Goal: Information Seeking & Learning: Learn about a topic

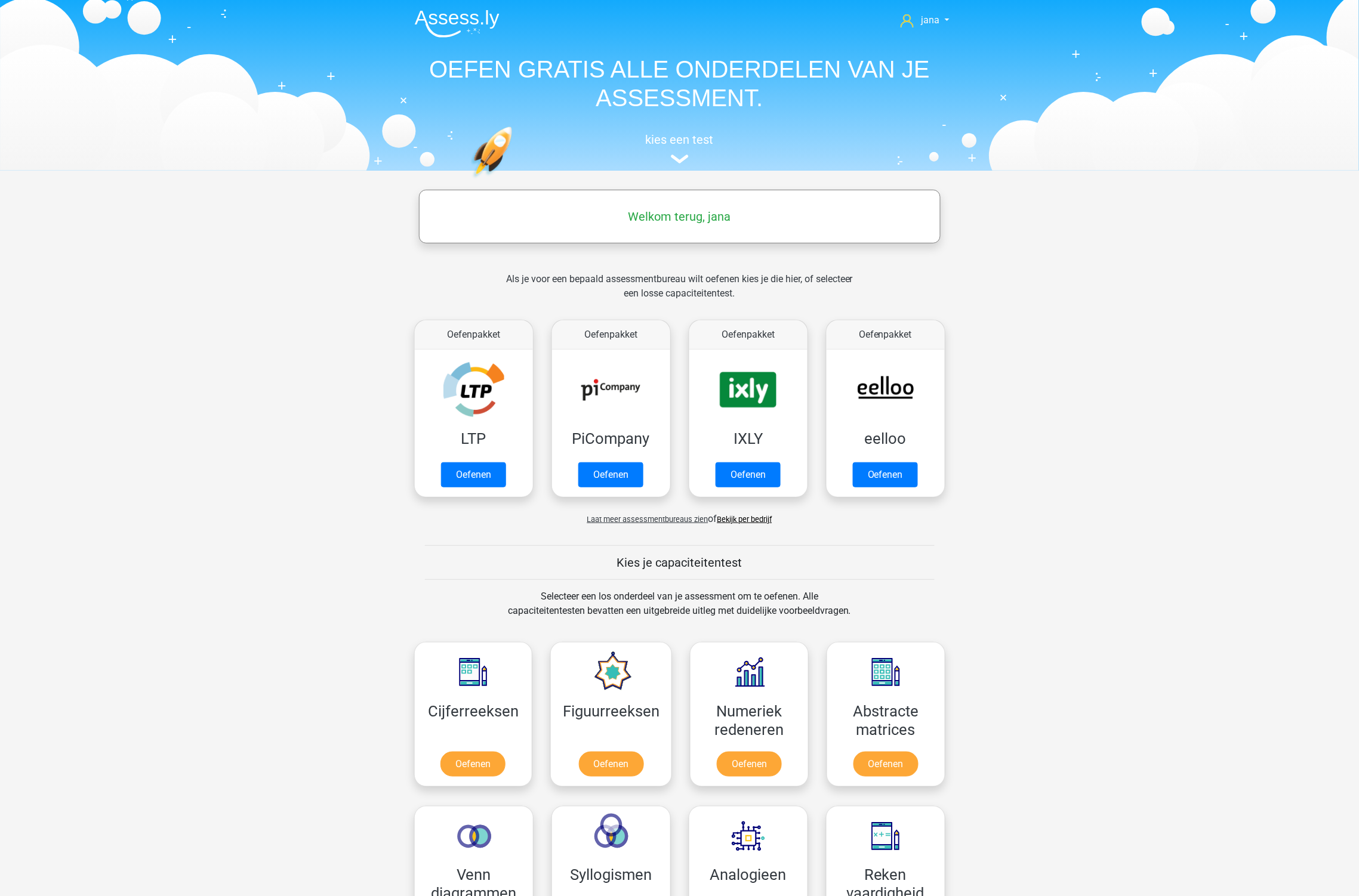
click at [756, 521] on link "Bekijk per bedrijf" at bounding box center [745, 519] width 55 height 9
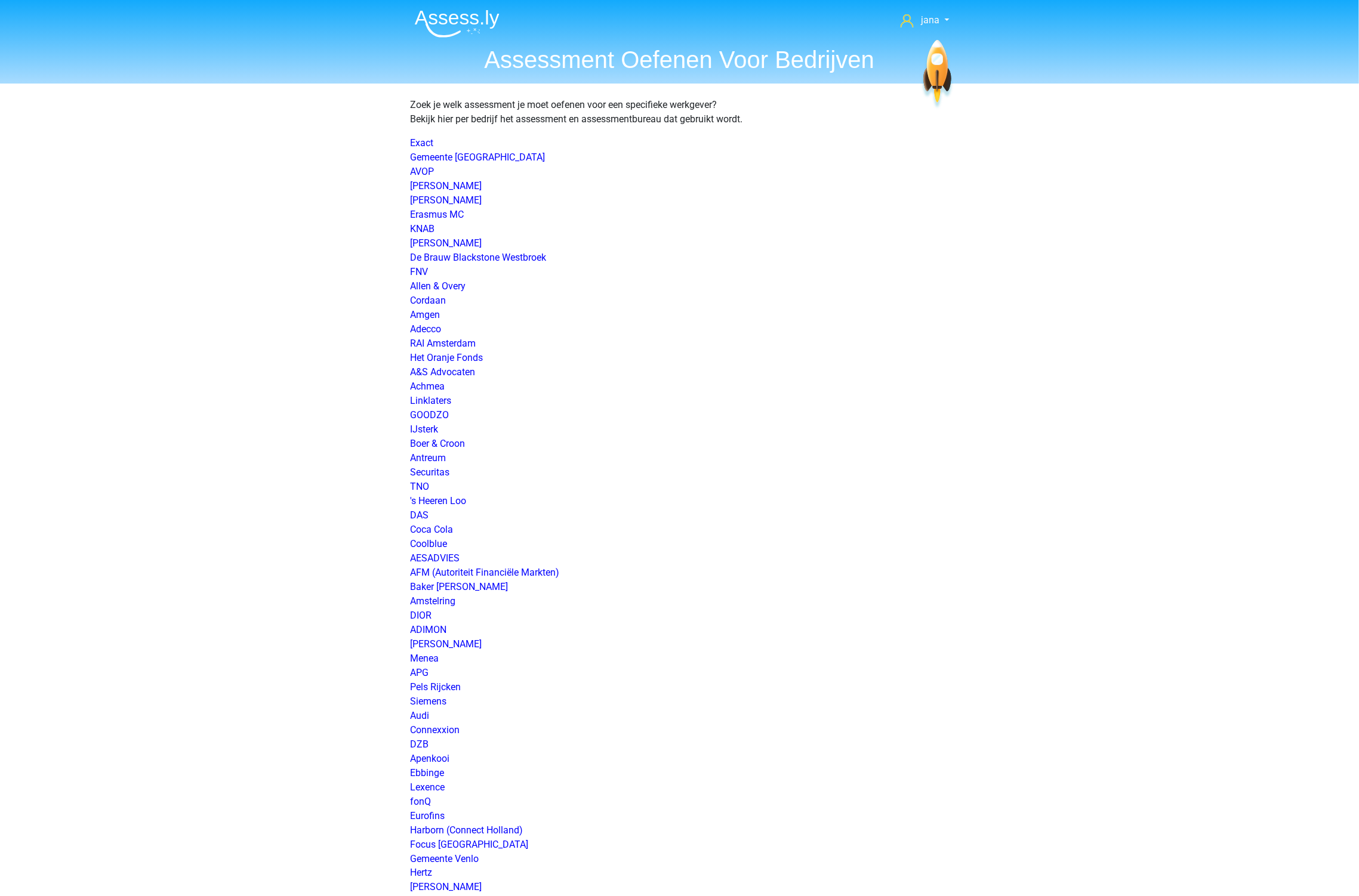
scroll to position [1457, 0]
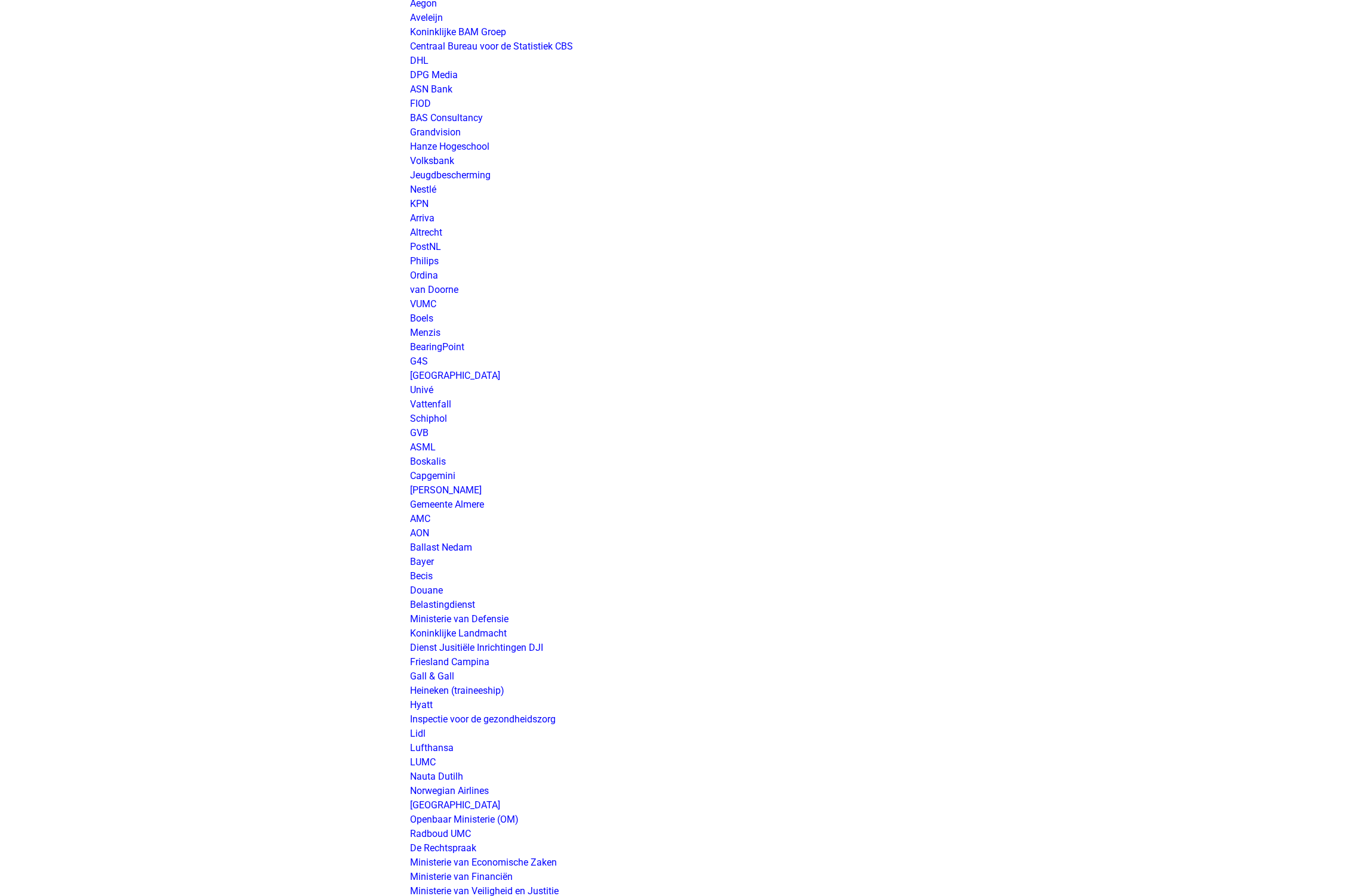
click at [427, 443] on link "ASML" at bounding box center [423, 447] width 26 height 11
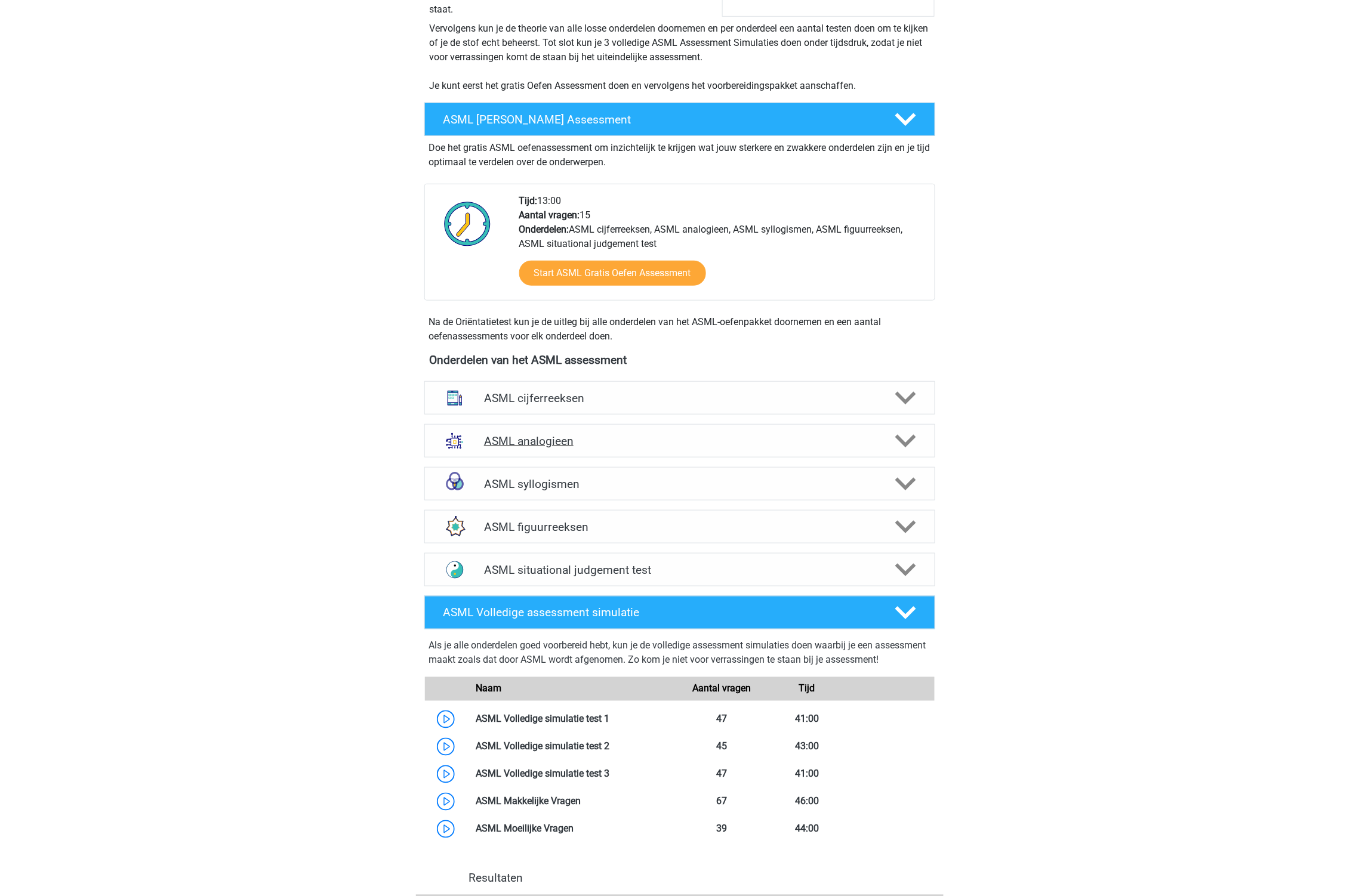
scroll to position [265, 0]
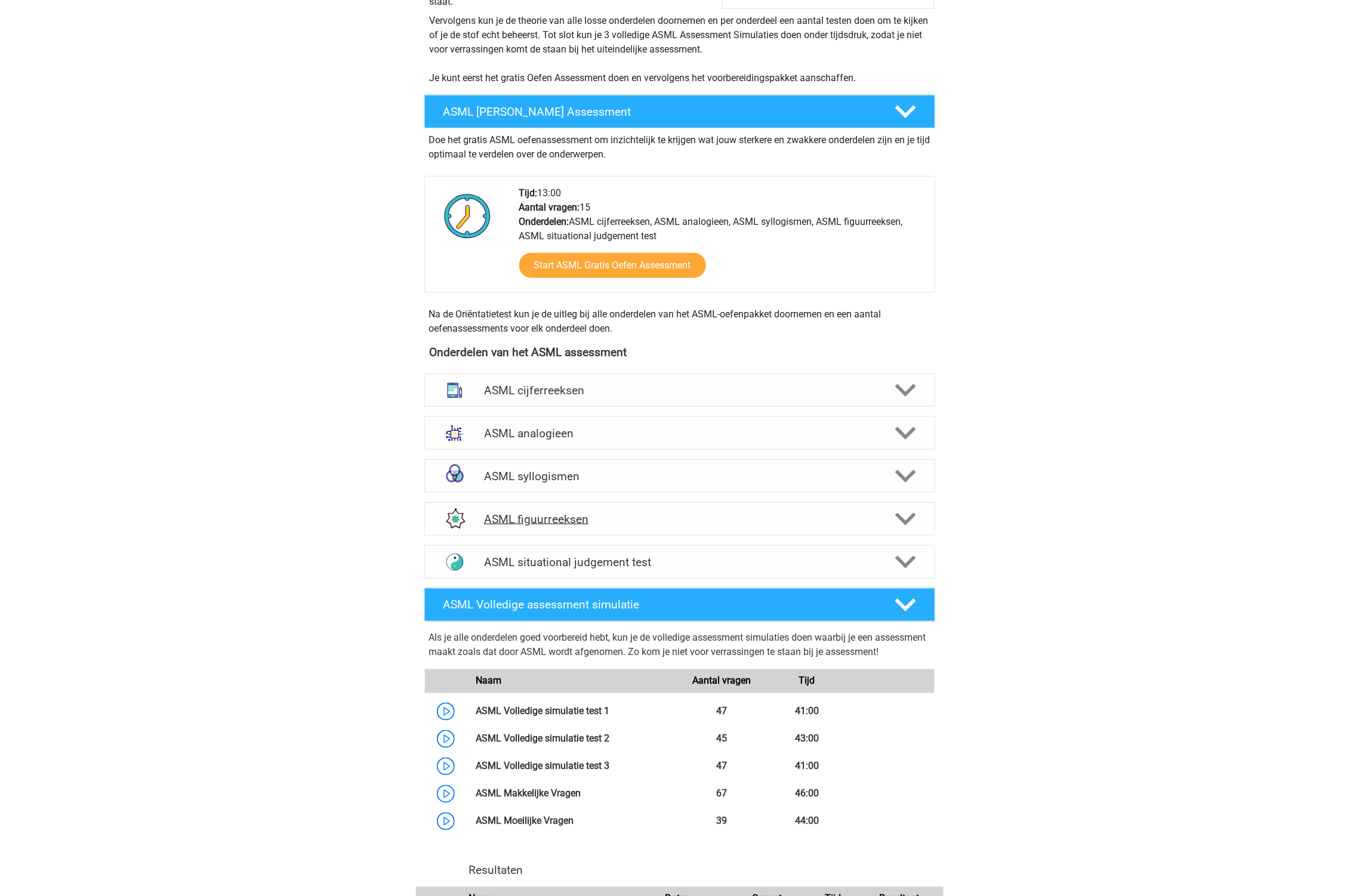
click at [579, 525] on h4 "ASML figuurreeksen" at bounding box center [680, 519] width 391 height 14
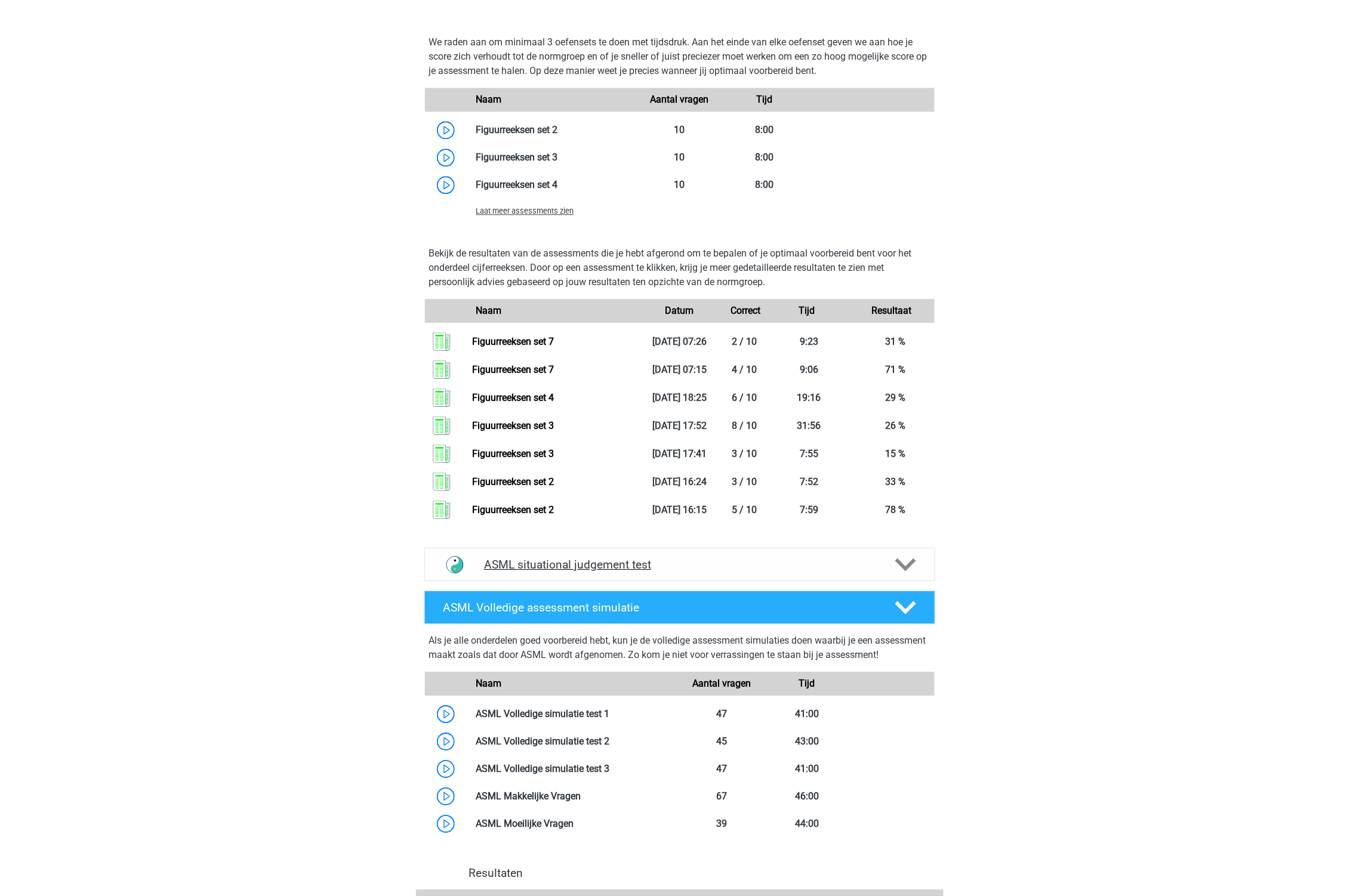
scroll to position [994, 0]
click at [485, 568] on div "ASML situational judgement test" at bounding box center [680, 564] width 409 height 14
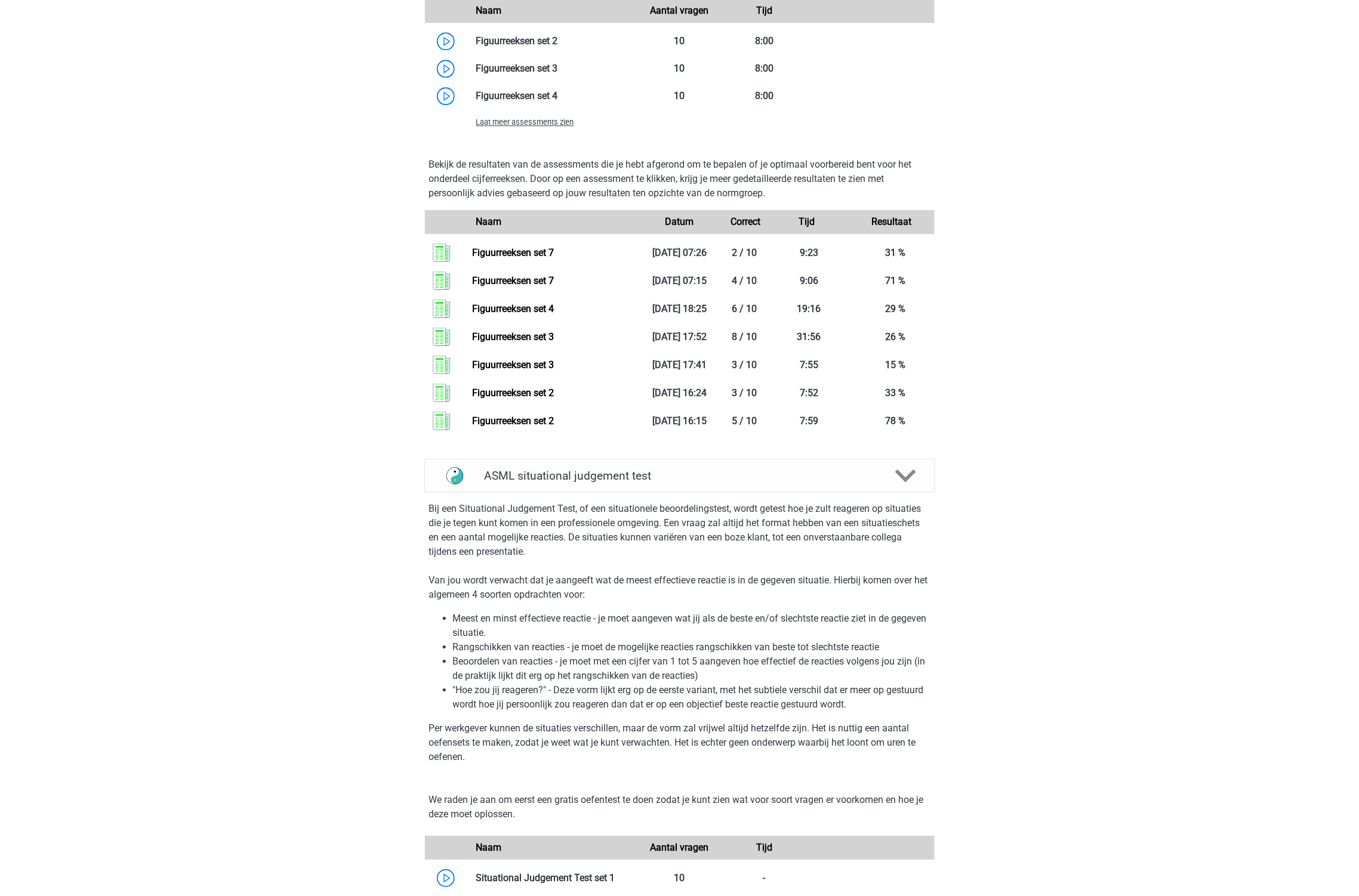
scroll to position [1060, 0]
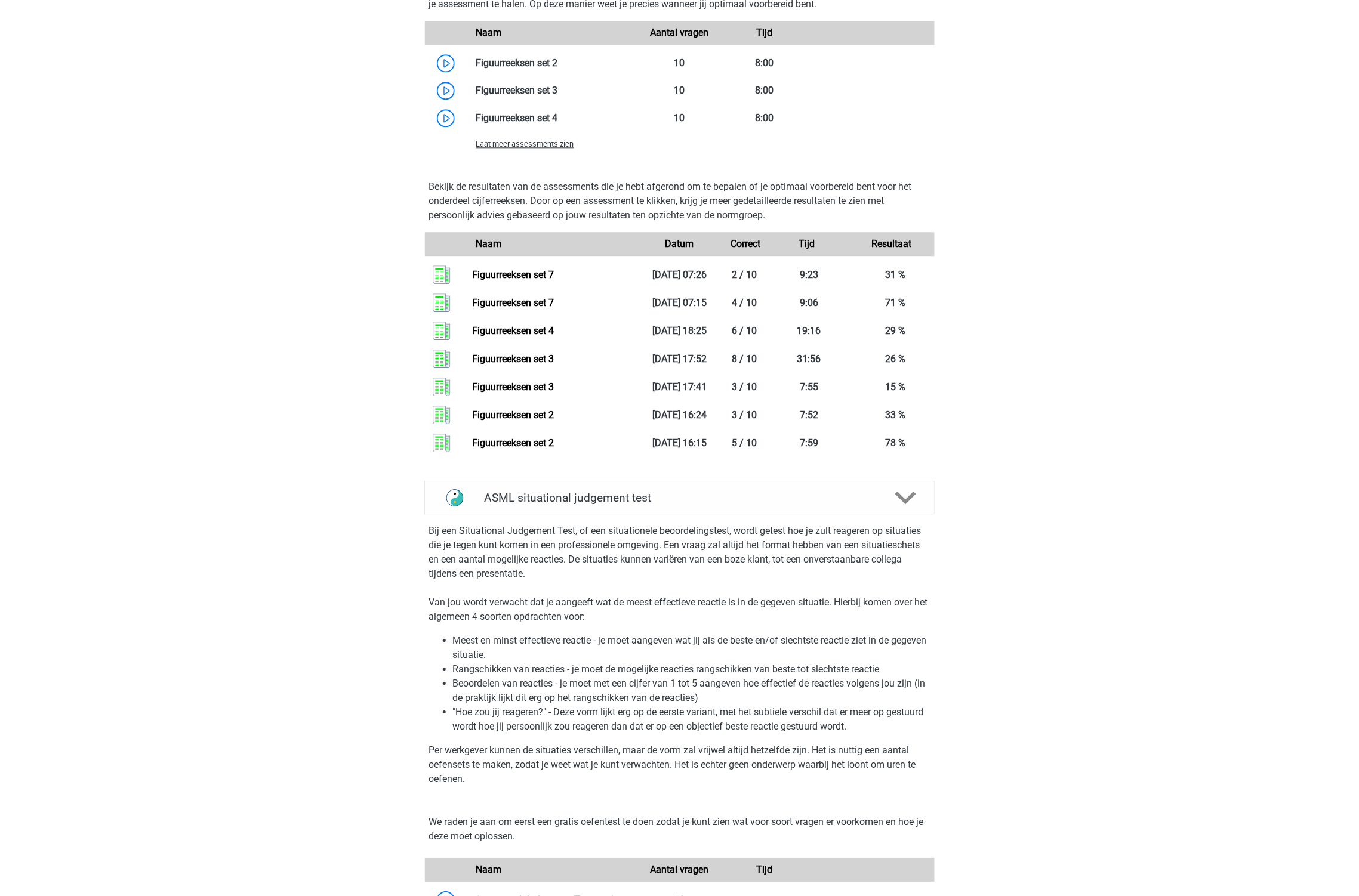
click at [529, 132] on div "Laat meer assessments zien" at bounding box center [680, 143] width 510 height 24
click at [529, 137] on div "Laat meer assessments zien" at bounding box center [553, 144] width 170 height 14
click at [528, 144] on span "Laat meer assessments zien" at bounding box center [525, 144] width 98 height 9
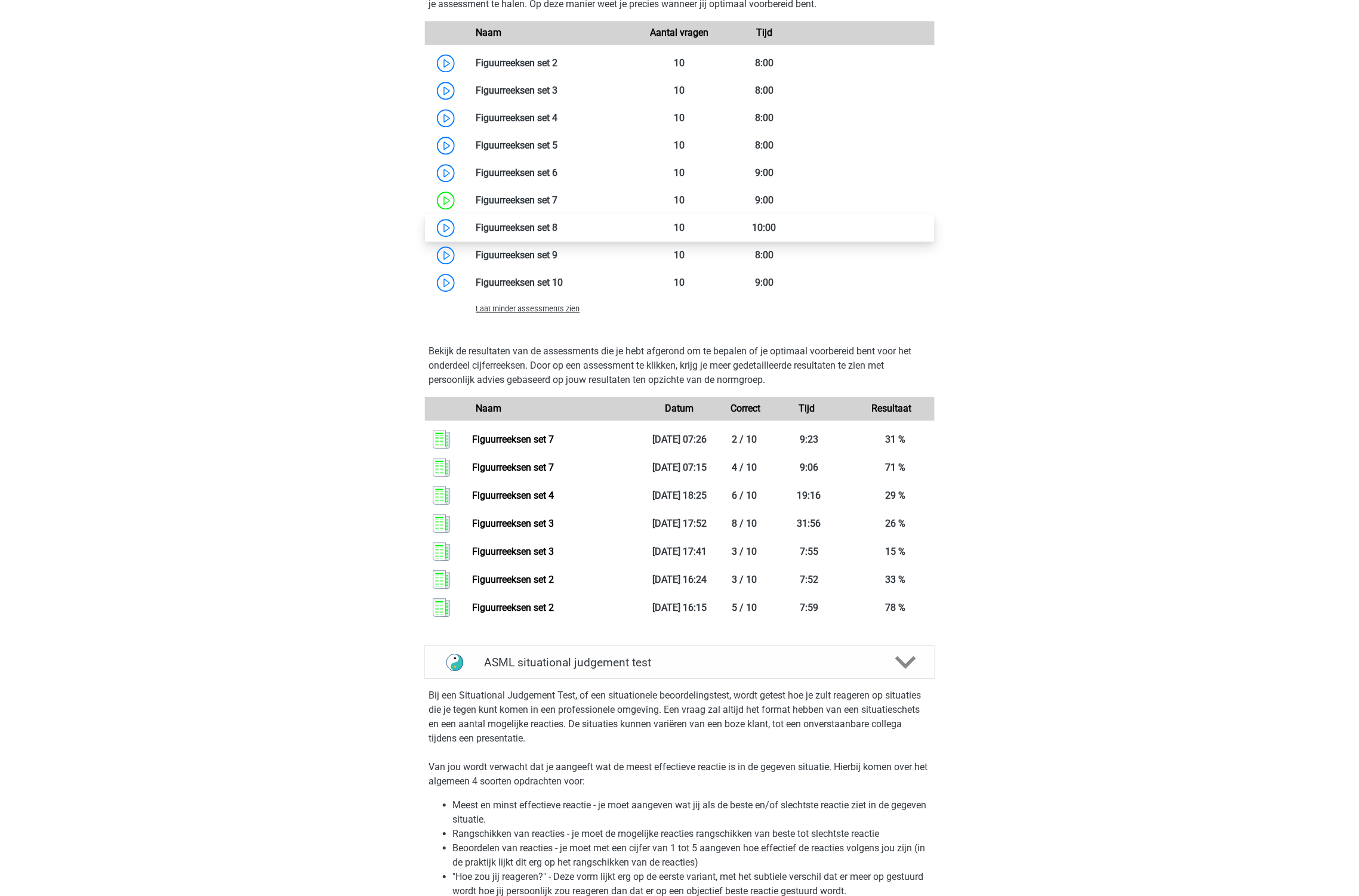
click at [558, 227] on link at bounding box center [558, 228] width 0 height 11
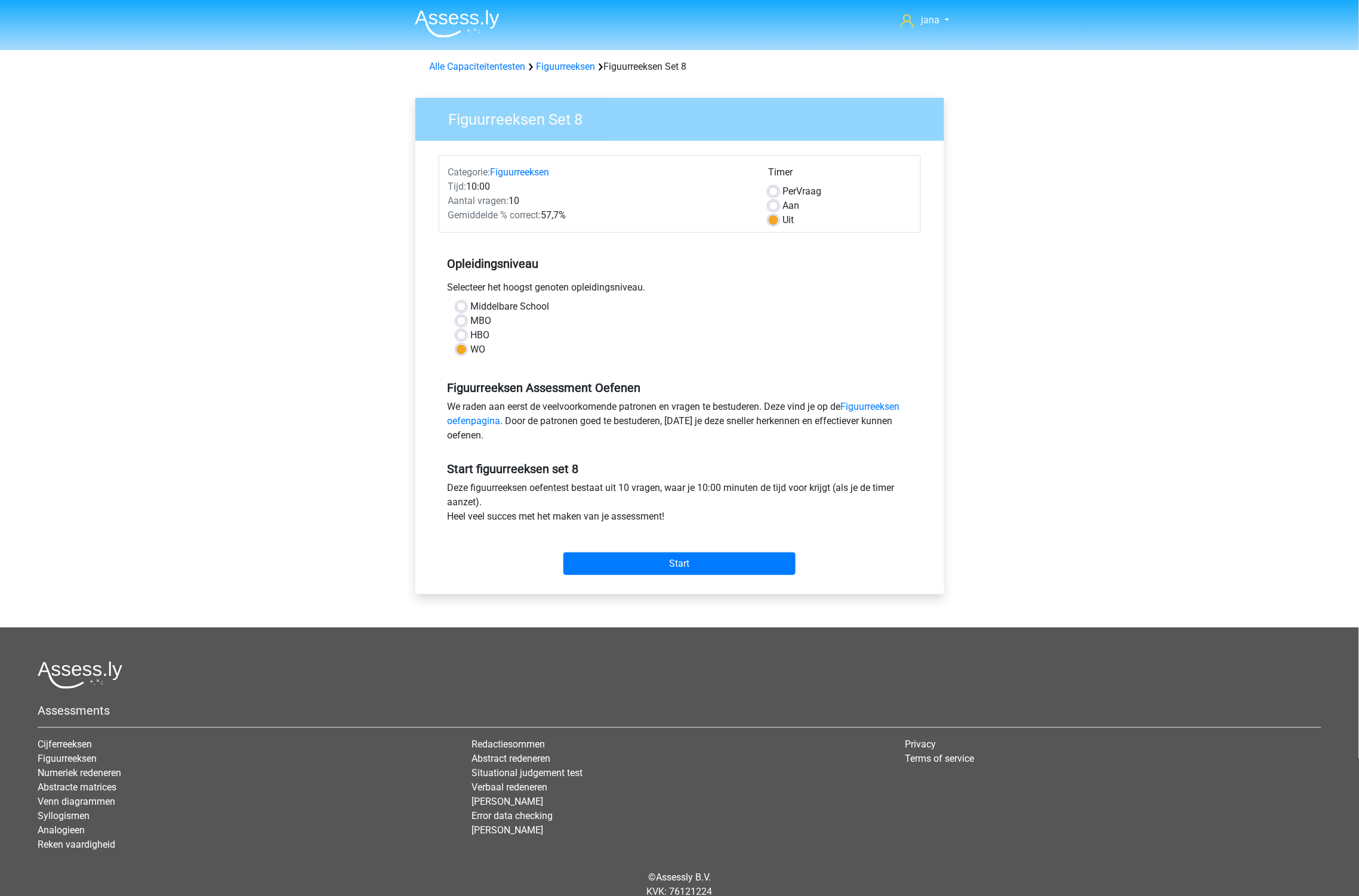
click at [792, 192] on span "Per" at bounding box center [790, 191] width 14 height 11
click at [778, 192] on input "Per Vraag" at bounding box center [773, 190] width 9 height 12
radio input "true"
click at [782, 217] on div "Uit" at bounding box center [840, 220] width 142 height 14
click at [777, 212] on div "Timer Per Vraag Aan Uit" at bounding box center [840, 196] width 160 height 62
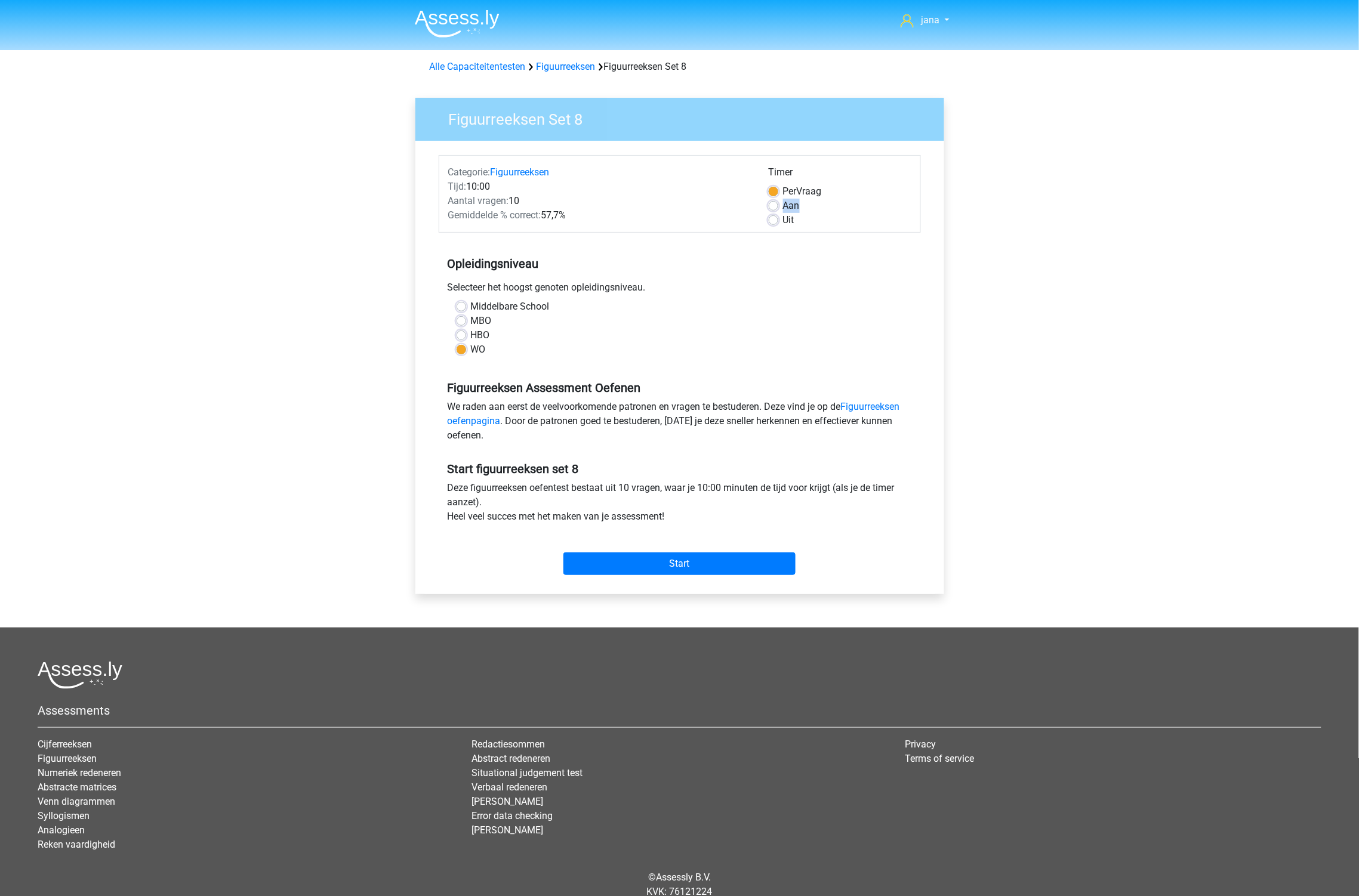
click at [777, 213] on div "Uit" at bounding box center [840, 220] width 142 height 14
click at [783, 218] on label "Uit" at bounding box center [789, 220] width 11 height 14
click at [776, 218] on input "Uit" at bounding box center [773, 219] width 9 height 12
radio input "true"
click at [745, 554] on input "Start" at bounding box center [680, 564] width 232 height 23
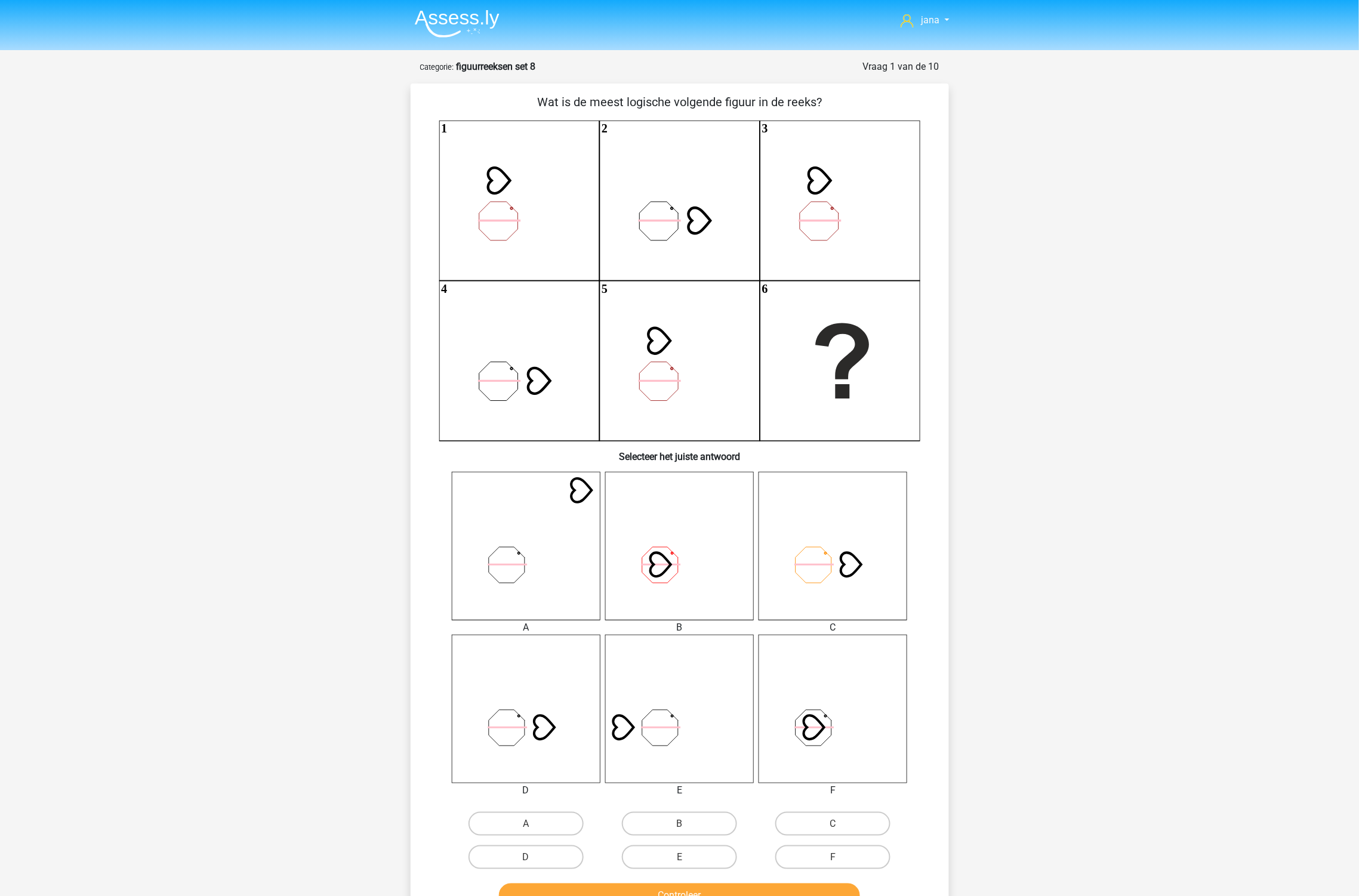
click at [516, 744] on icon at bounding box center [526, 709] width 149 height 149
click at [538, 856] on label "D" at bounding box center [526, 857] width 115 height 24
click at [533, 857] on input "D" at bounding box center [529, 861] width 8 height 8
radio input "true"
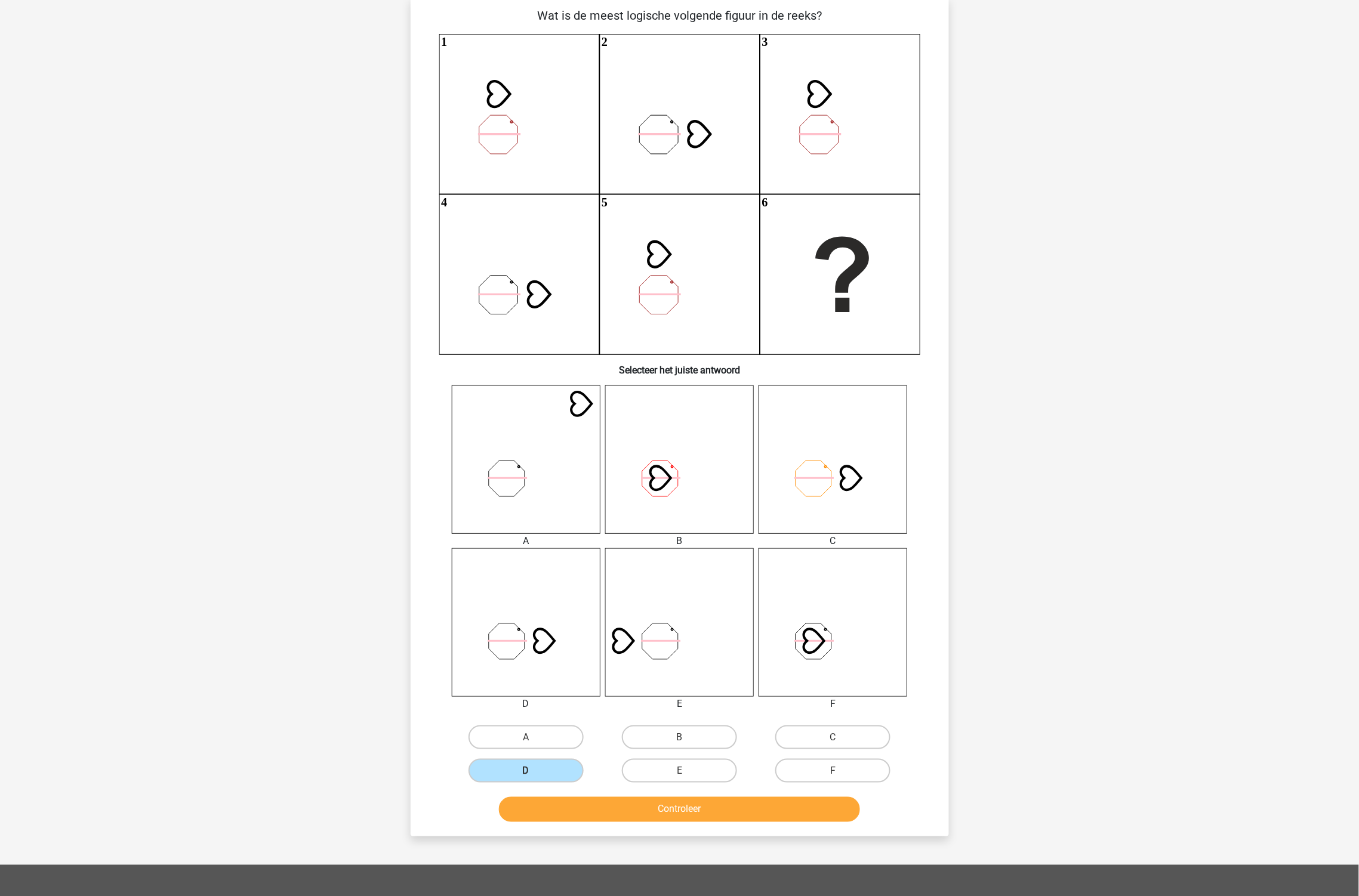
scroll to position [132, 0]
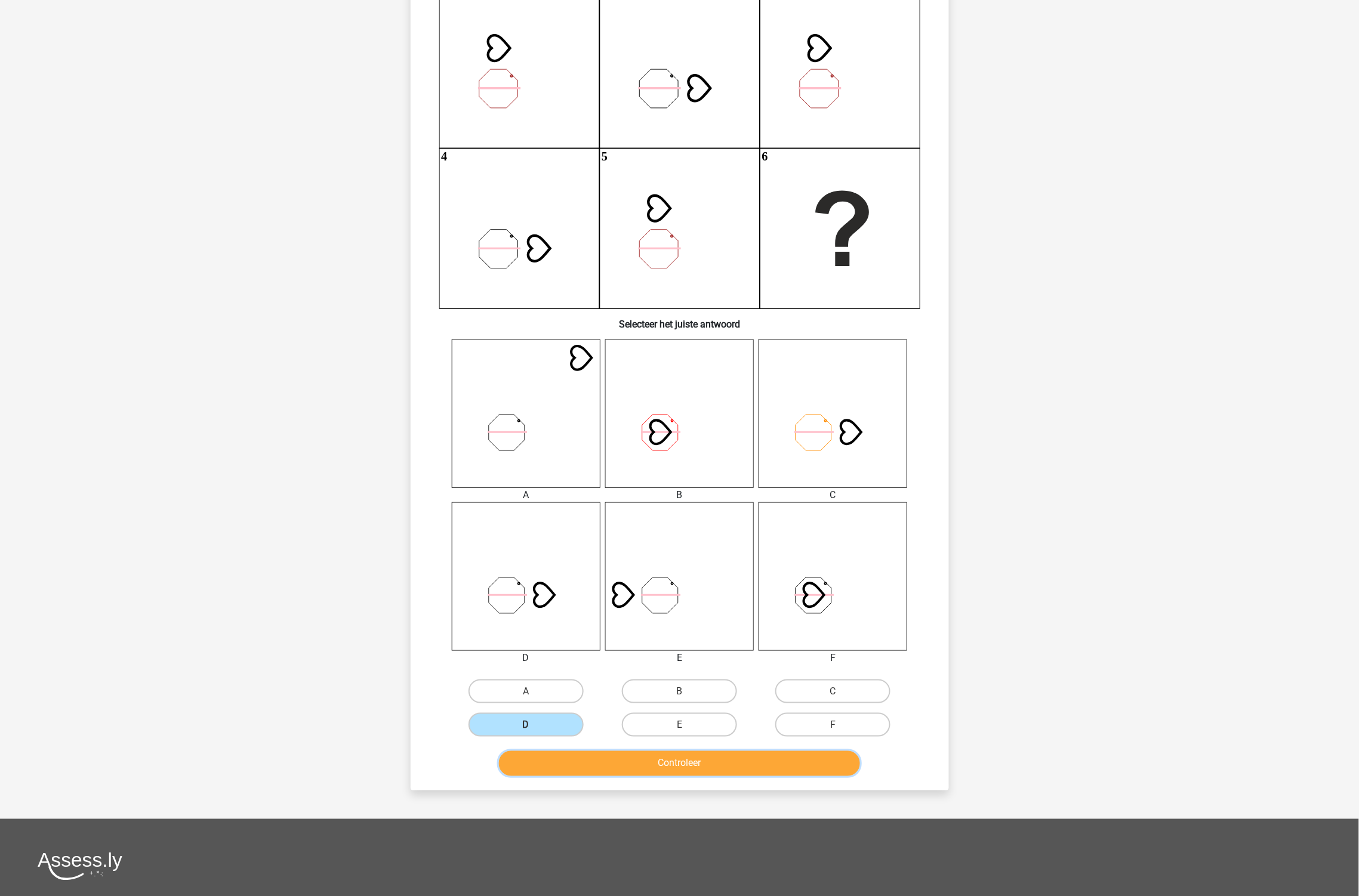
click at [695, 761] on button "Controleer" at bounding box center [680, 763] width 361 height 25
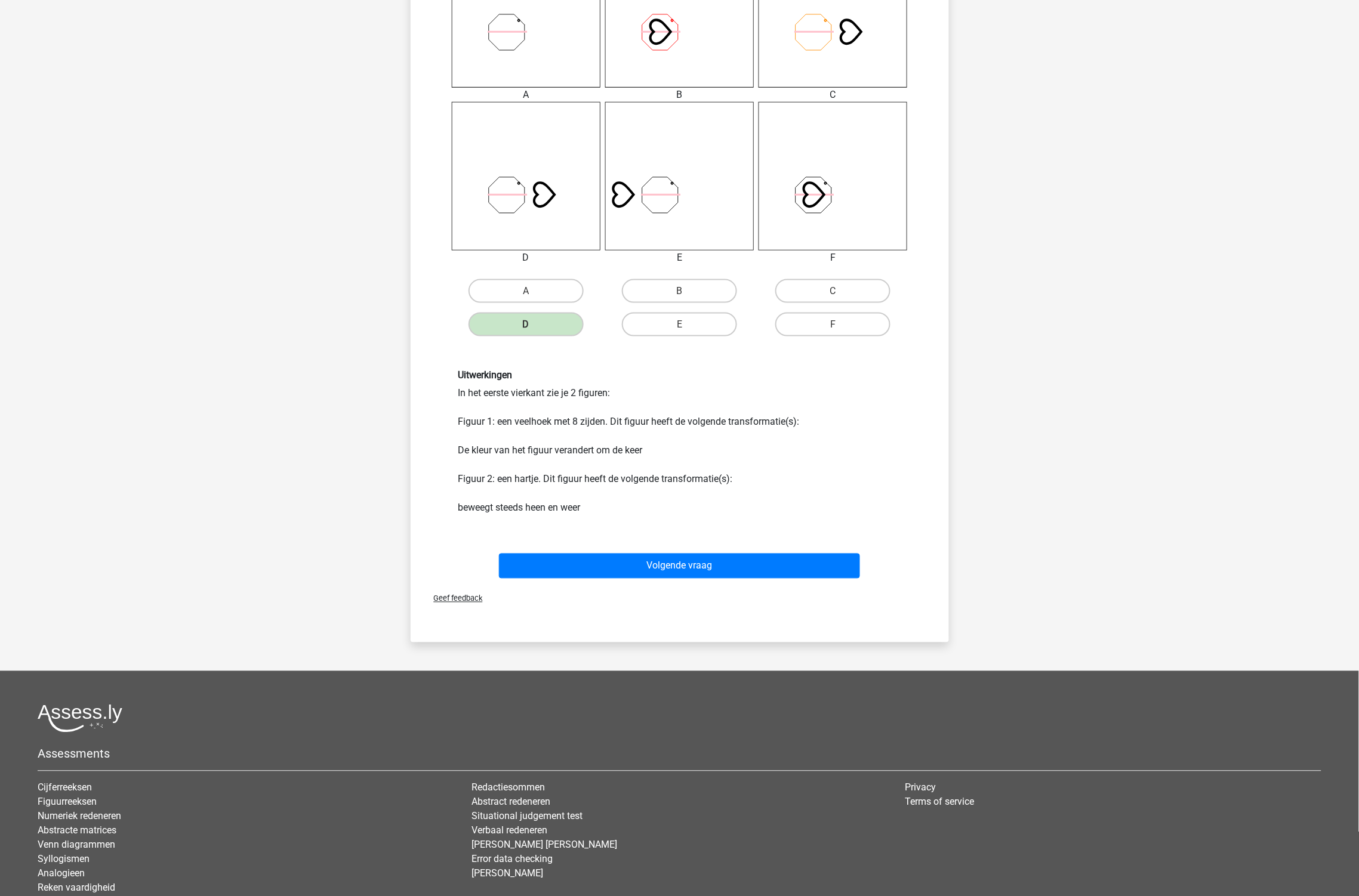
scroll to position [597, 0]
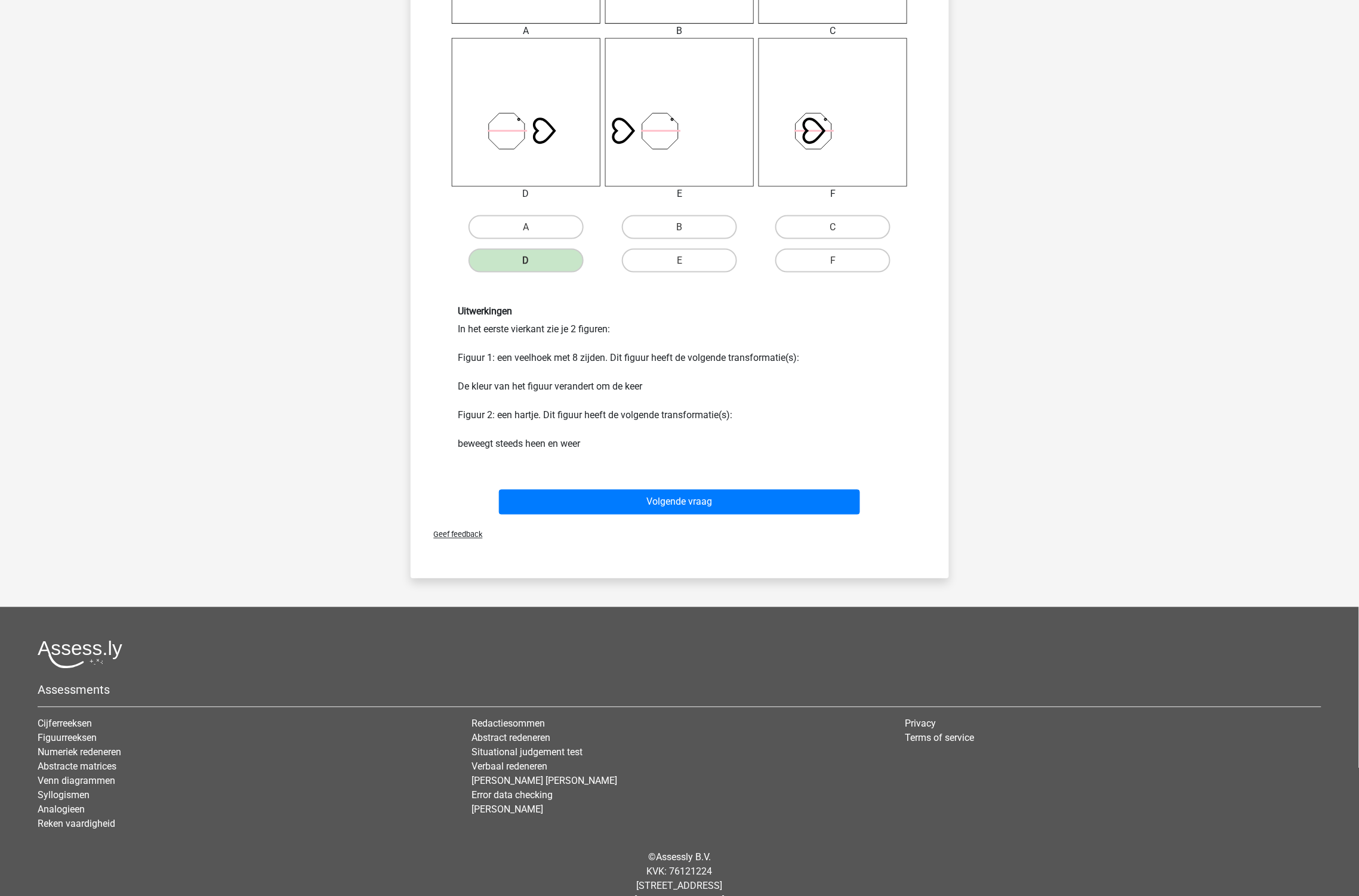
click at [657, 520] on div "Geef feedback" at bounding box center [680, 535] width 529 height 31
click at [667, 496] on button "Volgende vraag" at bounding box center [680, 502] width 361 height 25
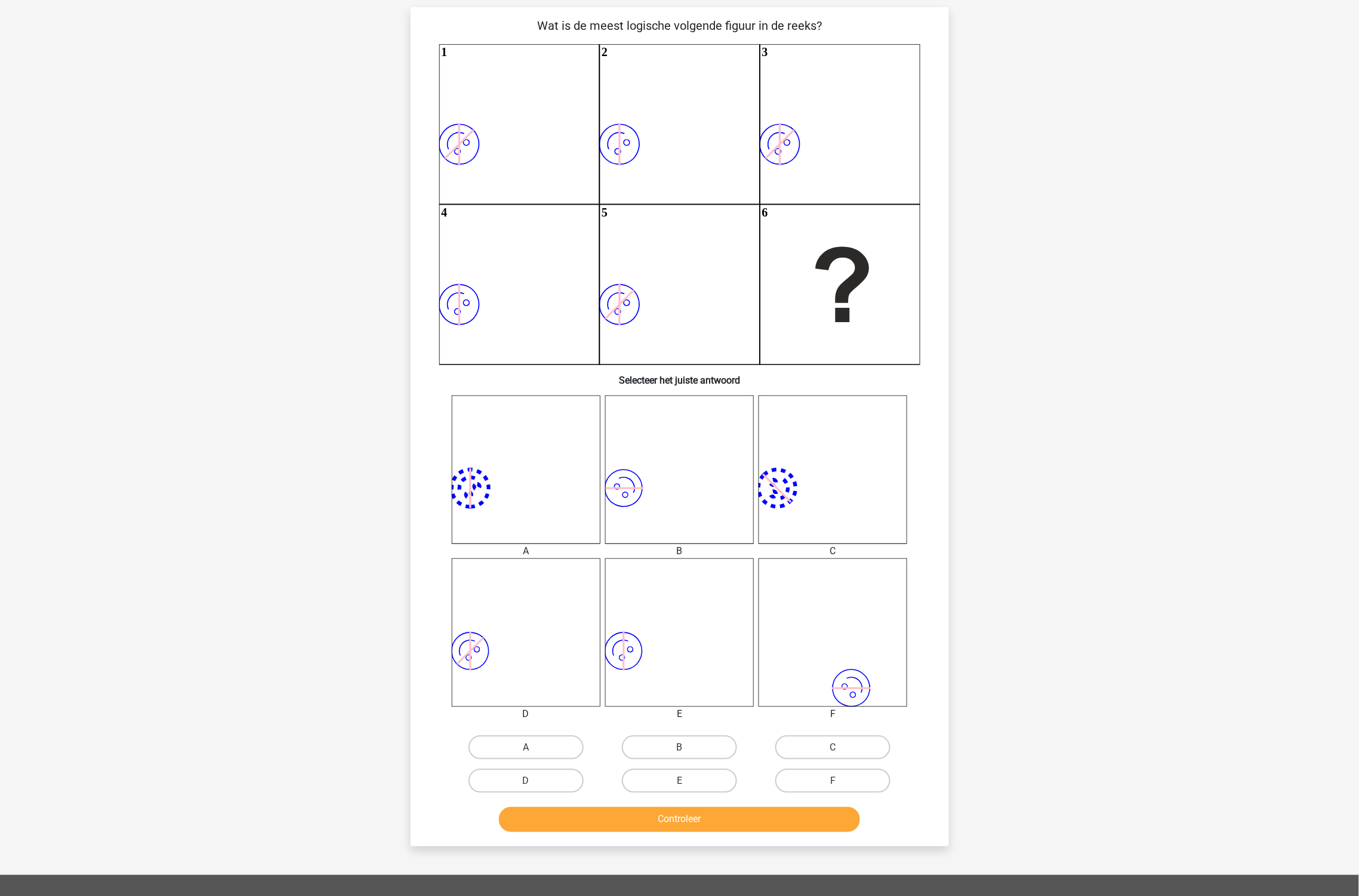
scroll to position [59, 0]
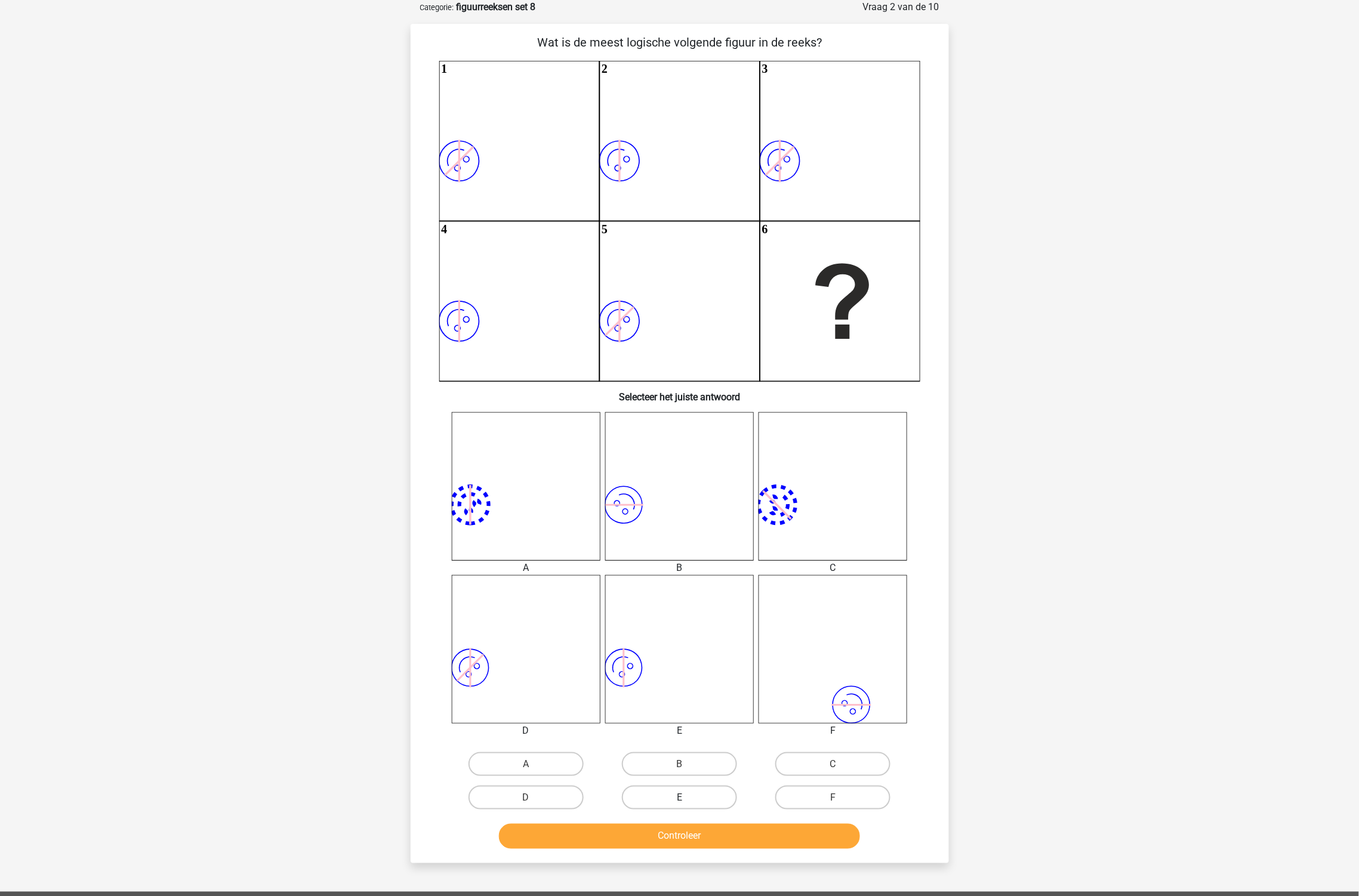
click at [696, 802] on label "E" at bounding box center [680, 797] width 115 height 24
click at [687, 802] on input "E" at bounding box center [683, 801] width 8 height 8
radio input "true"
click at [702, 837] on button "Controleer" at bounding box center [680, 836] width 361 height 25
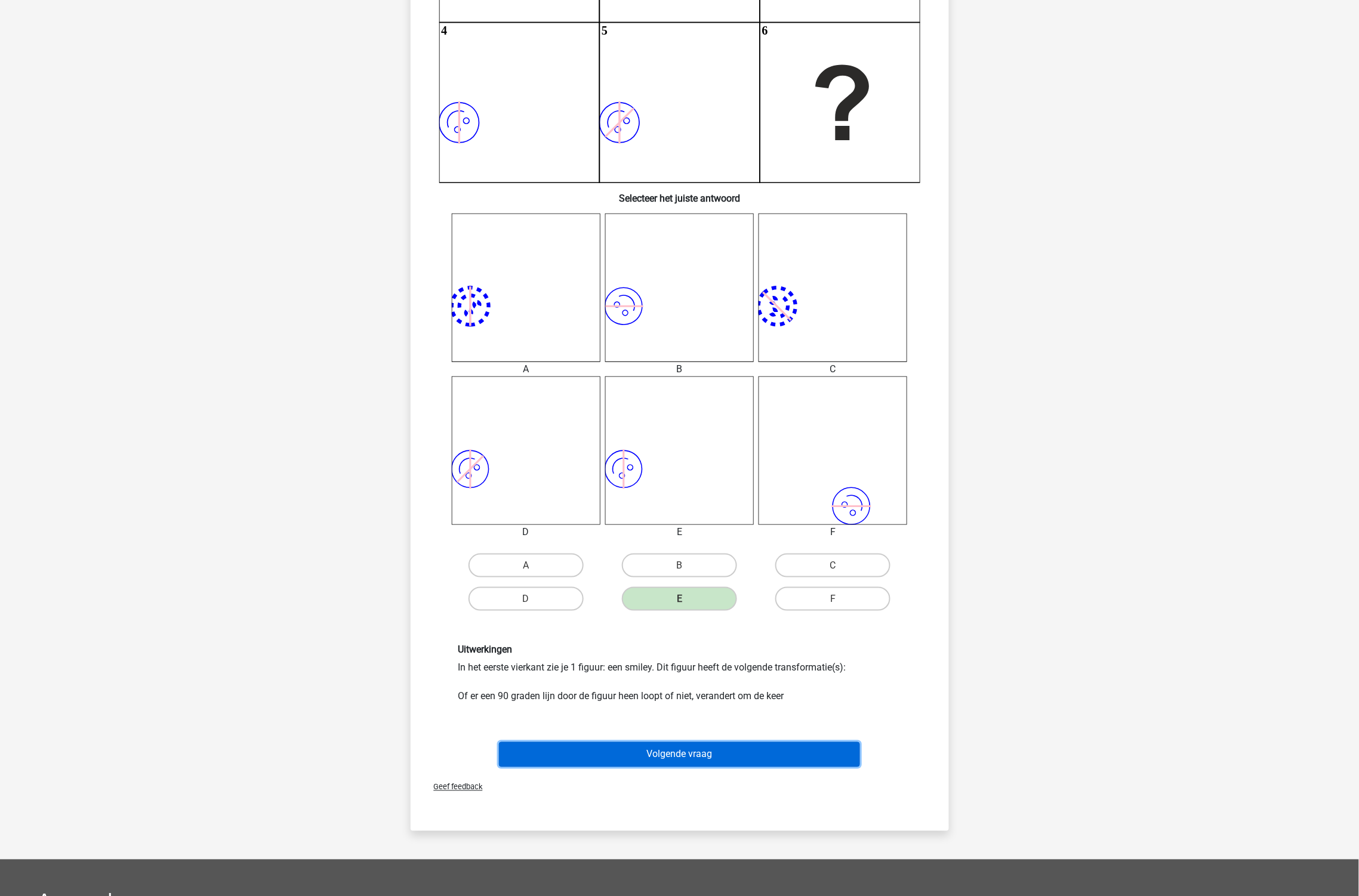
click at [631, 746] on button "Volgende vraag" at bounding box center [680, 754] width 361 height 25
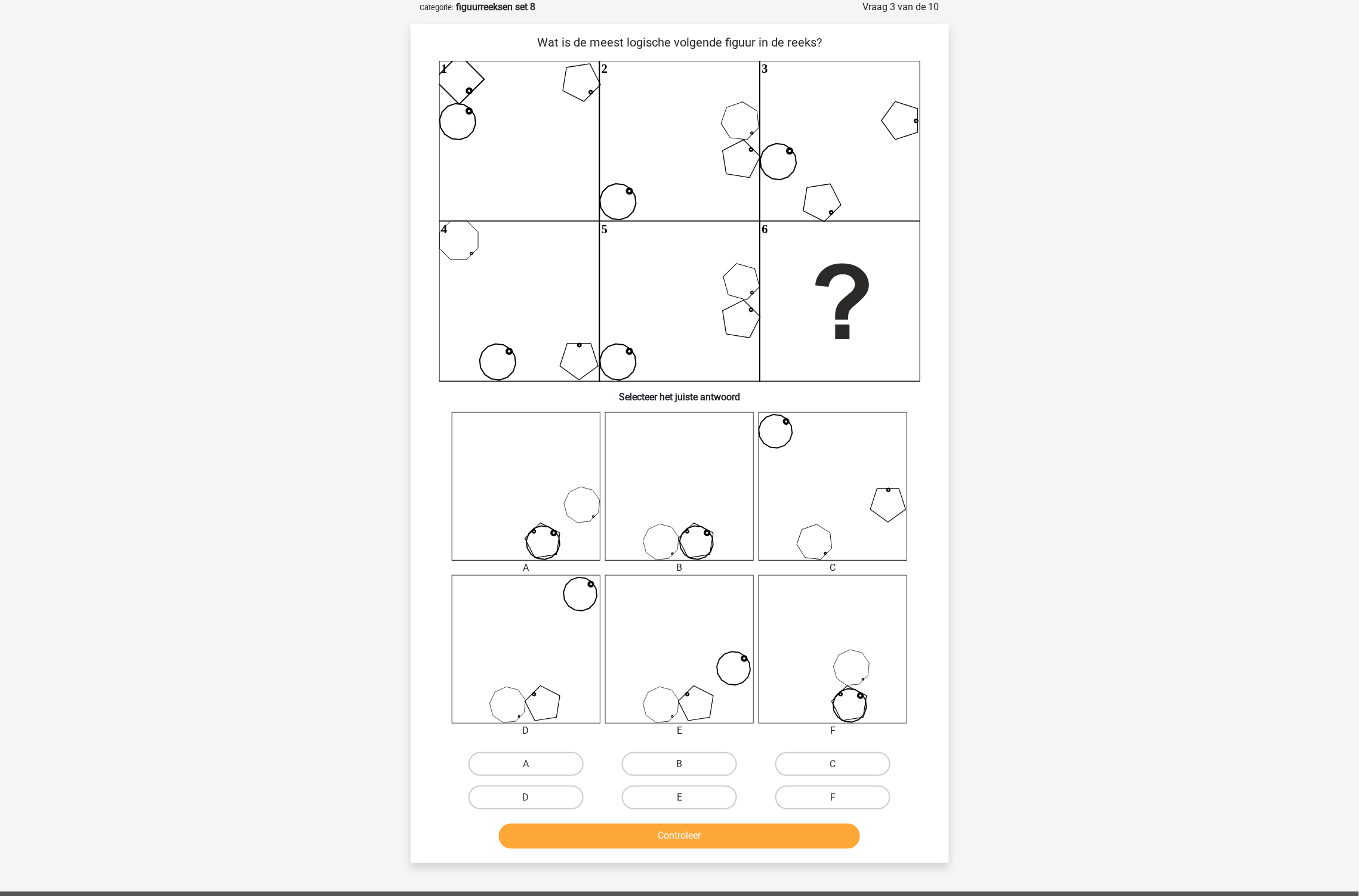
click at [707, 764] on label "B" at bounding box center [680, 764] width 115 height 24
click at [687, 764] on input "B" at bounding box center [683, 768] width 8 height 8
radio input "true"
click at [687, 839] on button "Controleer" at bounding box center [680, 836] width 361 height 25
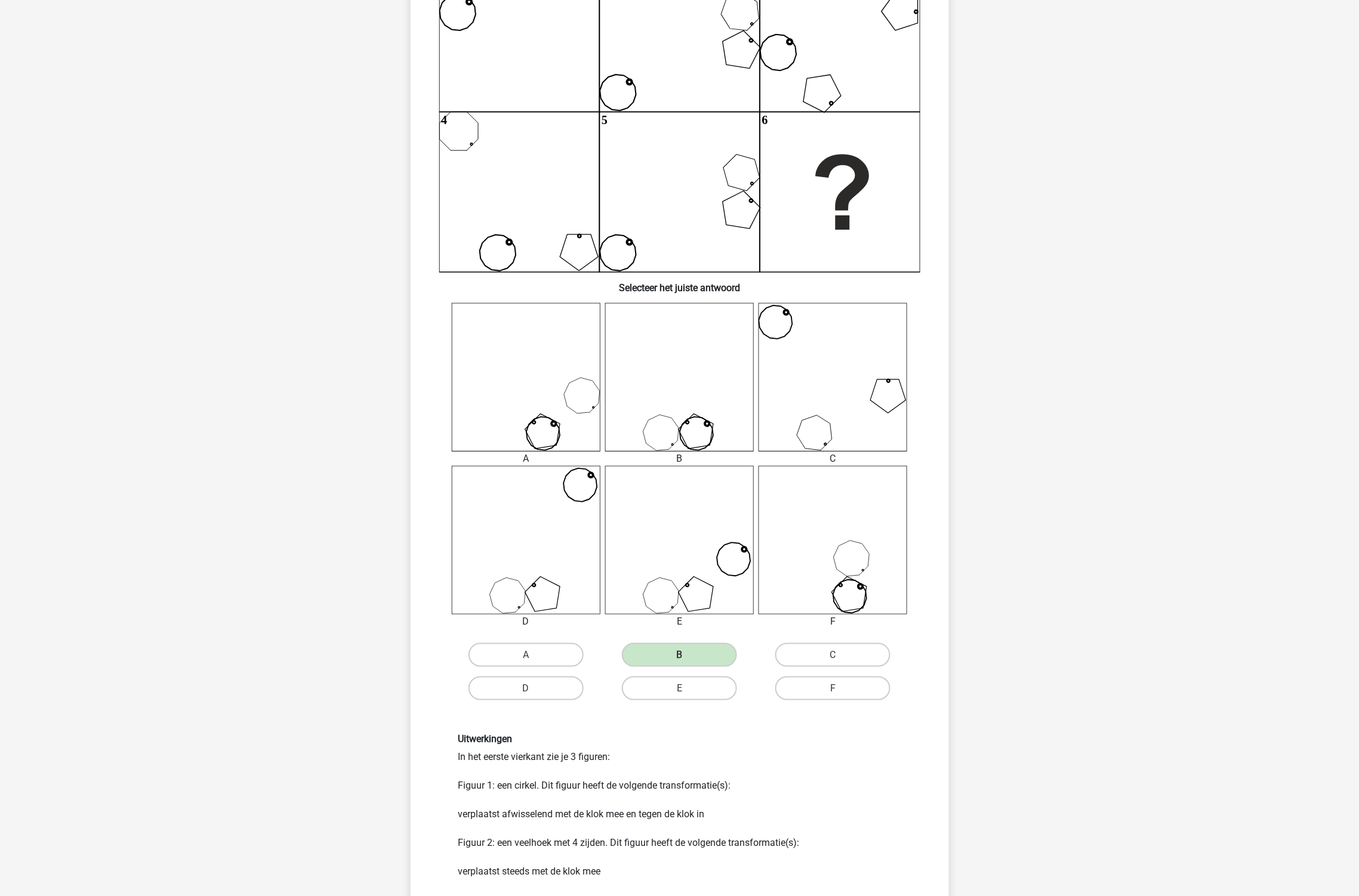
scroll to position [192, 0]
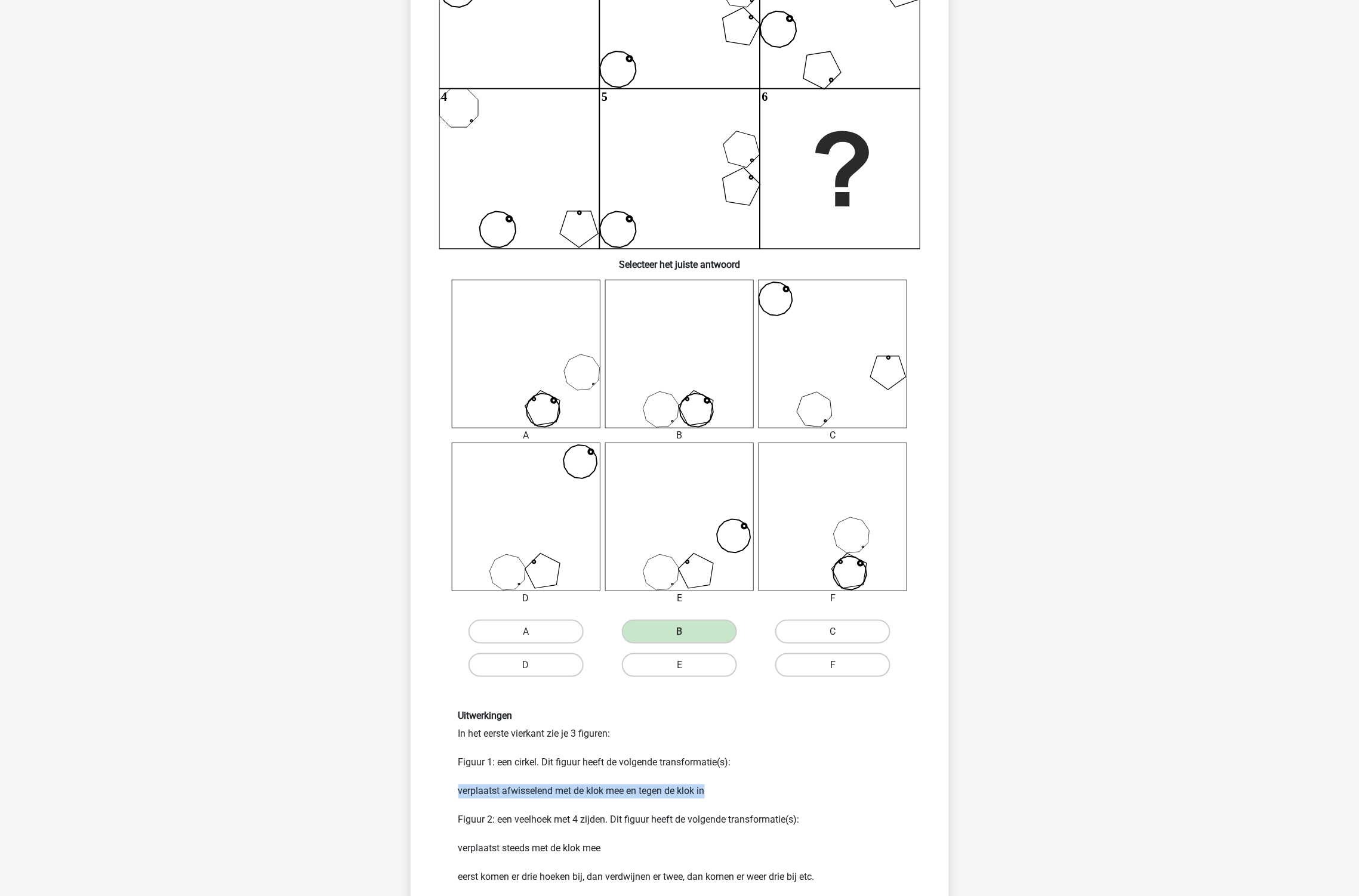
drag, startPoint x: 732, startPoint y: 784, endPoint x: 430, endPoint y: 791, distance: 302.1
click at [430, 791] on div "Uitwerkingen In het eerste vierkant zie je 3 figuren: Figuur 1: een cirkel. Dit…" at bounding box center [680, 840] width 500 height 317
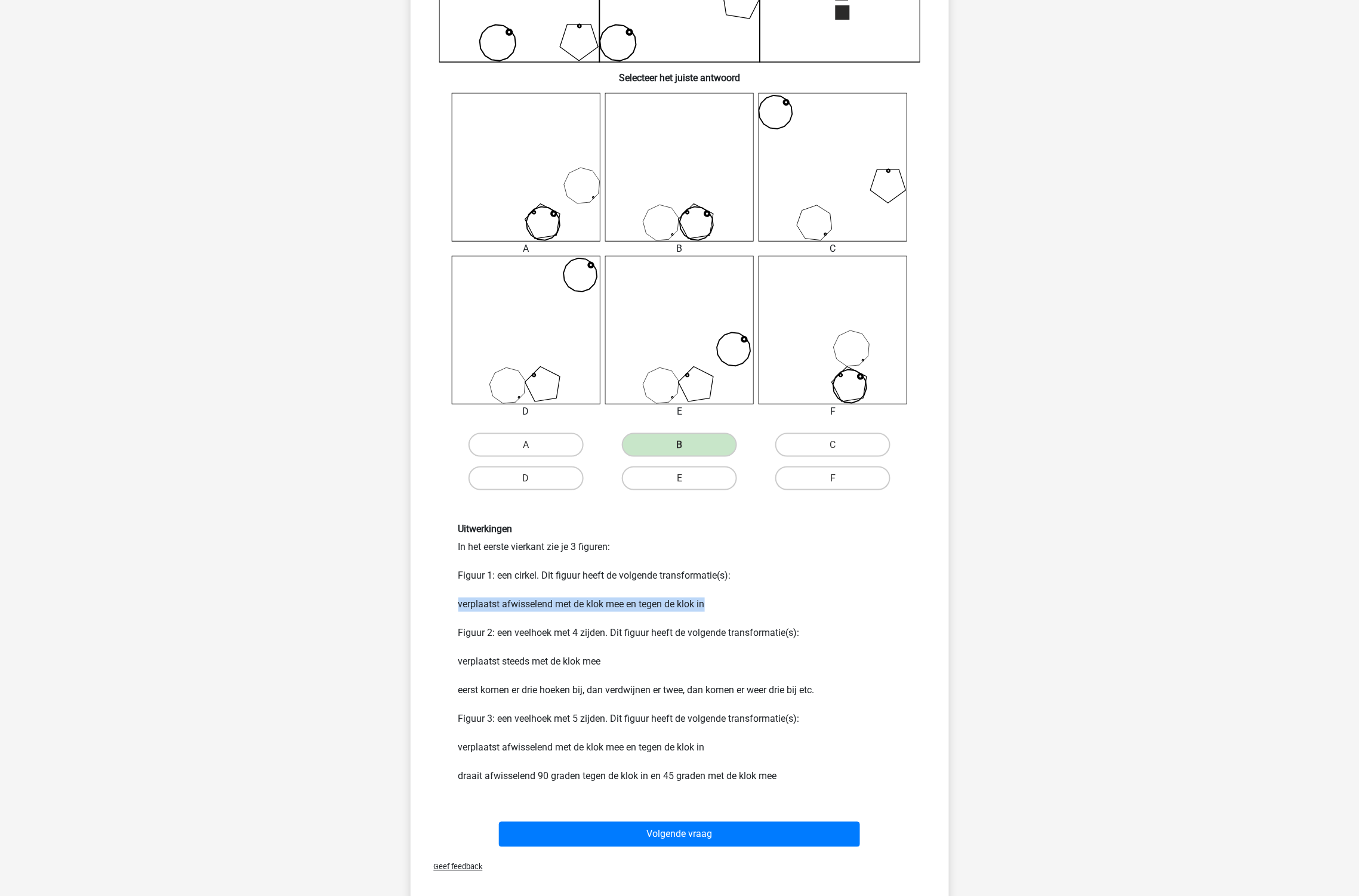
scroll to position [397, 0]
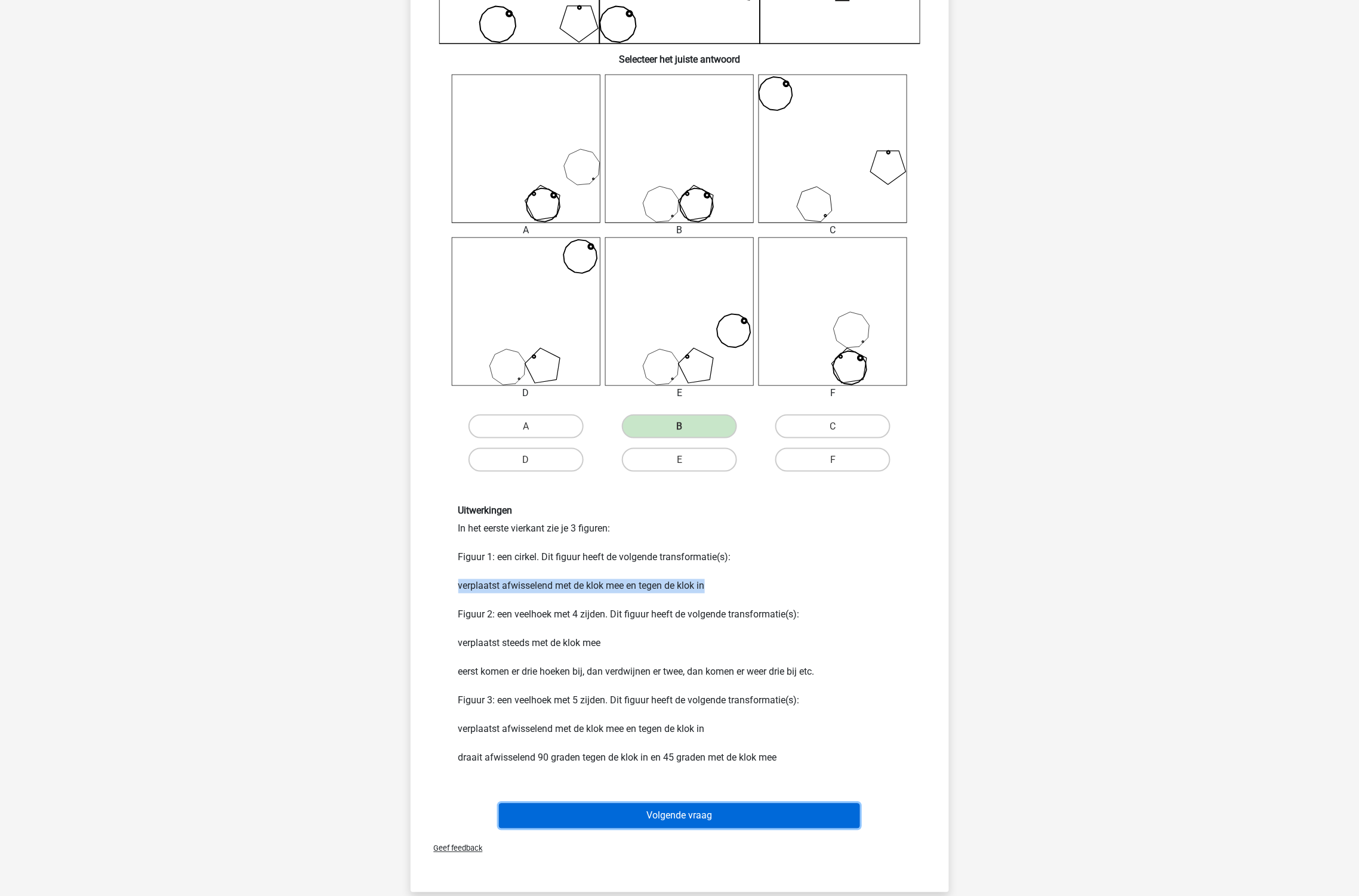
click at [719, 813] on button "Volgende vraag" at bounding box center [680, 816] width 361 height 25
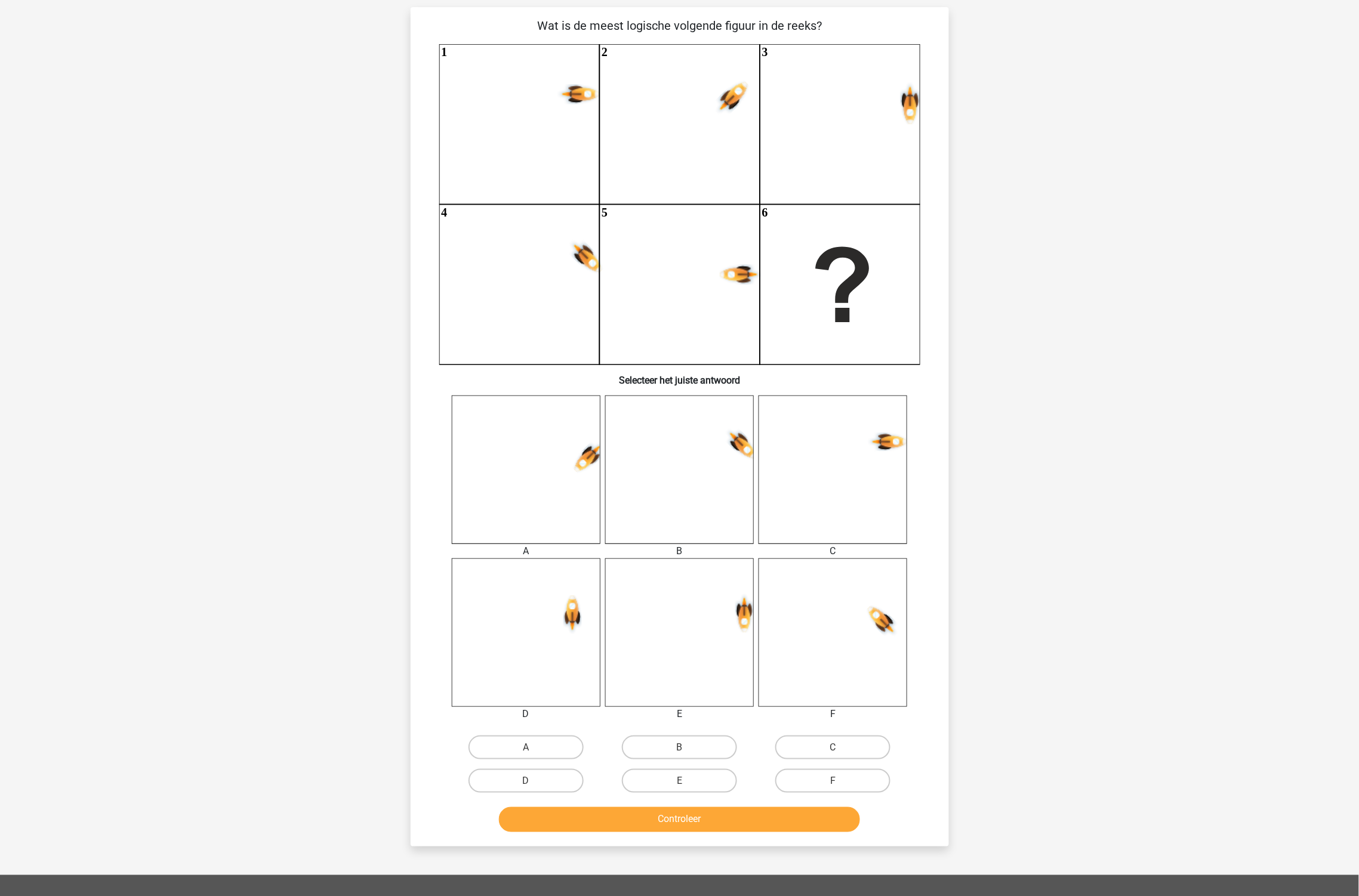
scroll to position [59, 0]
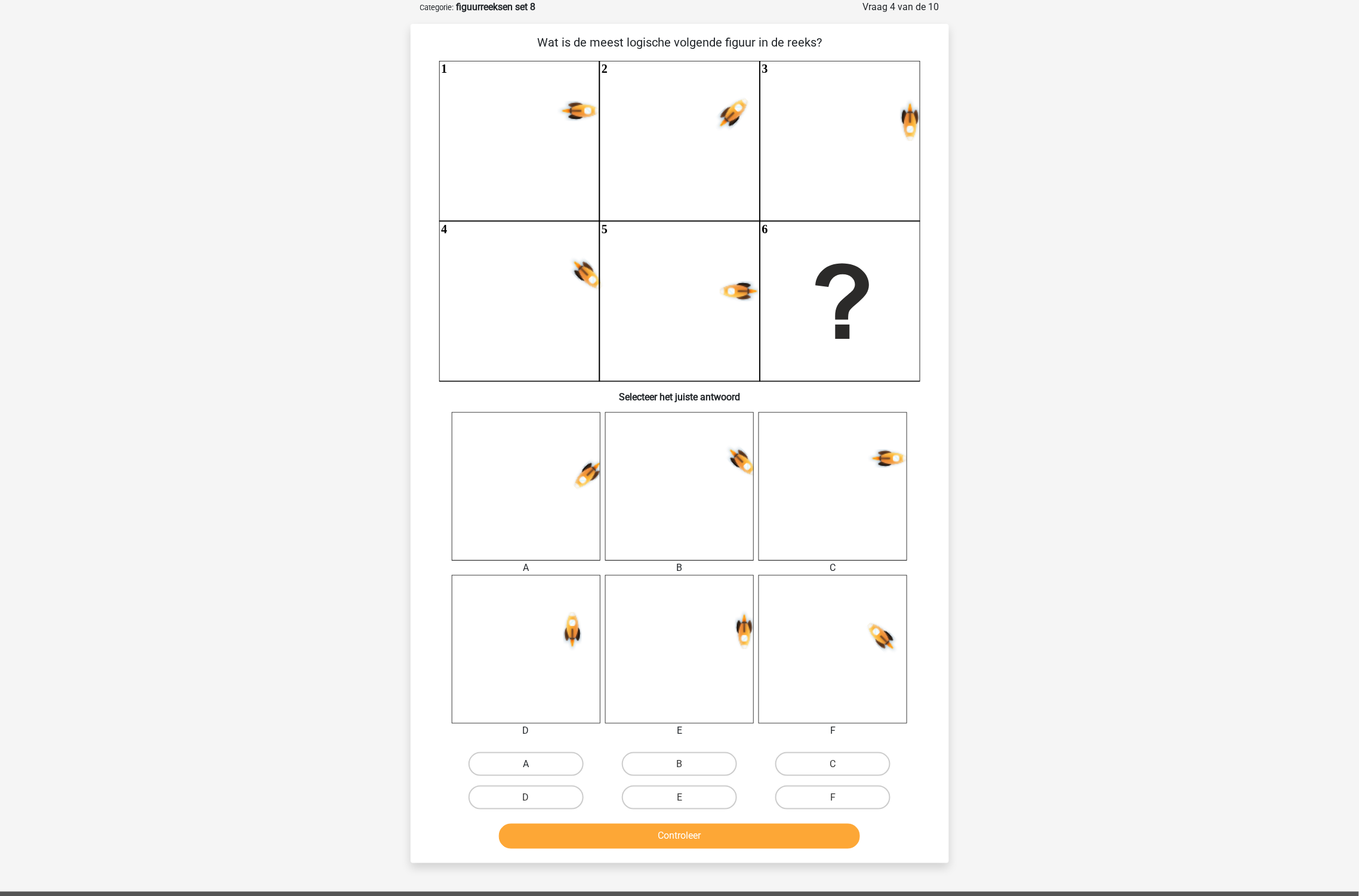
click at [540, 770] on label "A" at bounding box center [526, 764] width 115 height 24
click at [533, 770] on input "A" at bounding box center [529, 768] width 8 height 8
radio input "true"
click at [687, 831] on button "Controleer" at bounding box center [680, 836] width 361 height 25
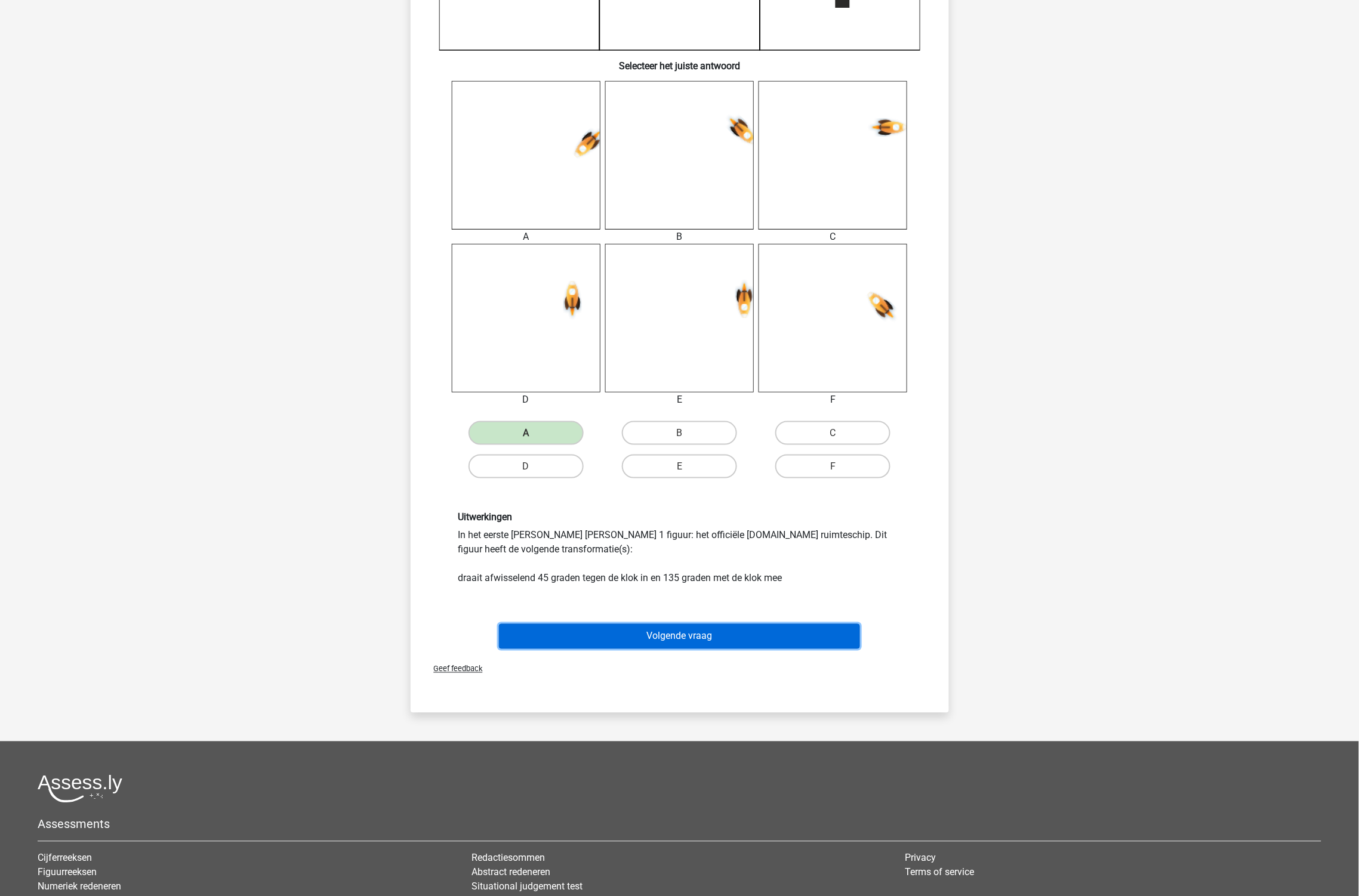
click at [685, 636] on button "Volgende vraag" at bounding box center [680, 636] width 361 height 25
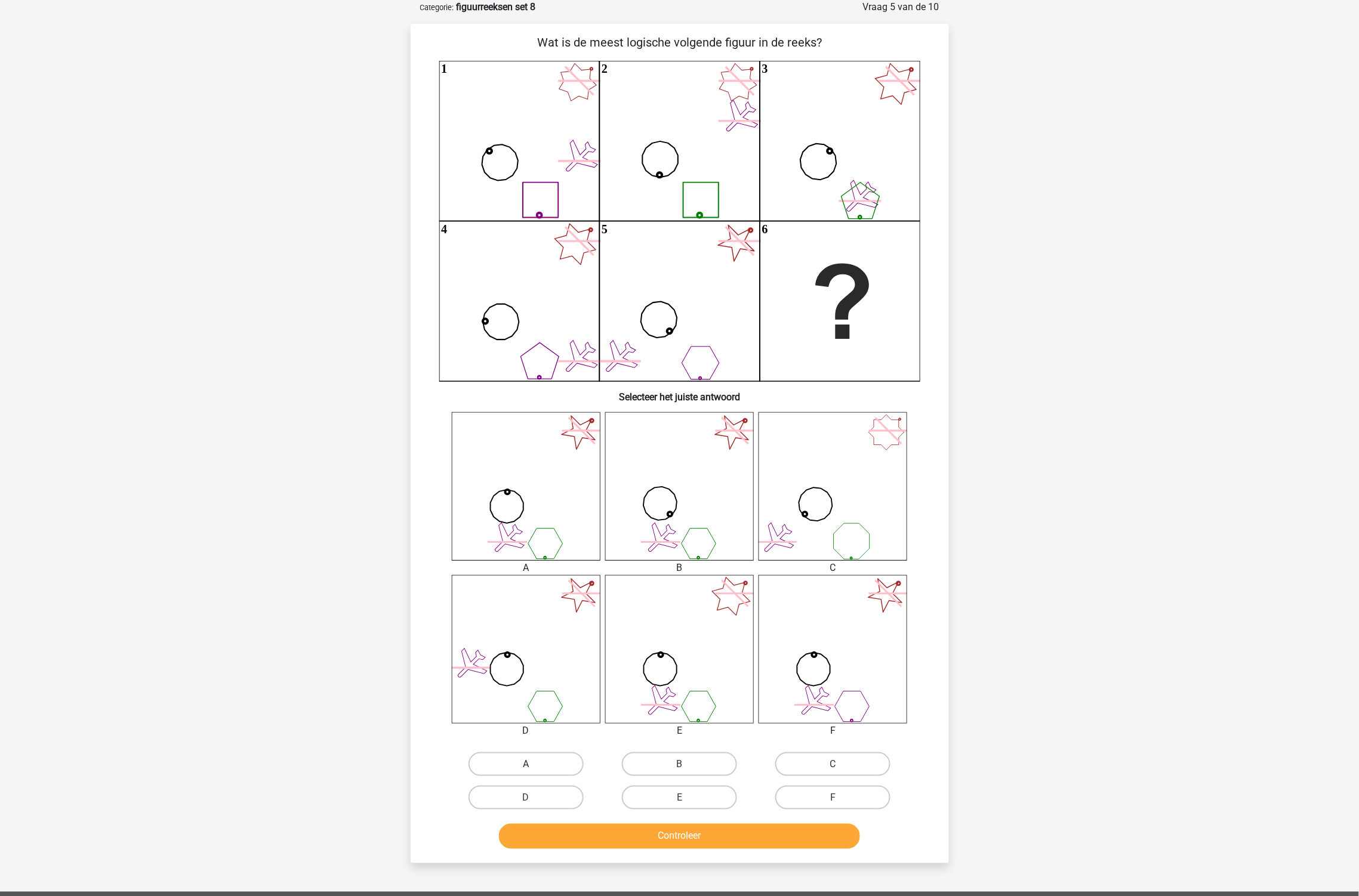
click at [521, 761] on label "A" at bounding box center [526, 764] width 115 height 24
click at [526, 764] on input "A" at bounding box center [529, 768] width 8 height 8
radio input "true"
click at [694, 843] on button "Controleer" at bounding box center [680, 836] width 361 height 25
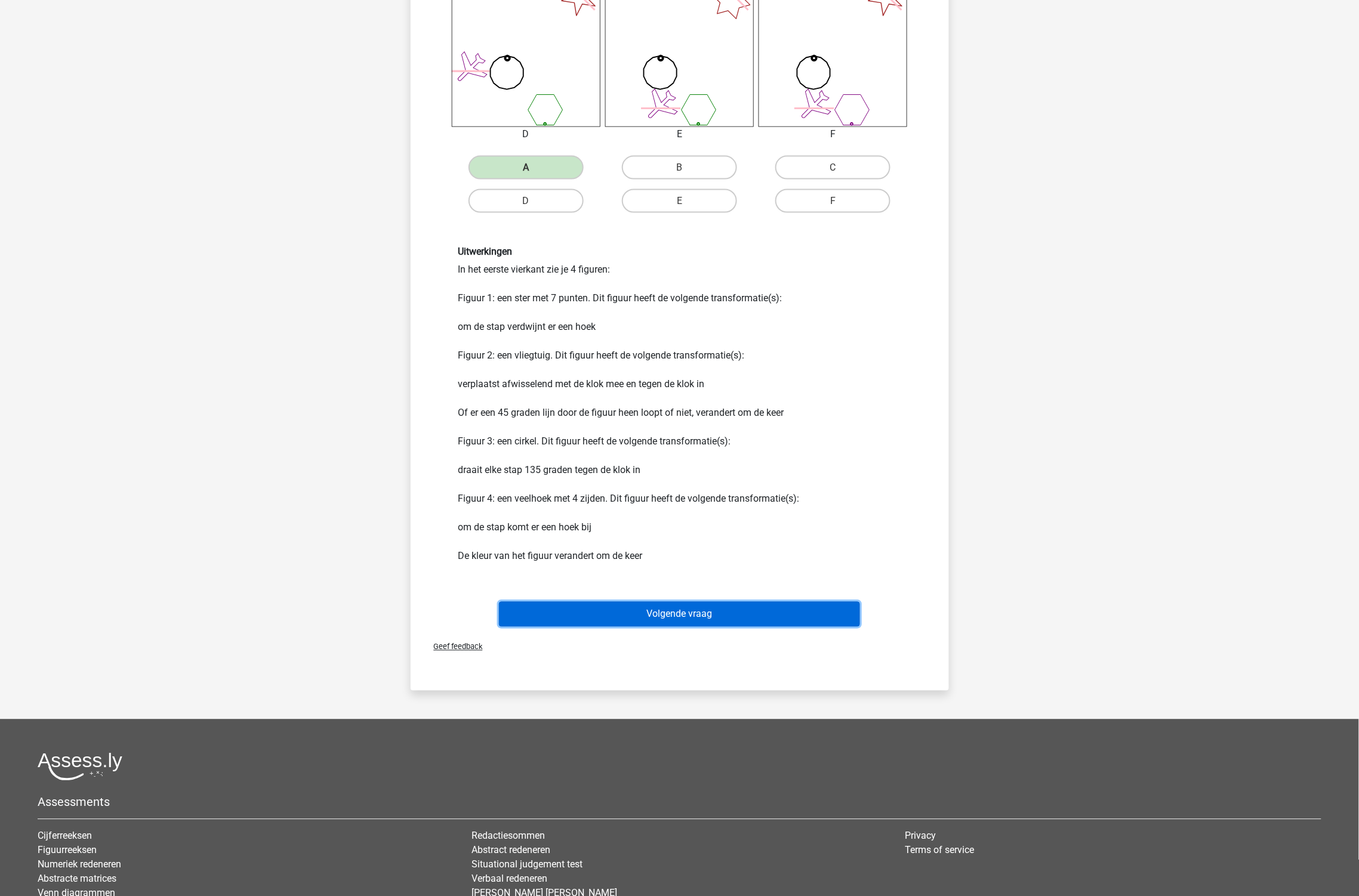
click at [712, 618] on button "Volgende vraag" at bounding box center [680, 614] width 361 height 25
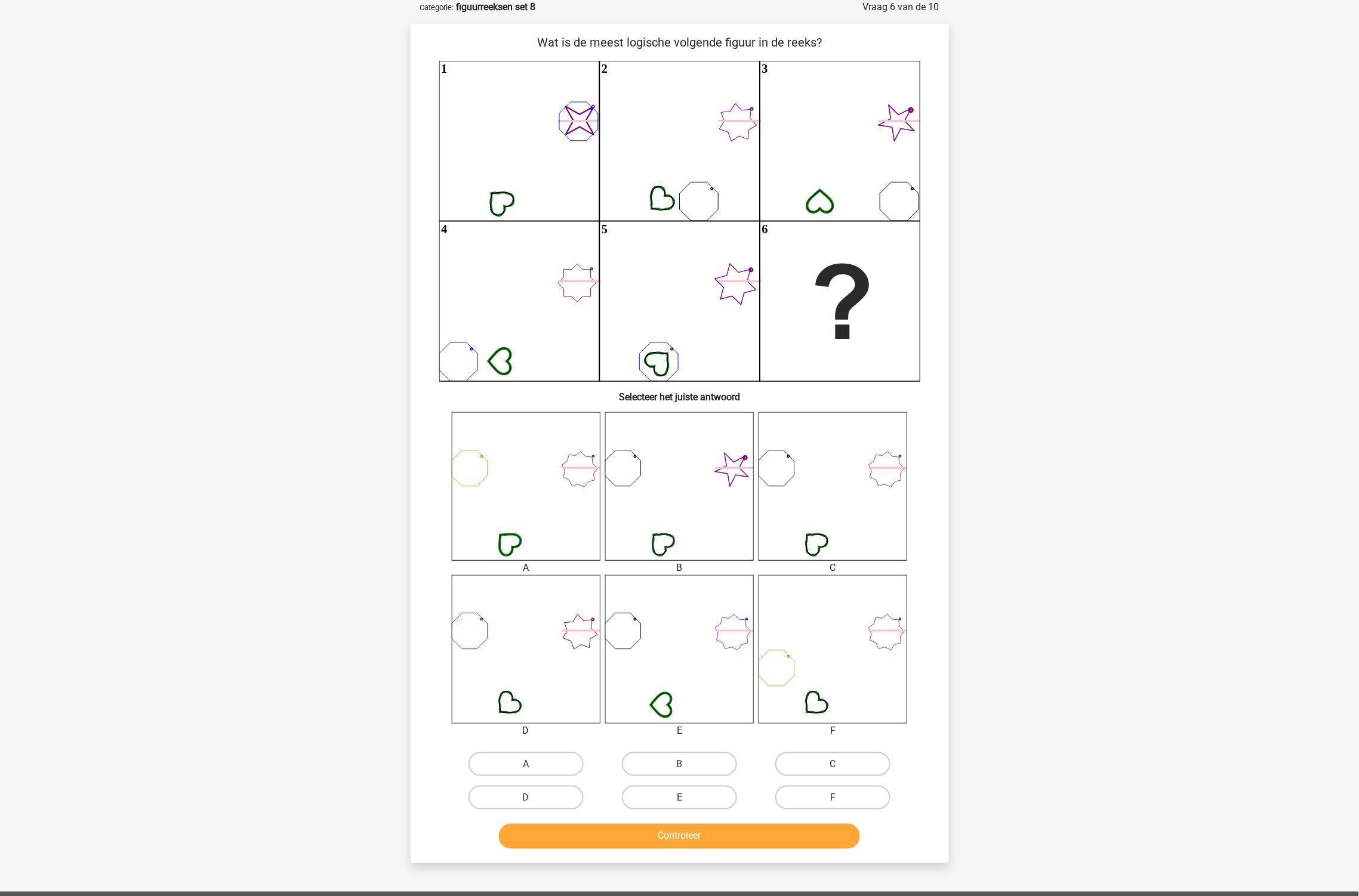
click at [844, 761] on label "C" at bounding box center [833, 764] width 115 height 24
click at [841, 764] on input "C" at bounding box center [837, 768] width 8 height 8
radio input "true"
click at [787, 829] on button "Controleer" at bounding box center [680, 836] width 361 height 25
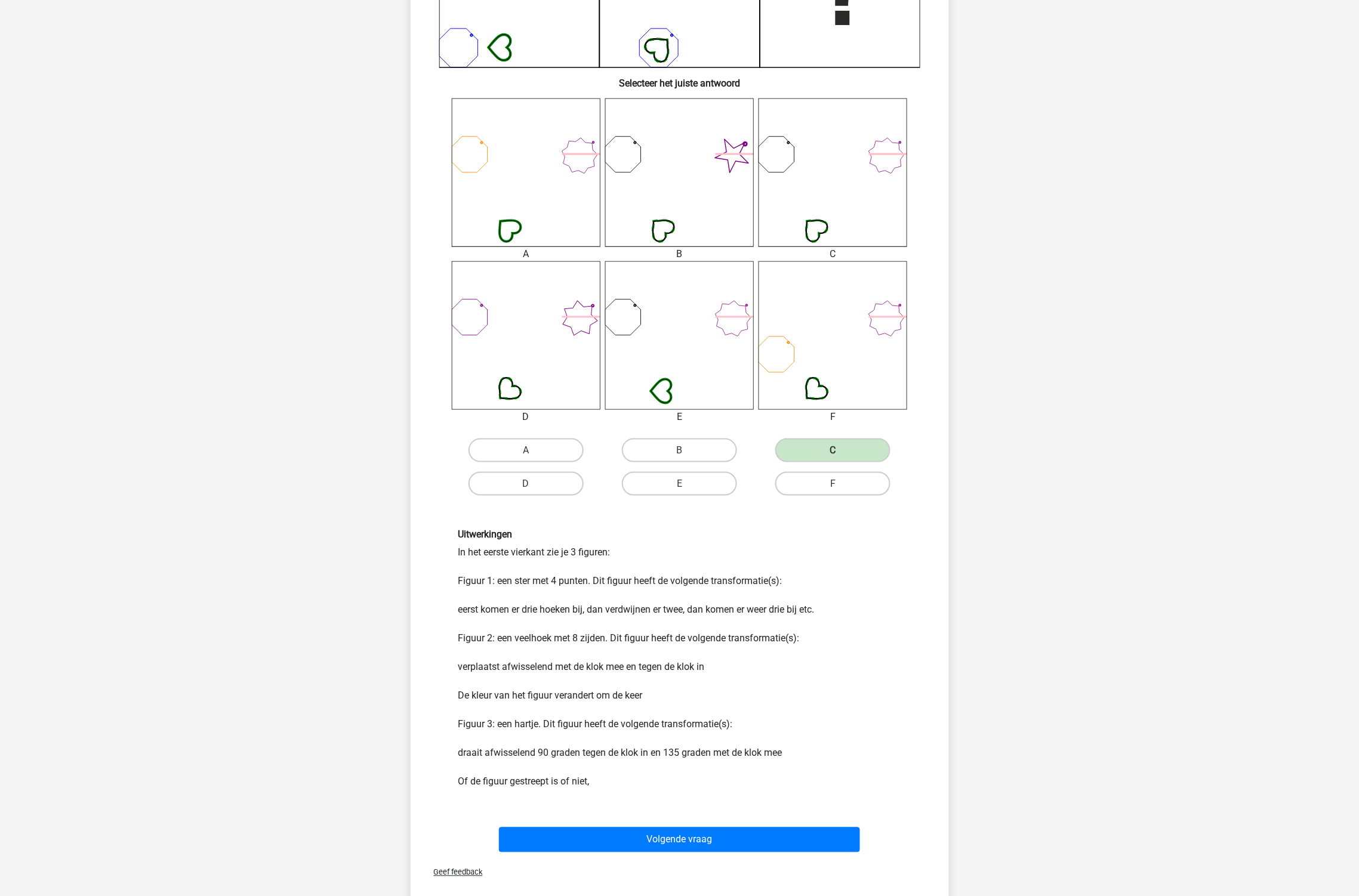
scroll to position [391, 0]
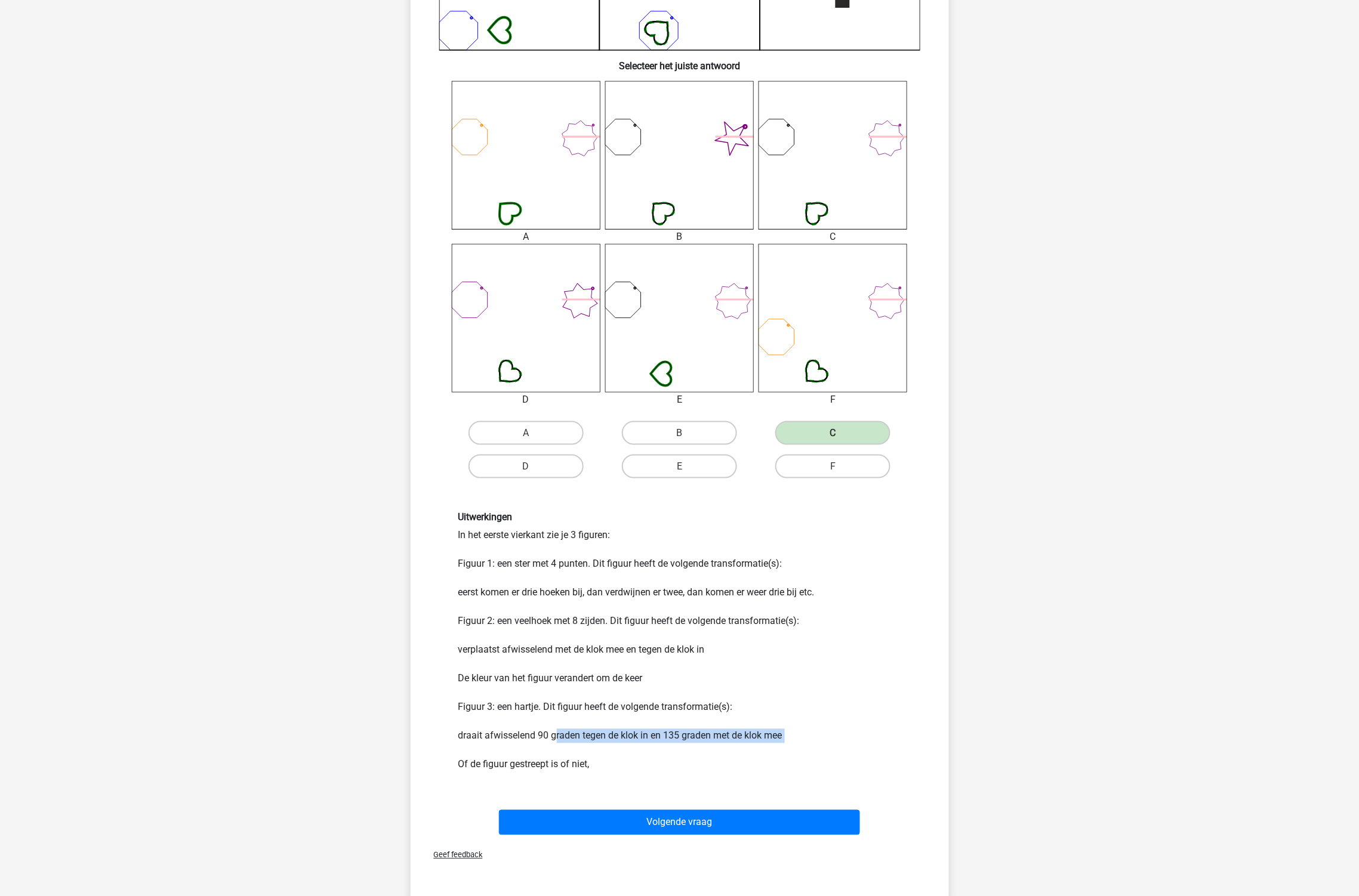
drag, startPoint x: 558, startPoint y: 733, endPoint x: 702, endPoint y: 744, distance: 144.4
click at [702, 744] on div "Uitwerkingen In het eerste vierkant zie je 3 figuren: Figuur 1: een ster met 4 …" at bounding box center [680, 641] width 461 height 260
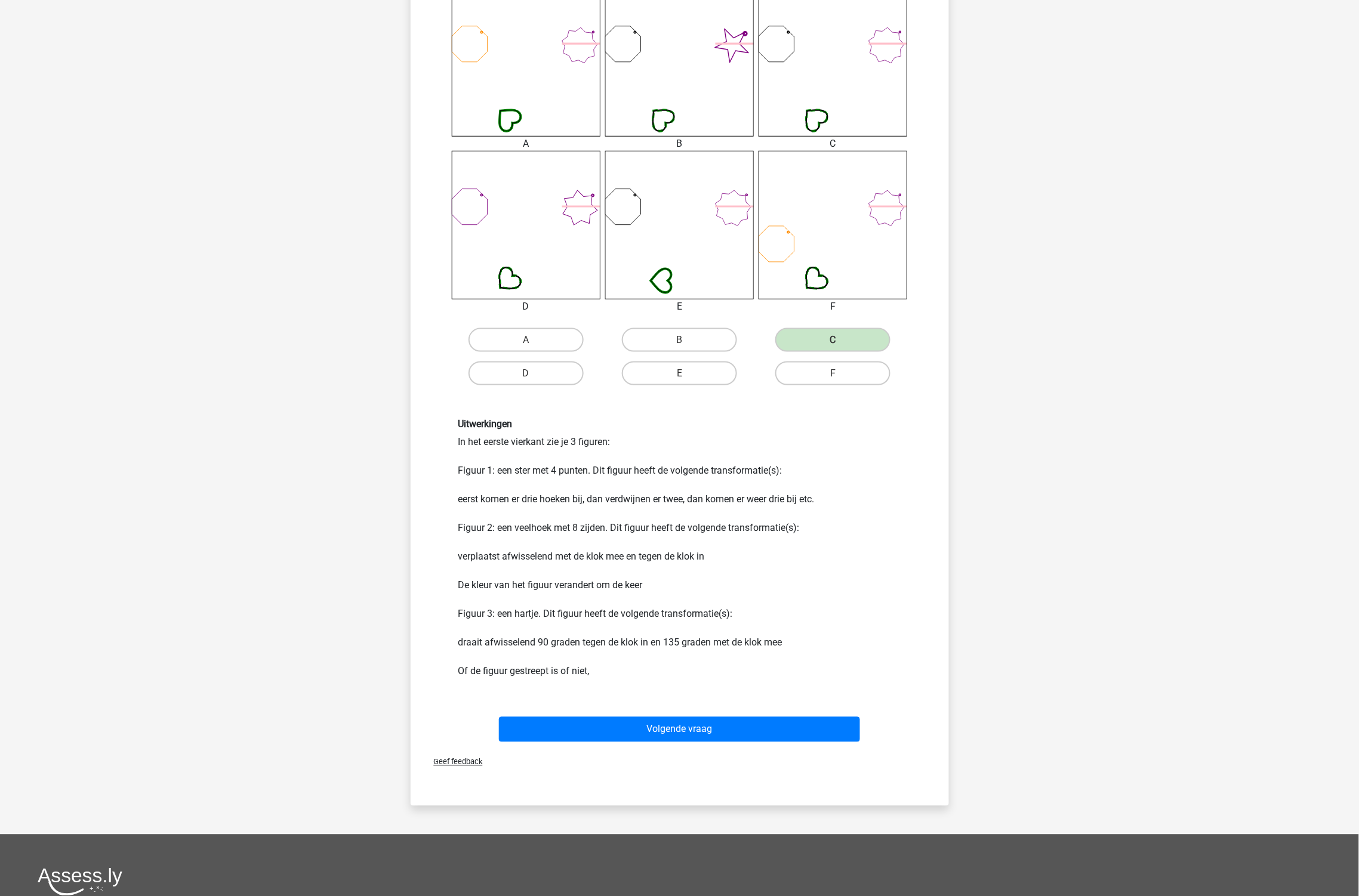
scroll to position [523, 0]
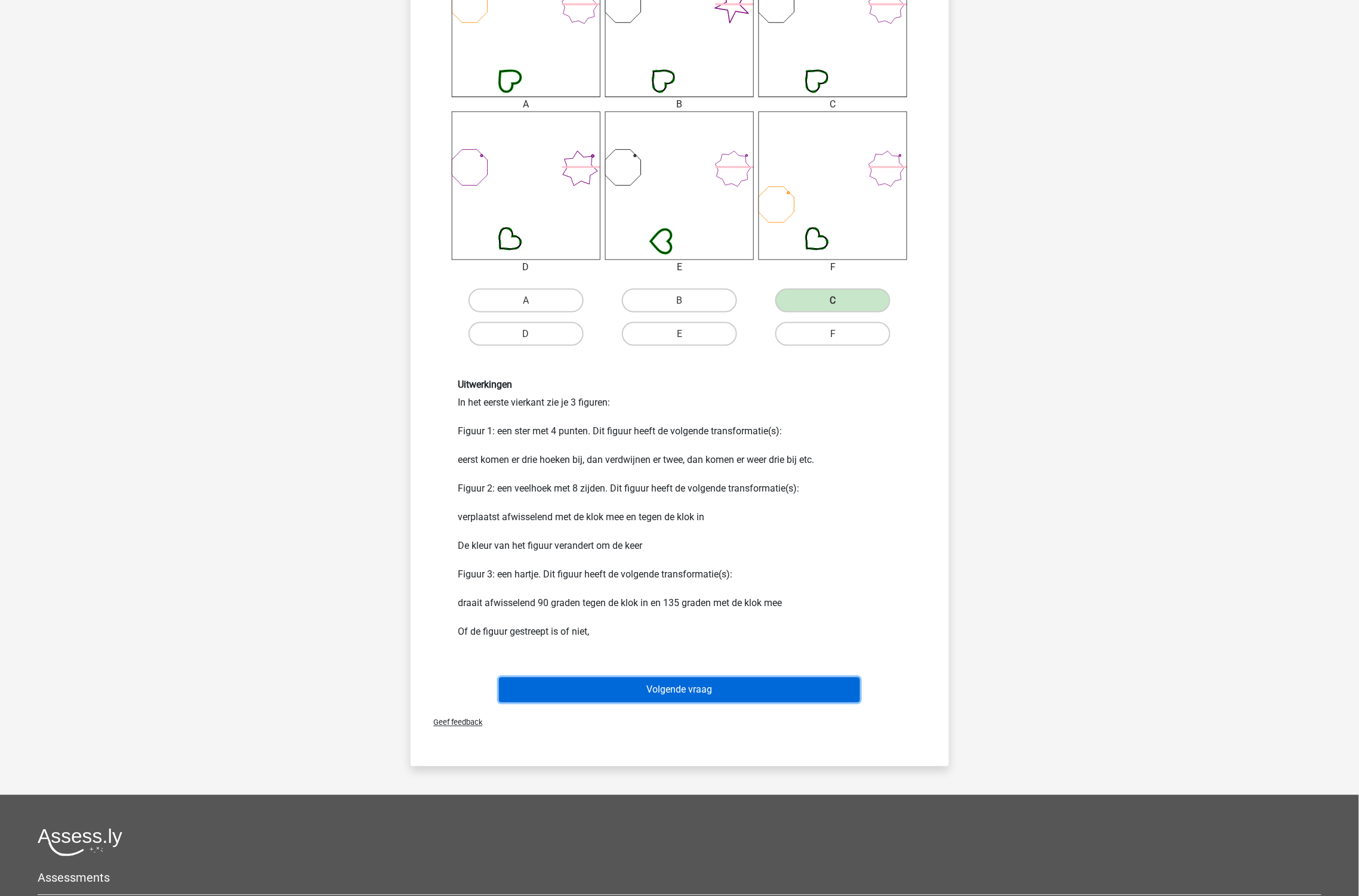
click at [730, 690] on button "Volgende vraag" at bounding box center [680, 690] width 361 height 25
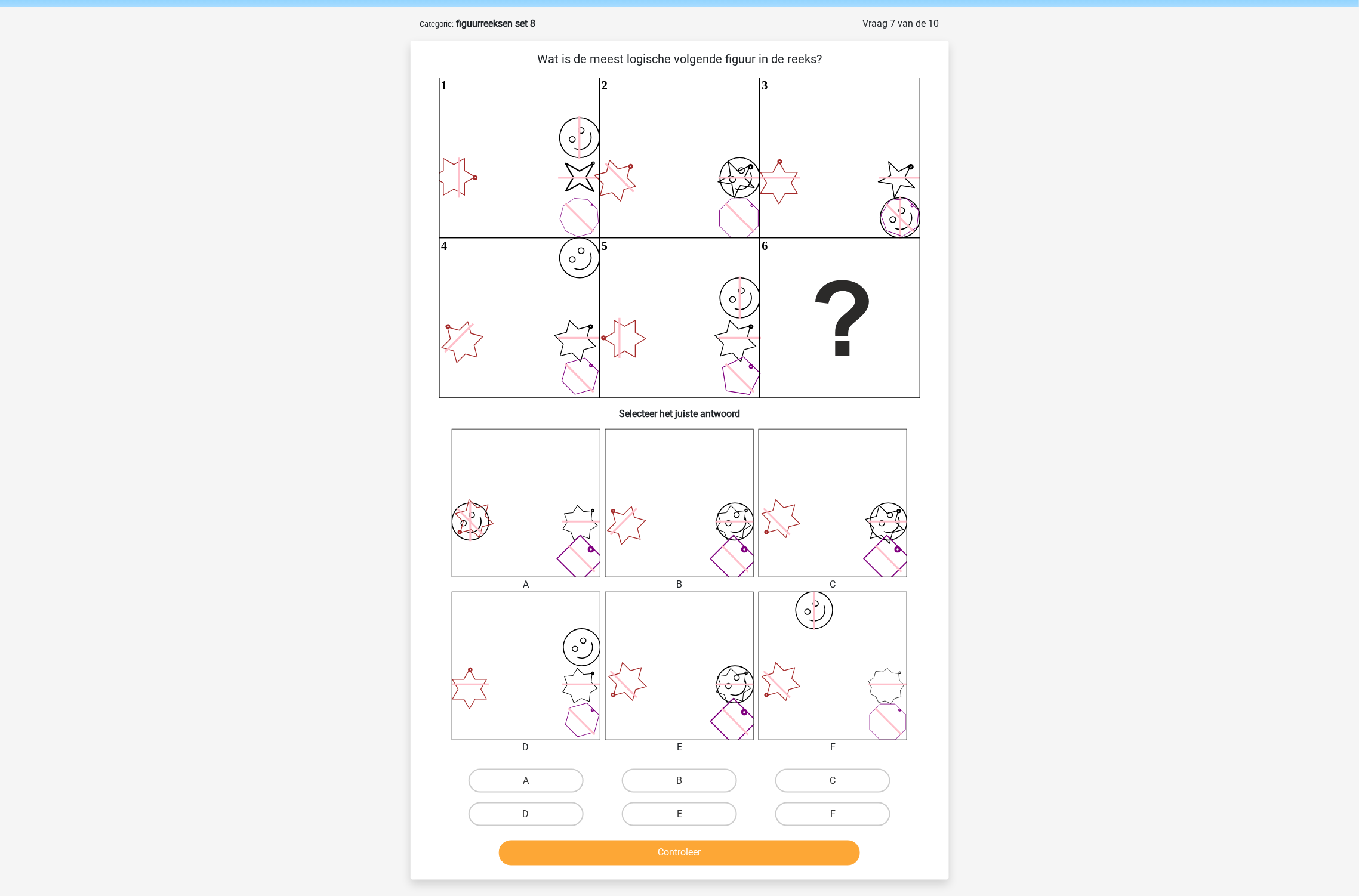
scroll to position [67, 0]
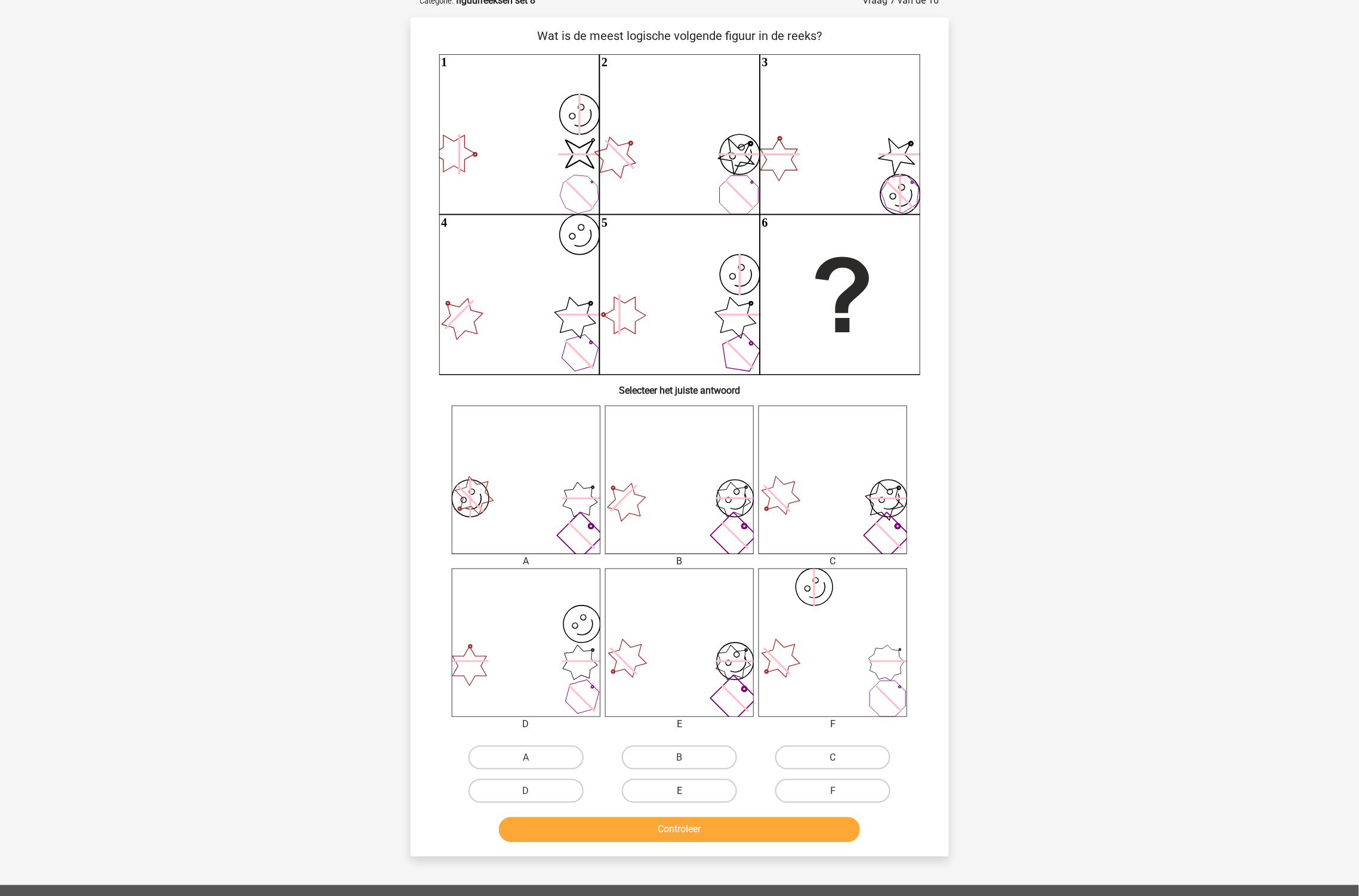
click at [690, 784] on label "E" at bounding box center [680, 791] width 115 height 24
click at [687, 791] on input "E" at bounding box center [683, 794] width 8 height 8
radio input "true"
drag, startPoint x: 721, startPoint y: 826, endPoint x: 724, endPoint y: 831, distance: 5.8
click at [724, 831] on button "Controleer" at bounding box center [680, 829] width 361 height 25
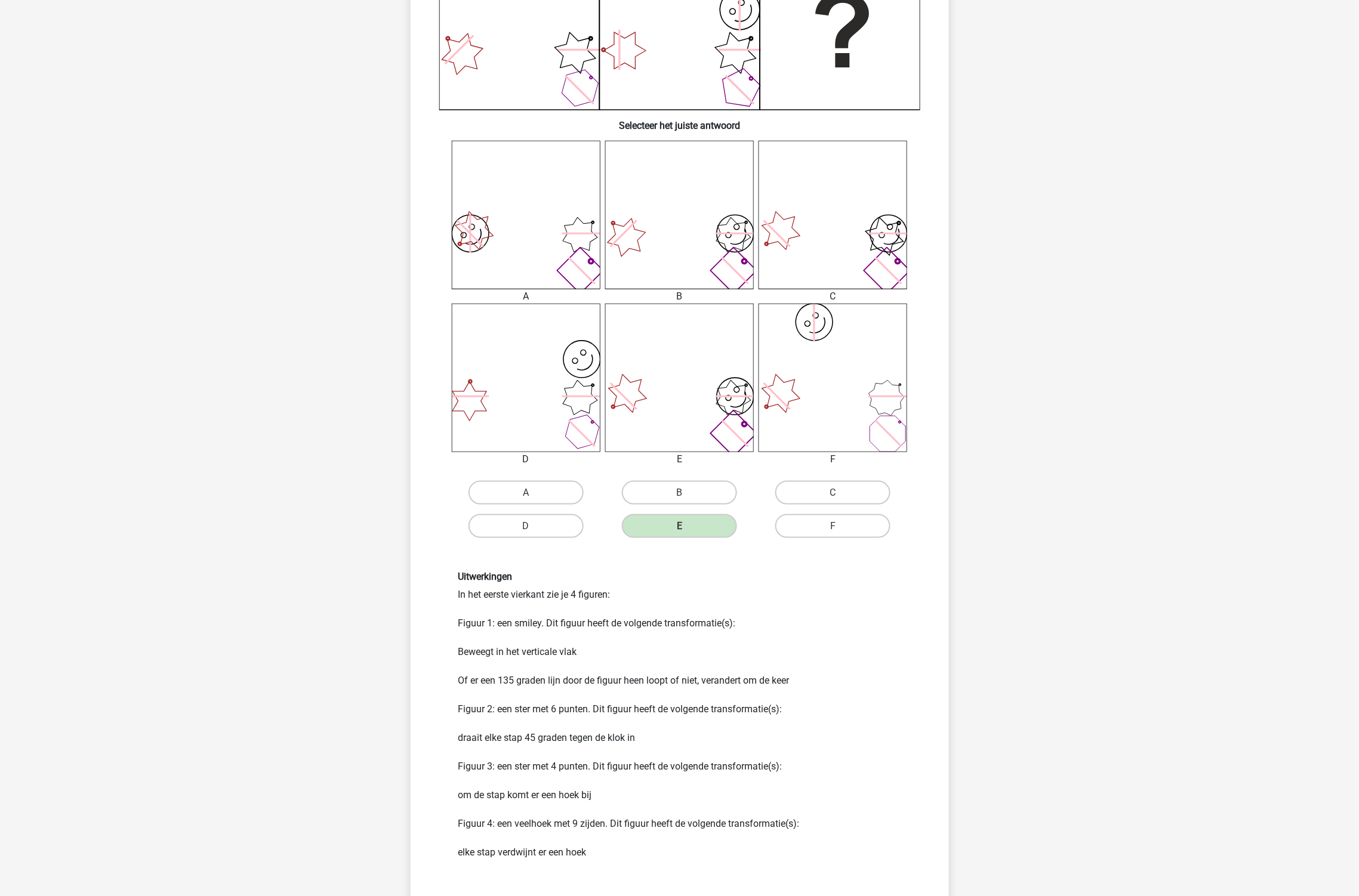
scroll to position [397, 0]
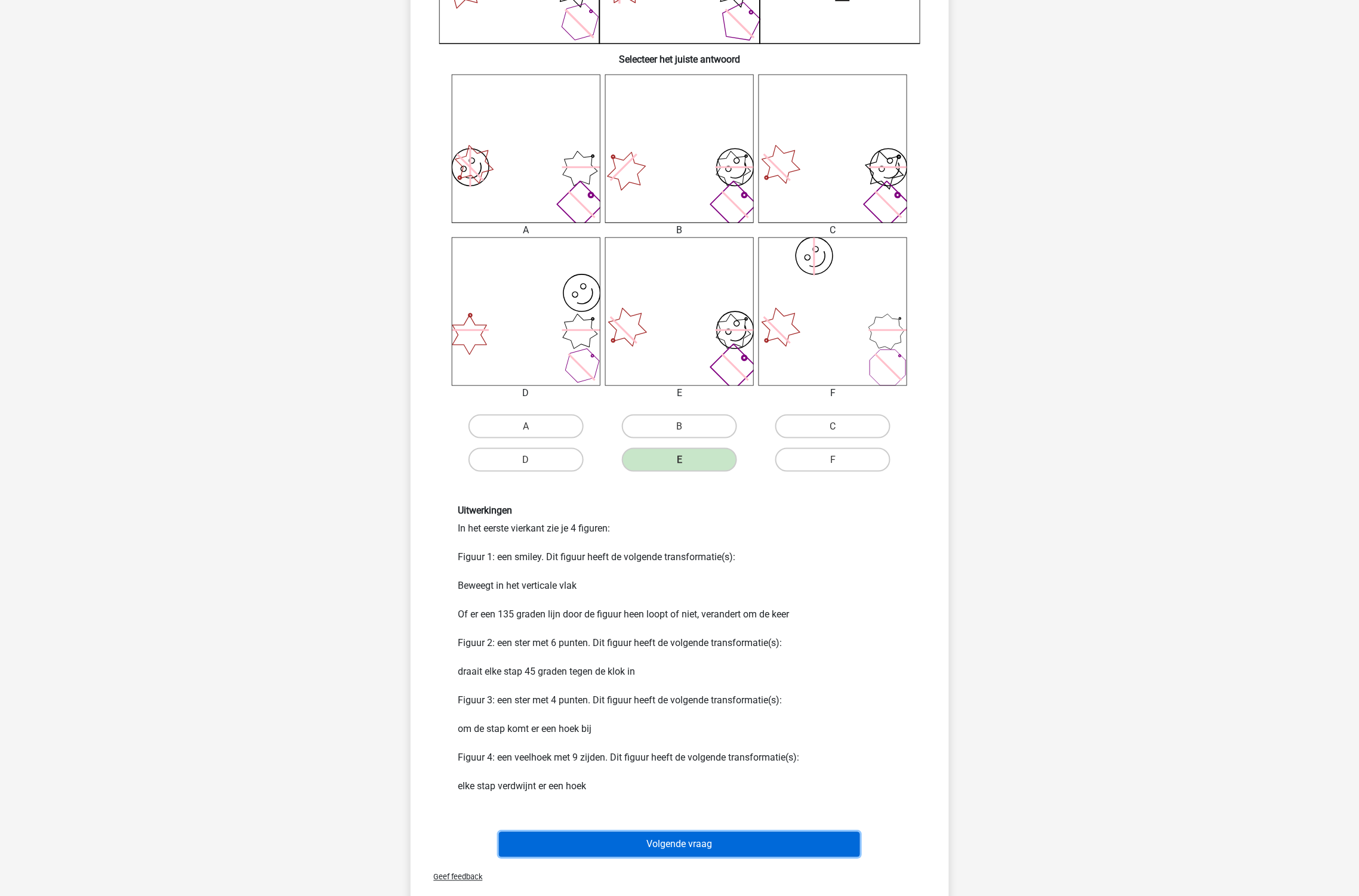
click at [706, 842] on button "Volgende vraag" at bounding box center [680, 844] width 361 height 25
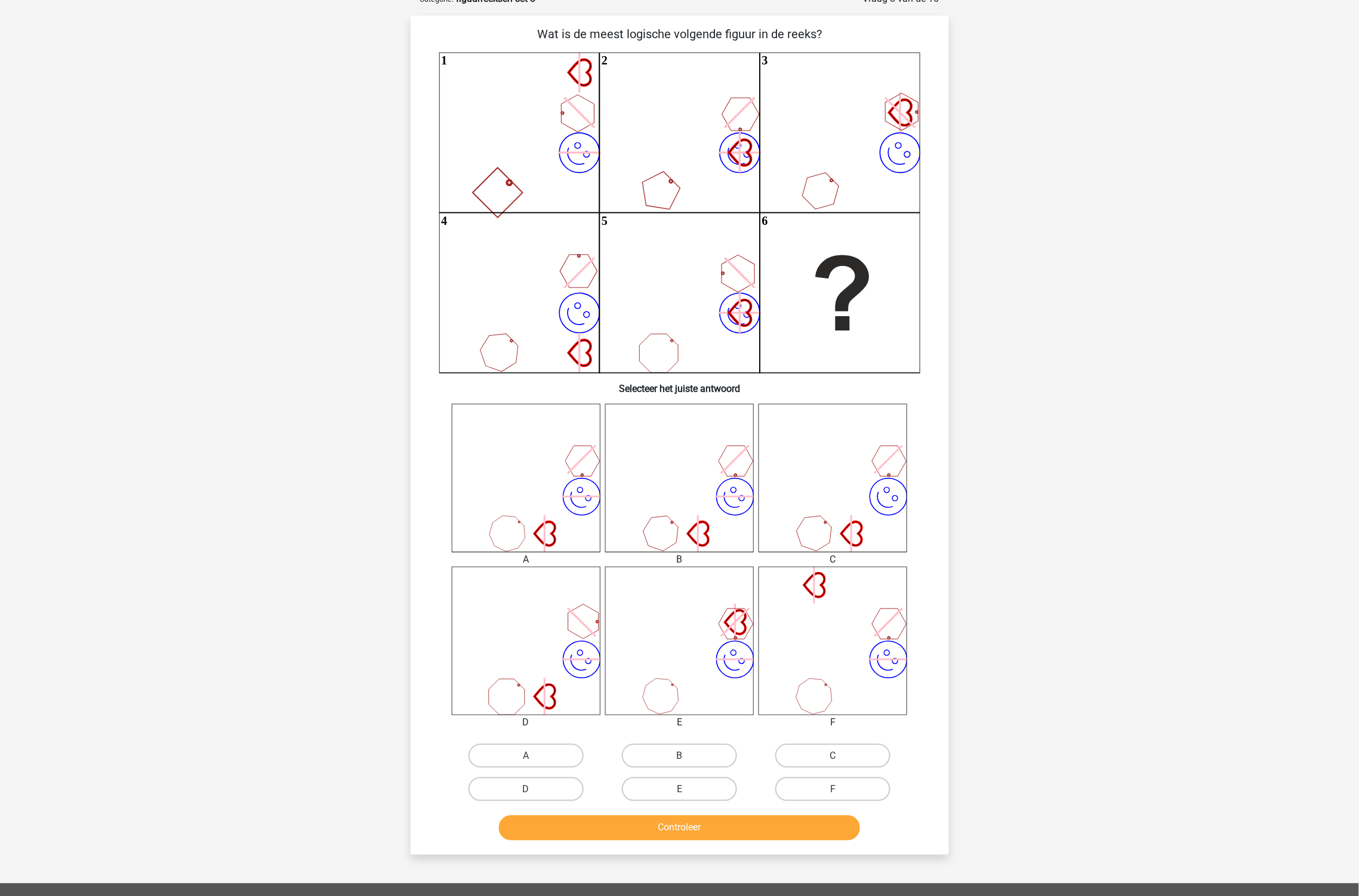
scroll to position [59, 0]
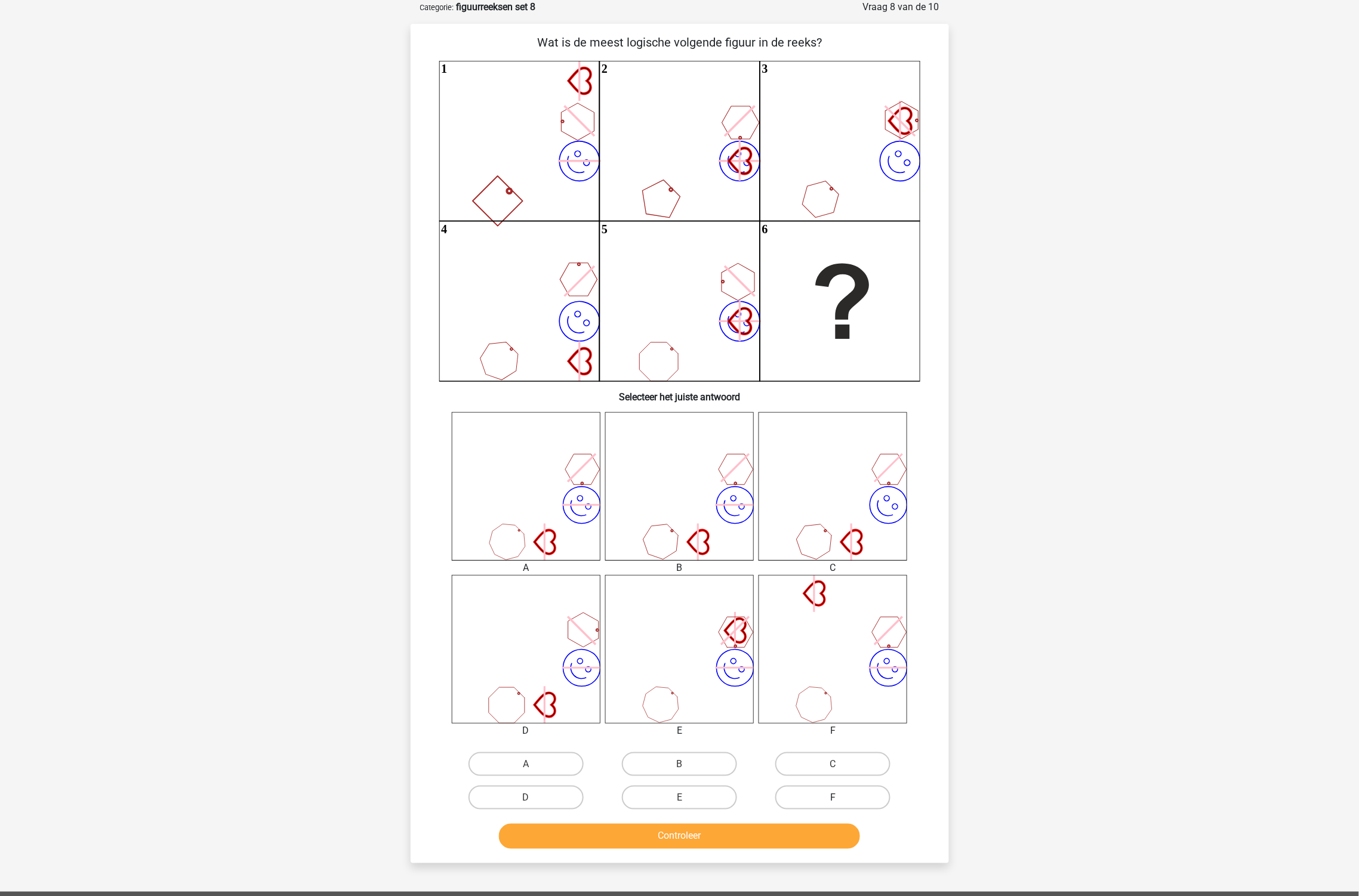
click at [854, 791] on label "F" at bounding box center [833, 797] width 115 height 24
click at [841, 797] on input "F" at bounding box center [837, 801] width 8 height 8
radio input "true"
click at [732, 836] on button "Controleer" at bounding box center [680, 836] width 361 height 25
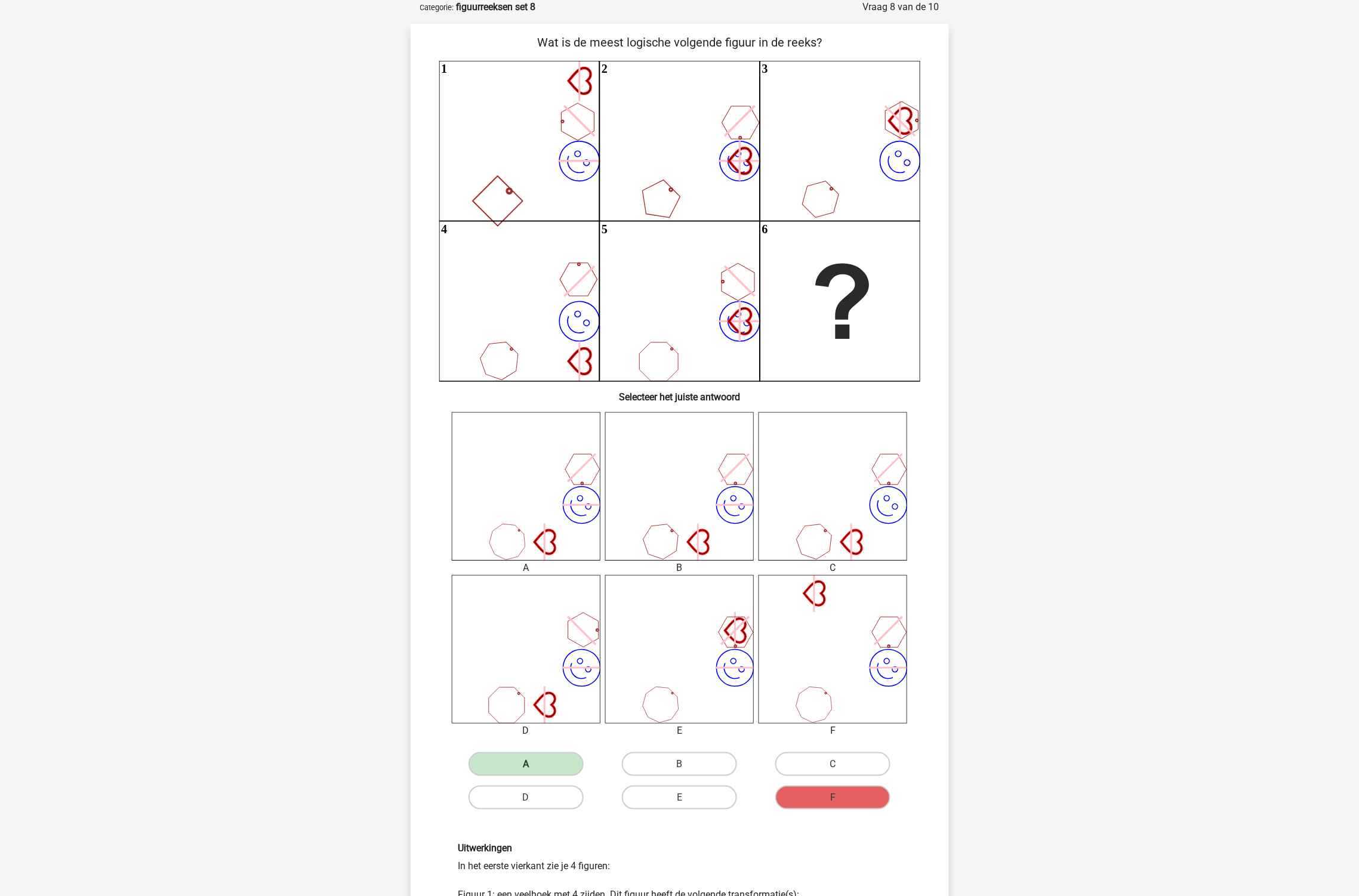
click at [589, 141] on icon "image/svg+xml 1 image/svg+xml 2 image/svg+xml 3 image/svg+xml 4 image/svg+xml" at bounding box center [680, 221] width 481 height 321
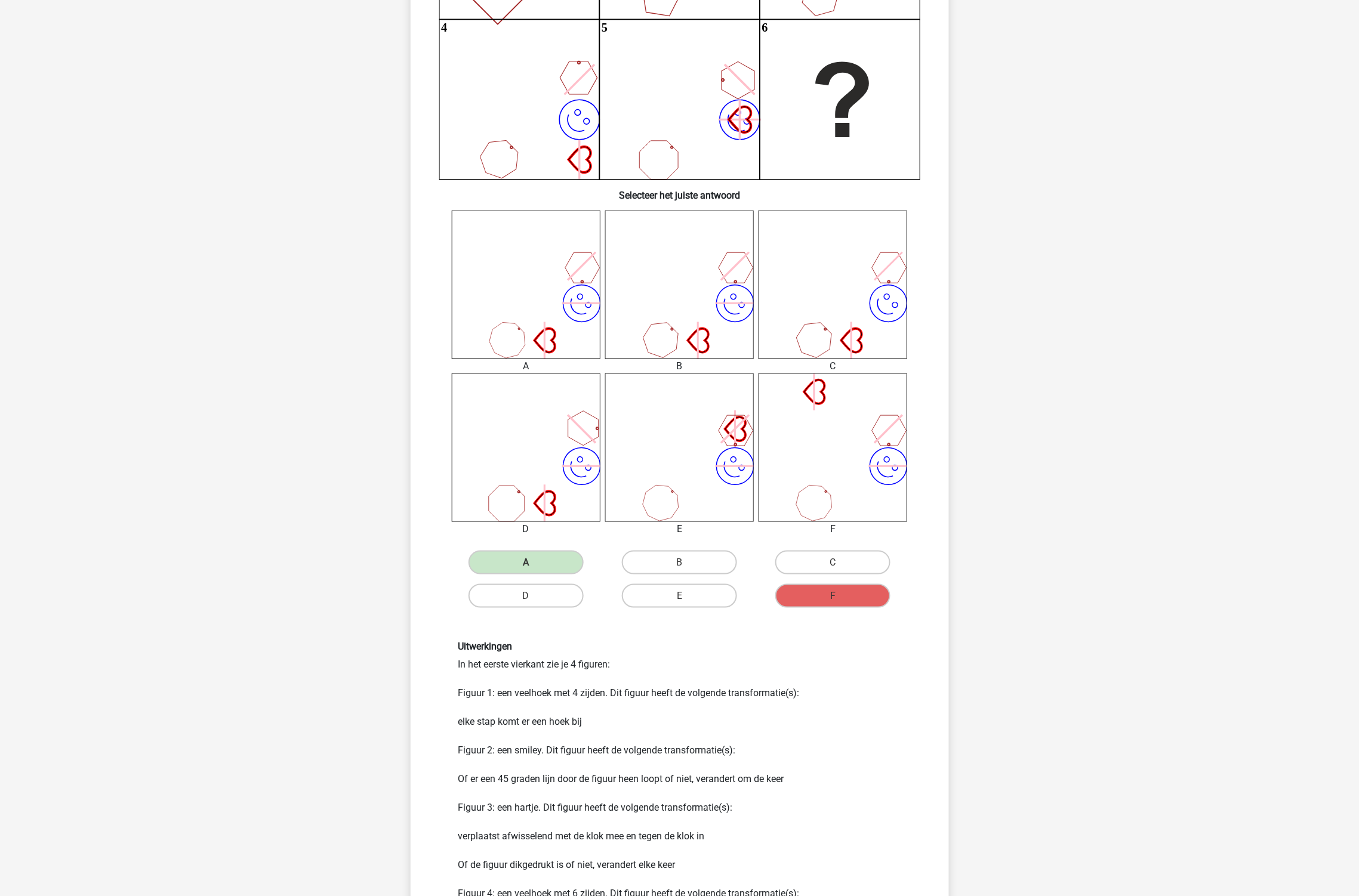
scroll to position [391, 0]
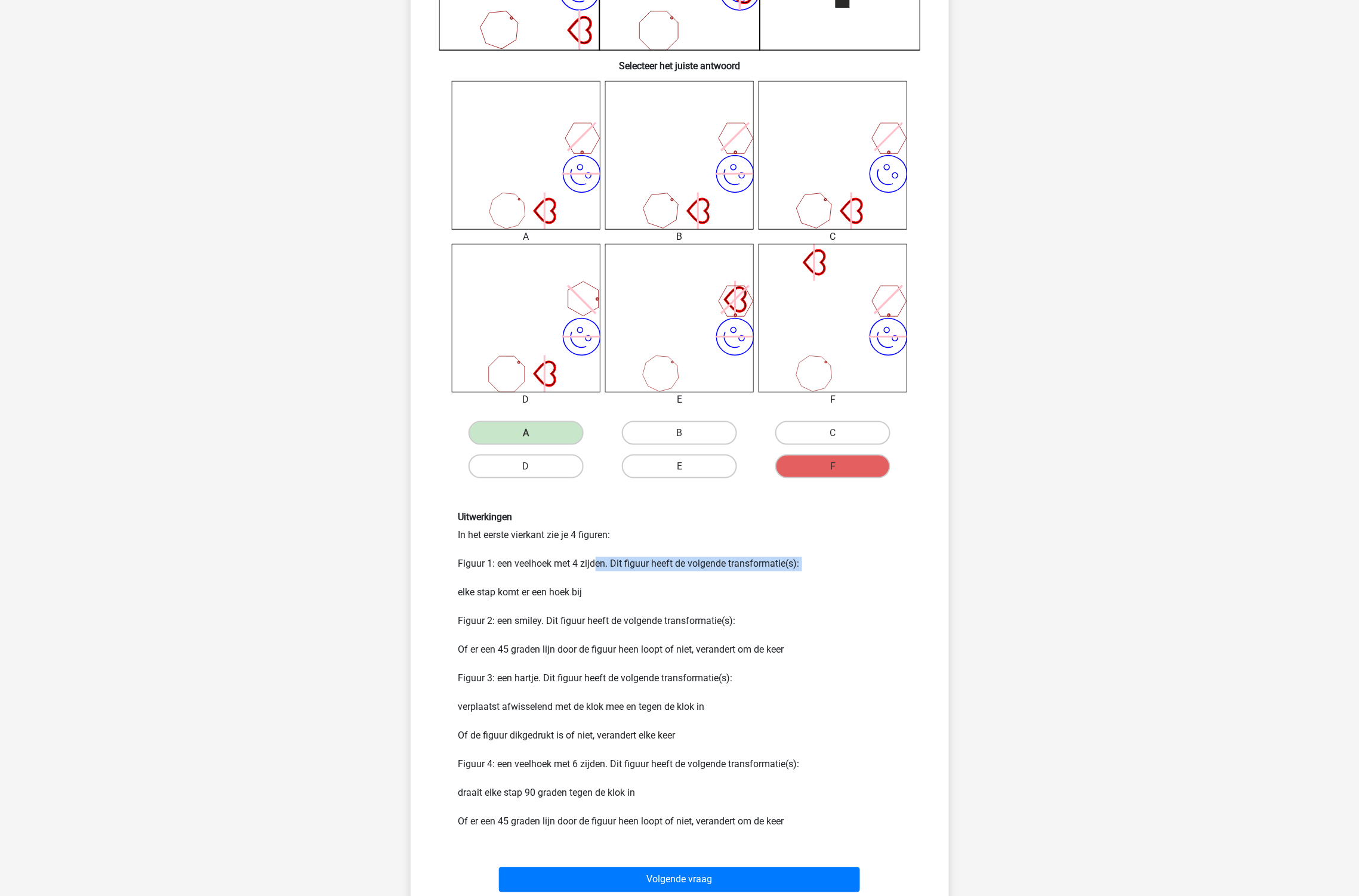
drag, startPoint x: 458, startPoint y: 570, endPoint x: 599, endPoint y: 562, distance: 141.2
click at [599, 562] on div "Uitwerkingen In het eerste vierkant zie je 4 figuren: Figuur 1: een veelhoek me…" at bounding box center [680, 670] width 461 height 317
click at [601, 562] on div "Uitwerkingen In het eerste vierkant zie je 4 figuren: Figuur 1: een veelhoek me…" at bounding box center [680, 670] width 461 height 317
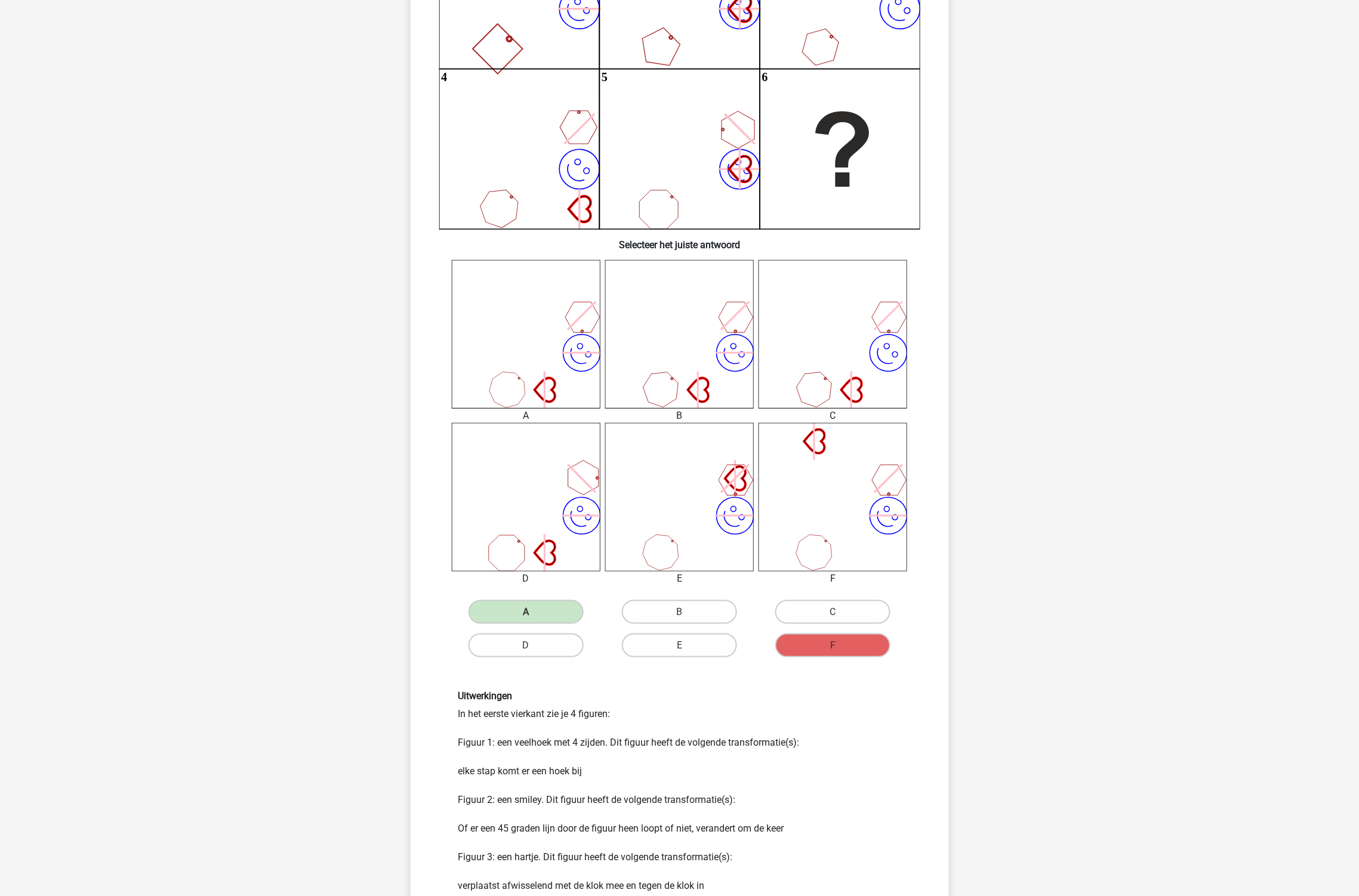
scroll to position [192, 0]
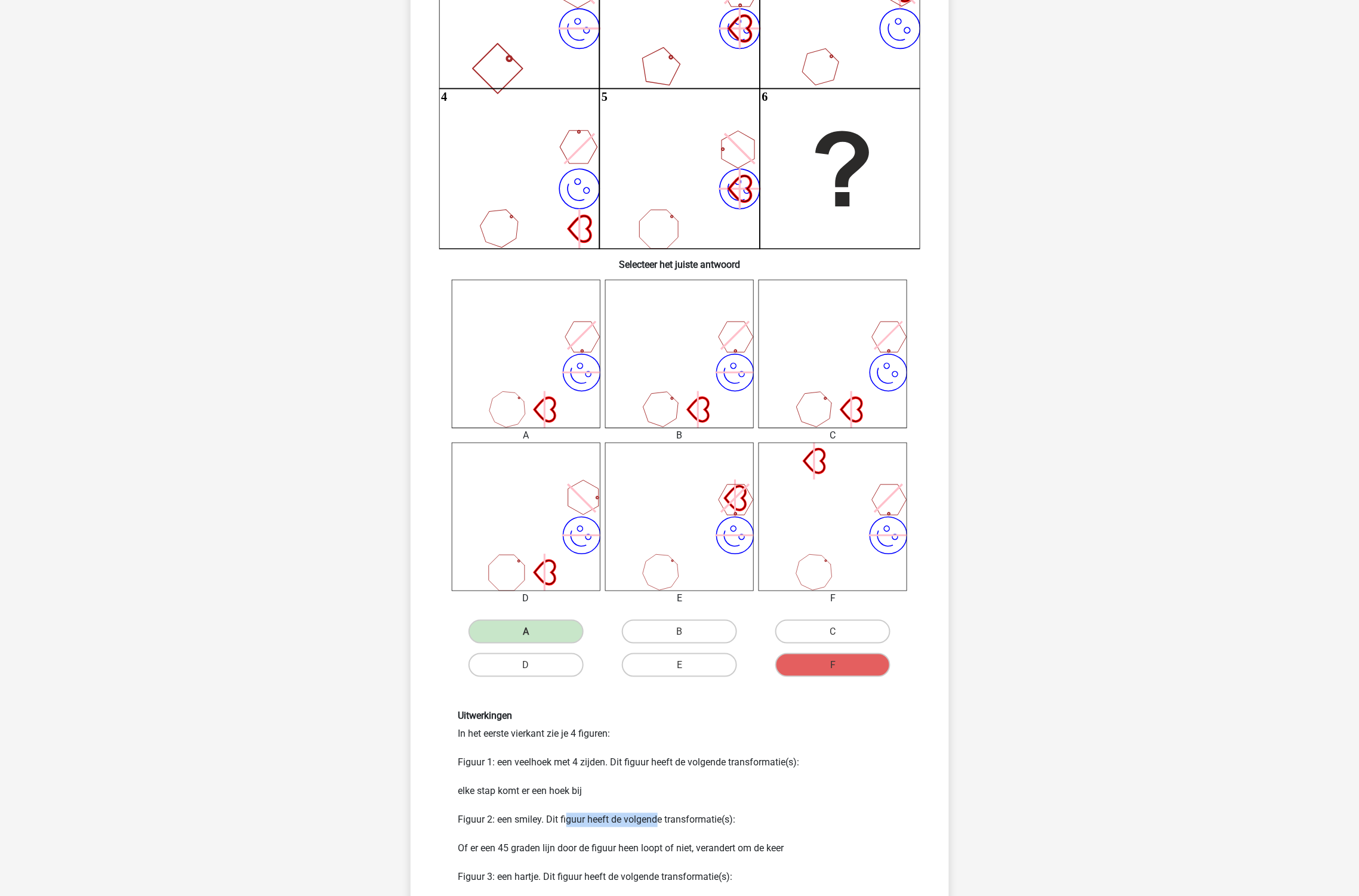
drag, startPoint x: 564, startPoint y: 818, endPoint x: 652, endPoint y: 816, distance: 88.0
click at [652, 816] on div "Uitwerkingen In het eerste vierkant zie je 4 figuren: Figuur 1: een veelhoek me…" at bounding box center [680, 869] width 461 height 317
drag, startPoint x: 493, startPoint y: 847, endPoint x: 805, endPoint y: 846, distance: 312.0
click at [805, 846] on div "Uitwerkingen In het eerste vierkant zie je 4 figuren: Figuur 1: een veelhoek me…" at bounding box center [680, 869] width 461 height 317
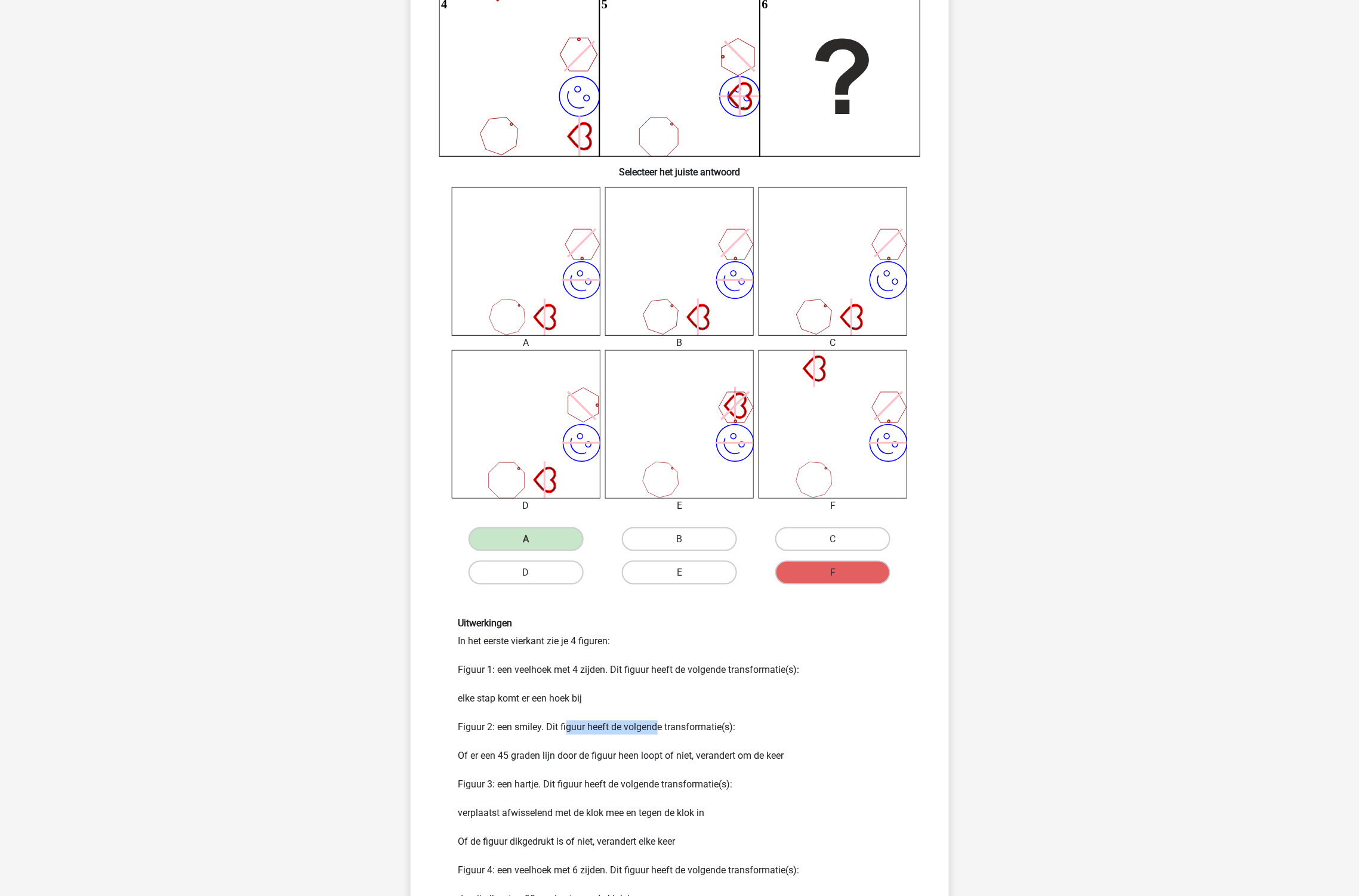
scroll to position [324, 0]
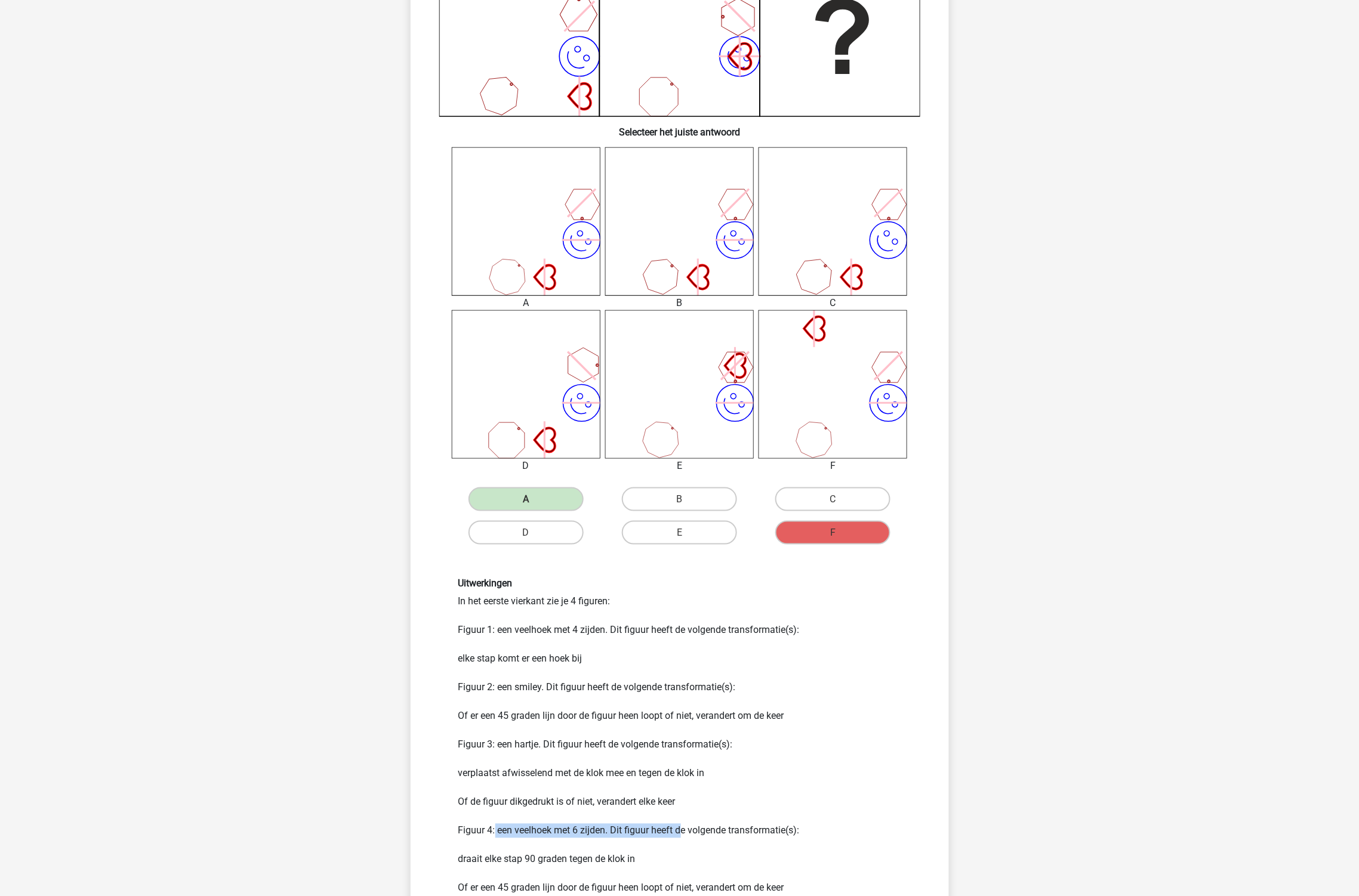
drag, startPoint x: 490, startPoint y: 824, endPoint x: 675, endPoint y: 833, distance: 185.2
click at [677, 833] on div "Uitwerkingen In het eerste vierkant zie je 4 figuren: Figuur 1: een veelhoek me…" at bounding box center [680, 736] width 461 height 317
click at [665, 829] on div "Uitwerkingen In het eerste vierkant zie je 4 figuren: Figuur 1: een veelhoek me…" at bounding box center [680, 736] width 461 height 317
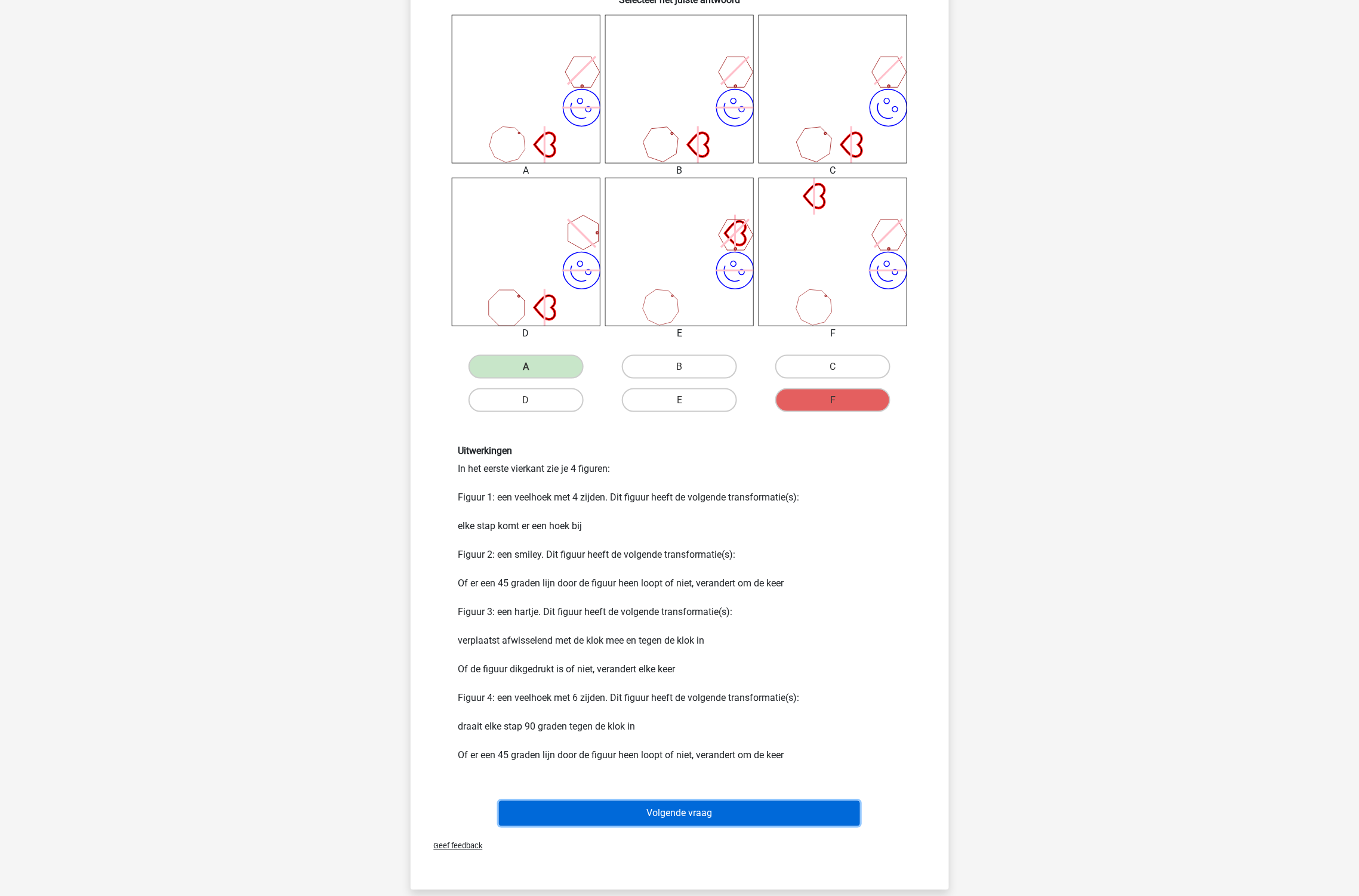
click at [737, 813] on button "Volgende vraag" at bounding box center [680, 813] width 361 height 25
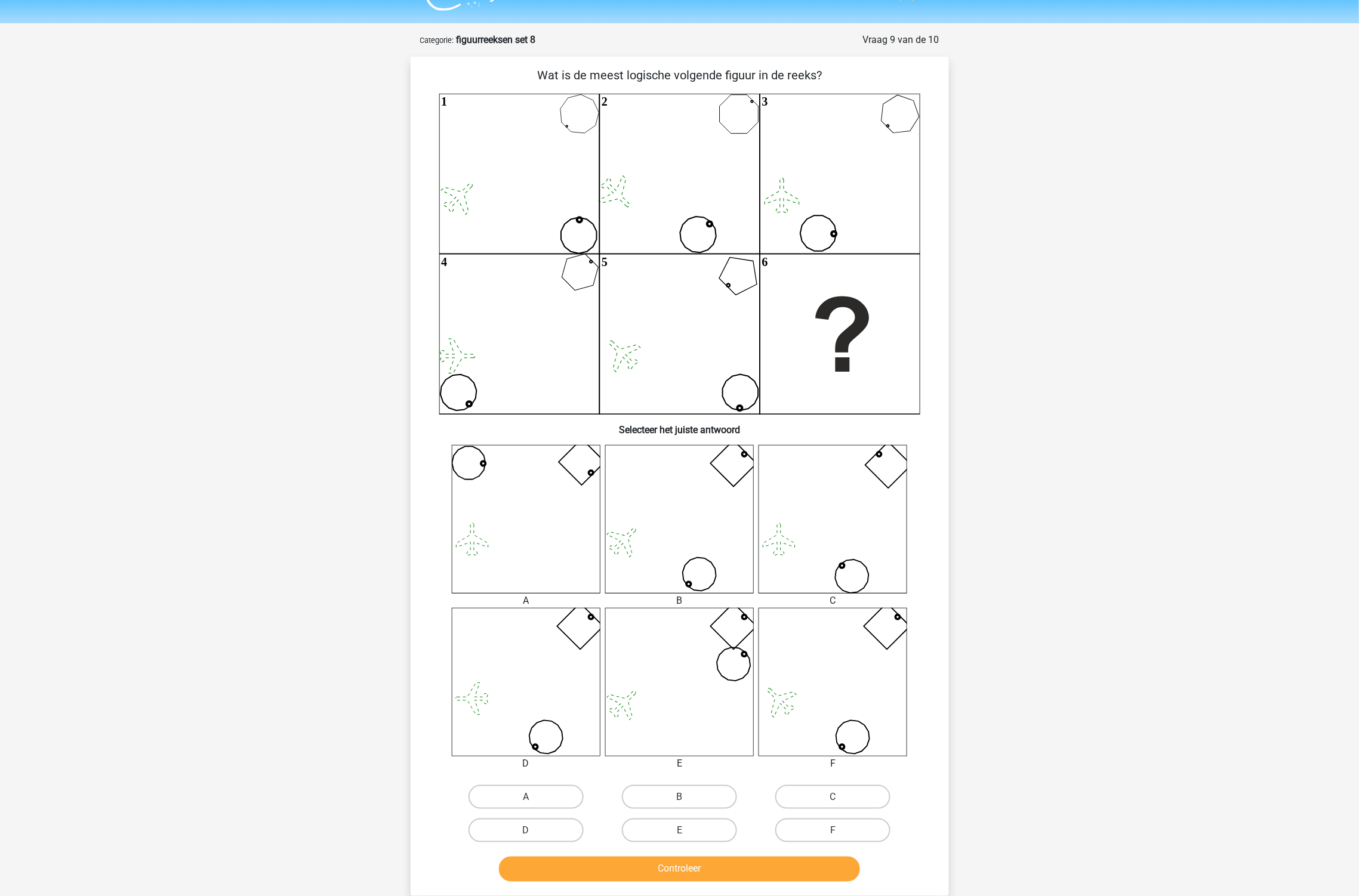
scroll to position [0, 0]
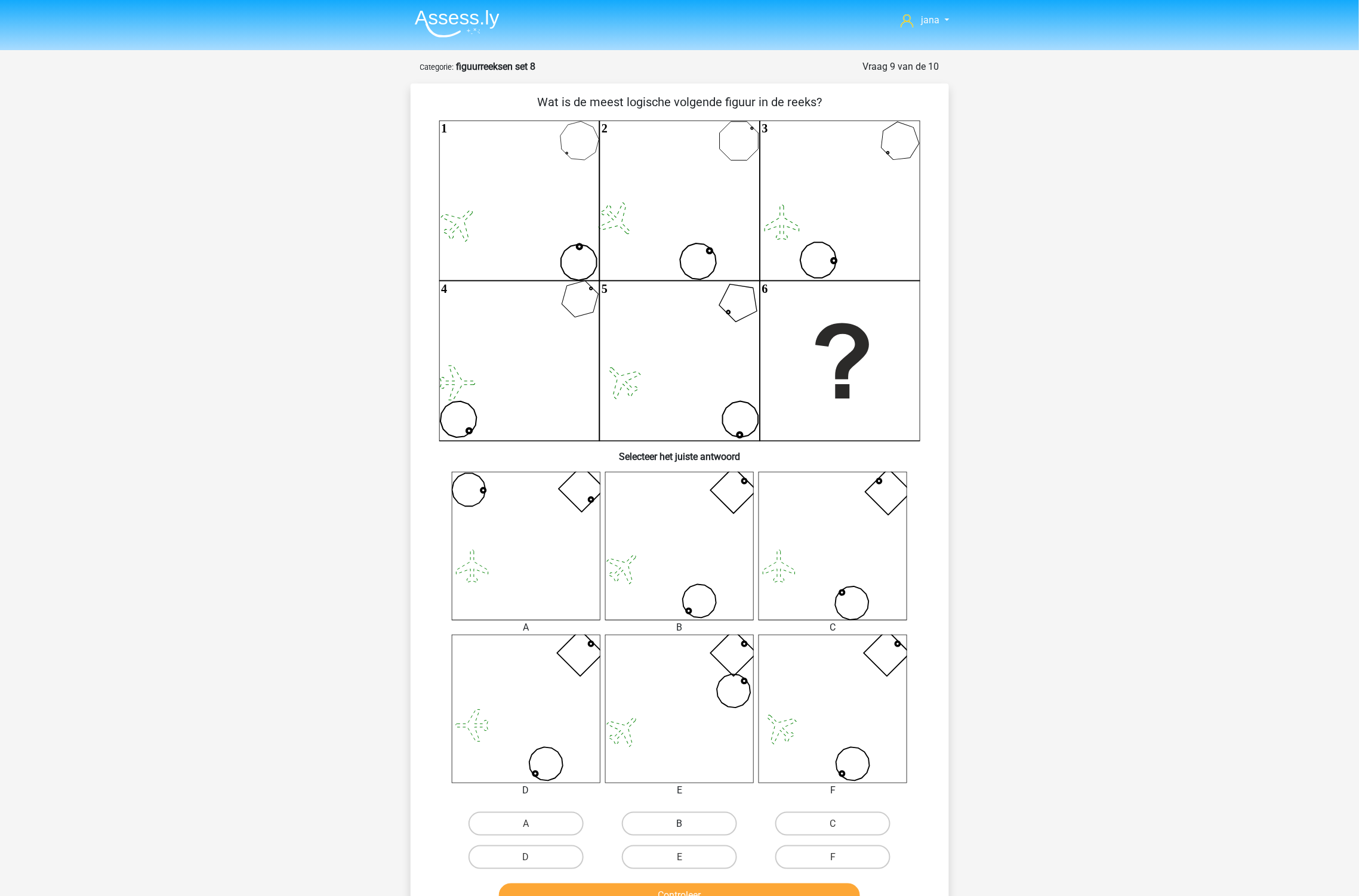
click at [691, 829] on label "B" at bounding box center [680, 823] width 115 height 24
click at [687, 829] on input "B" at bounding box center [683, 827] width 8 height 8
radio input "true"
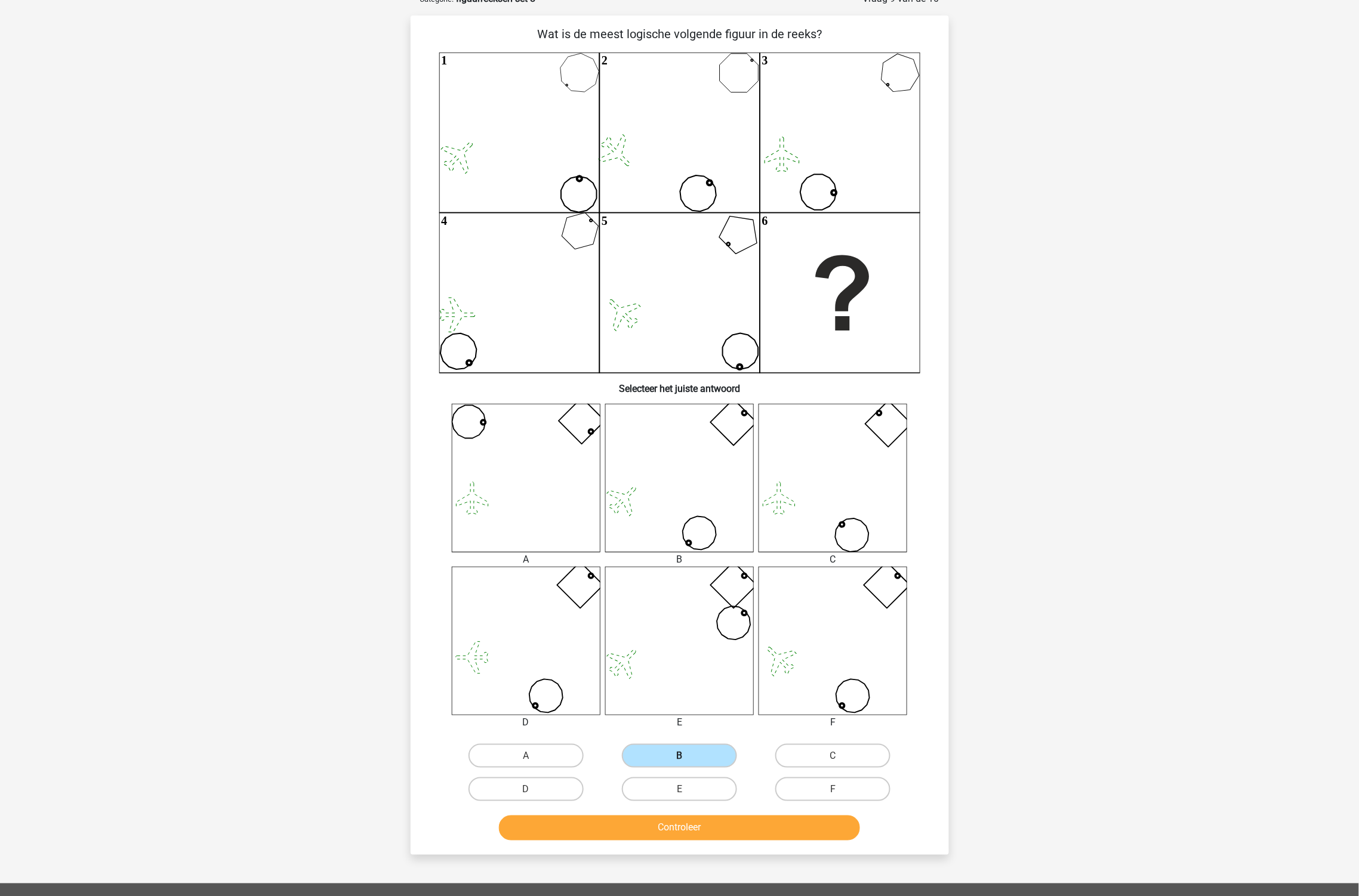
scroll to position [132, 0]
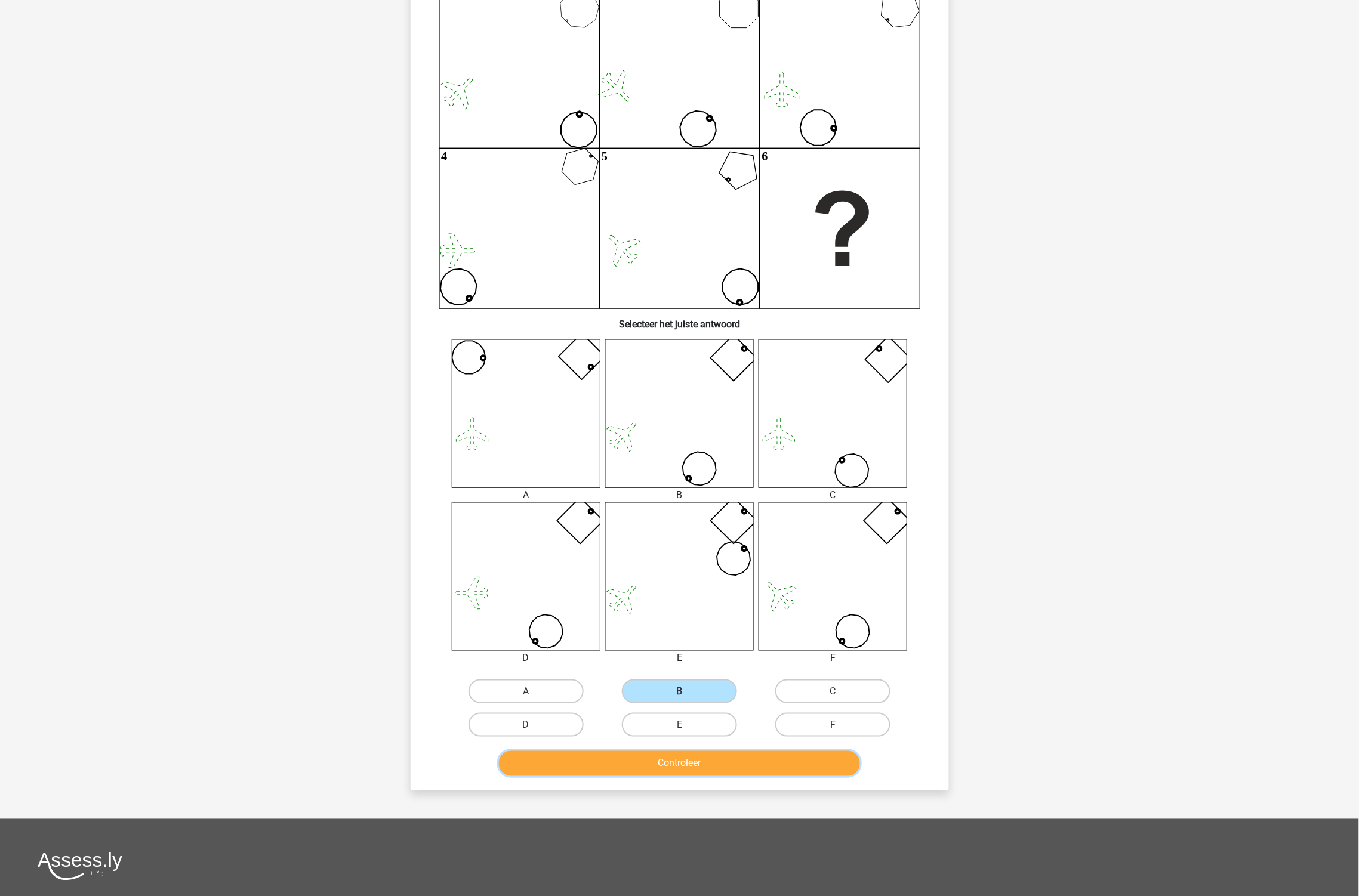
click at [717, 761] on button "Controleer" at bounding box center [680, 763] width 361 height 25
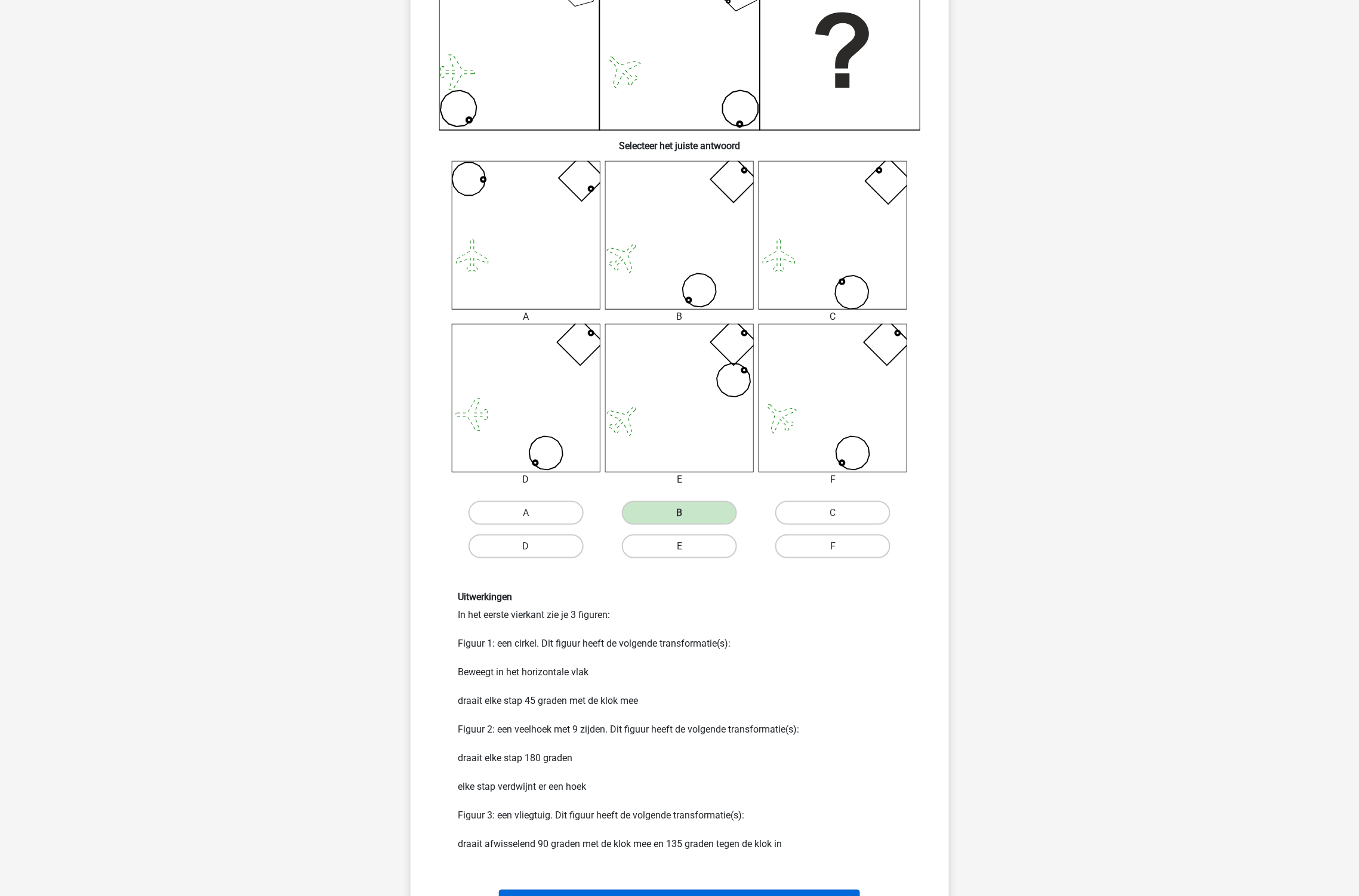
scroll to position [464, 0]
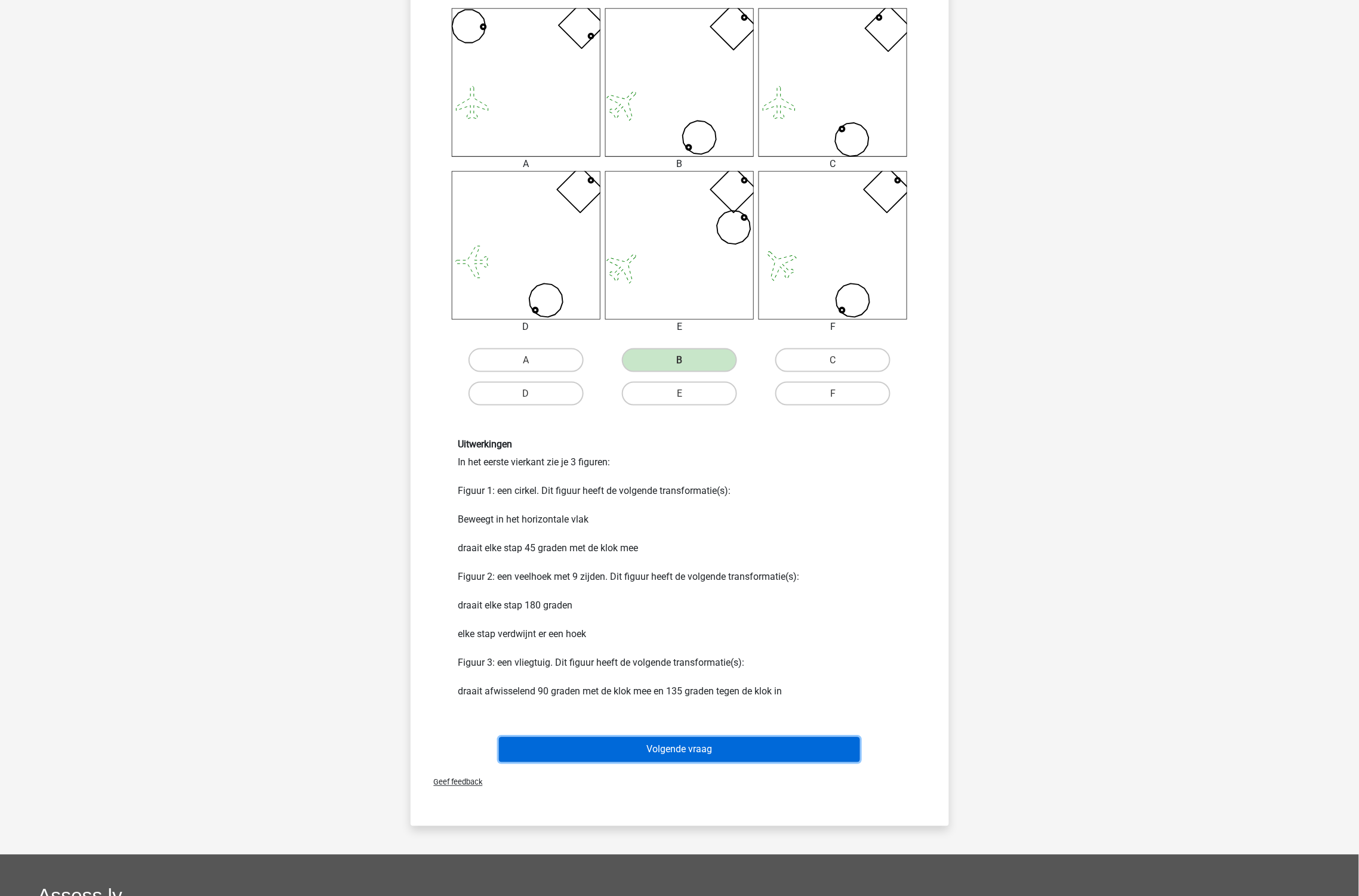
click at [727, 756] on button "Volgende vraag" at bounding box center [680, 749] width 361 height 25
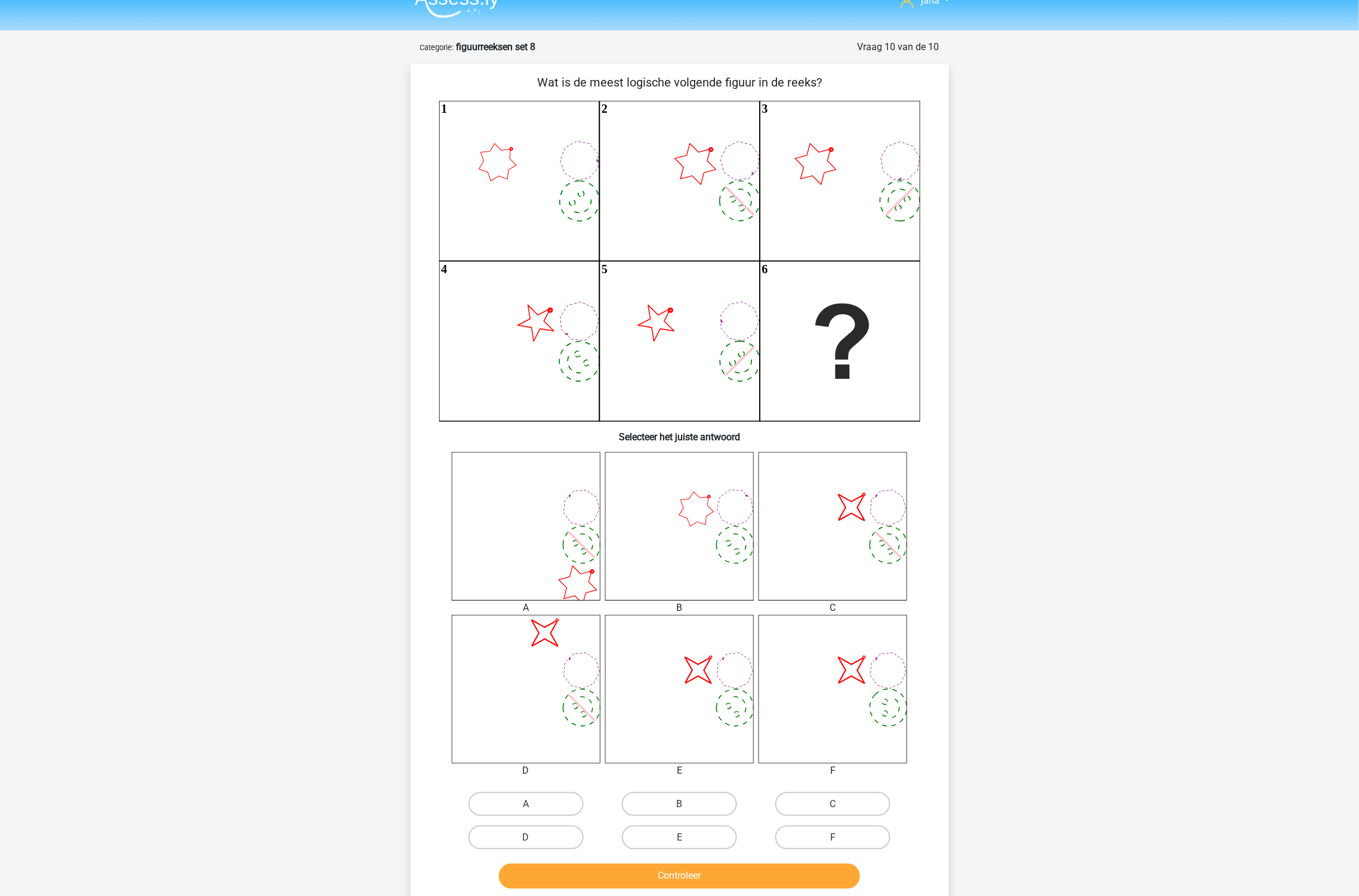
scroll to position [0, 0]
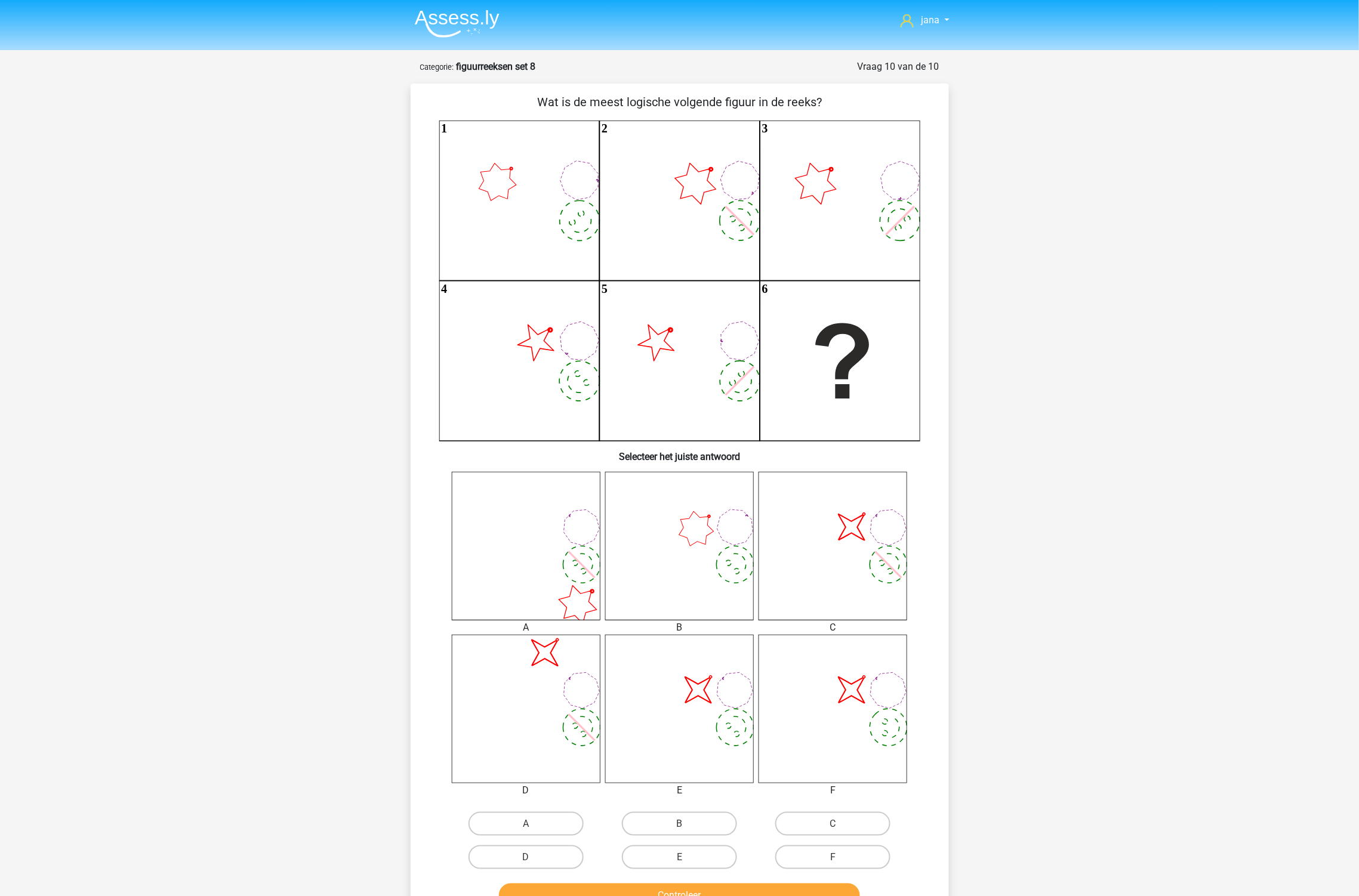
click at [882, 565] on icon at bounding box center [882, 563] width 8 height 8
click at [837, 824] on input "C" at bounding box center [837, 827] width 8 height 8
radio input "true"
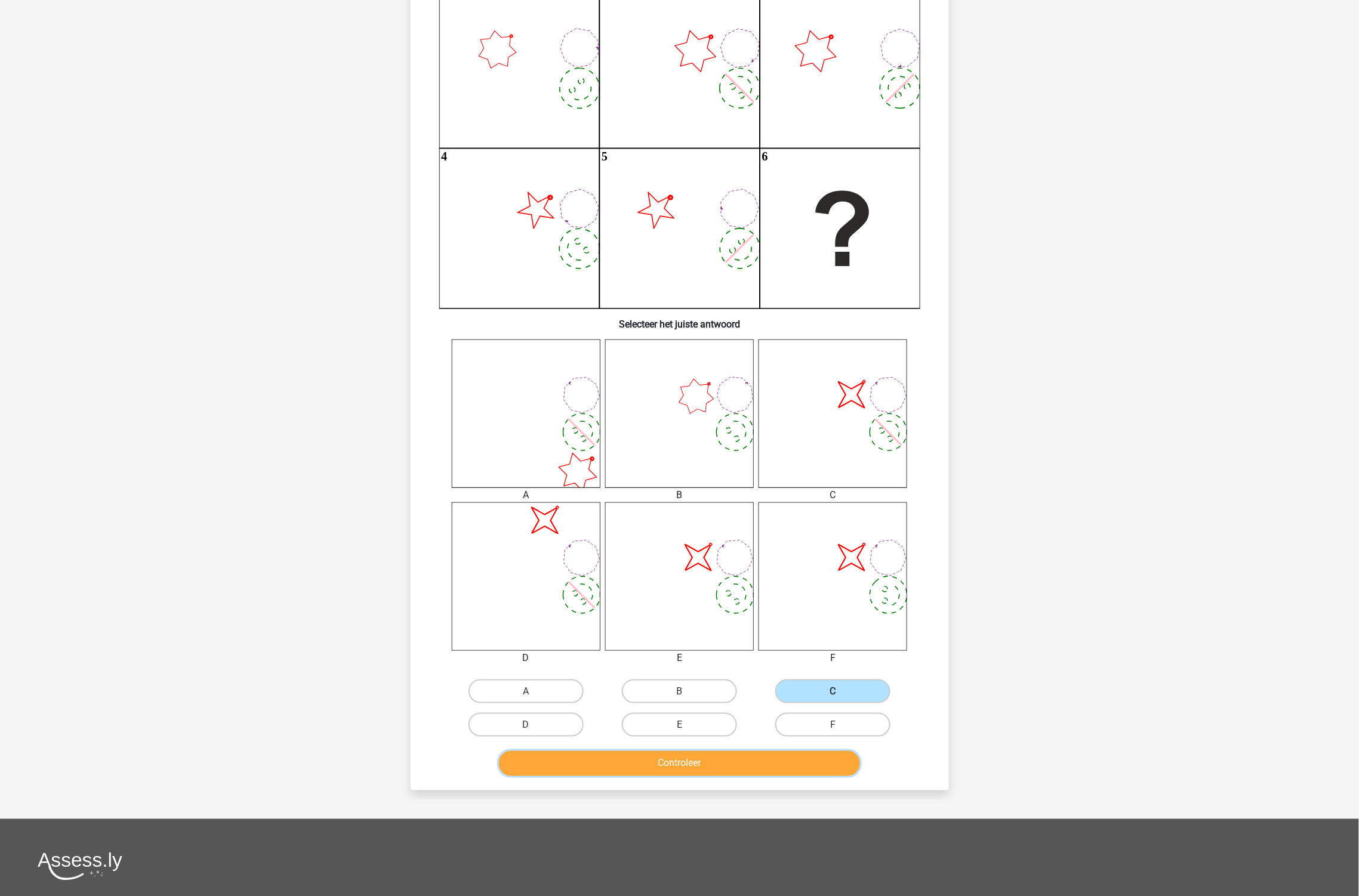
click at [796, 764] on button "Controleer" at bounding box center [680, 763] width 361 height 25
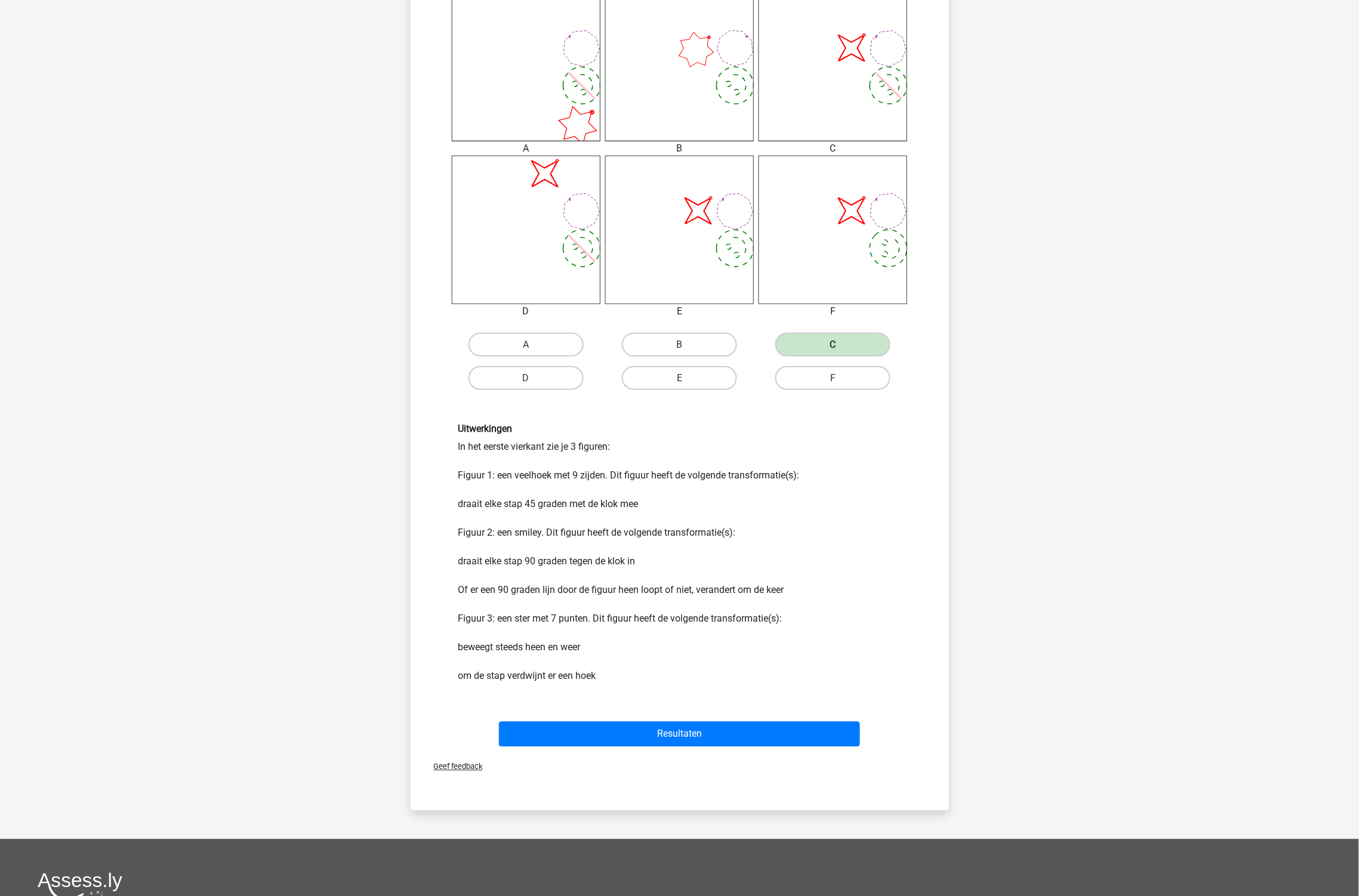
scroll to position [530, 0]
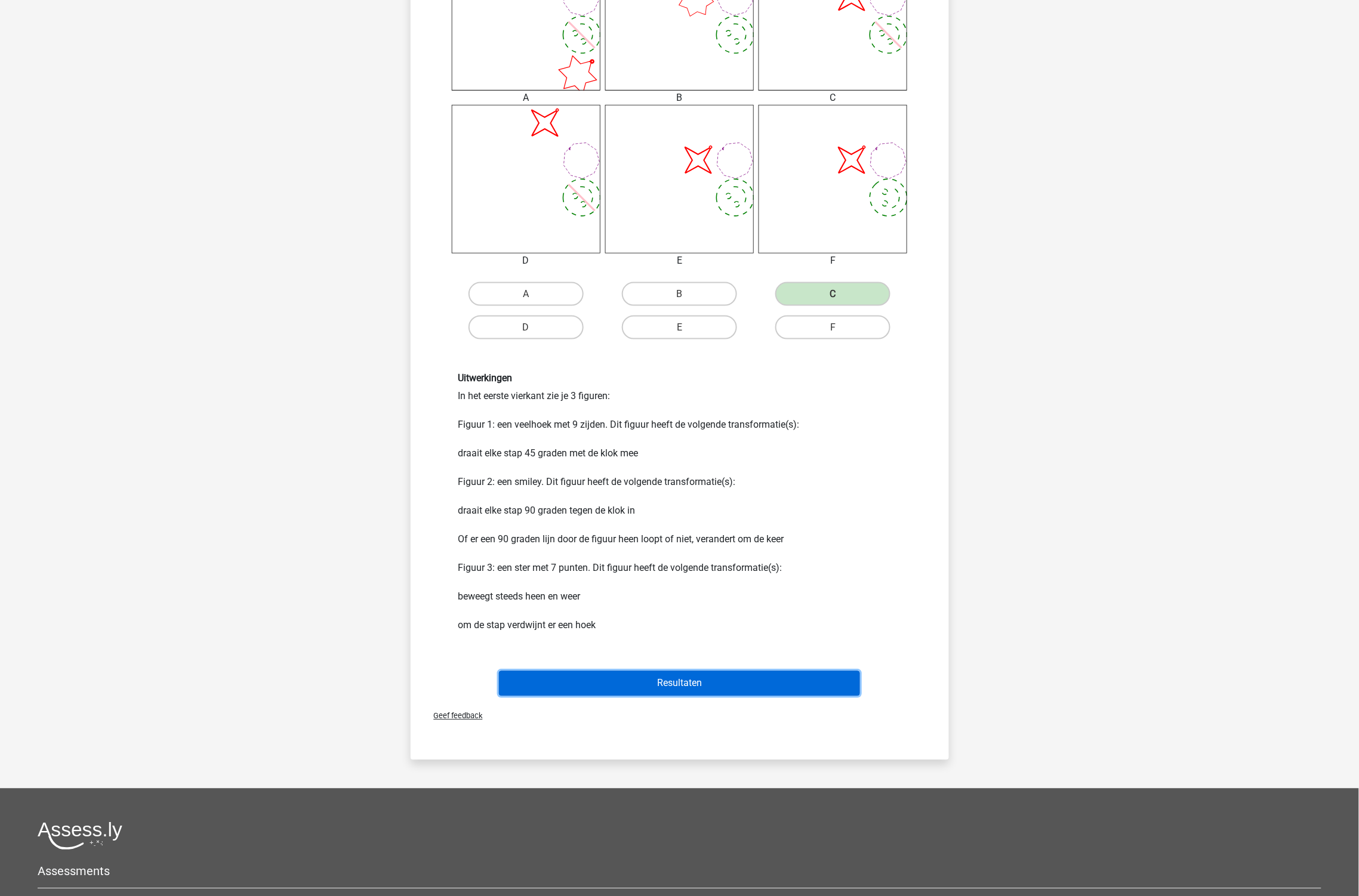
click at [719, 683] on button "Resultaten" at bounding box center [680, 683] width 361 height 25
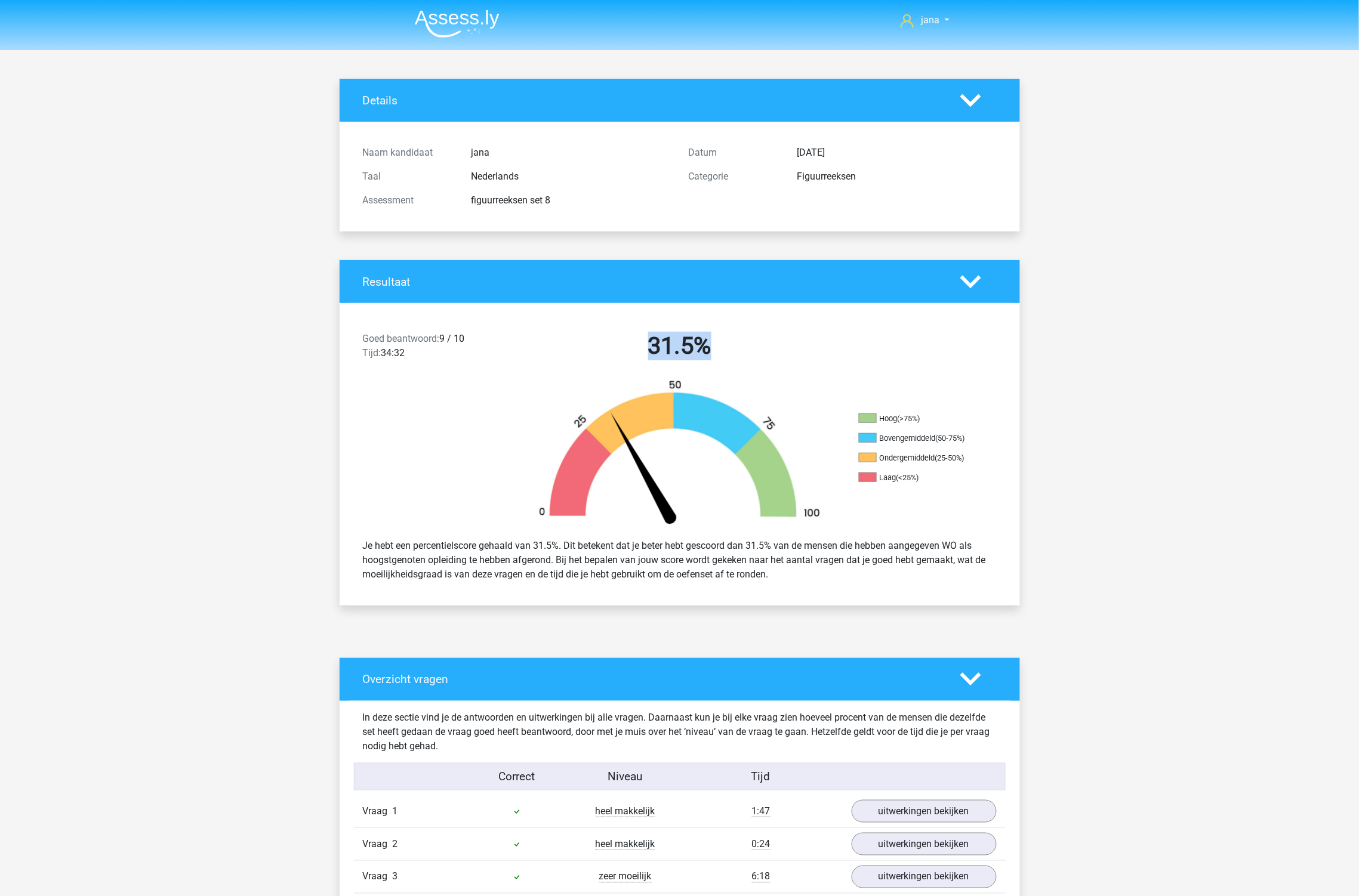
drag, startPoint x: 722, startPoint y: 354, endPoint x: 601, endPoint y: 349, distance: 121.1
click at [634, 356] on h2 "31.5%" at bounding box center [680, 346] width 308 height 29
drag, startPoint x: 517, startPoint y: 341, endPoint x: 231, endPoint y: 336, distance: 286.0
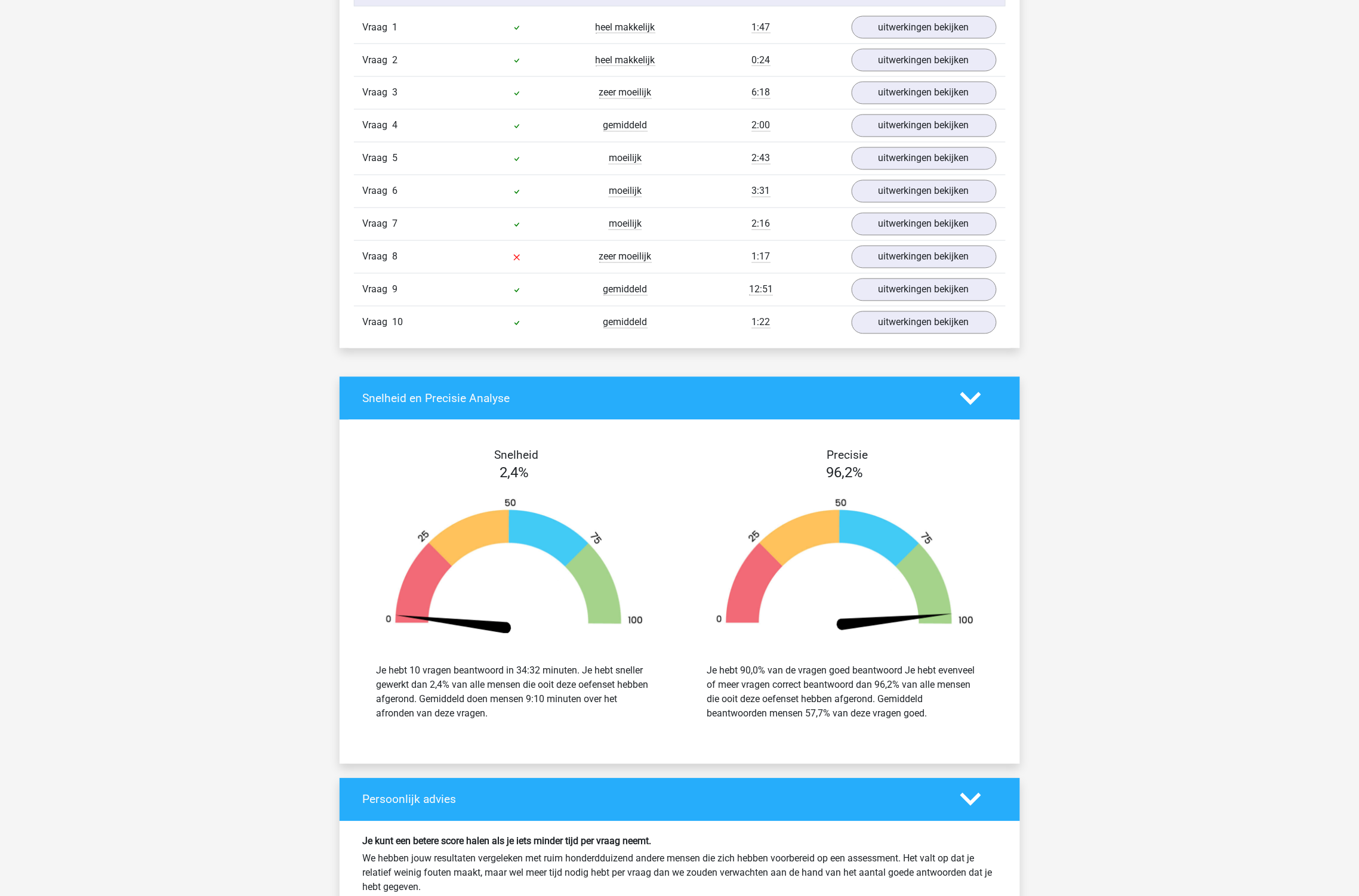
scroll to position [795, 0]
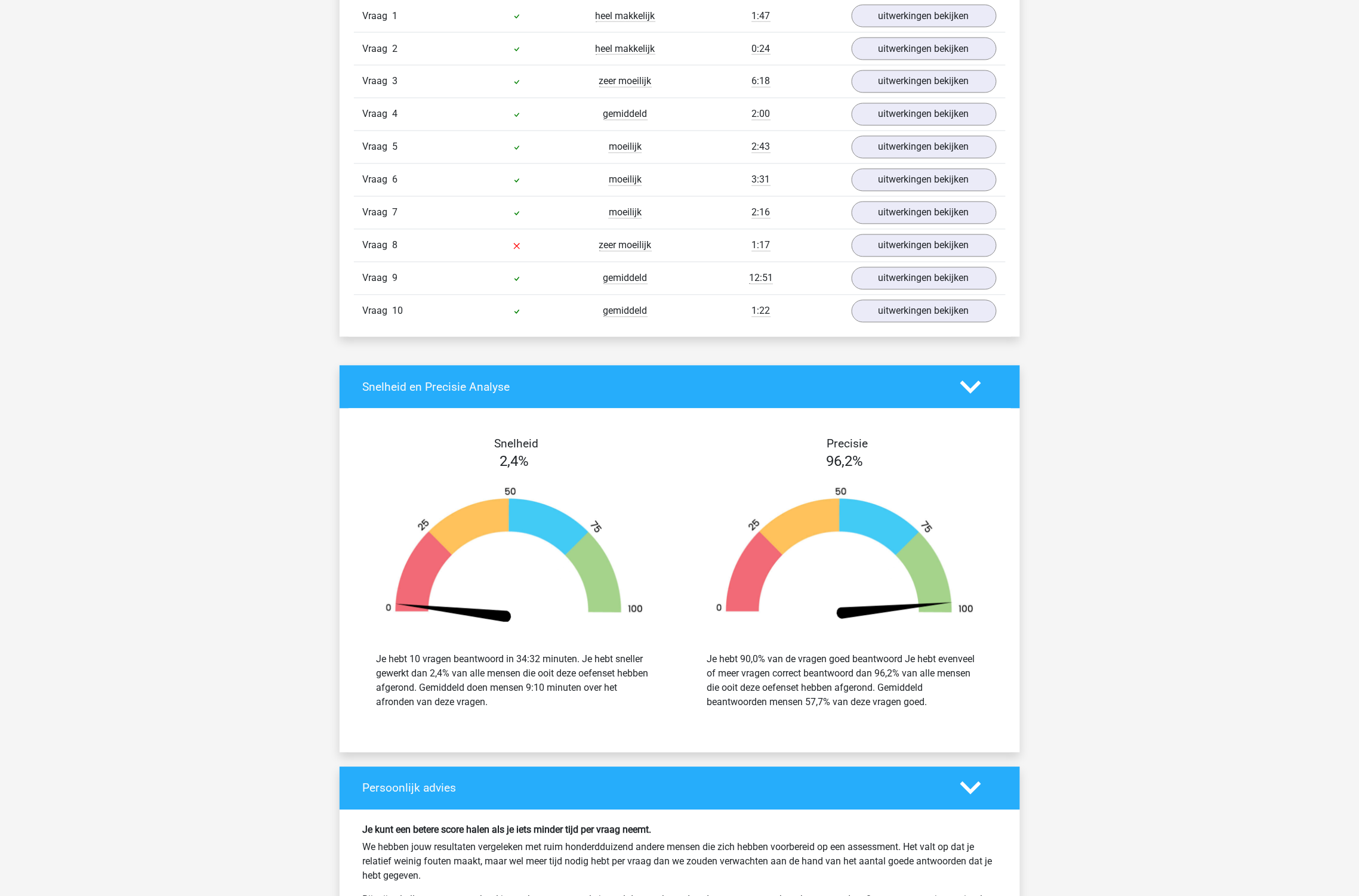
drag, startPoint x: 874, startPoint y: 474, endPoint x: 795, endPoint y: 480, distance: 79.2
click at [815, 481] on div at bounding box center [845, 555] width 313 height 165
drag, startPoint x: 520, startPoint y: 458, endPoint x: 497, endPoint y: 459, distance: 23.0
click at [511, 458] on span "2,4%" at bounding box center [514, 462] width 29 height 16
drag, startPoint x: 579, startPoint y: 686, endPoint x: 465, endPoint y: 693, distance: 114.2
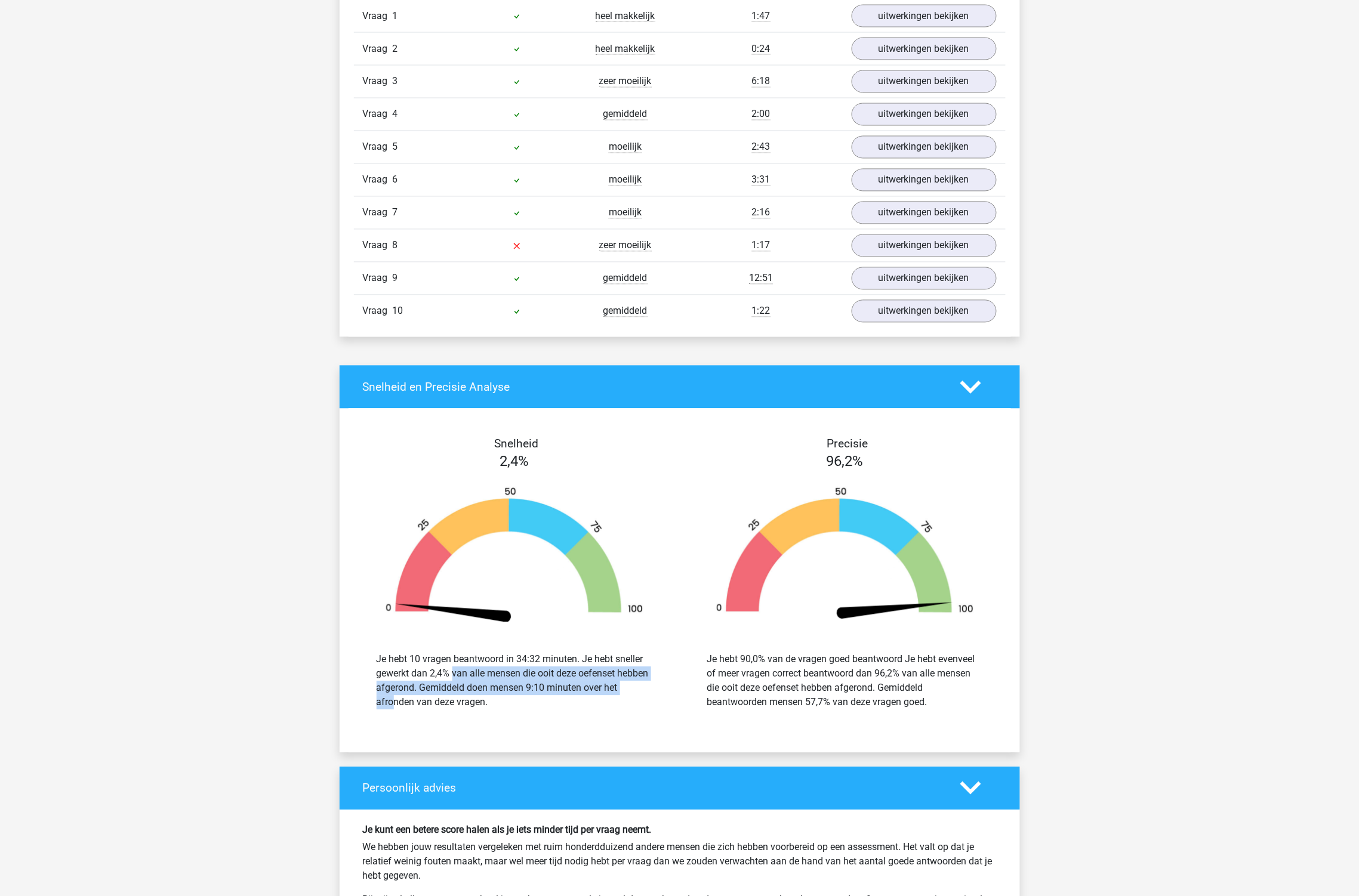
click at [391, 673] on div "Je hebt 10 vragen beantwoord in 34:32 minuten. Je hebt sneller gewerkt dan 2,4%…" at bounding box center [514, 681] width 276 height 57
click at [467, 693] on div "Je hebt 10 vragen beantwoord in 34:32 minuten. Je hebt sneller gewerkt dan 2,4%…" at bounding box center [514, 681] width 276 height 57
drag, startPoint x: 576, startPoint y: 401, endPoint x: 588, endPoint y: 399, distance: 12.2
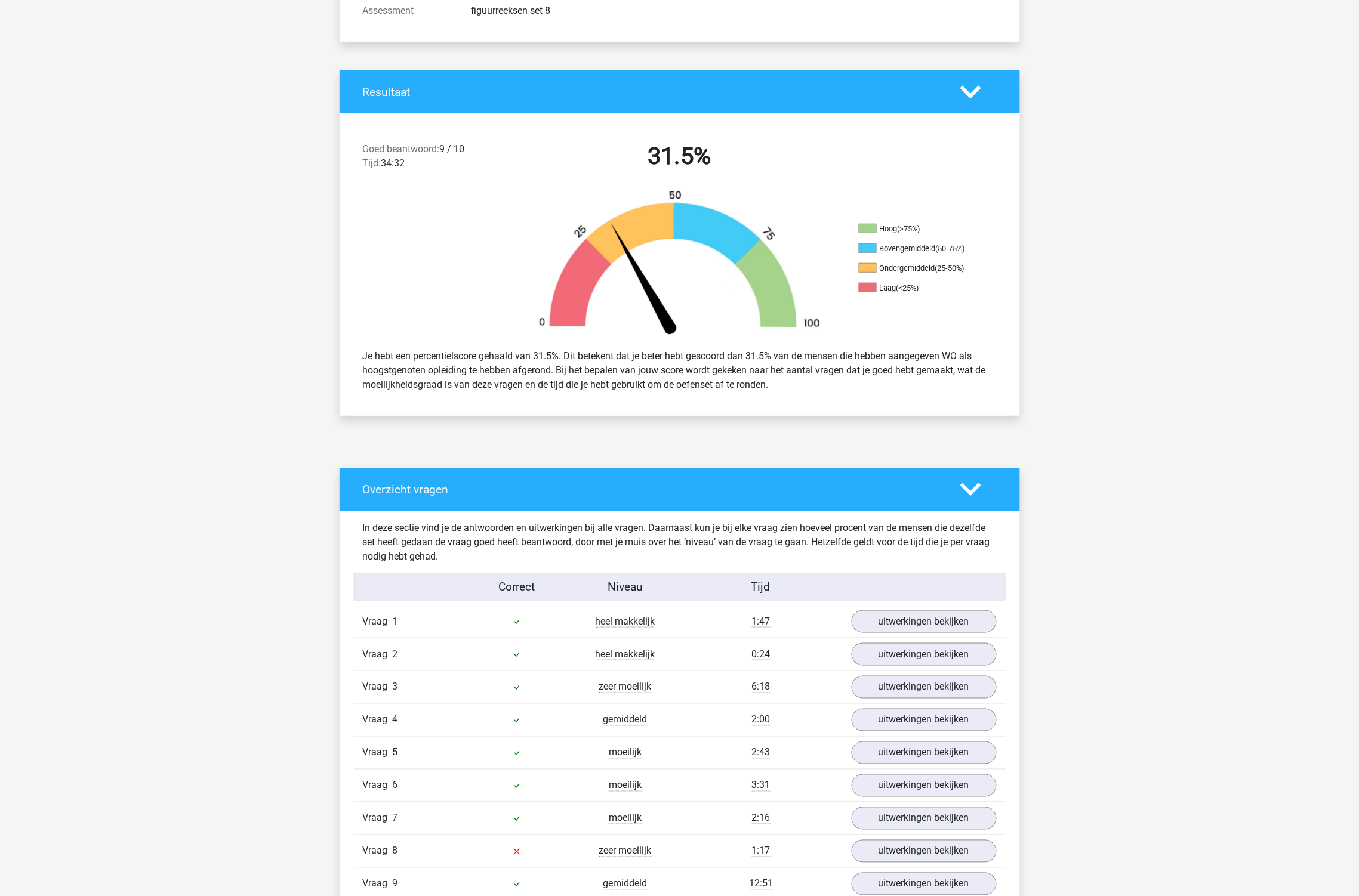
scroll to position [0, 0]
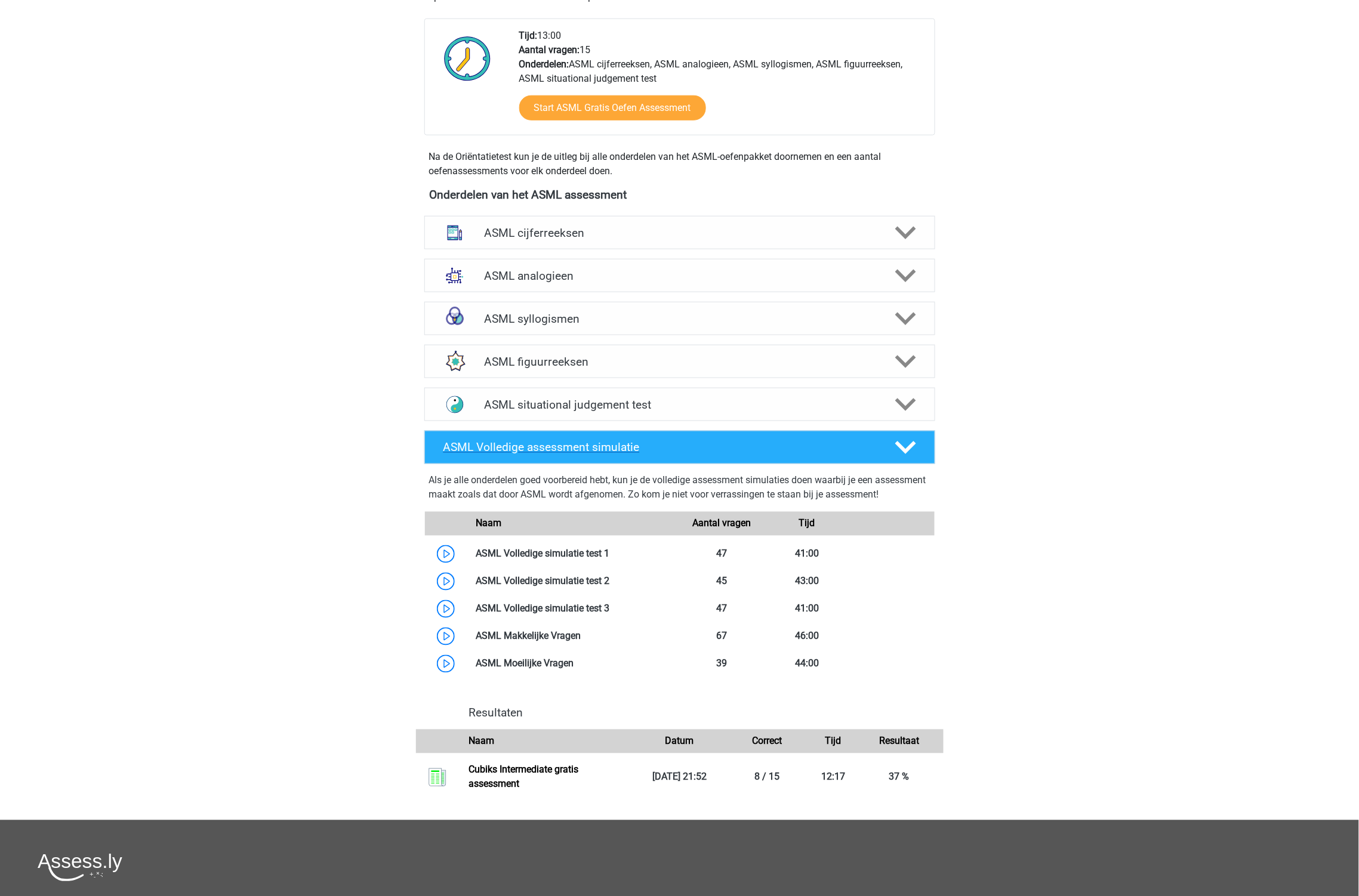
scroll to position [278, 0]
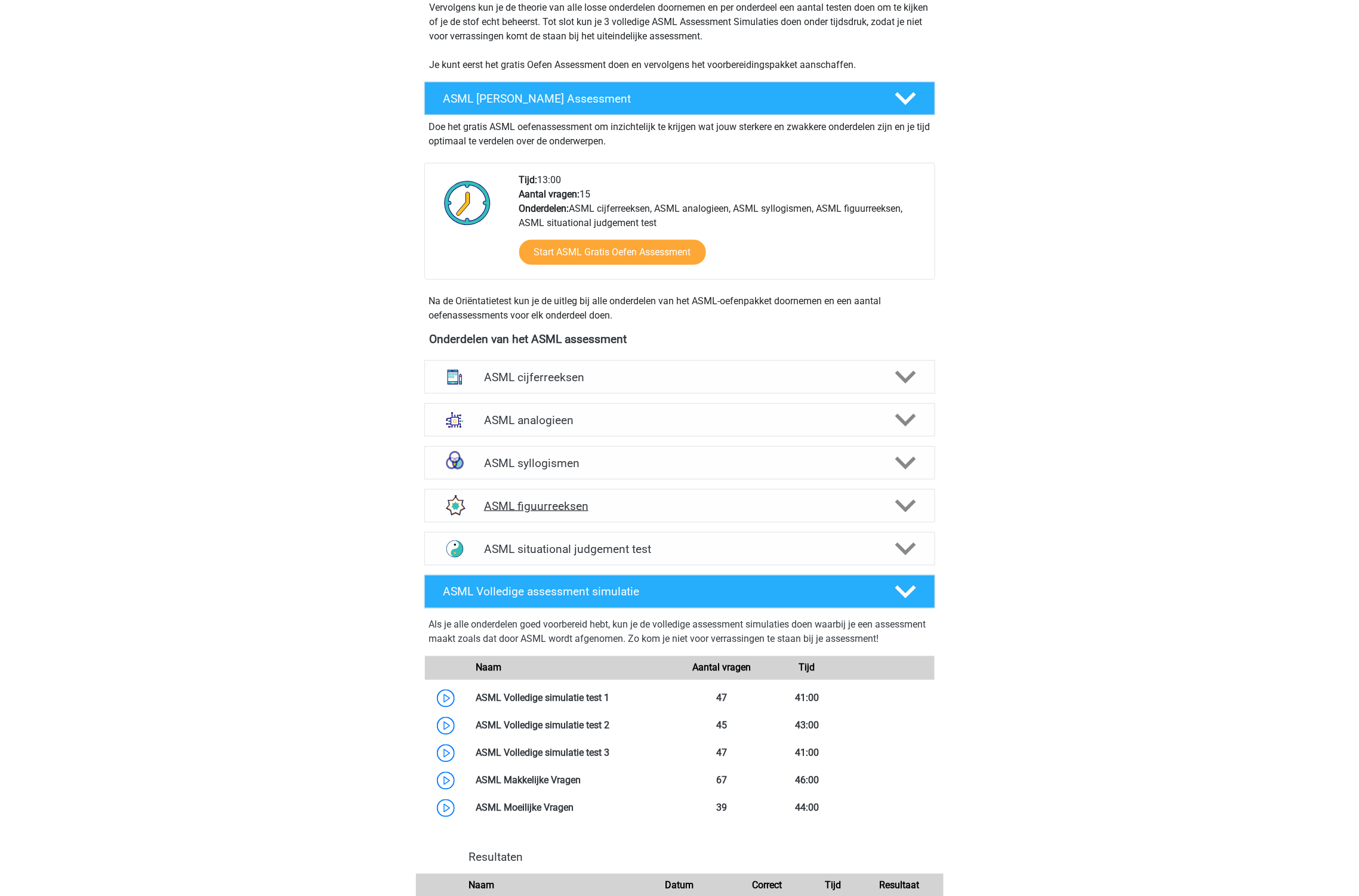
click at [913, 512] on icon at bounding box center [905, 506] width 21 height 21
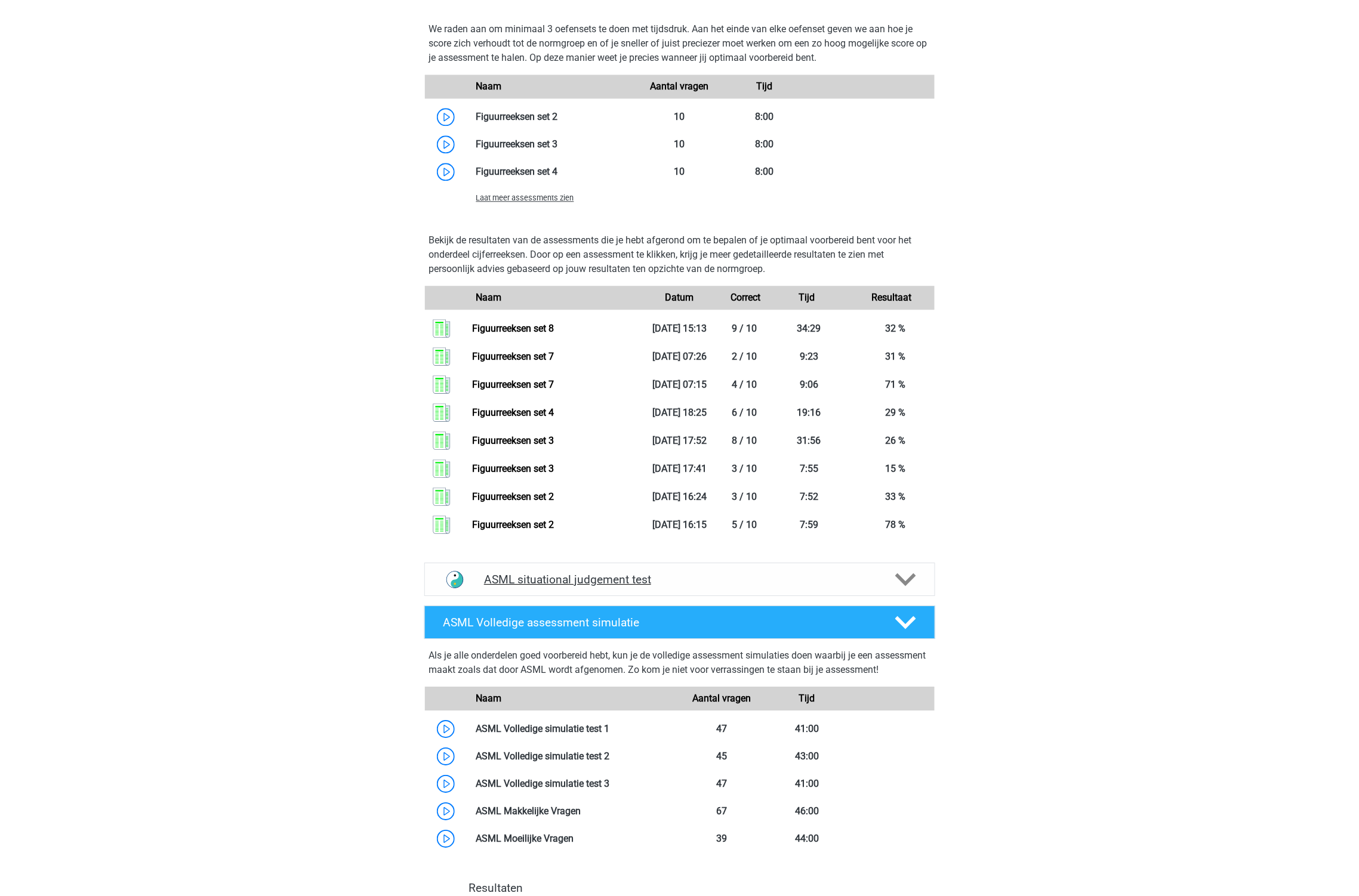
scroll to position [1007, 0]
click at [502, 190] on div "Laat meer assessments zien" at bounding box center [553, 197] width 170 height 14
click at [506, 197] on span "Laat meer assessments zien" at bounding box center [525, 197] width 98 height 9
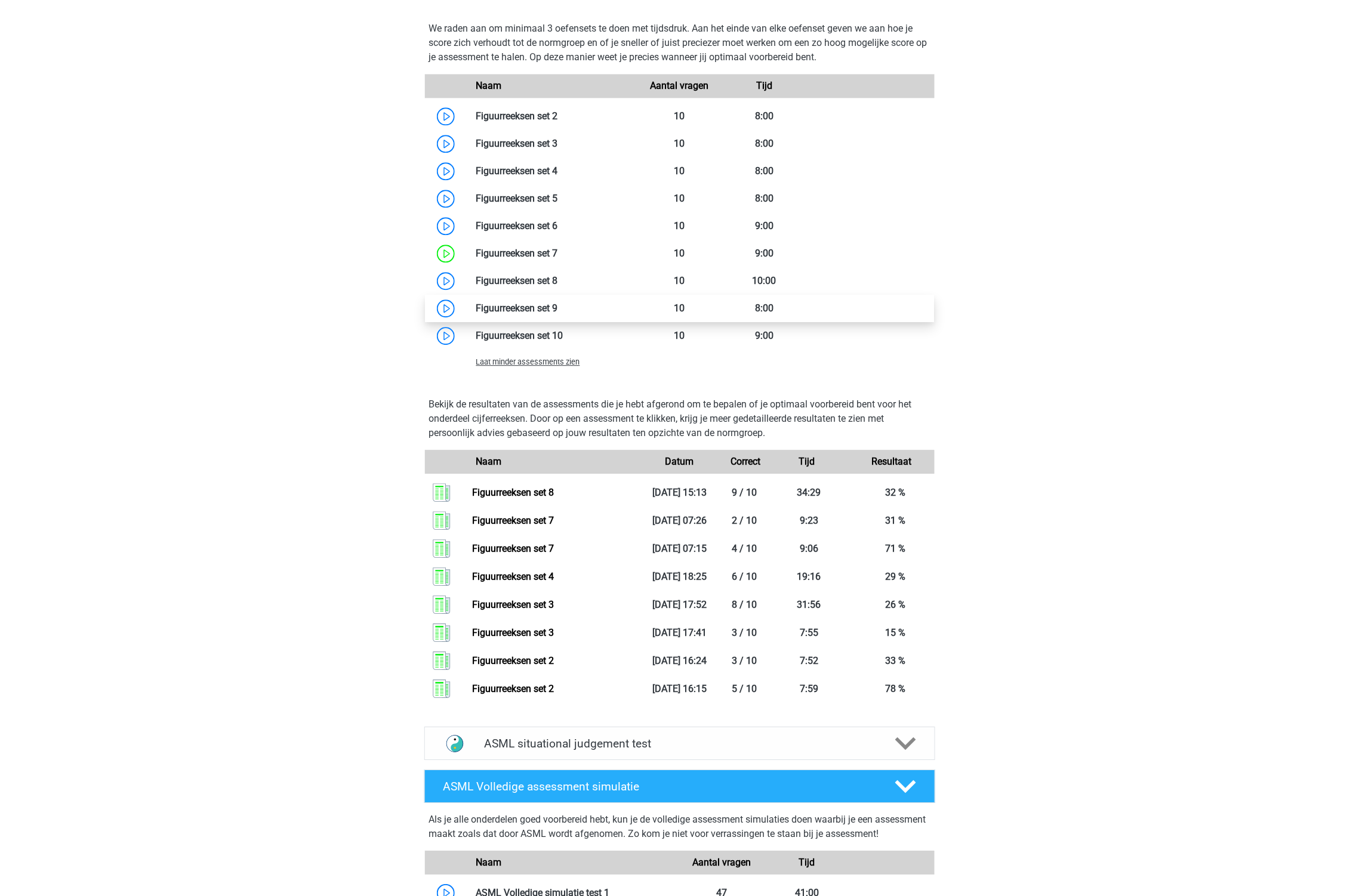
click at [558, 313] on link at bounding box center [558, 308] width 0 height 11
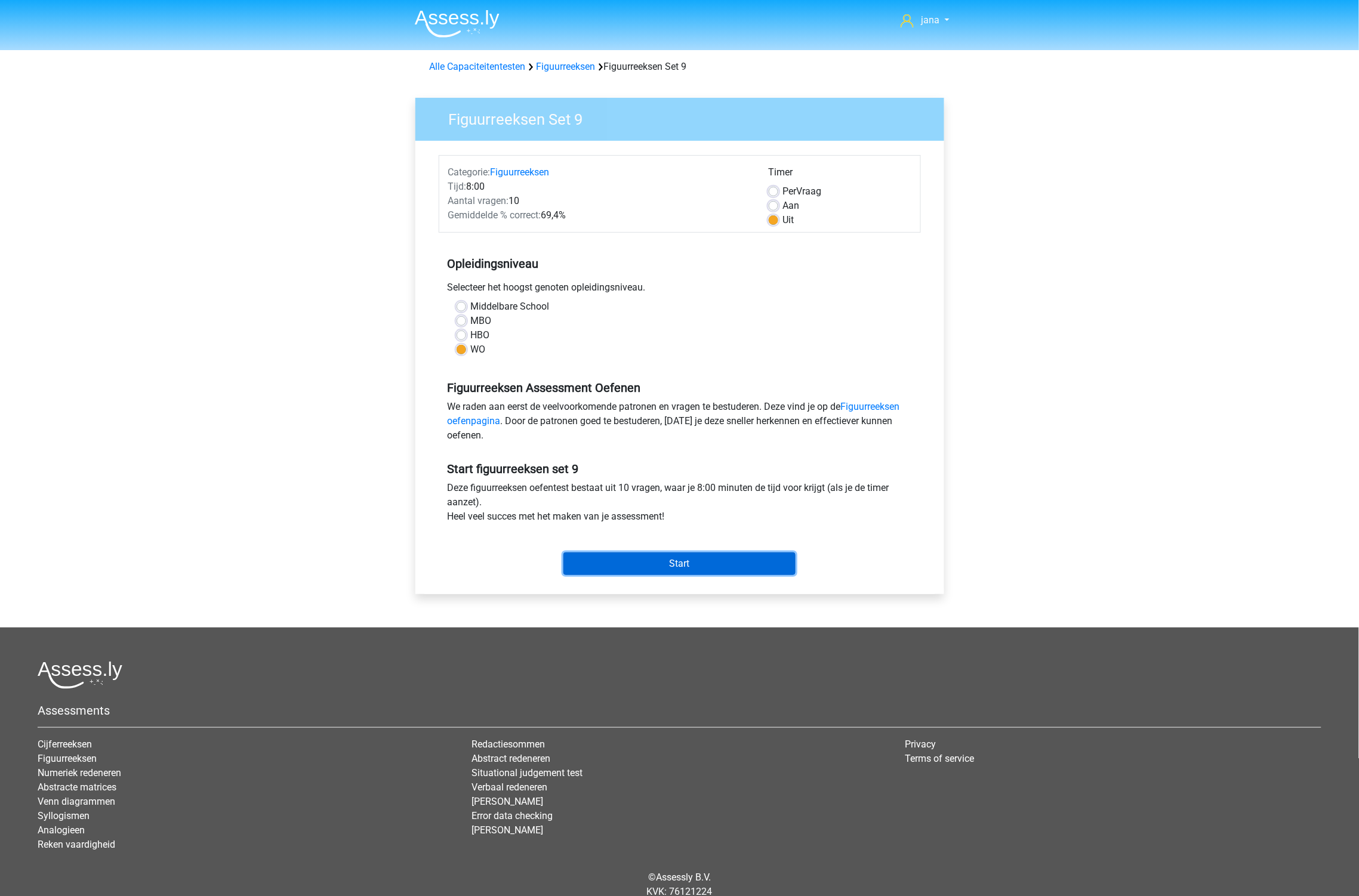
click at [697, 558] on input "Start" at bounding box center [680, 564] width 232 height 23
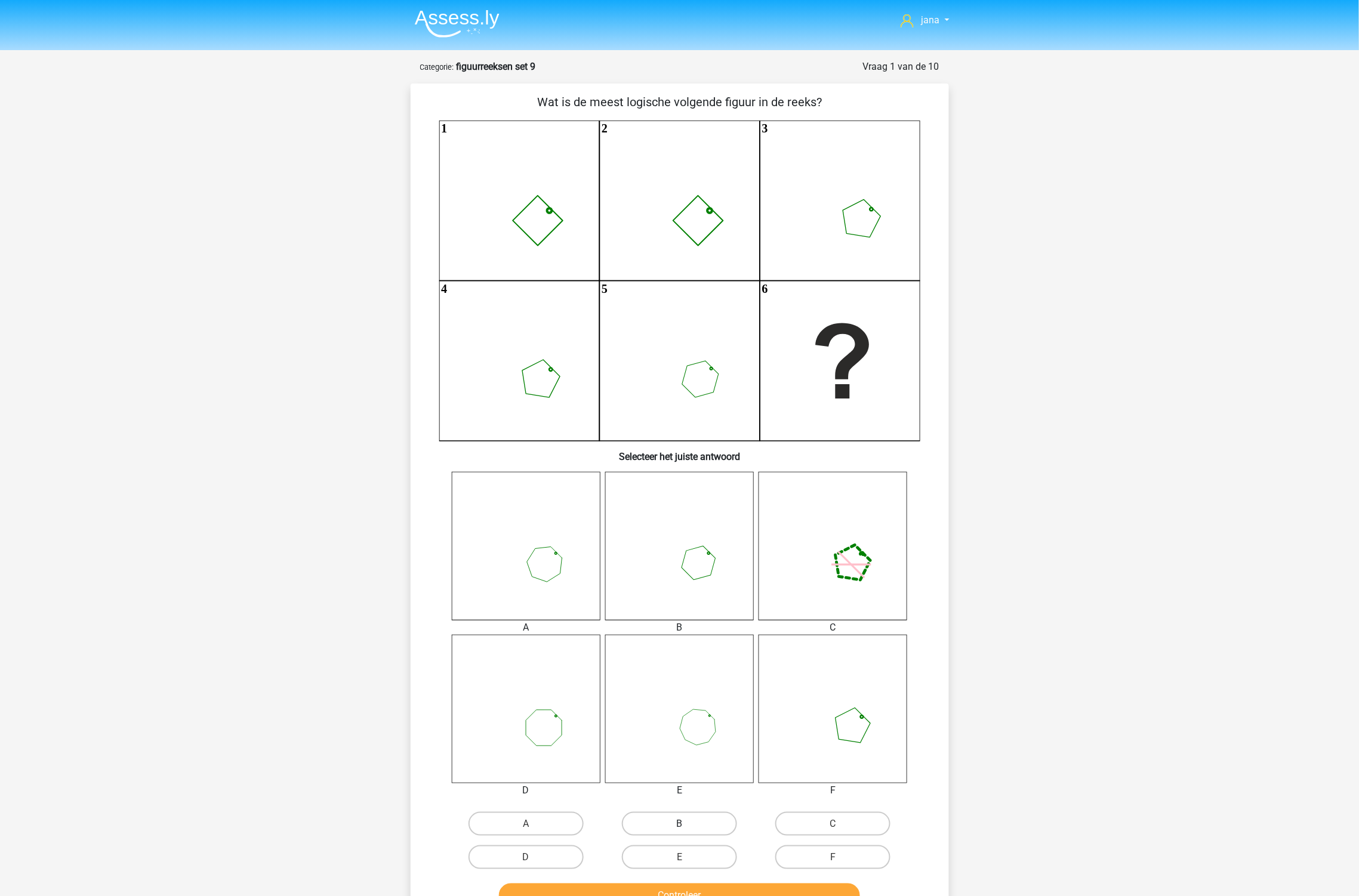
click at [712, 826] on label "B" at bounding box center [680, 823] width 115 height 24
click at [687, 826] on input "B" at bounding box center [683, 827] width 8 height 8
radio input "true"
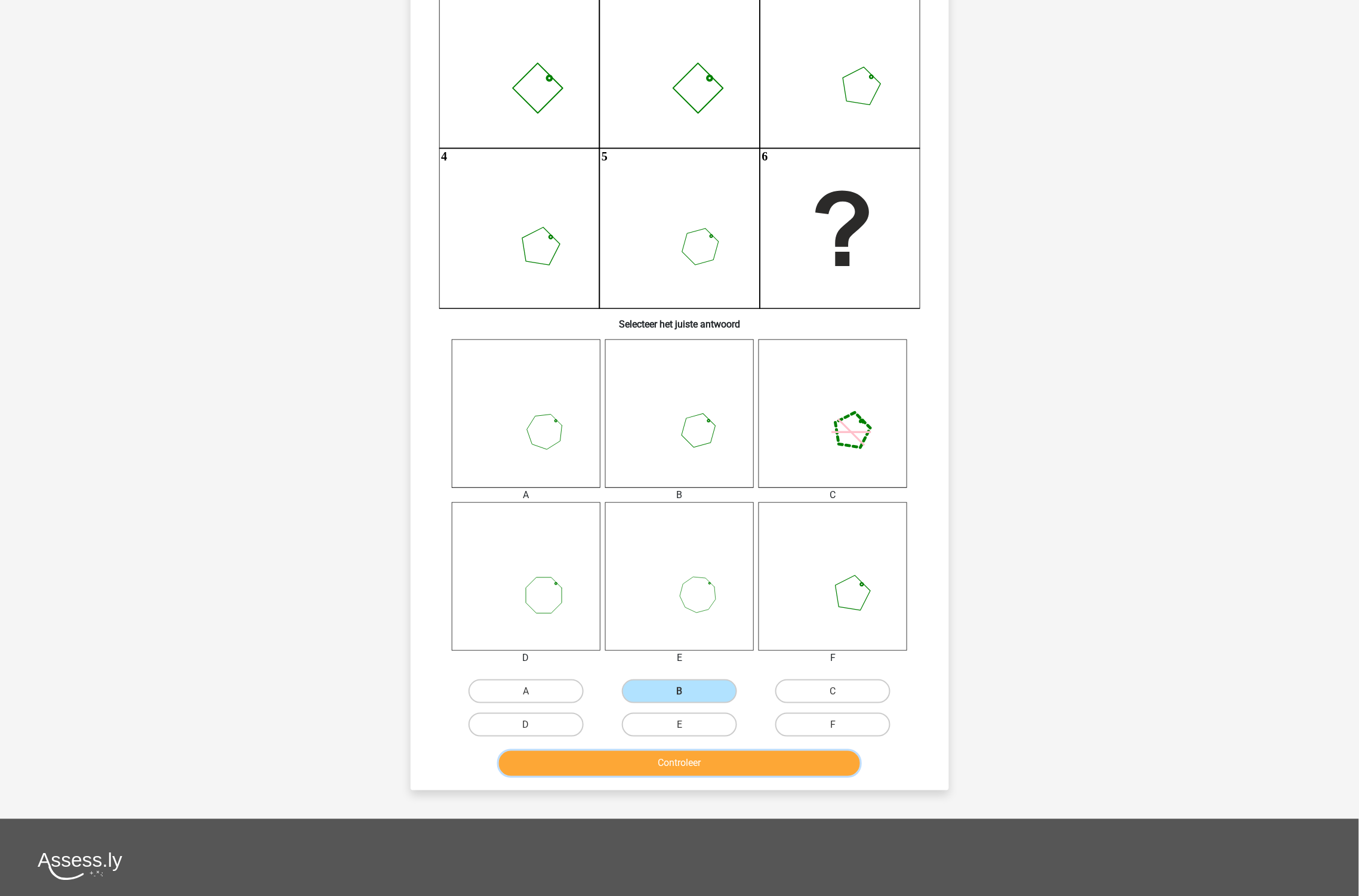
click at [753, 769] on button "Controleer" at bounding box center [680, 763] width 361 height 25
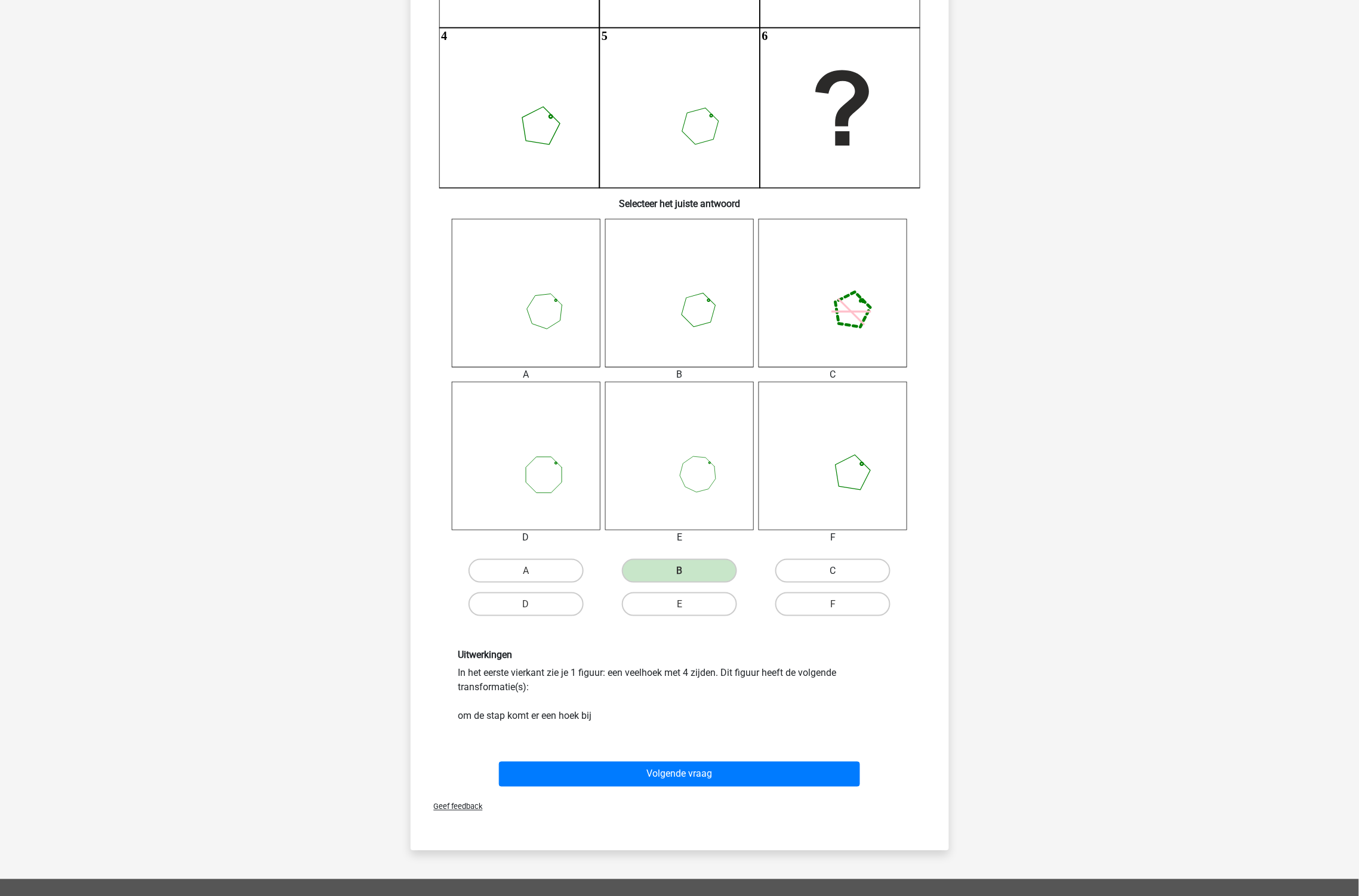
scroll to position [265, 0]
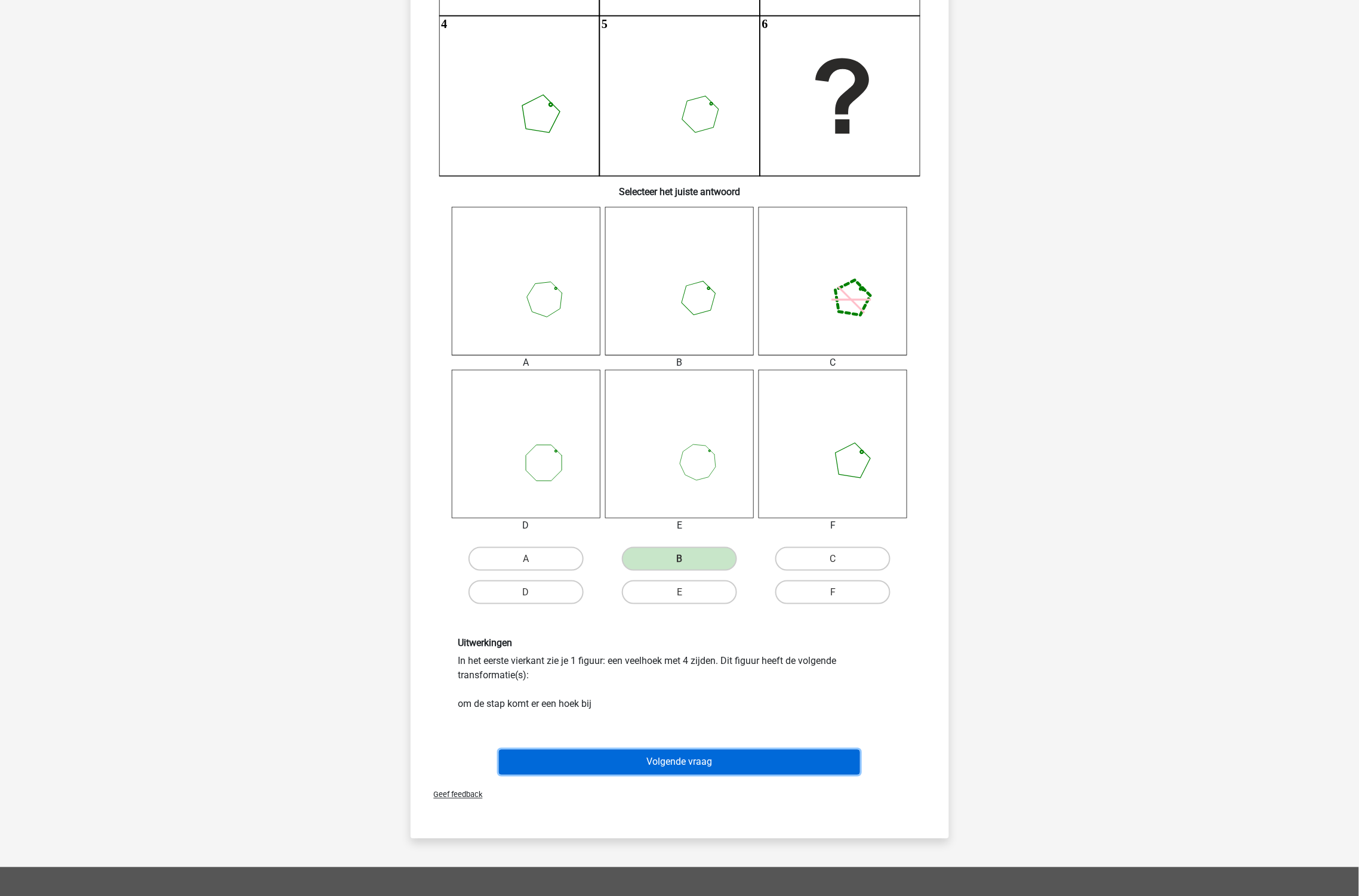
click at [663, 755] on button "Volgende vraag" at bounding box center [680, 762] width 361 height 25
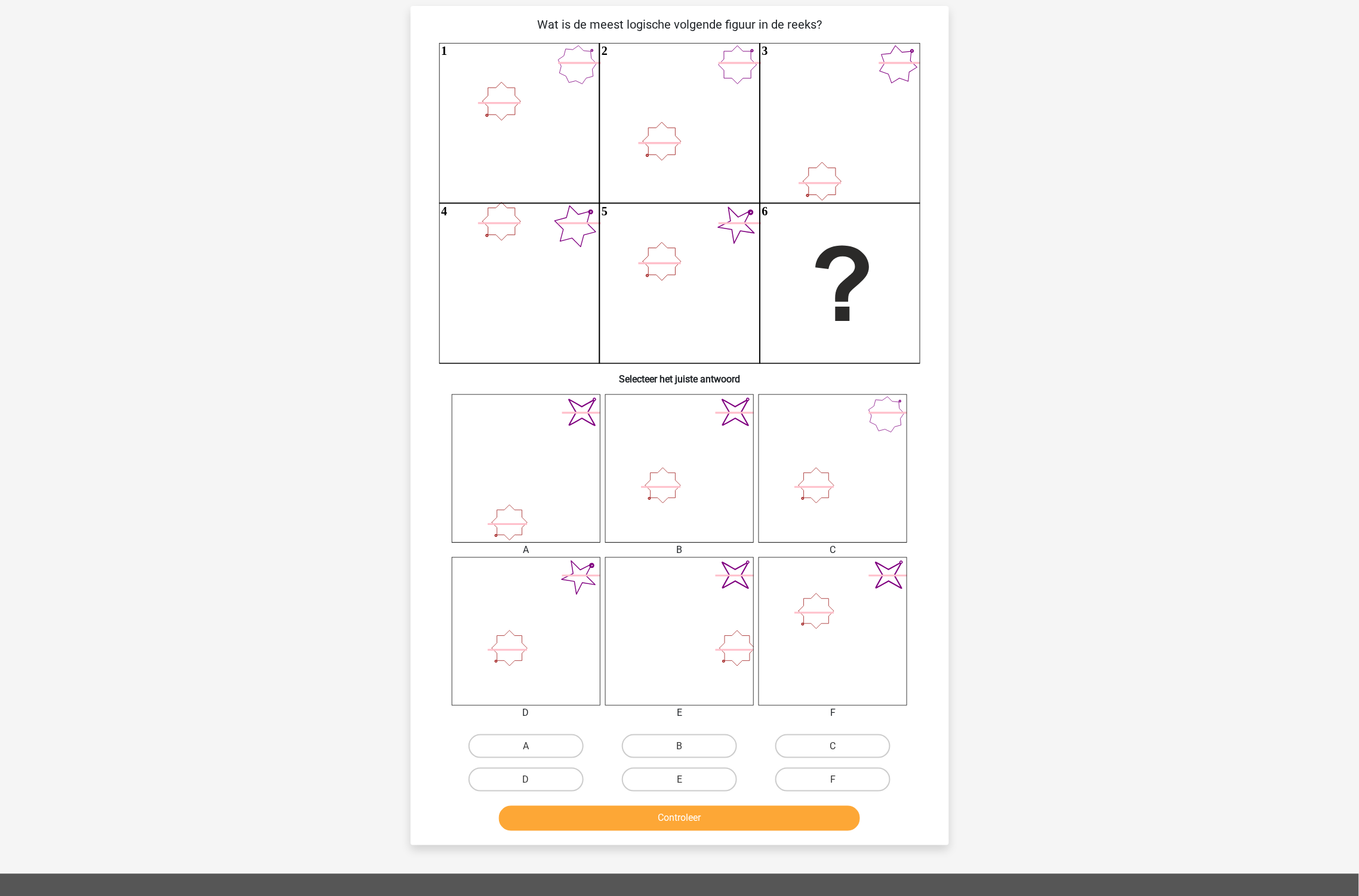
scroll to position [59, 0]
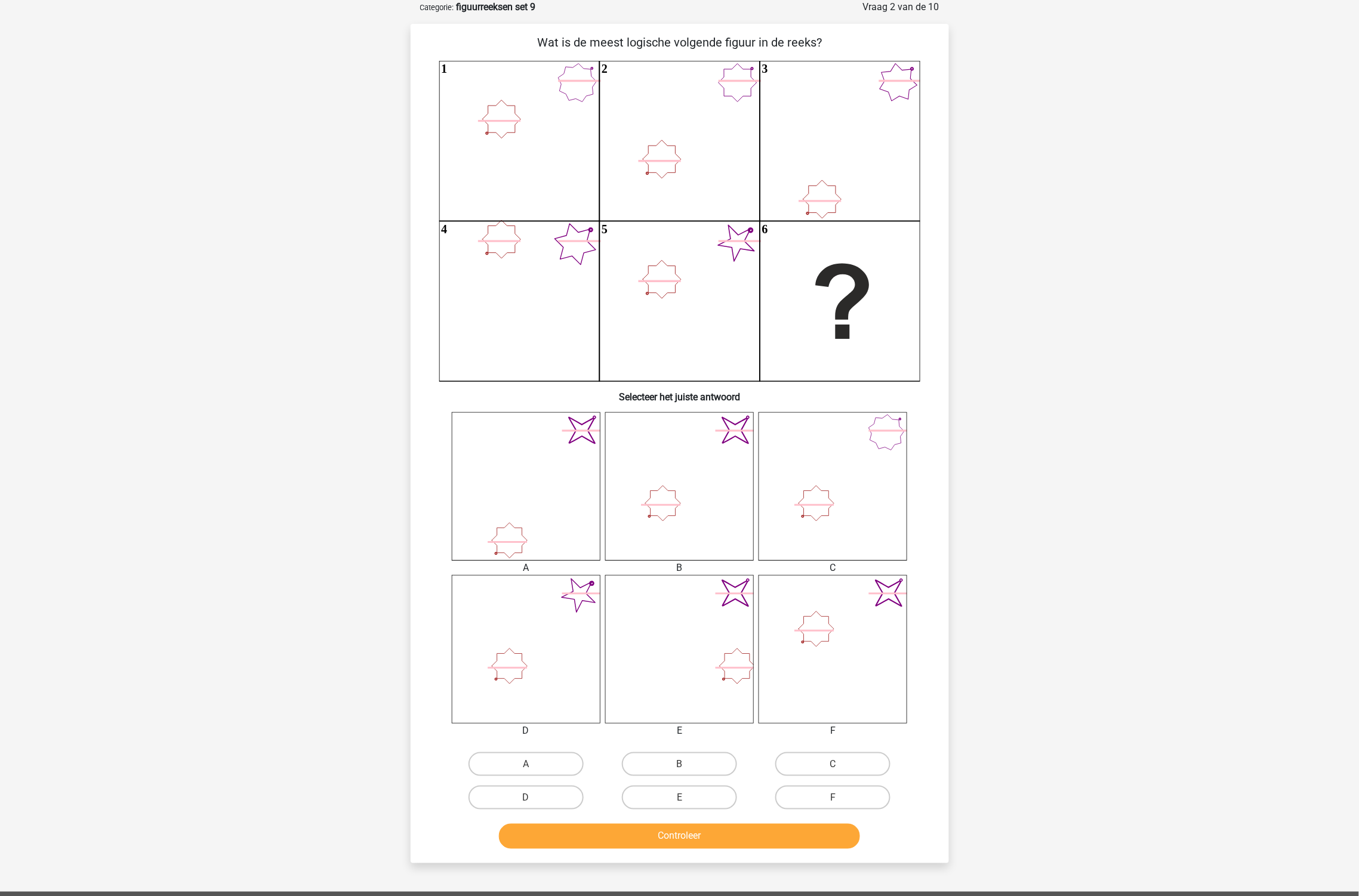
click at [672, 530] on icon "image/svg+xml" at bounding box center [680, 487] width 149 height 149
click at [687, 778] on div "B" at bounding box center [680, 764] width 153 height 34
click at [695, 766] on label "B" at bounding box center [680, 764] width 115 height 24
click at [687, 766] on input "B" at bounding box center [683, 768] width 8 height 8
radio input "true"
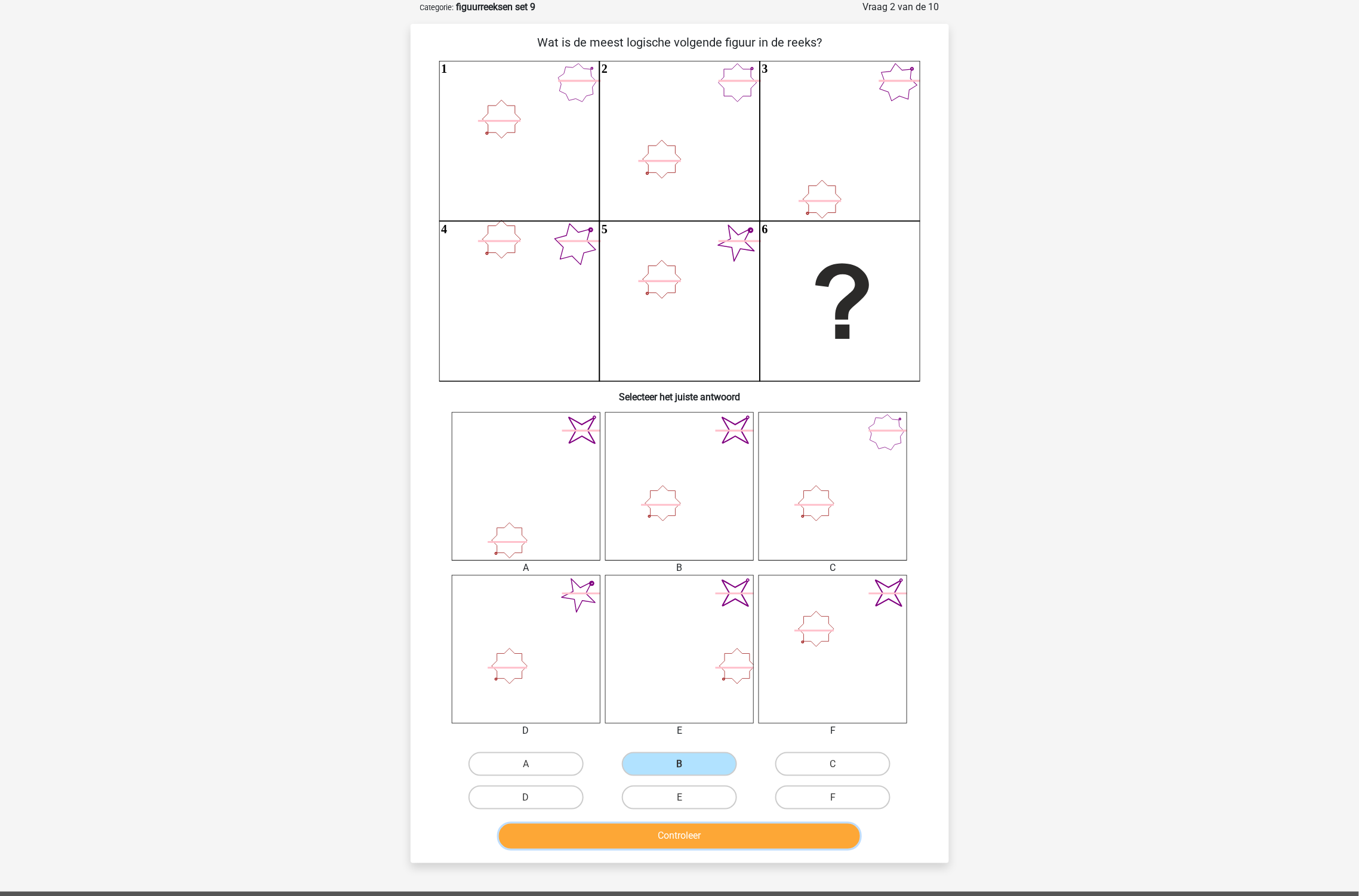
click at [716, 826] on button "Controleer" at bounding box center [680, 836] width 361 height 25
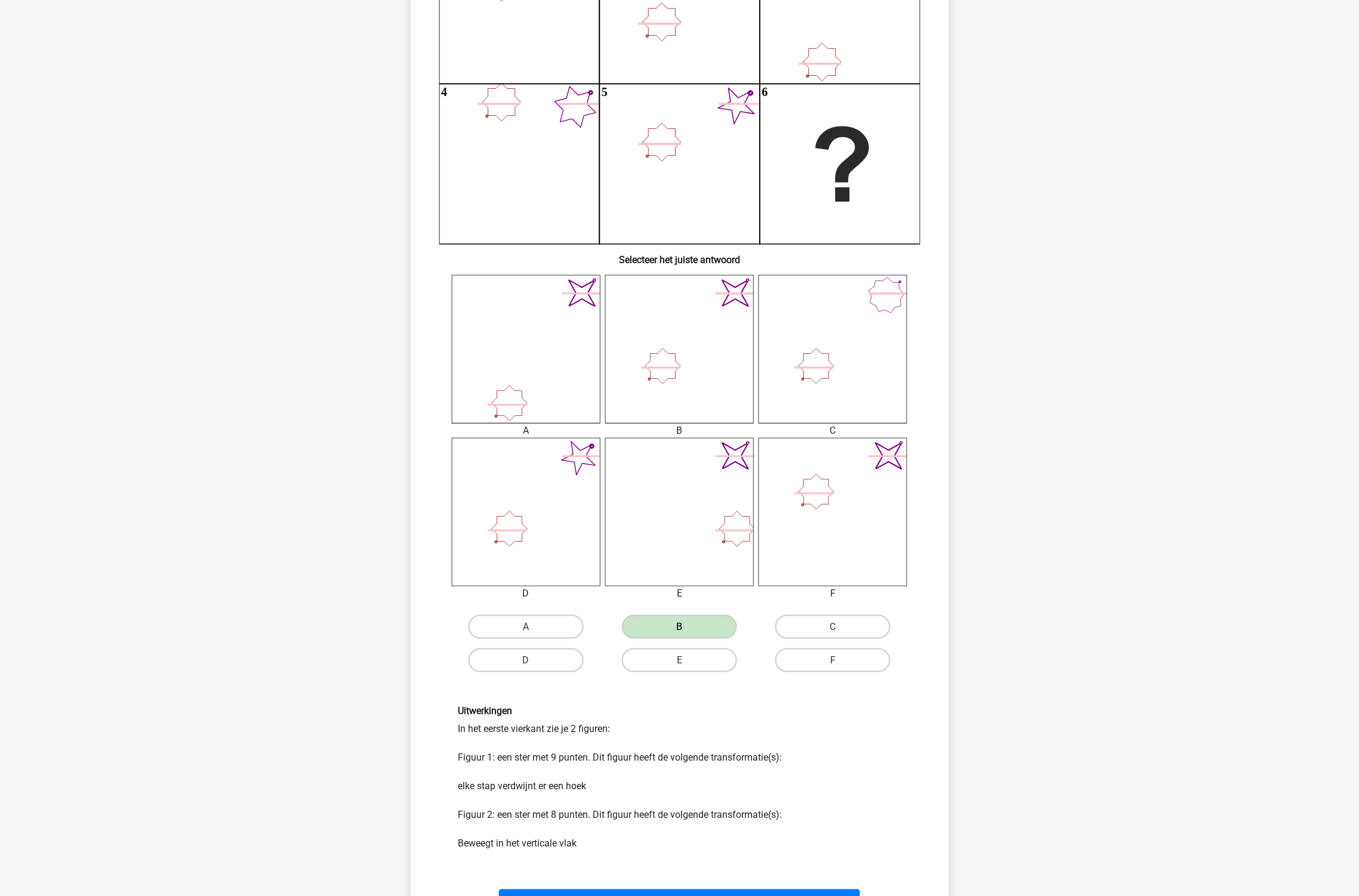
scroll to position [258, 0]
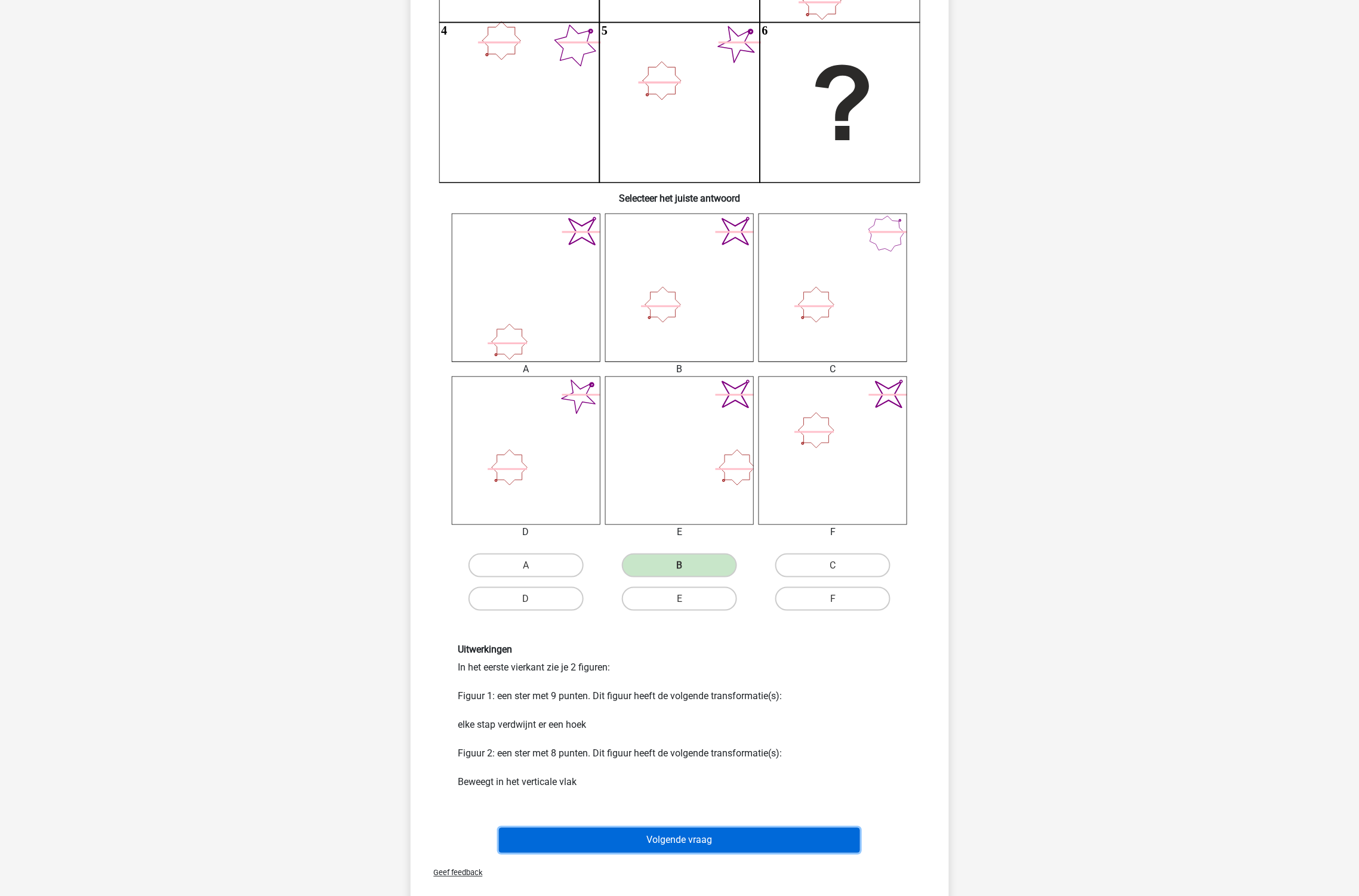
click at [681, 829] on button "Volgende vraag" at bounding box center [680, 840] width 361 height 25
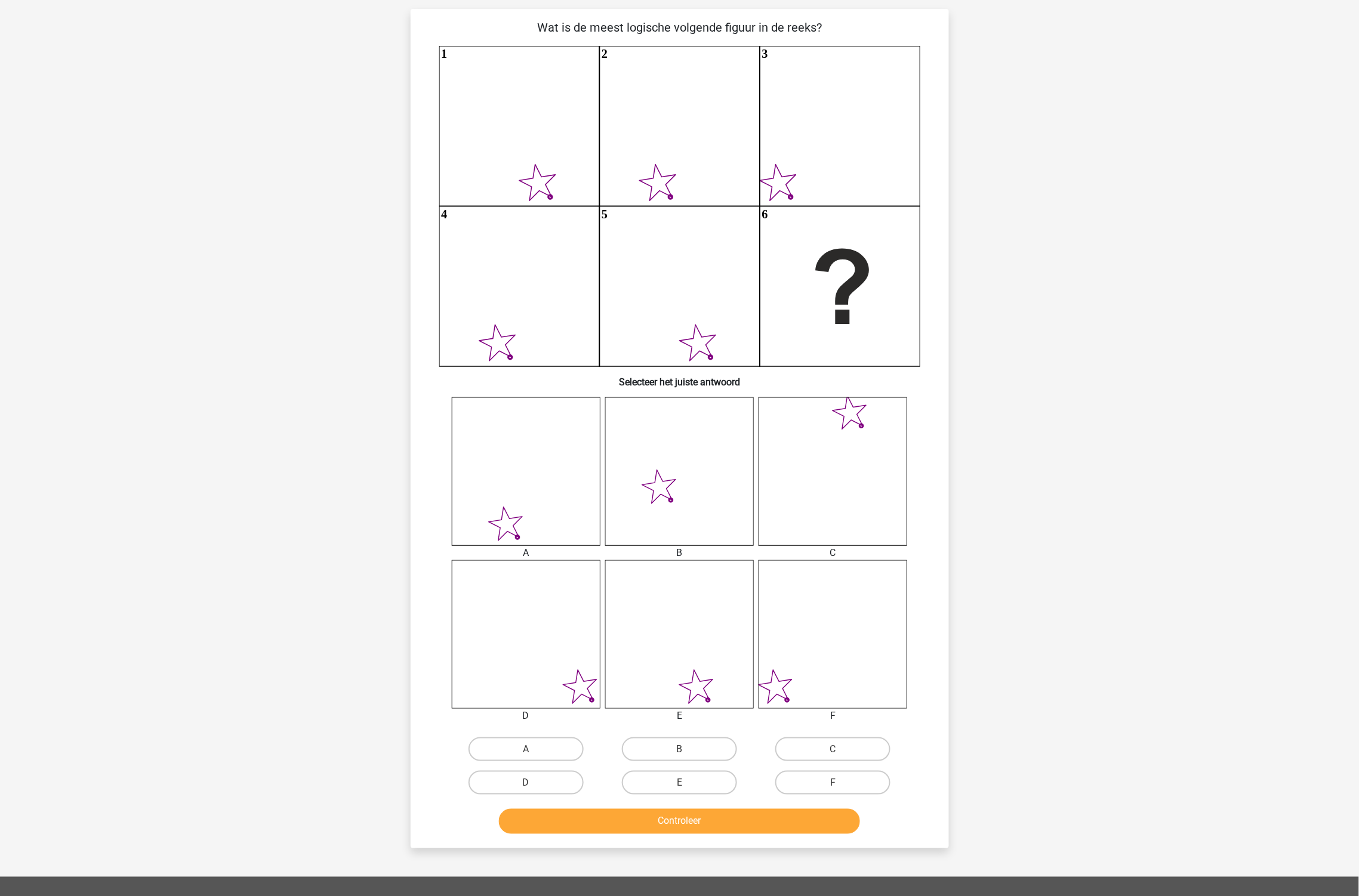
scroll to position [59, 0]
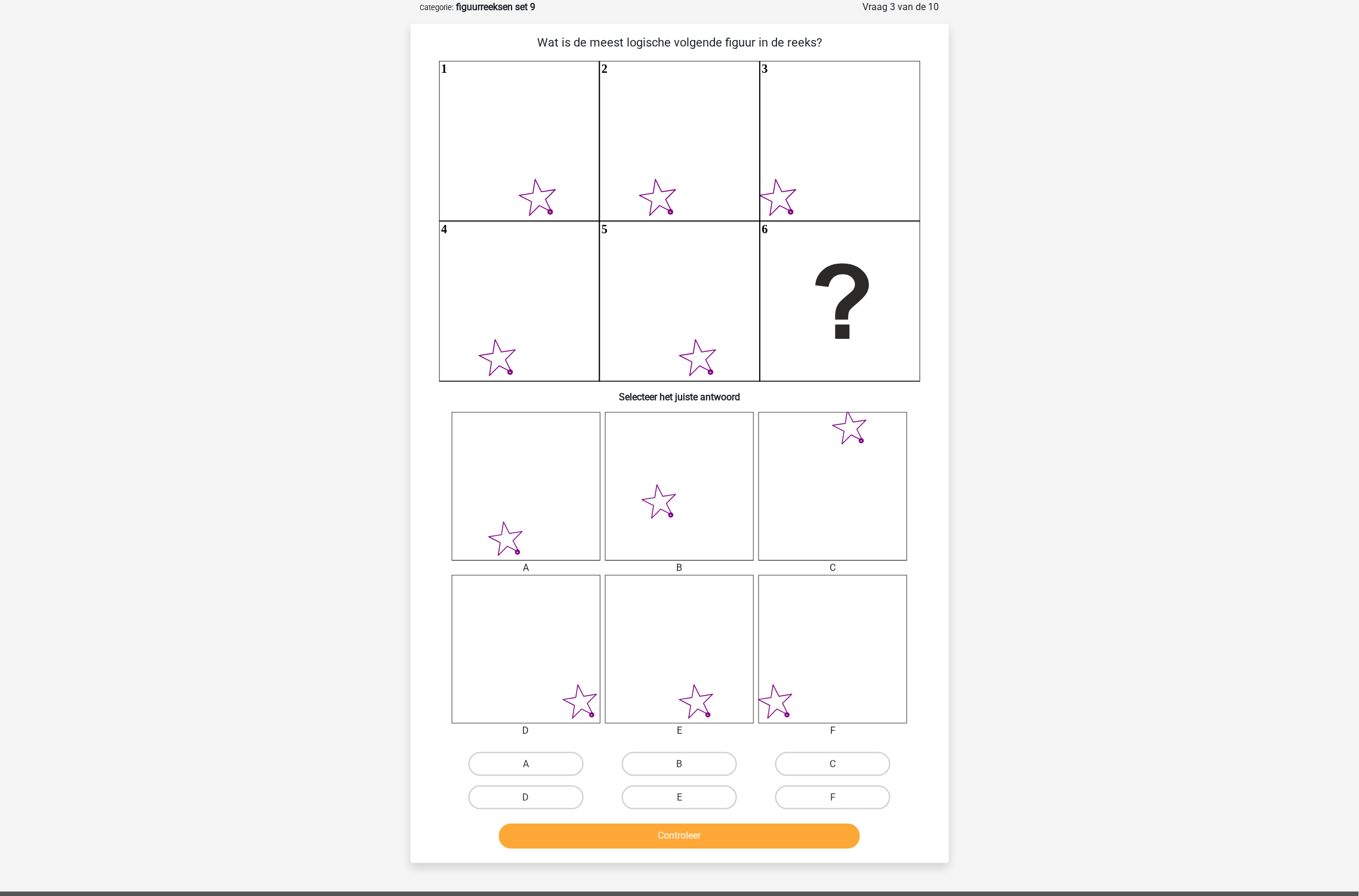
click at [492, 544] on icon at bounding box center [526, 487] width 149 height 149
click at [541, 758] on label "A" at bounding box center [526, 764] width 115 height 24
click at [533, 764] on input "A" at bounding box center [529, 768] width 8 height 8
radio input "true"
click at [744, 830] on button "Controleer" at bounding box center [680, 836] width 361 height 25
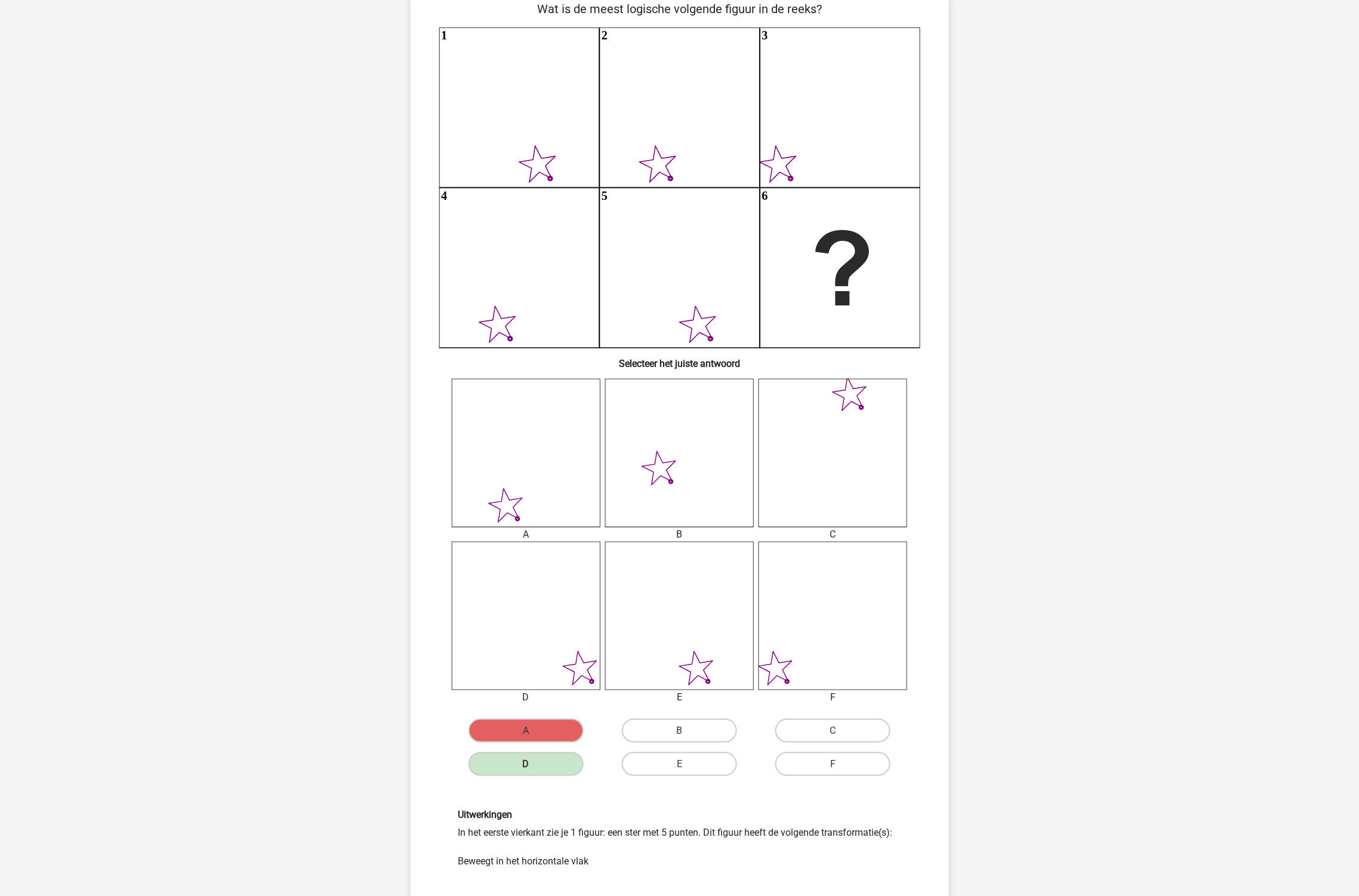
scroll to position [265, 0]
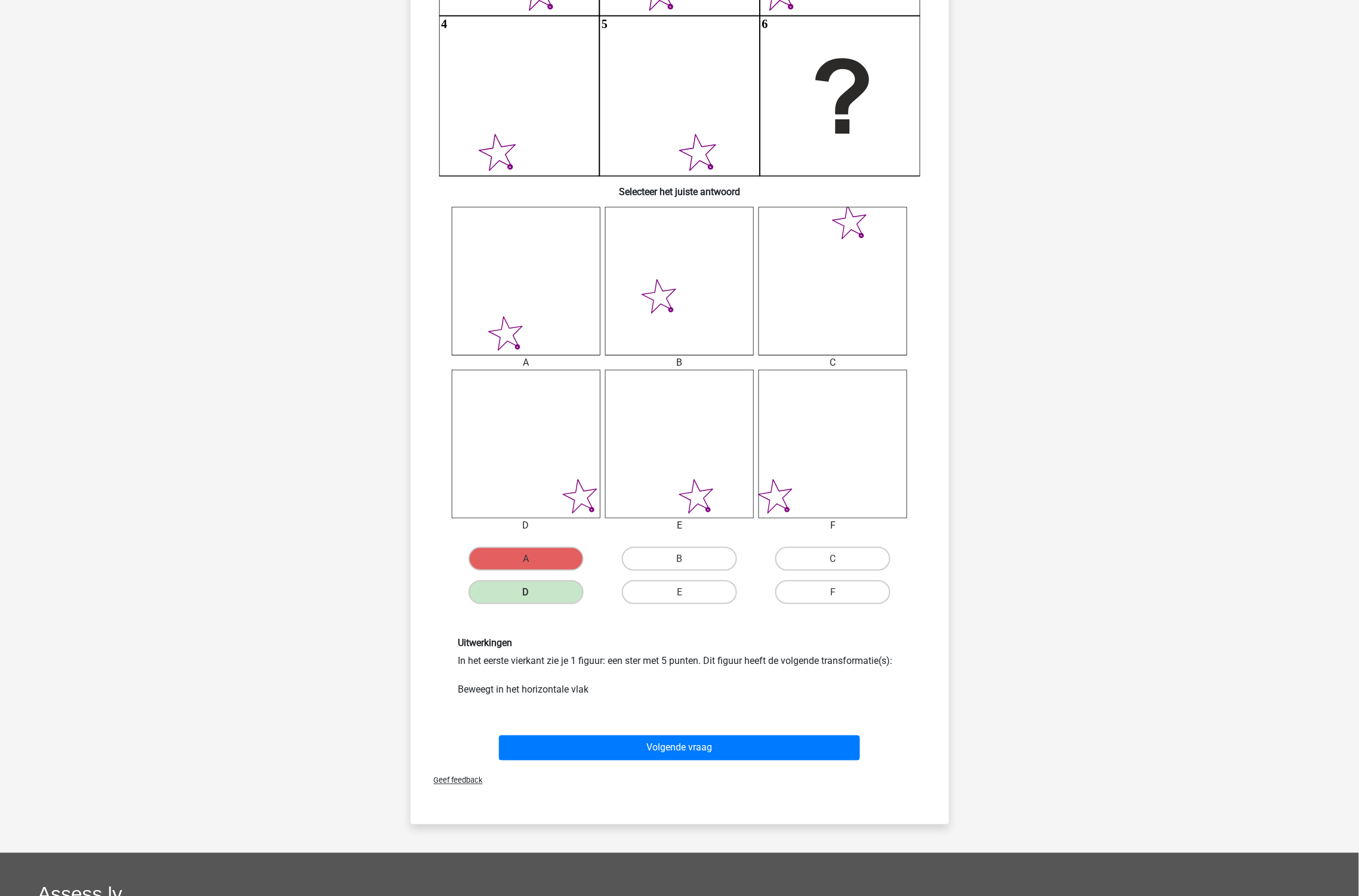
click at [619, 760] on div "Volgende vraag" at bounding box center [680, 751] width 461 height 30
click at [624, 749] on button "Volgende vraag" at bounding box center [680, 748] width 361 height 25
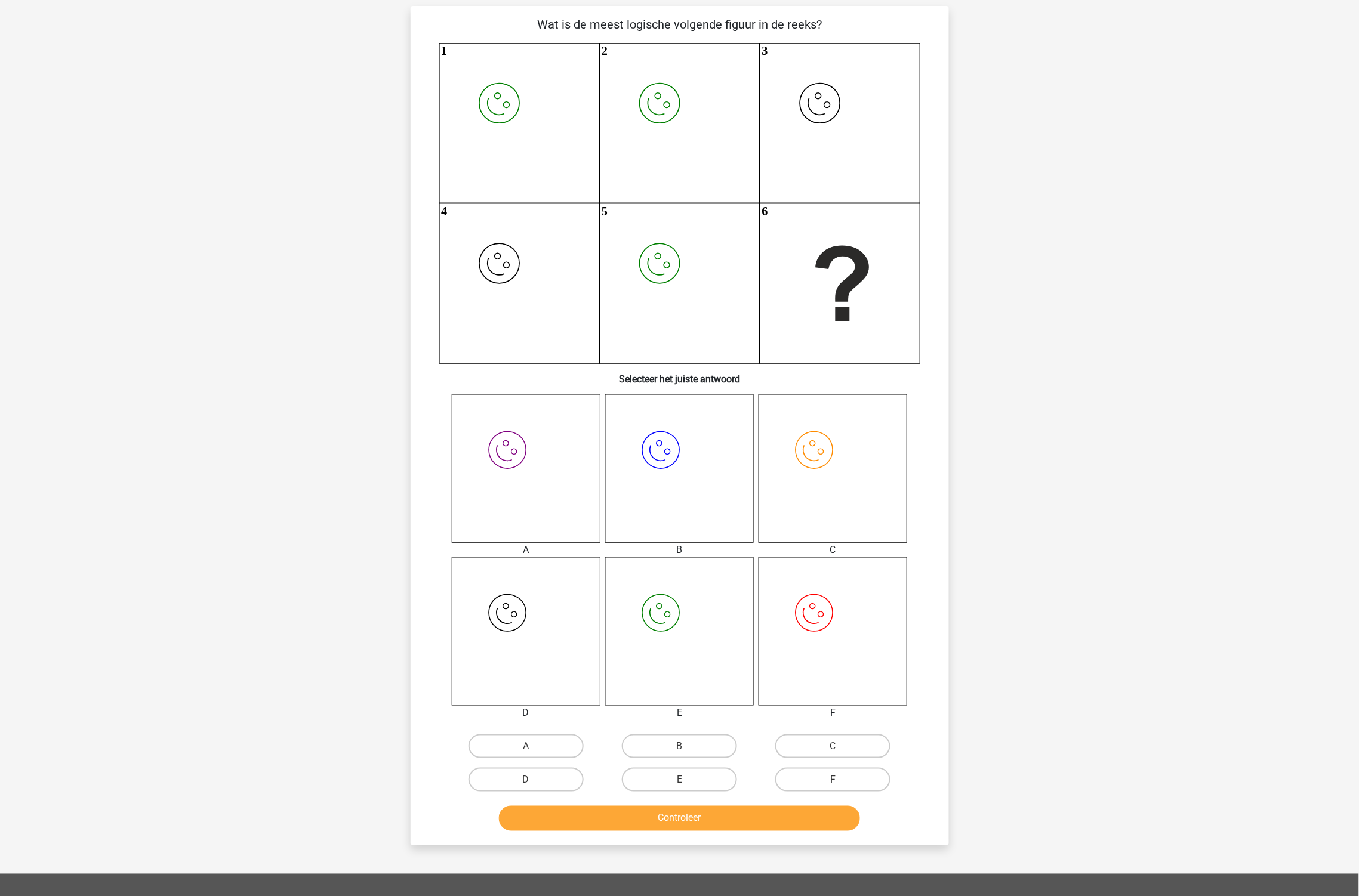
scroll to position [59, 0]
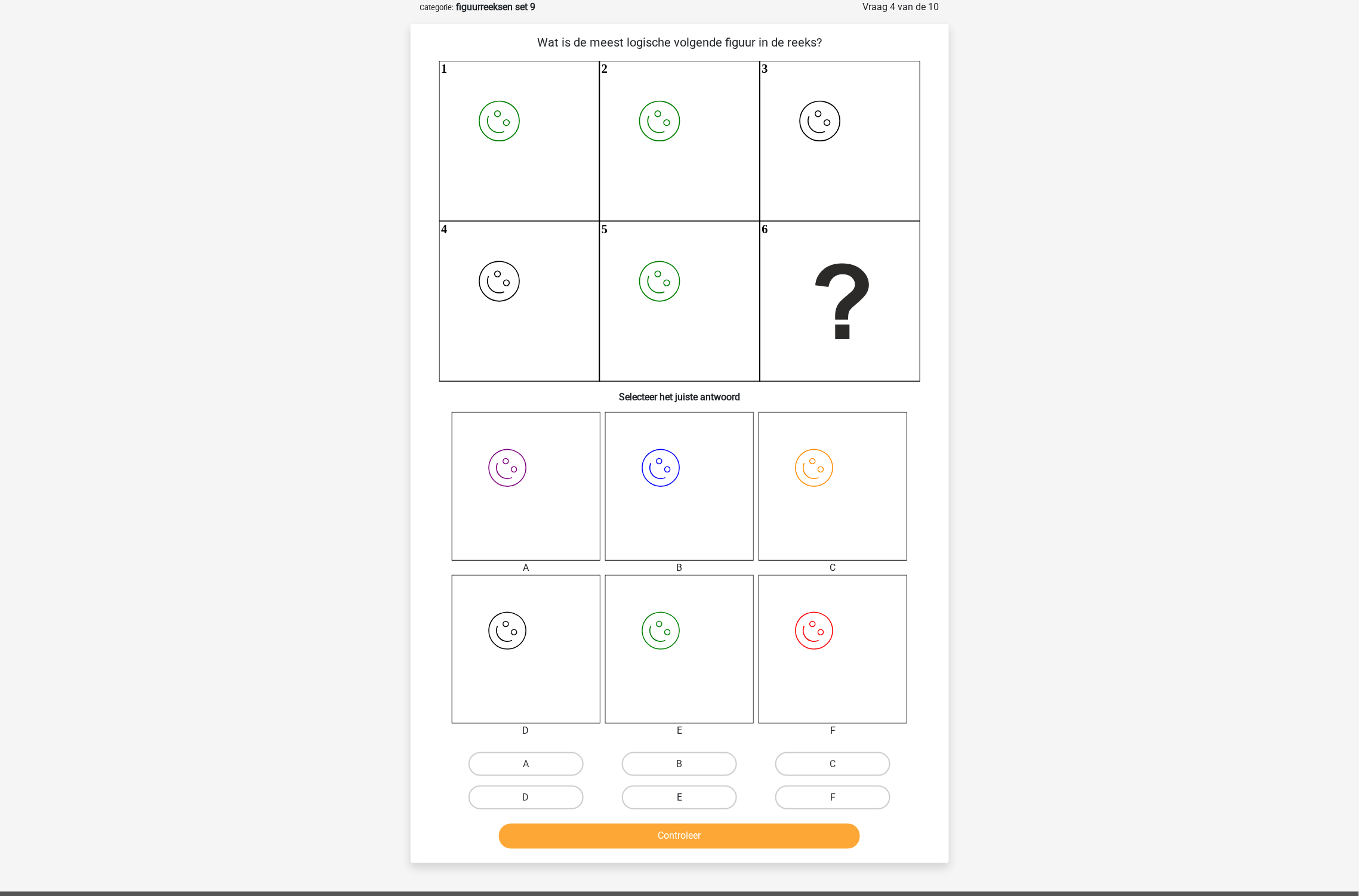
click at [680, 792] on label "E" at bounding box center [680, 797] width 115 height 24
click at [680, 797] on input "E" at bounding box center [683, 801] width 8 height 8
radio input "true"
click at [714, 831] on button "Controleer" at bounding box center [680, 836] width 361 height 25
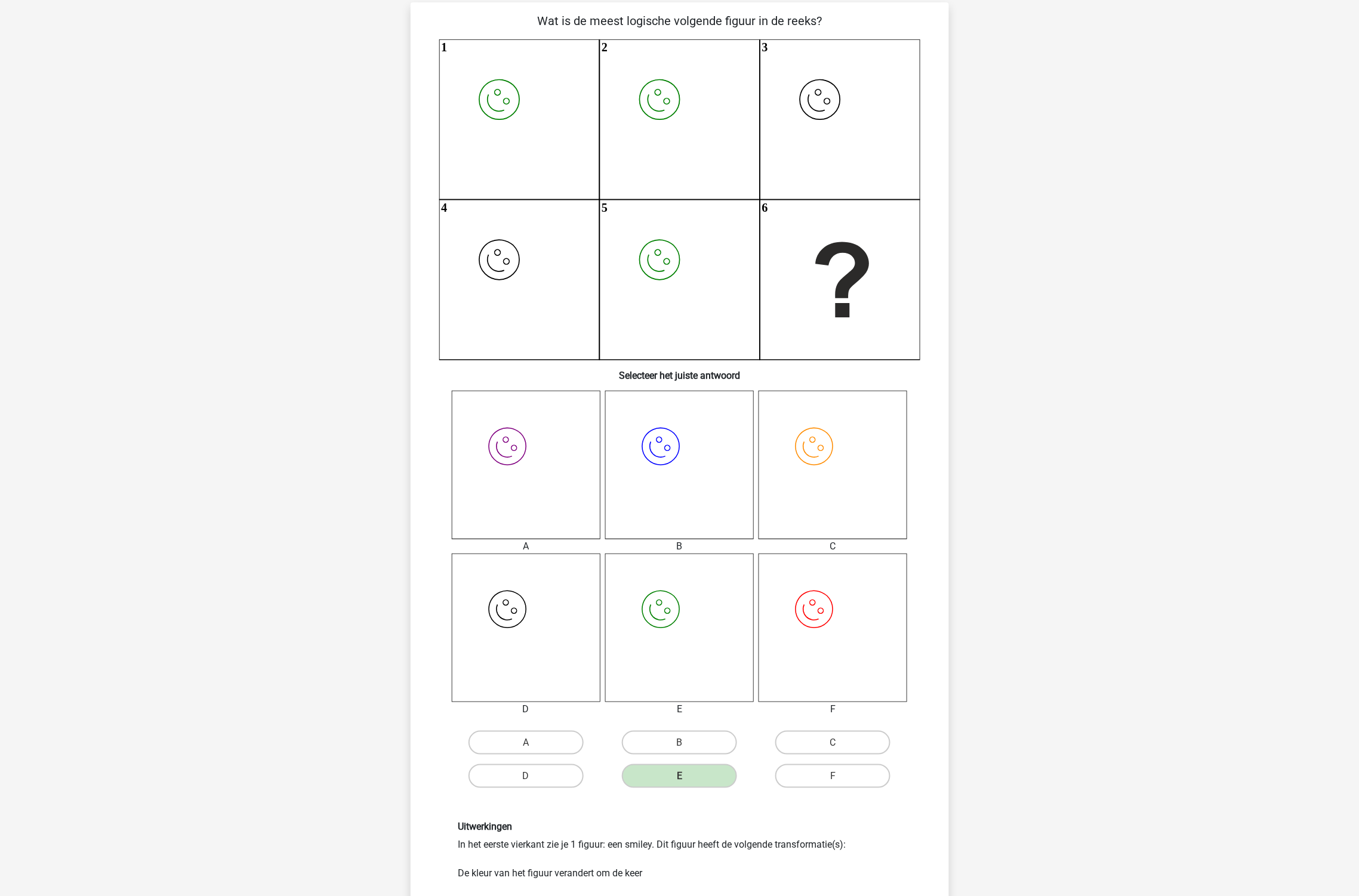
scroll to position [324, 0]
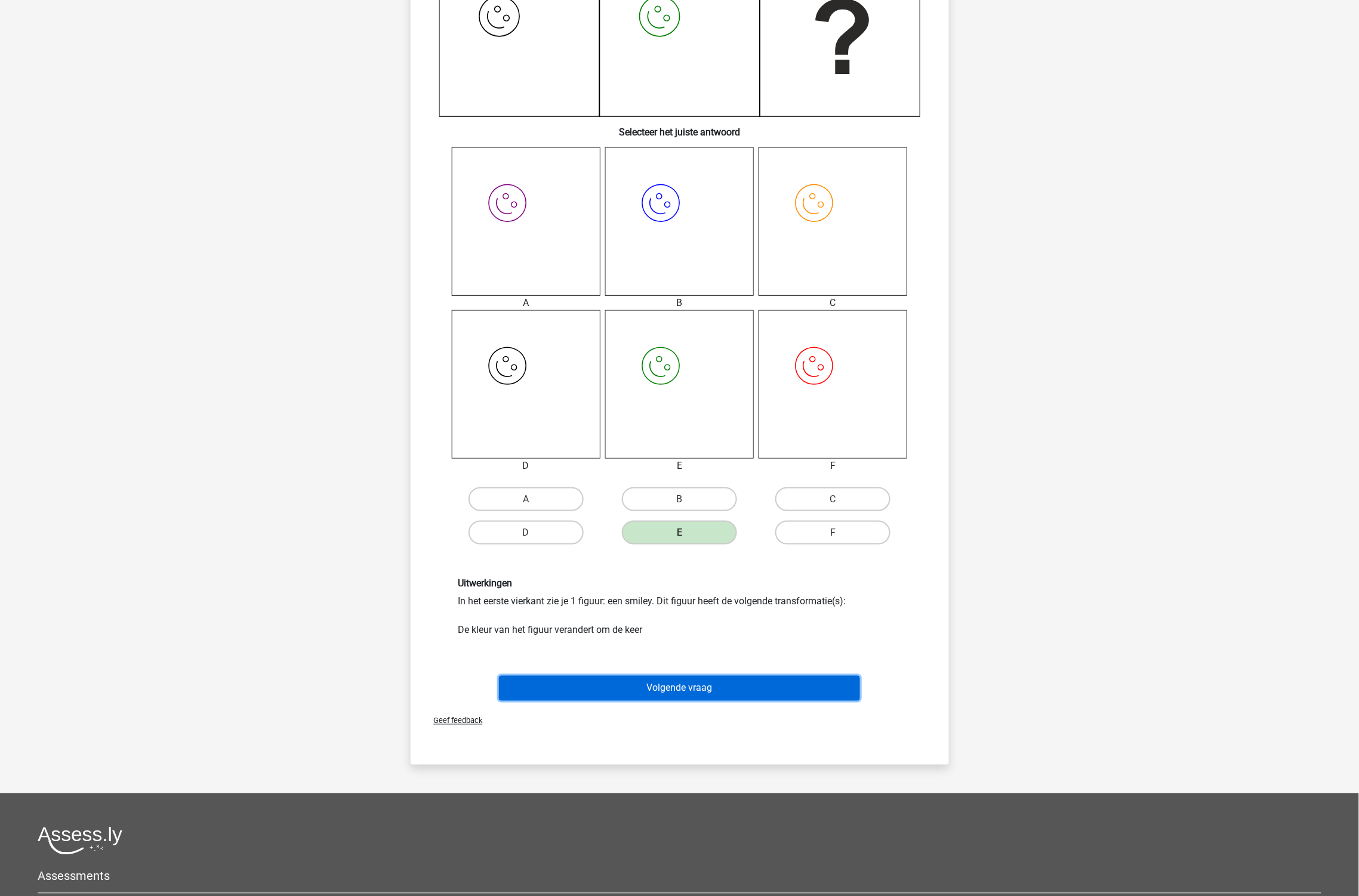
click at [678, 683] on button "Volgende vraag" at bounding box center [680, 688] width 361 height 25
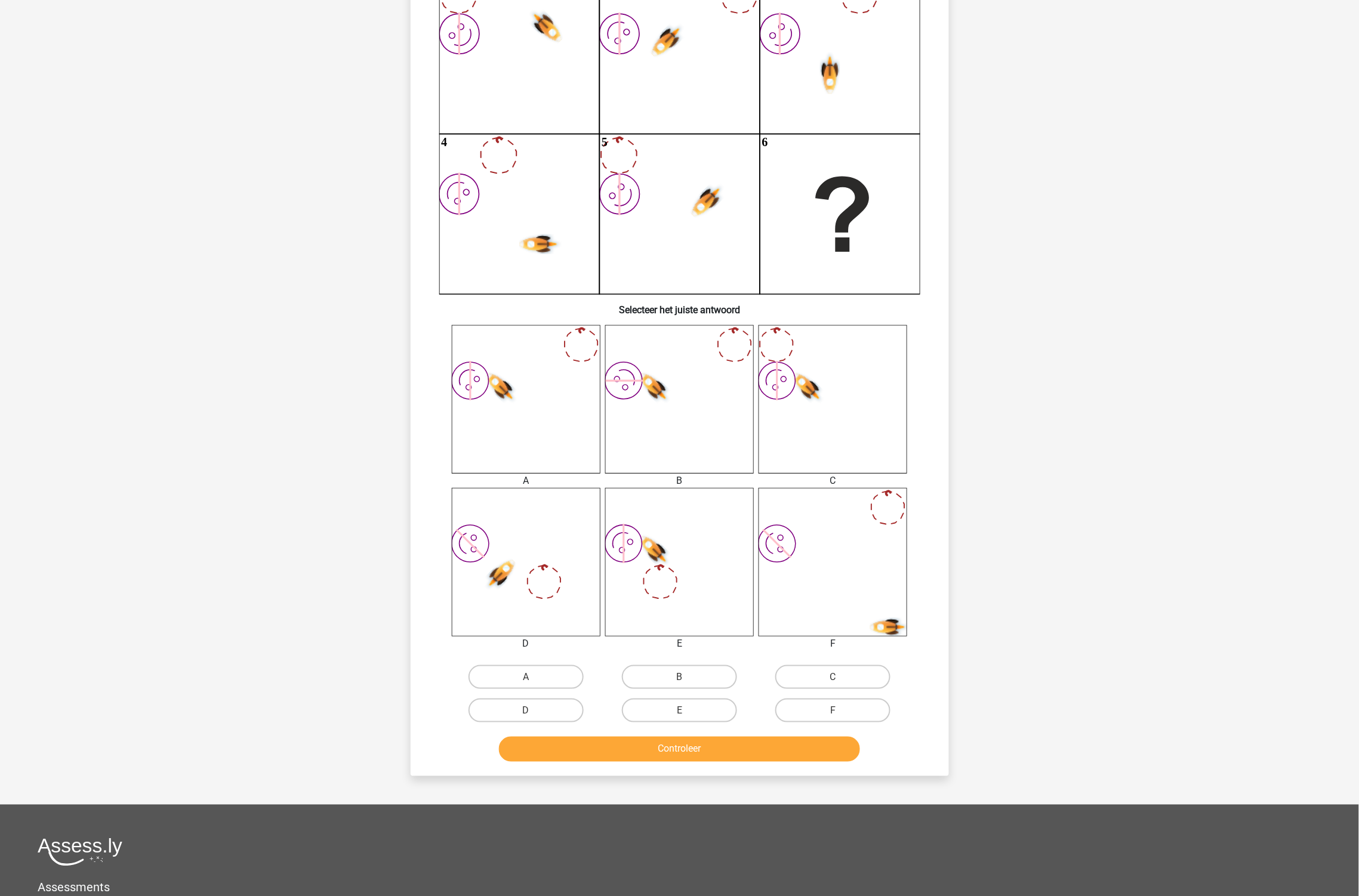
scroll to position [59, 0]
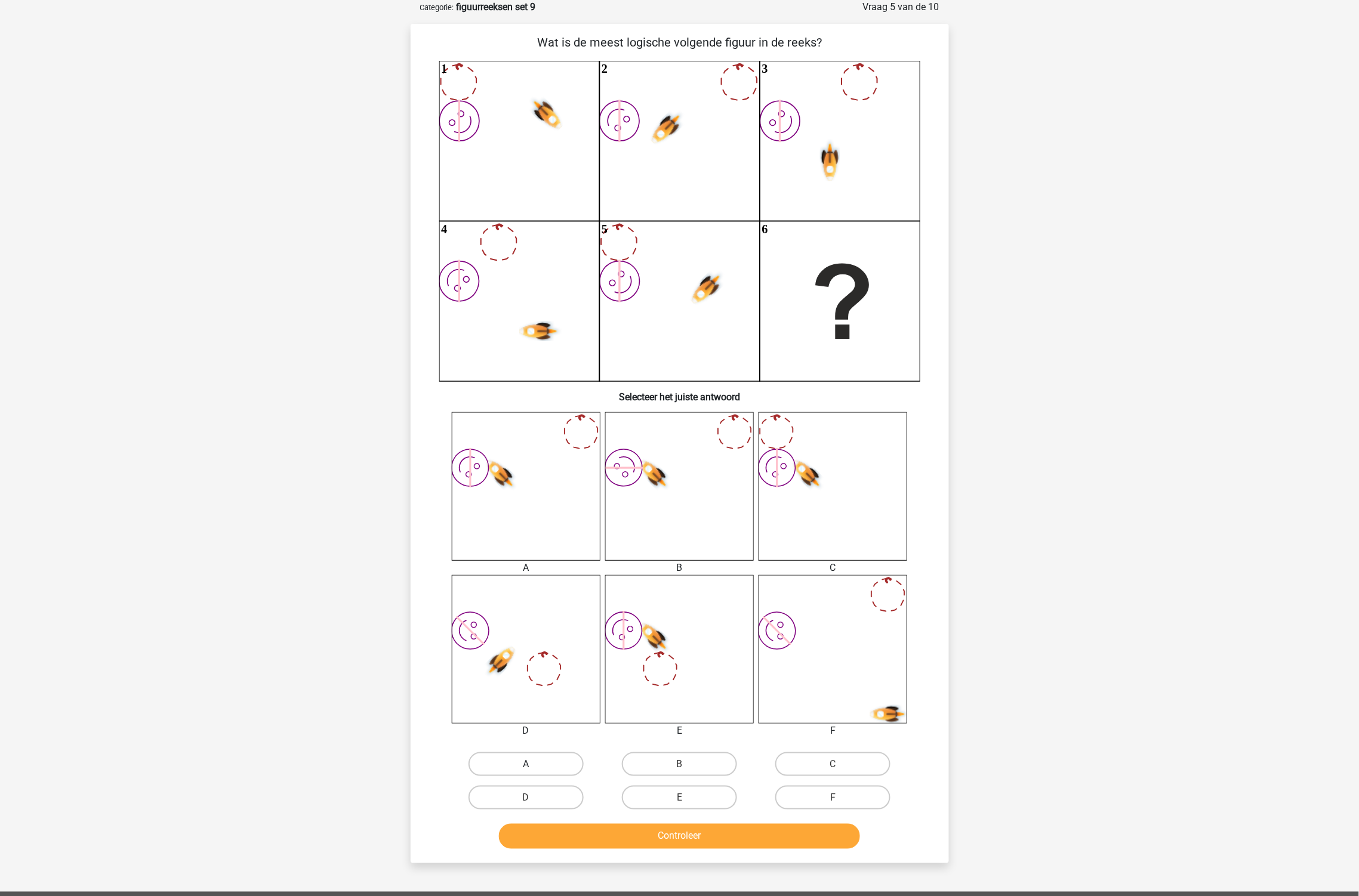
click at [548, 754] on label "A" at bounding box center [526, 764] width 115 height 24
click at [533, 764] on input "A" at bounding box center [529, 768] width 8 height 8
radio input "true"
click at [740, 838] on button "Controleer" at bounding box center [680, 836] width 361 height 25
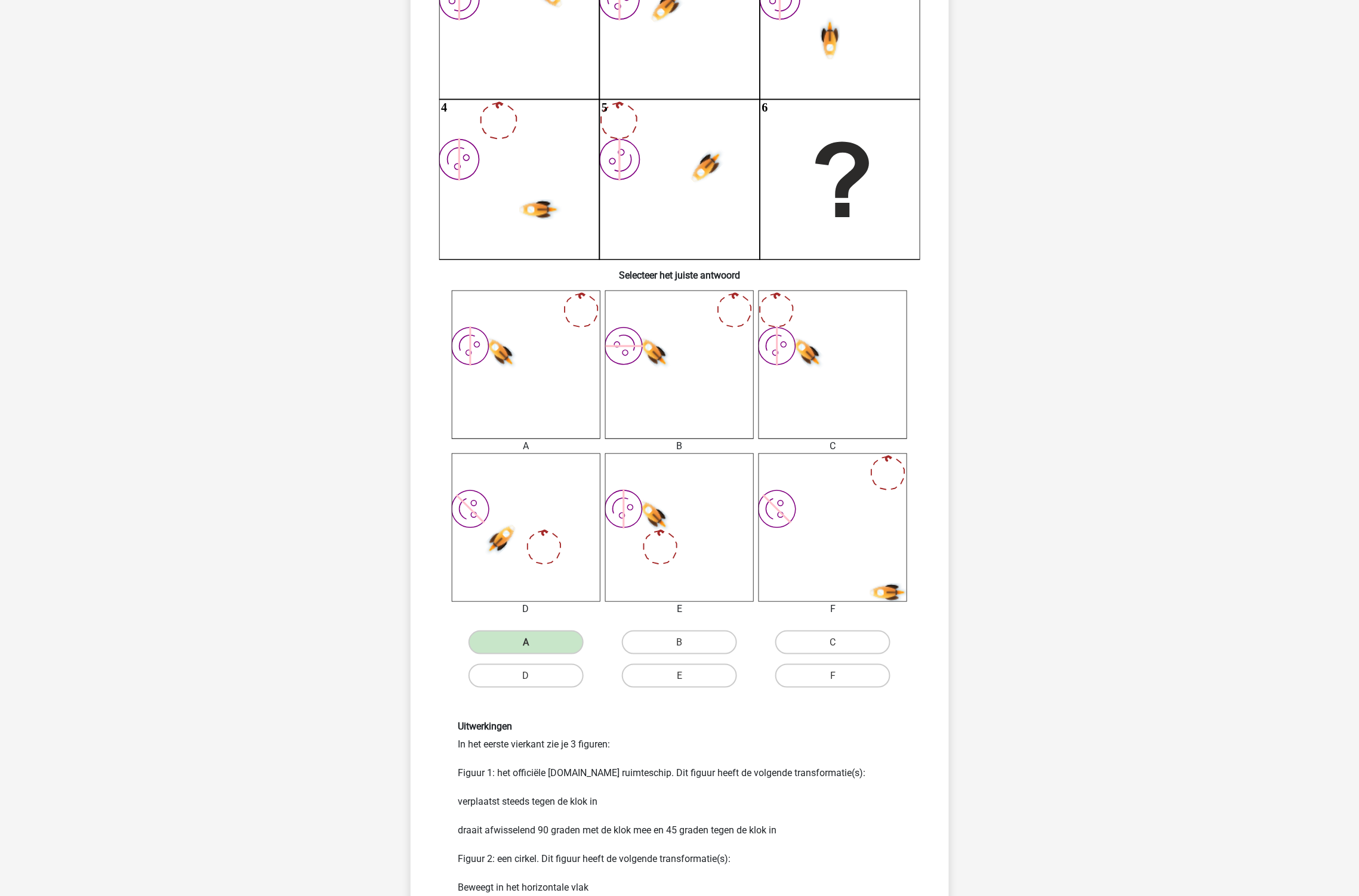
scroll to position [324, 0]
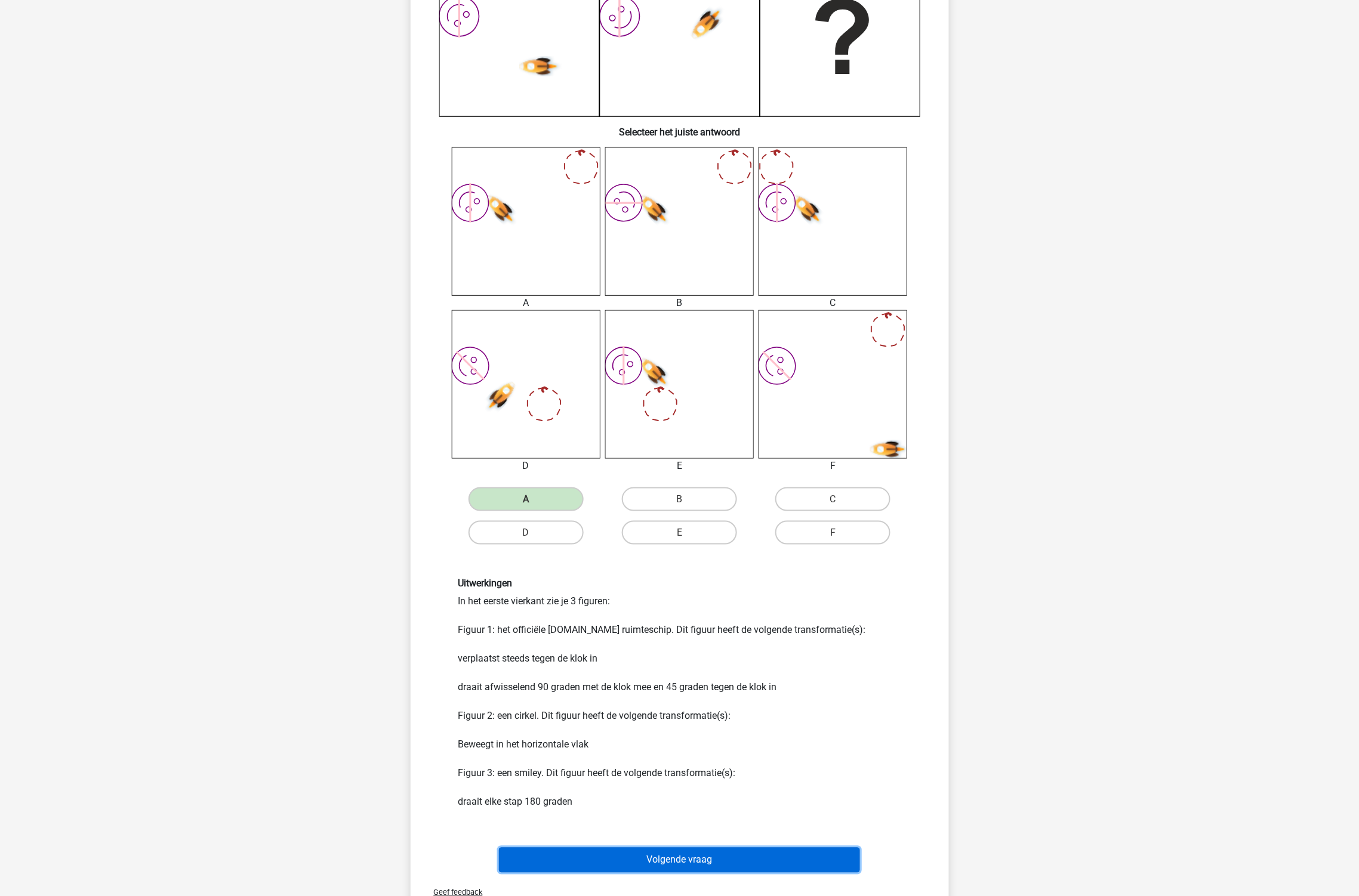
click at [805, 848] on button "Volgende vraag" at bounding box center [680, 860] width 361 height 25
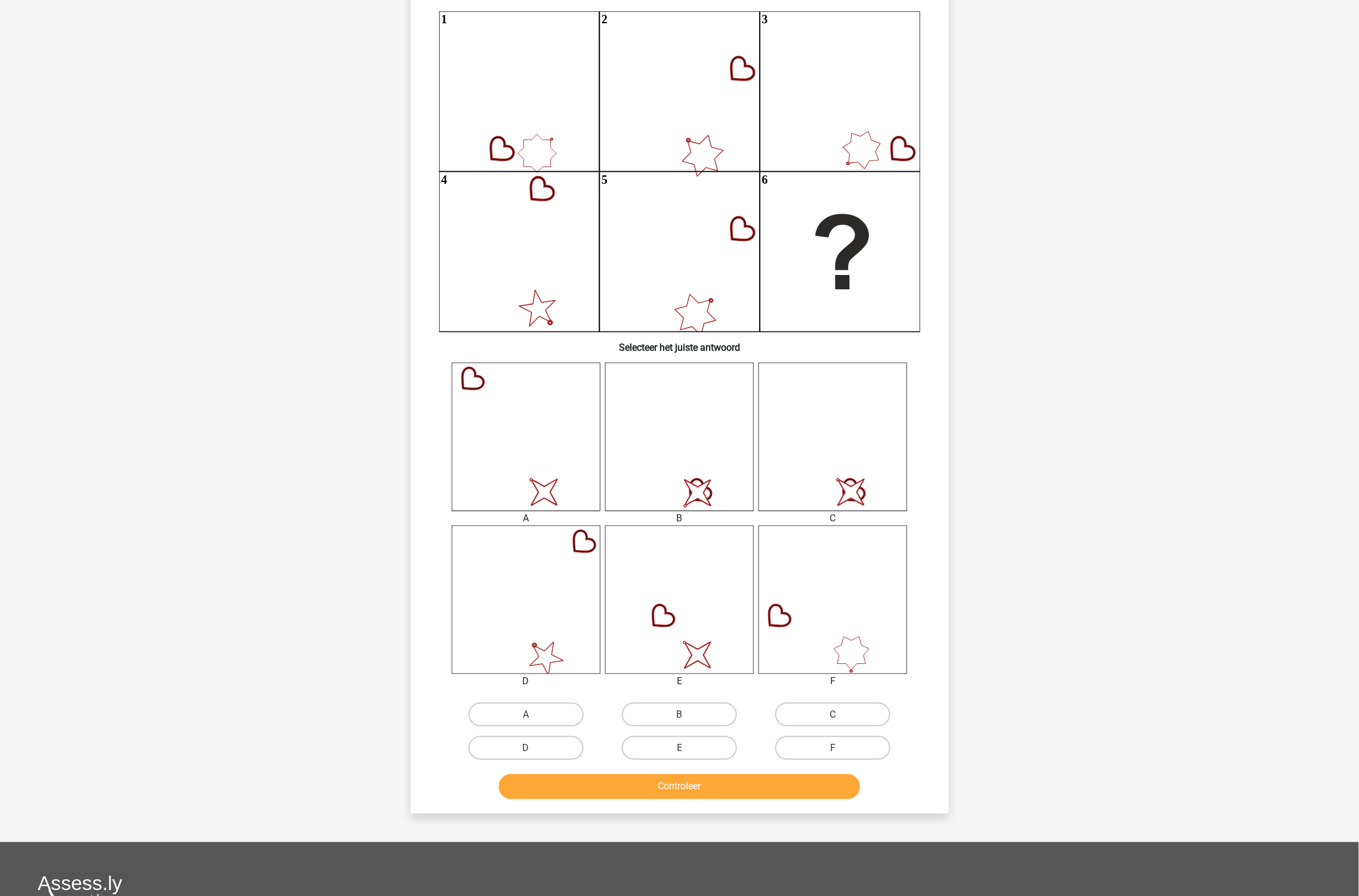
scroll to position [59, 0]
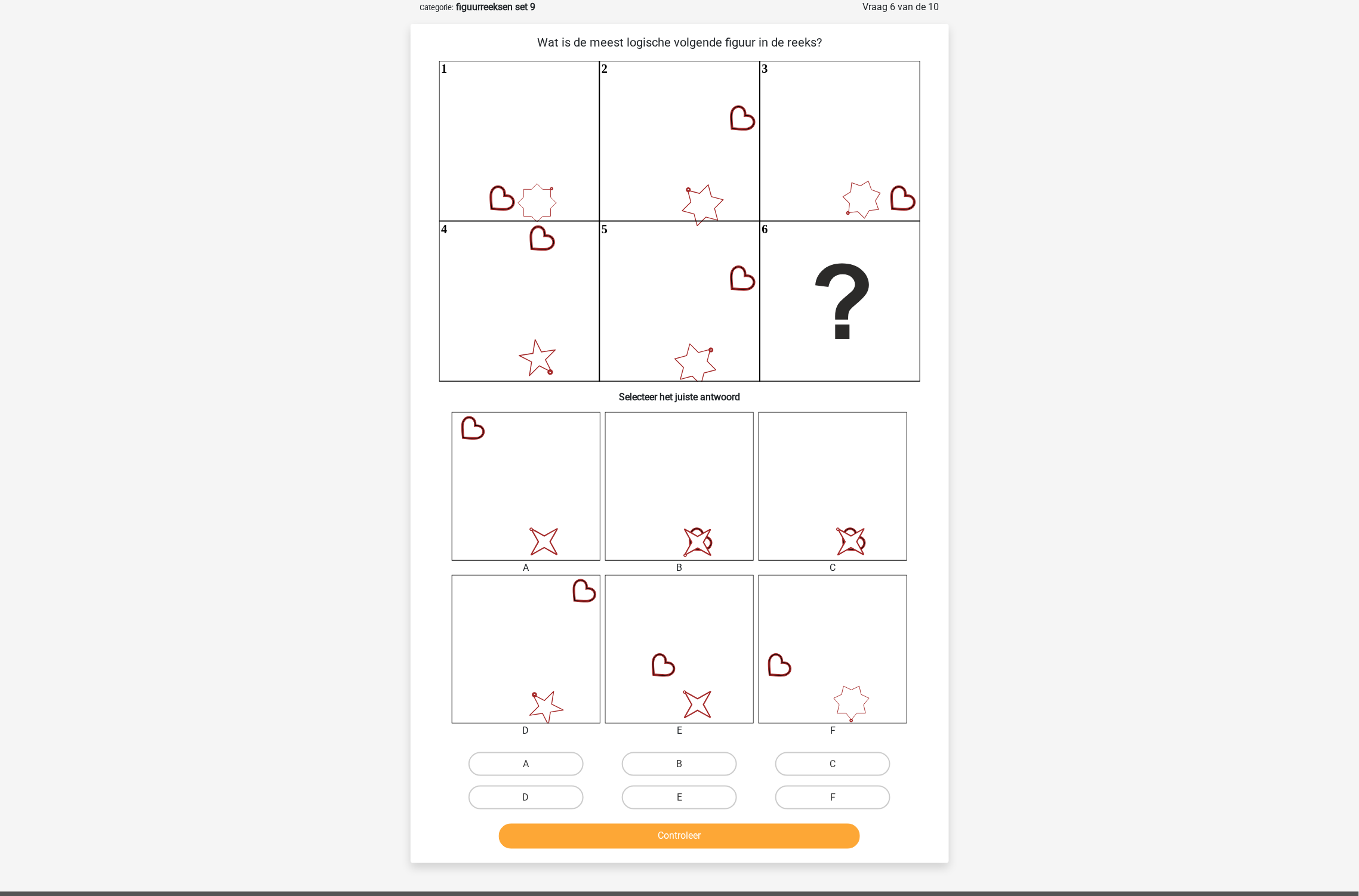
click at [555, 708] on icon at bounding box center [526, 650] width 149 height 149
click at [1089, 612] on div "jana jana2022@hotmail.com Nederlands English" at bounding box center [680, 574] width 1359 height 1267
click at [558, 761] on label "A" at bounding box center [526, 764] width 115 height 24
click at [533, 764] on input "A" at bounding box center [529, 768] width 8 height 8
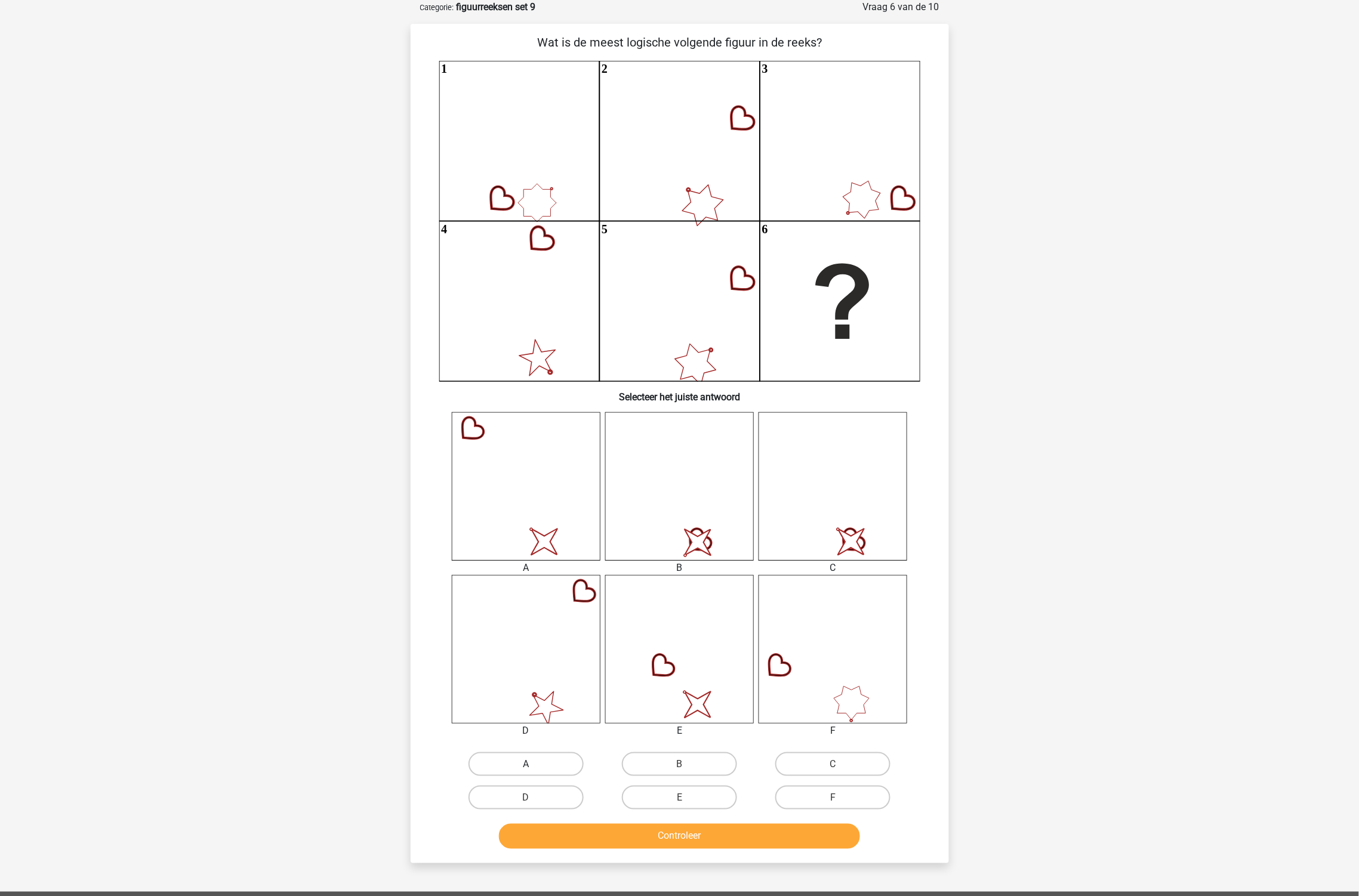
radio input "true"
click at [601, 827] on button "Controleer" at bounding box center [680, 836] width 361 height 25
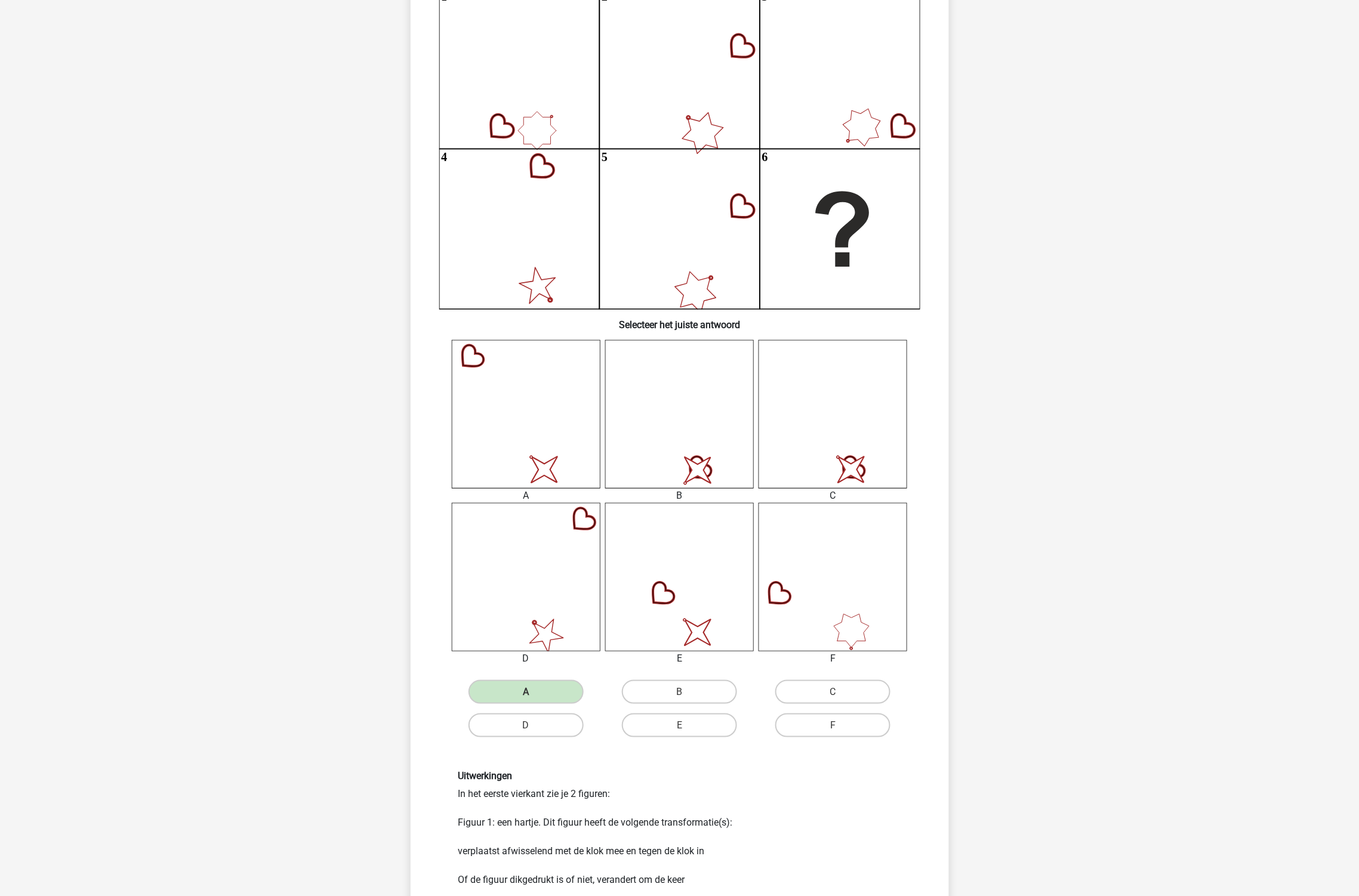
scroll to position [192, 0]
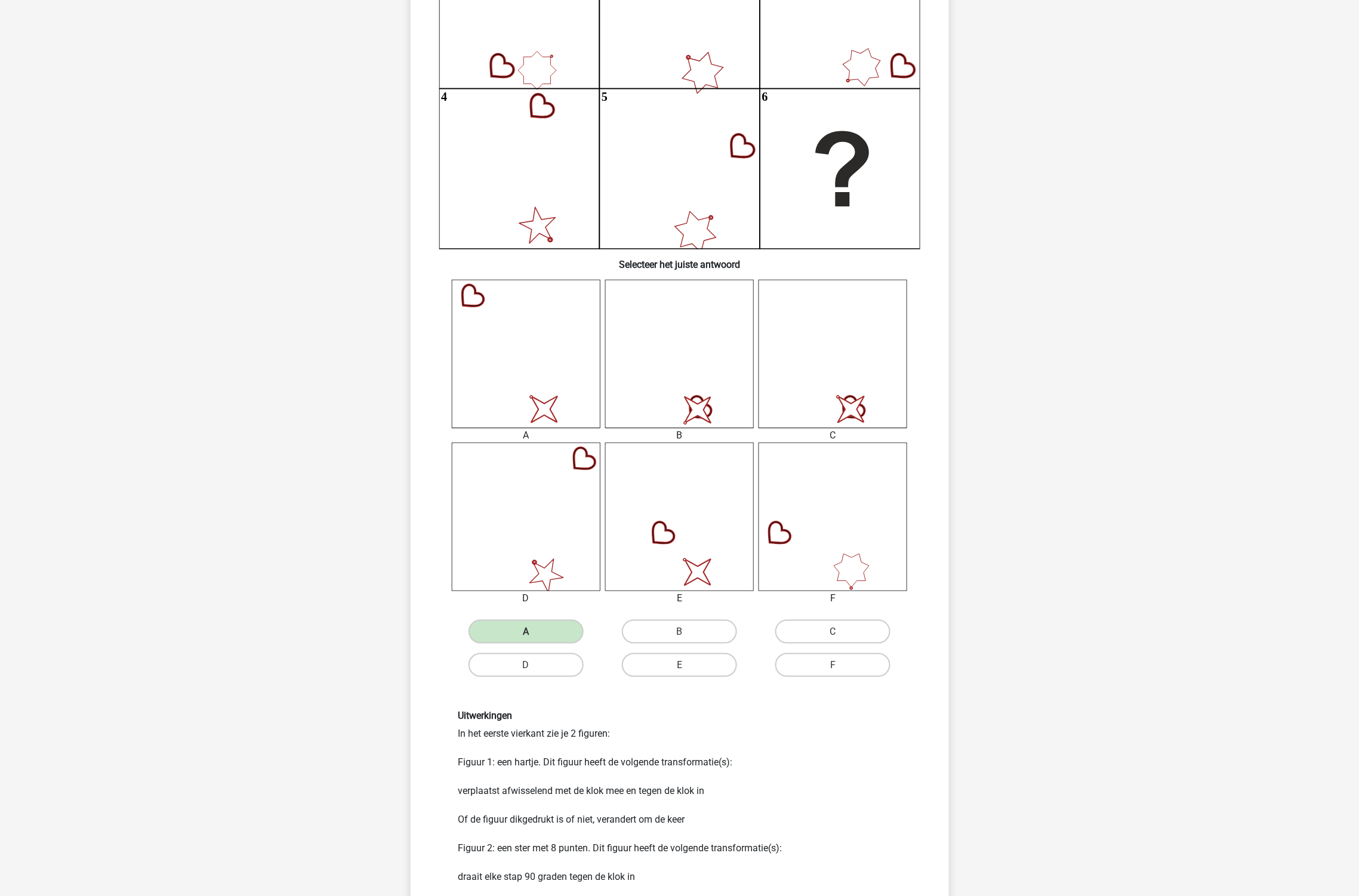
drag, startPoint x: 726, startPoint y: 768, endPoint x: 720, endPoint y: 777, distance: 10.8
click at [720, 774] on div "Uitwerkingen In het eerste vierkant zie je 2 figuren: Figuur 1: een hartje. Dit…" at bounding box center [680, 812] width 461 height 203
drag, startPoint x: 725, startPoint y: 781, endPoint x: 621, endPoint y: 801, distance: 105.9
click at [621, 801] on div "Uitwerkingen In het eerste vierkant zie je 2 figuren: Figuur 1: een hartje. Dit…" at bounding box center [680, 812] width 461 height 203
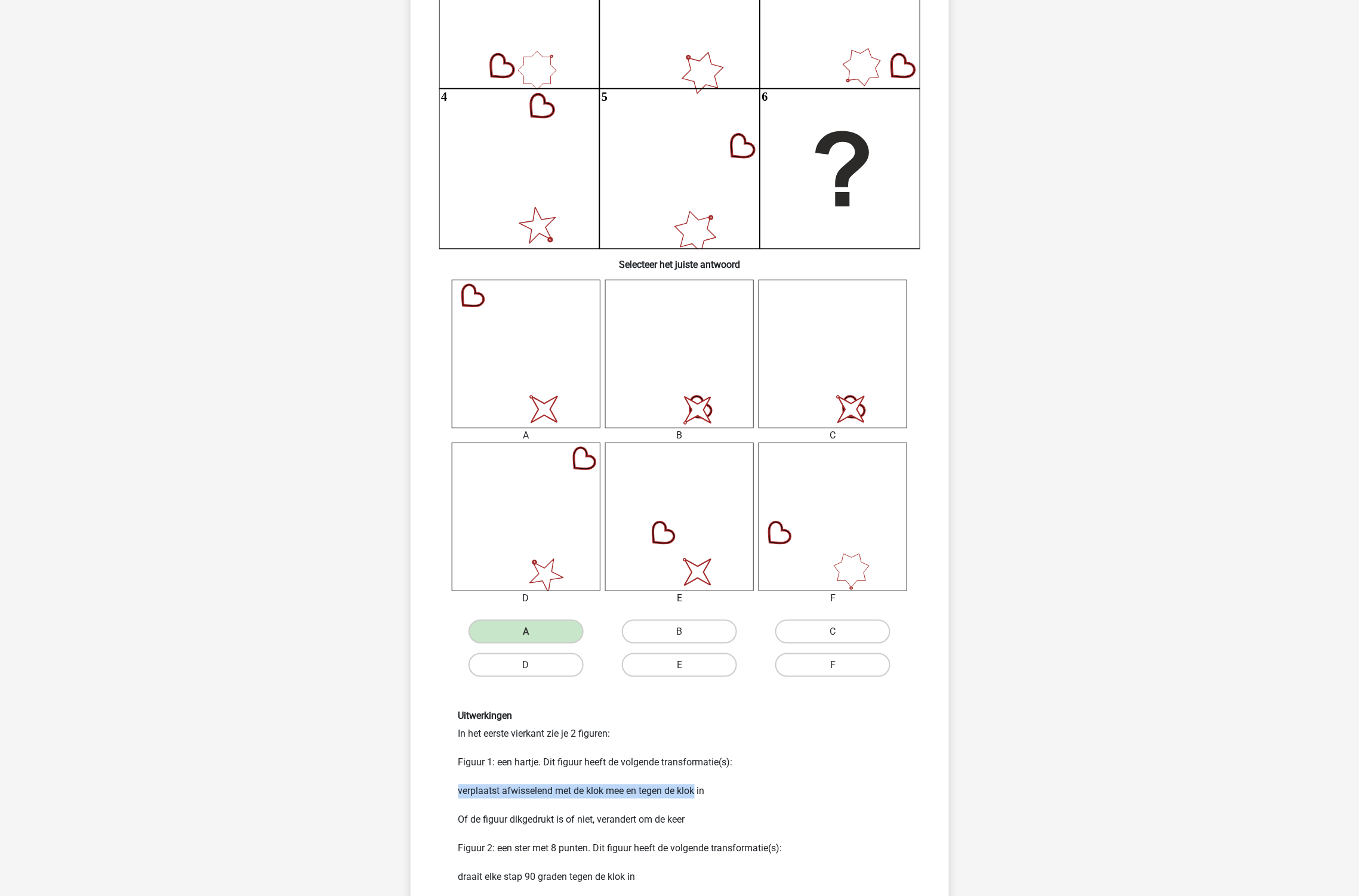
drag, startPoint x: 698, startPoint y: 782, endPoint x: 452, endPoint y: 783, distance: 246.0
click at [452, 783] on div "Uitwerkingen In het eerste vierkant zie je 2 figuren: Figuur 1: een hartje. Dit…" at bounding box center [680, 812] width 461 height 203
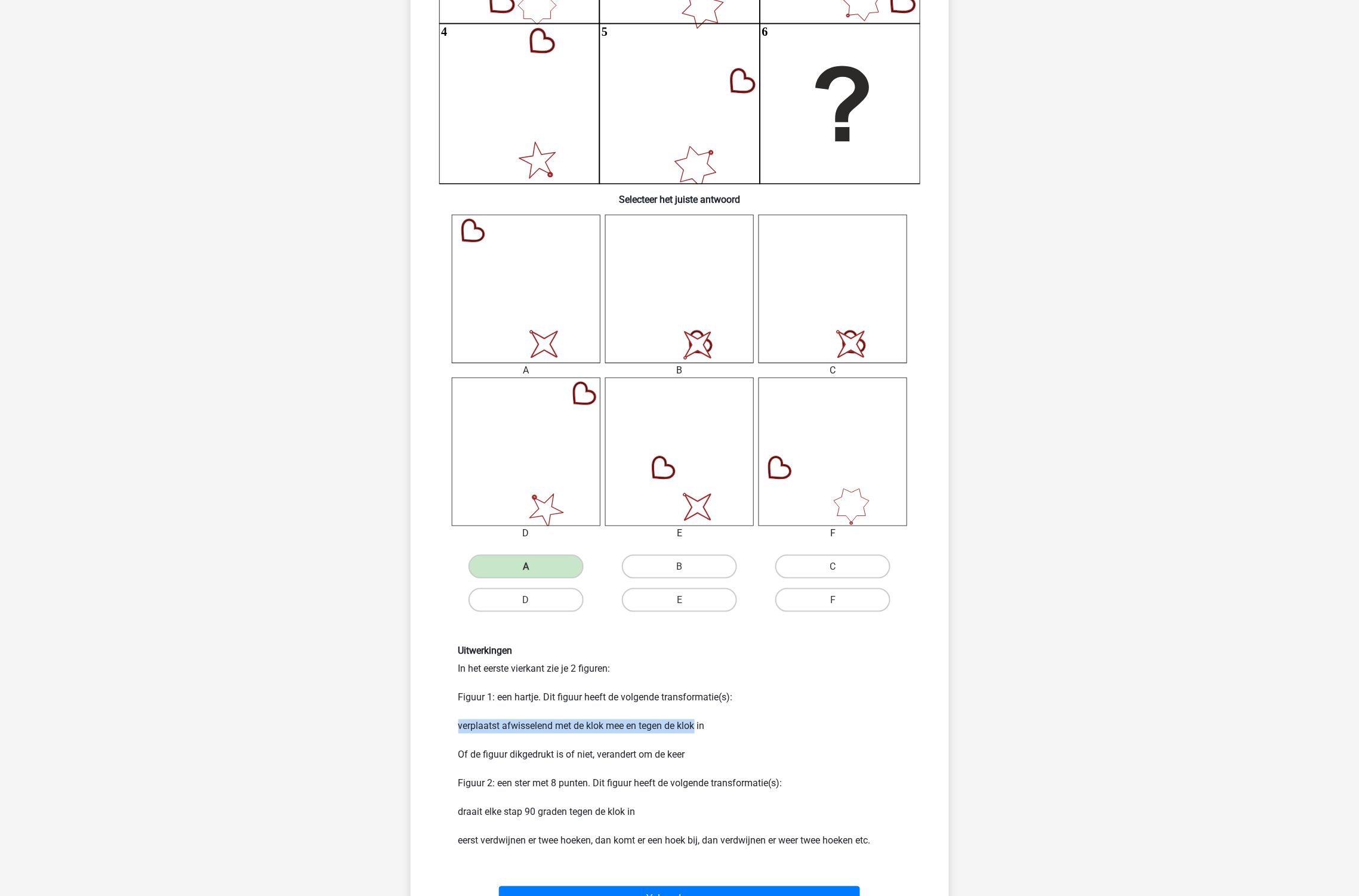
scroll to position [258, 0]
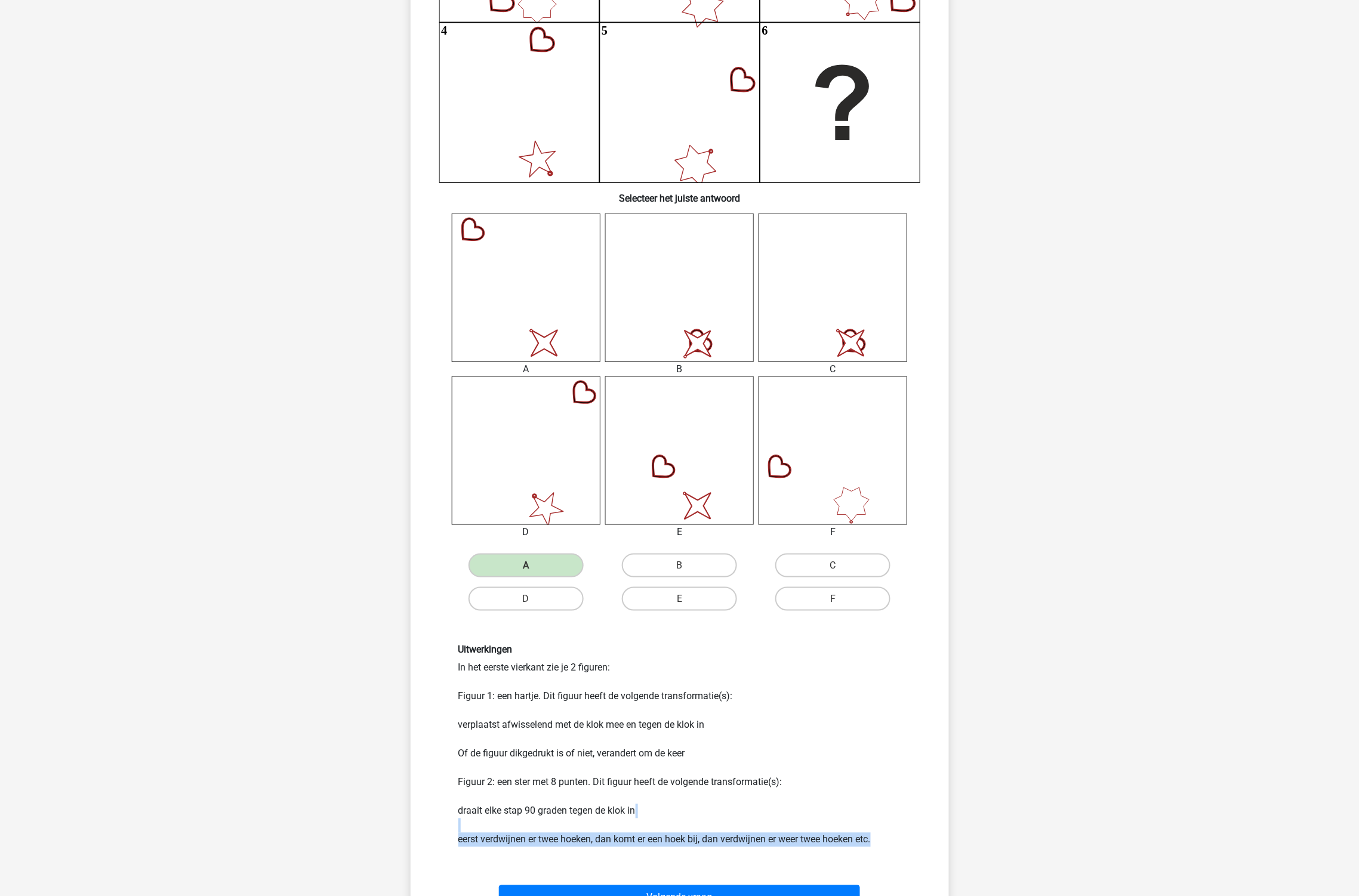
drag, startPoint x: 519, startPoint y: 828, endPoint x: 891, endPoint y: 832, distance: 372.0
click at [891, 832] on div "Uitwerkingen In het eerste vierkant zie je 2 figuren: Figuur 1: een hartje. Dit…" at bounding box center [680, 745] width 461 height 203
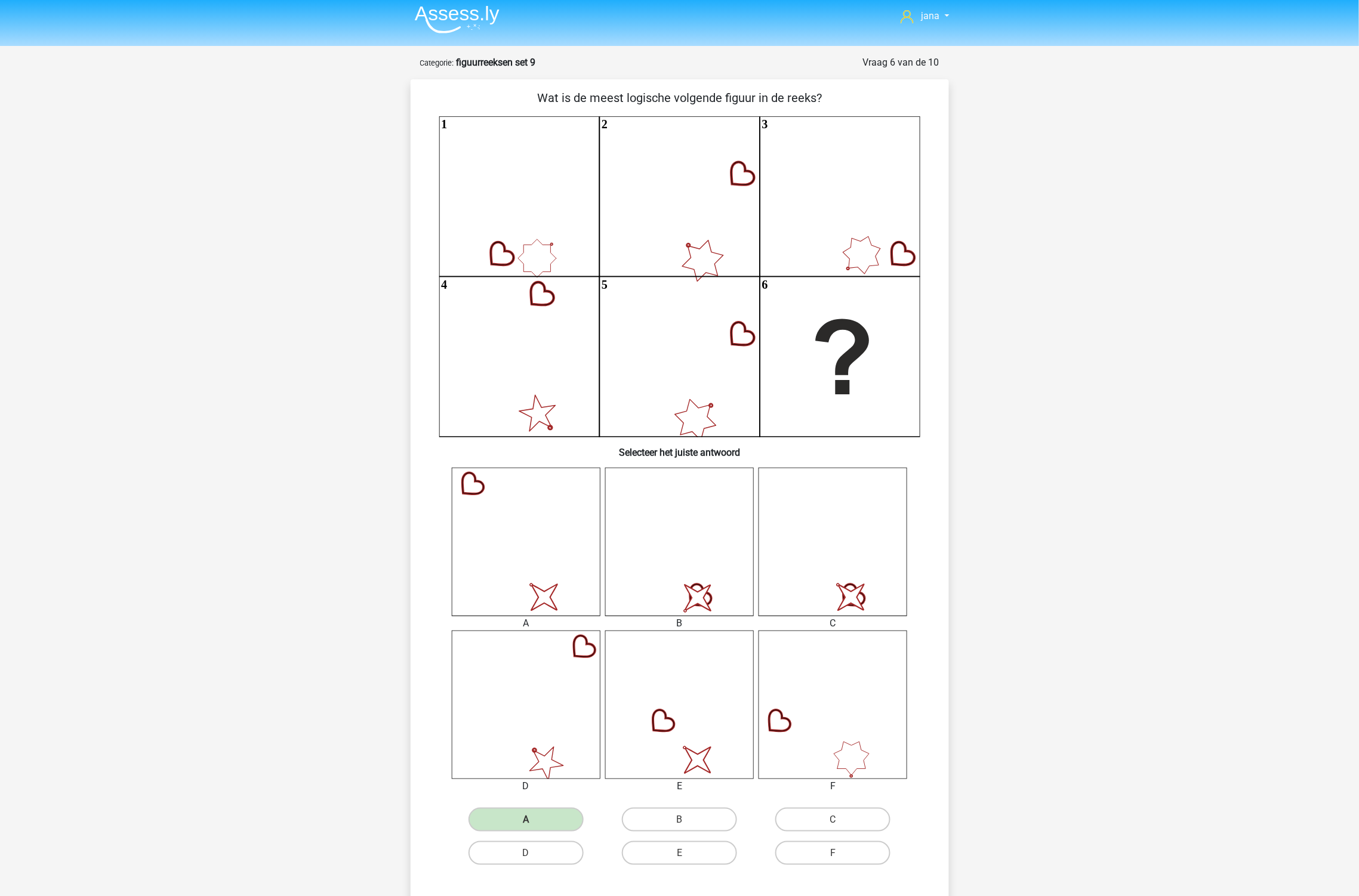
scroll to position [0, 0]
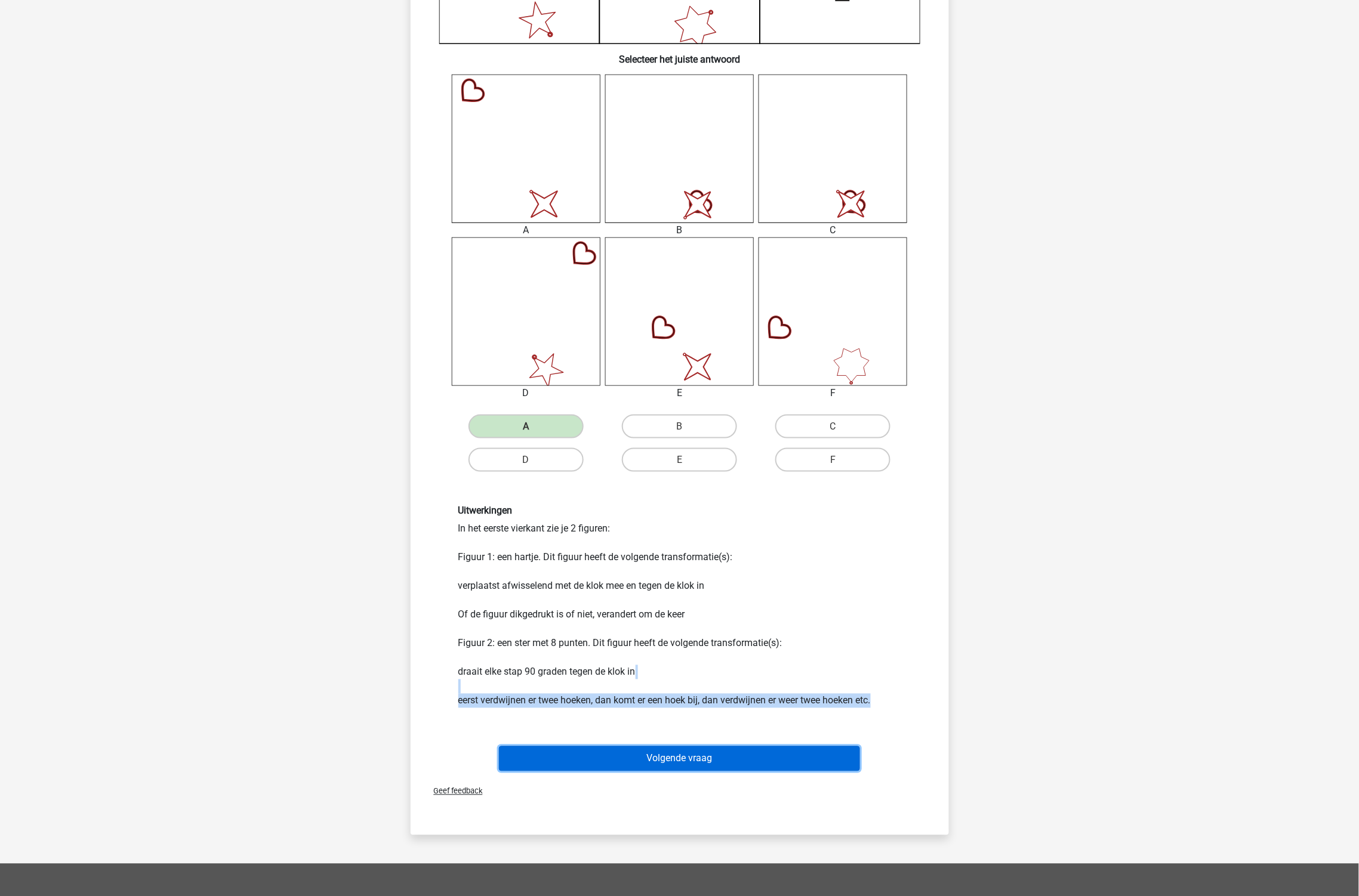
click at [694, 767] on button "Volgende vraag" at bounding box center [680, 759] width 361 height 25
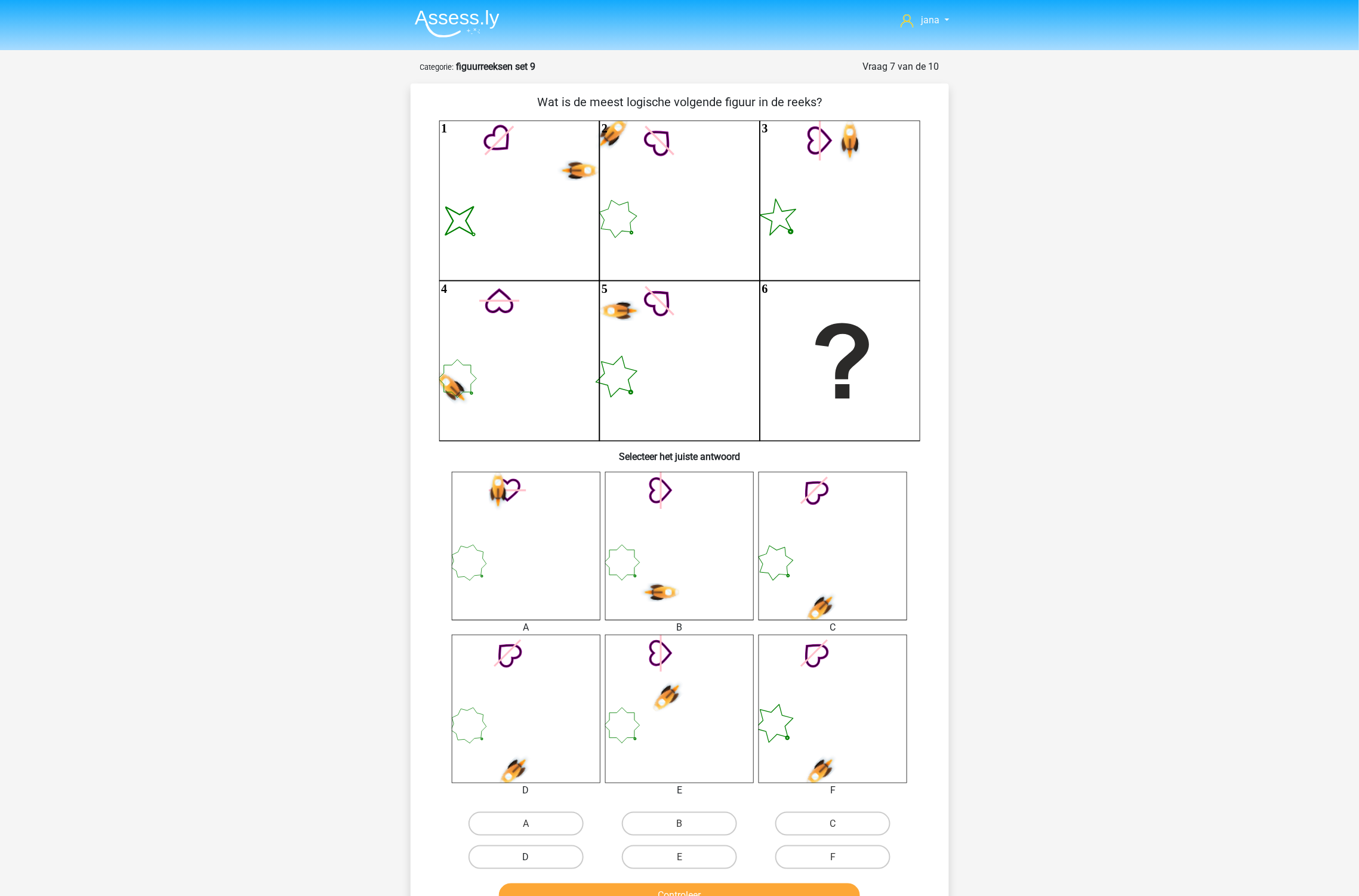
click at [552, 852] on label "D" at bounding box center [526, 857] width 115 height 24
click at [533, 857] on input "D" at bounding box center [529, 861] width 8 height 8
radio input "true"
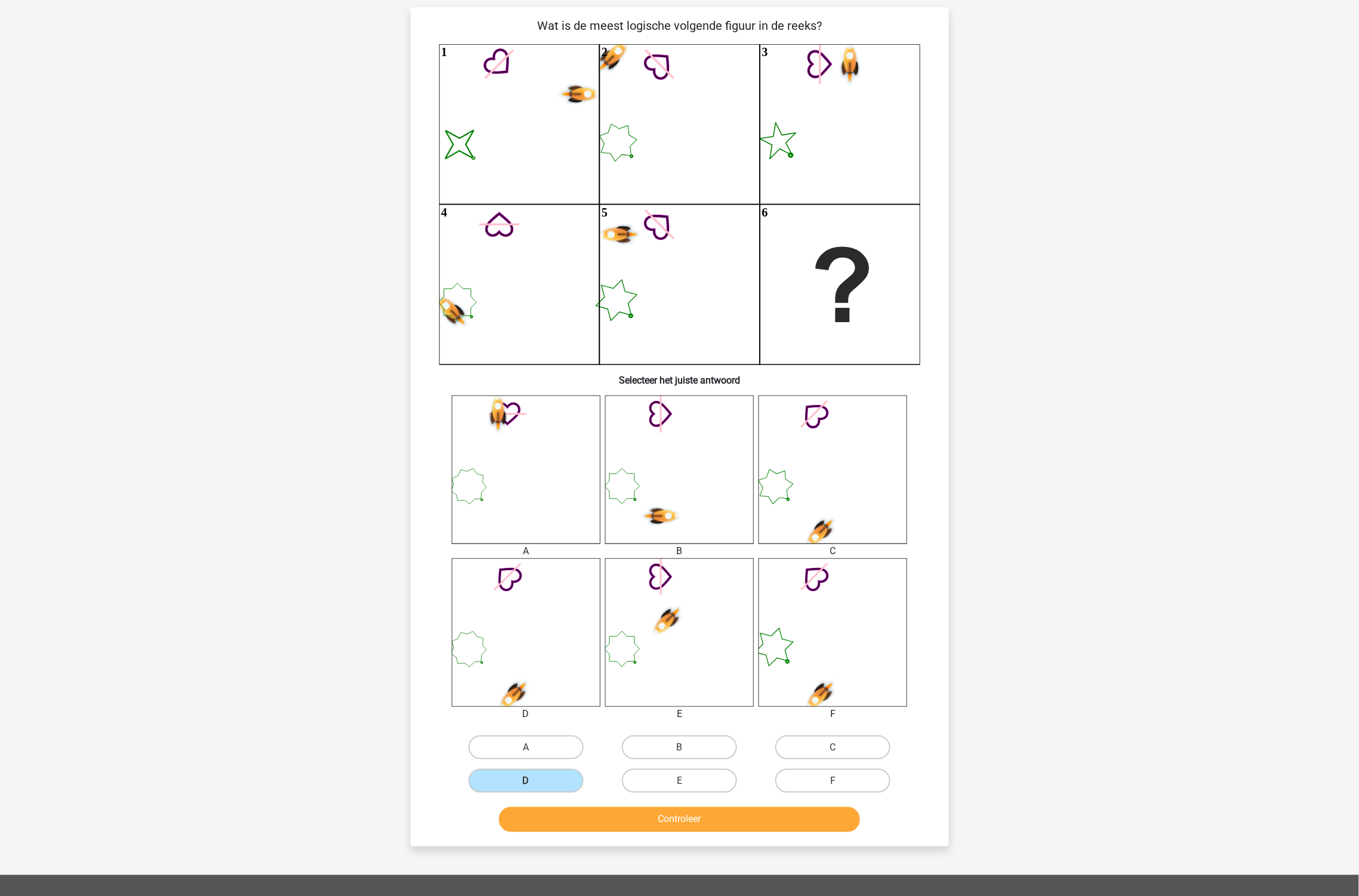
scroll to position [132, 0]
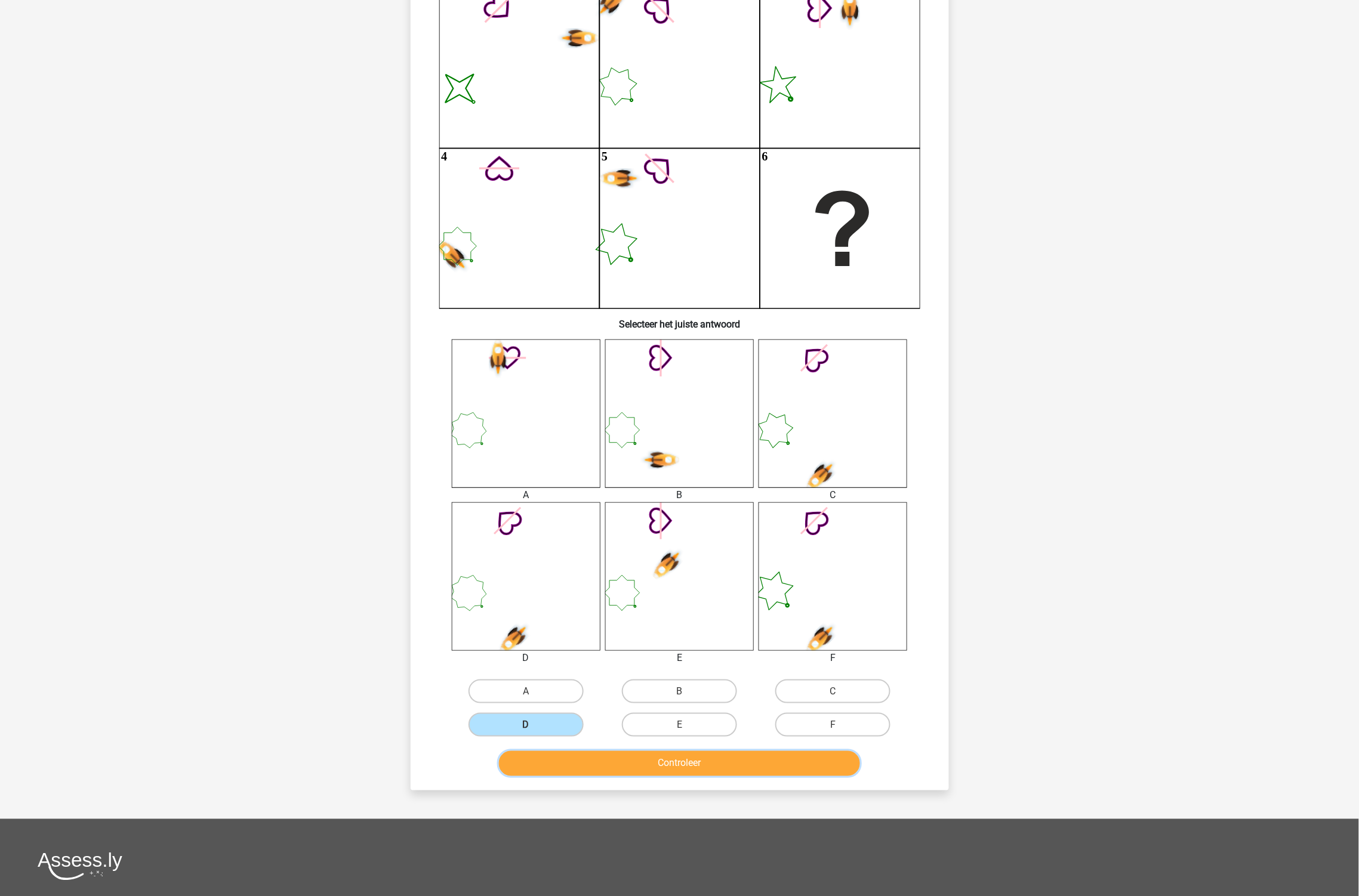
click at [654, 754] on button "Controleer" at bounding box center [680, 763] width 361 height 25
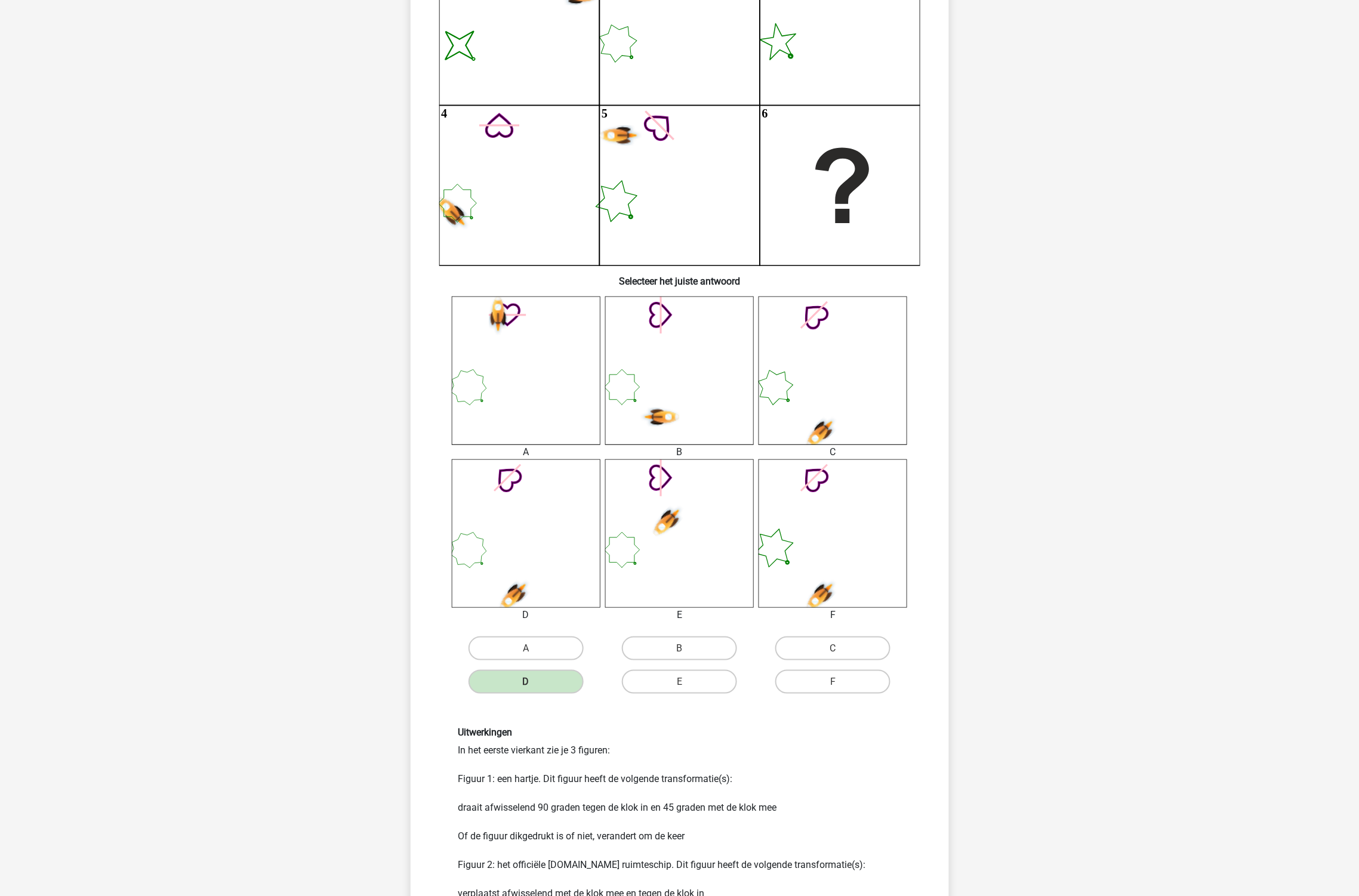
scroll to position [199, 0]
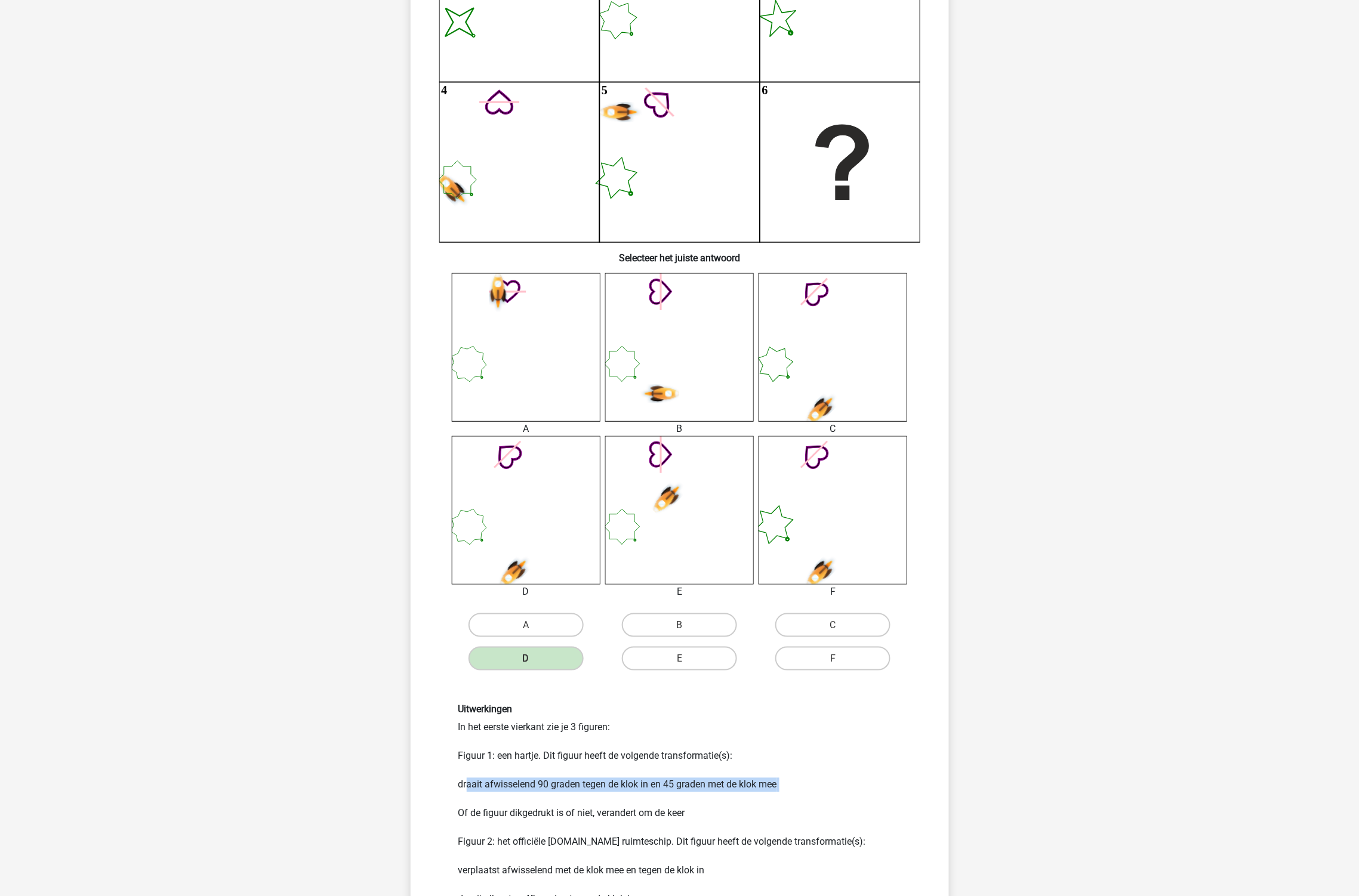
drag, startPoint x: 465, startPoint y: 781, endPoint x: 583, endPoint y: 790, distance: 118.3
click at [583, 790] on div "Uitwerkingen In het eerste vierkant zie je 3 figuren: Figuur 1: een hartje. Dit…" at bounding box center [680, 834] width 461 height 260
click at [548, 789] on div "Uitwerkingen In het eerste vierkant zie je 3 figuren: Figuur 1: een hartje. Dit…" at bounding box center [680, 834] width 461 height 260
drag, startPoint x: 540, startPoint y: 785, endPoint x: 735, endPoint y: 781, distance: 195.0
click at [735, 781] on div "Uitwerkingen In het eerste vierkant zie je 3 figuren: Figuur 1: een hartje. Dit…" at bounding box center [680, 834] width 461 height 260
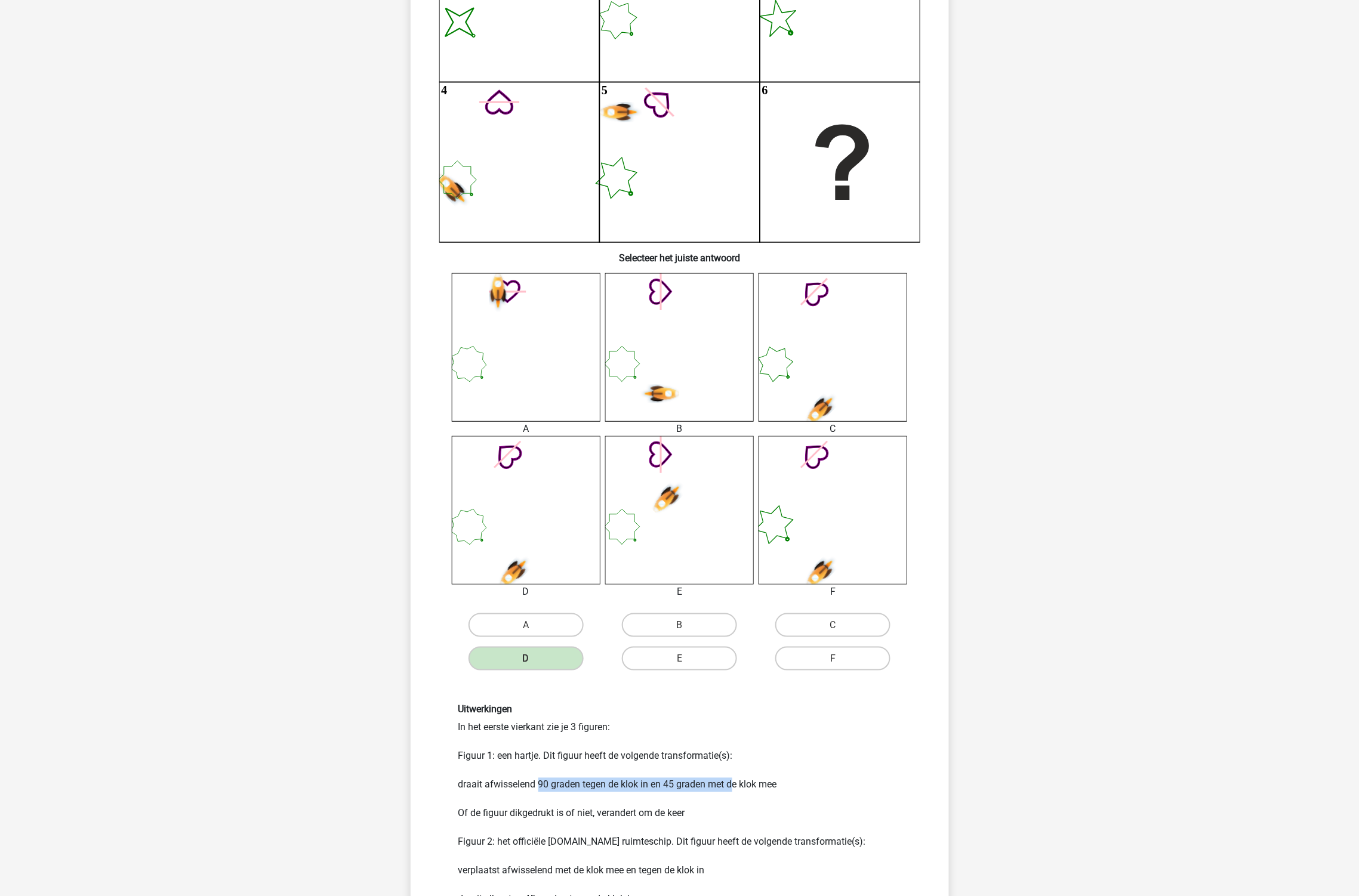
click at [734, 781] on div "Uitwerkingen In het eerste vierkant zie je 3 figuren: Figuur 1: een hartje. Dit…" at bounding box center [680, 834] width 461 height 260
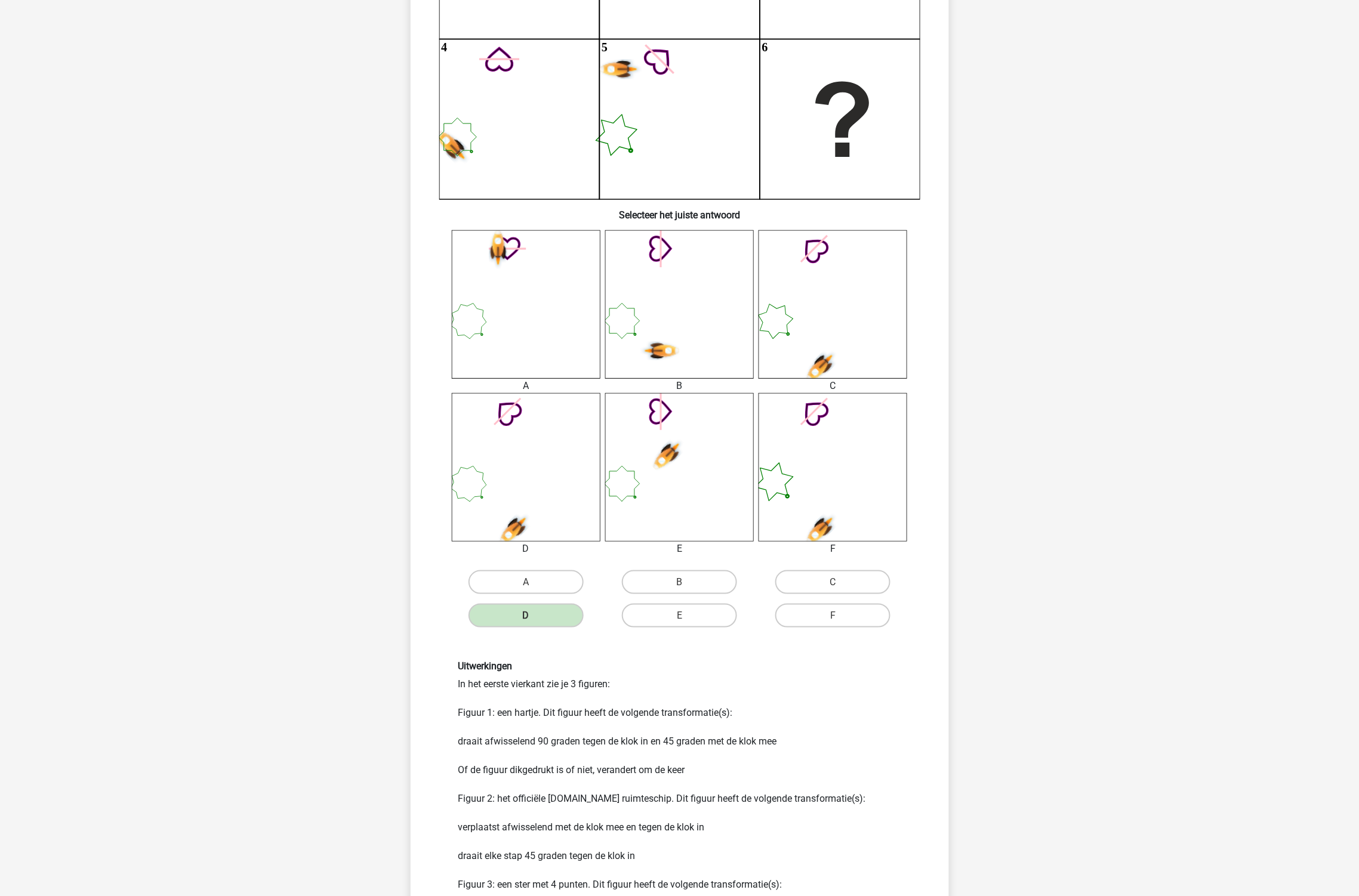
scroll to position [265, 0]
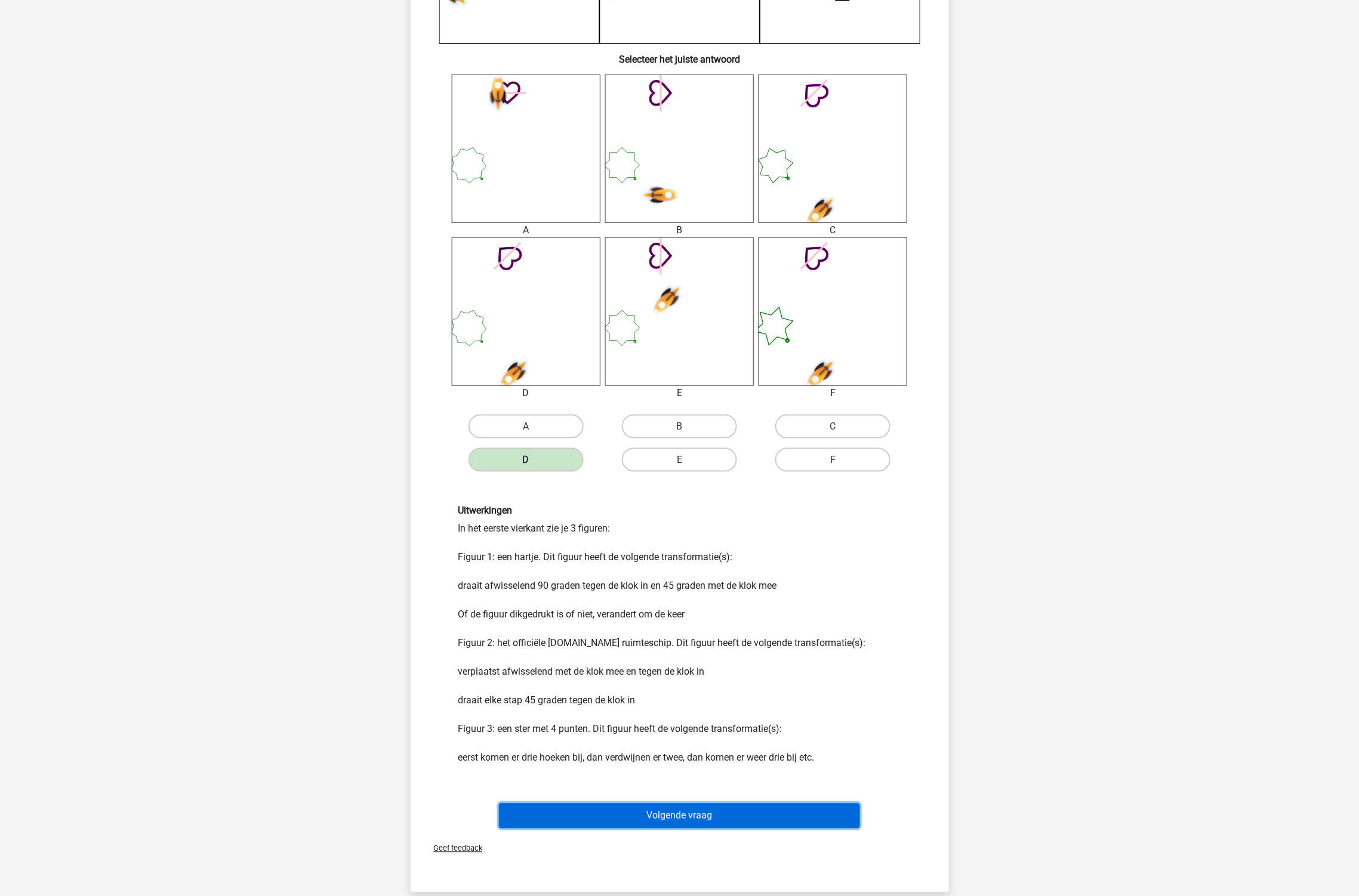
click at [657, 812] on button "Volgende vraag" at bounding box center [680, 816] width 361 height 25
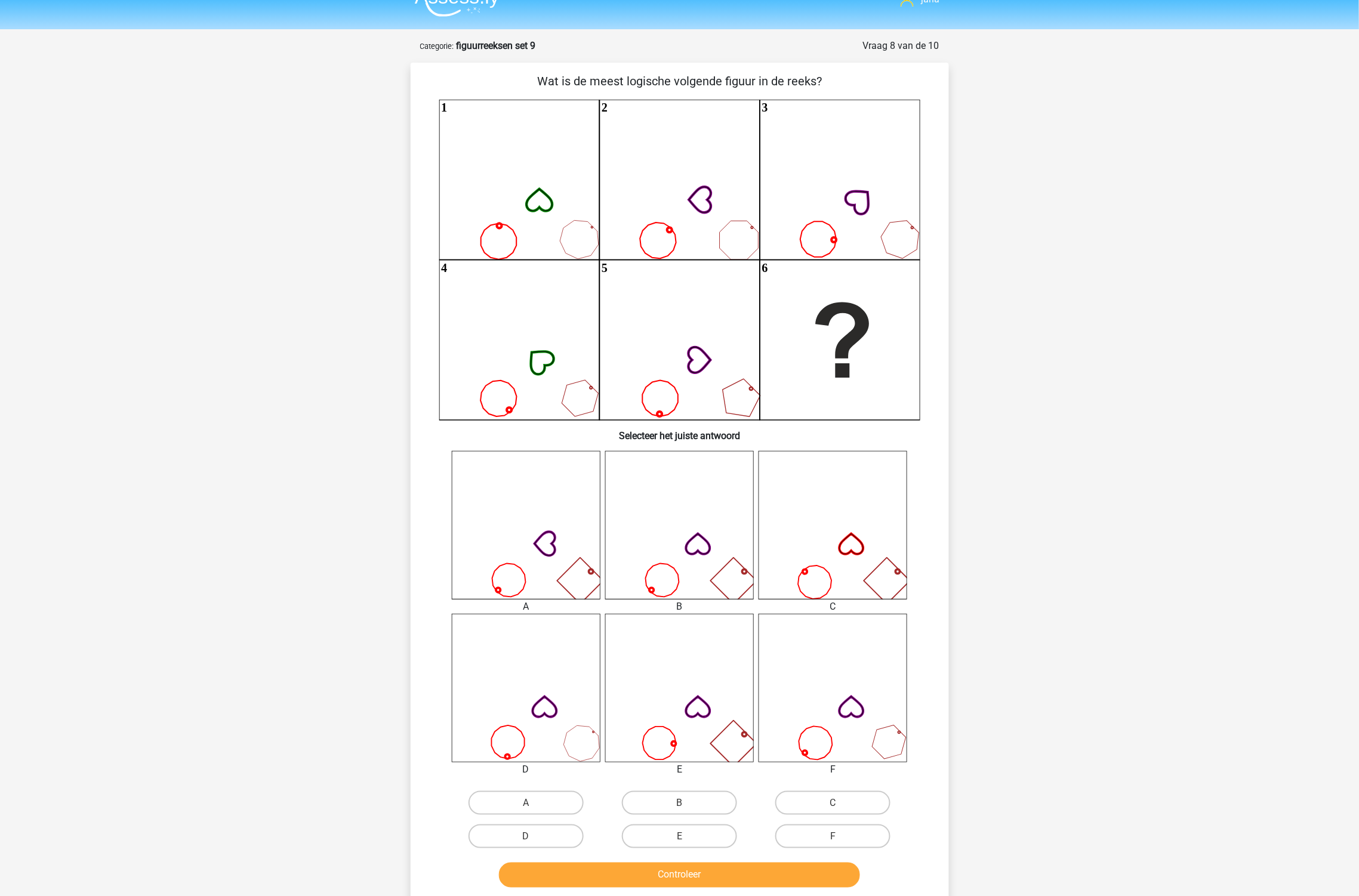
scroll to position [0, 0]
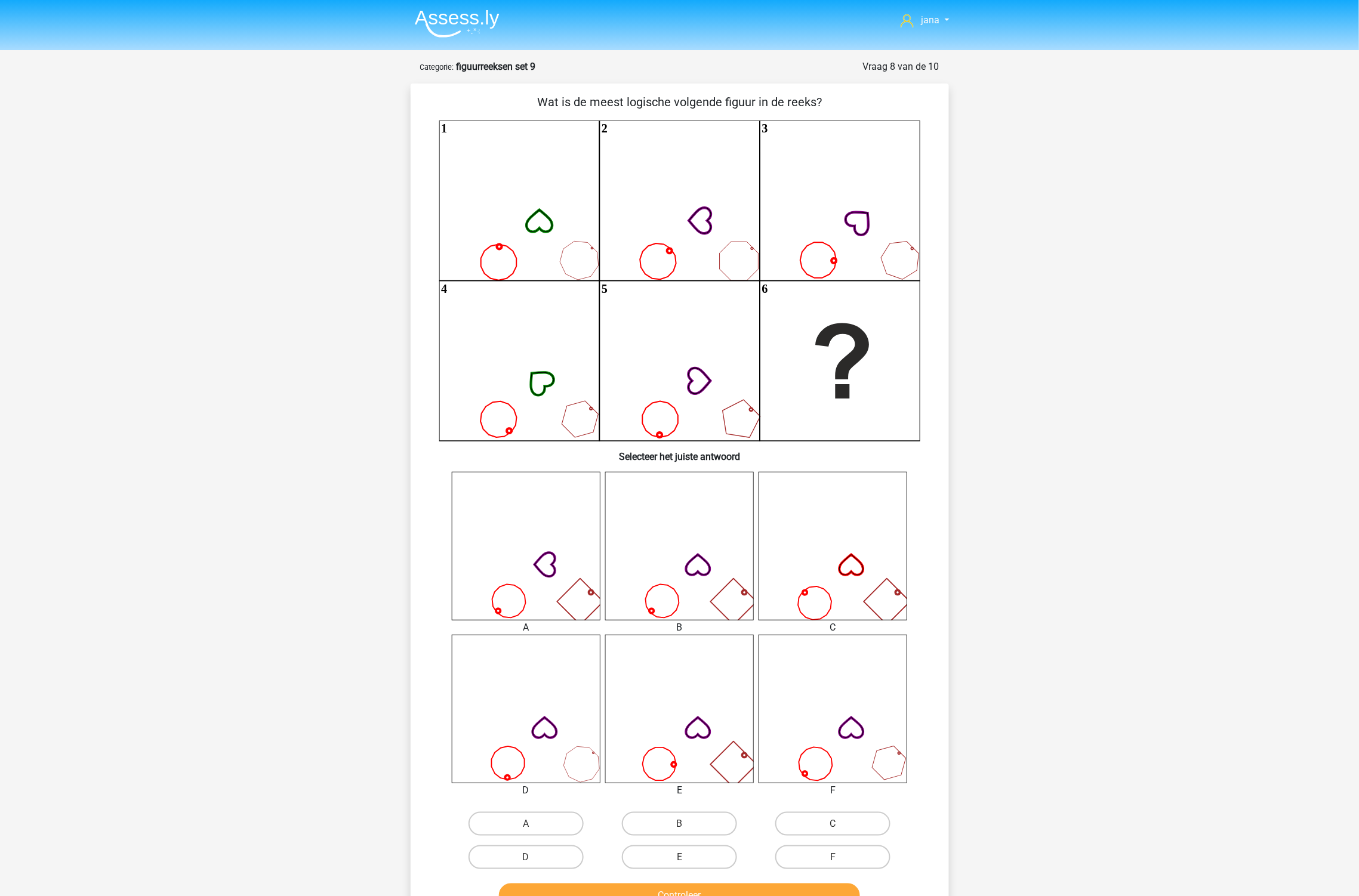
click at [683, 824] on input "B" at bounding box center [683, 827] width 8 height 8
radio input "true"
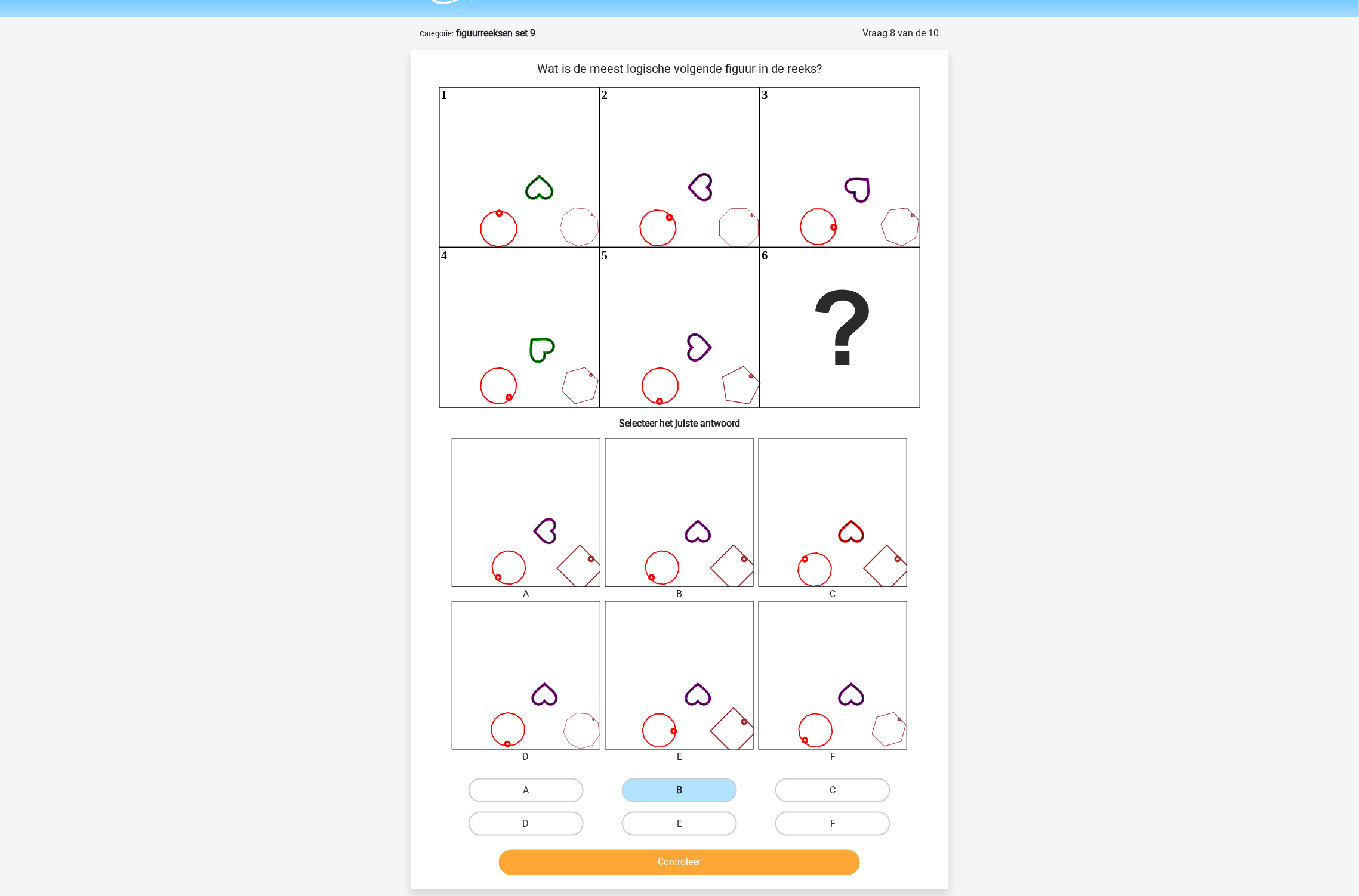
scroll to position [67, 0]
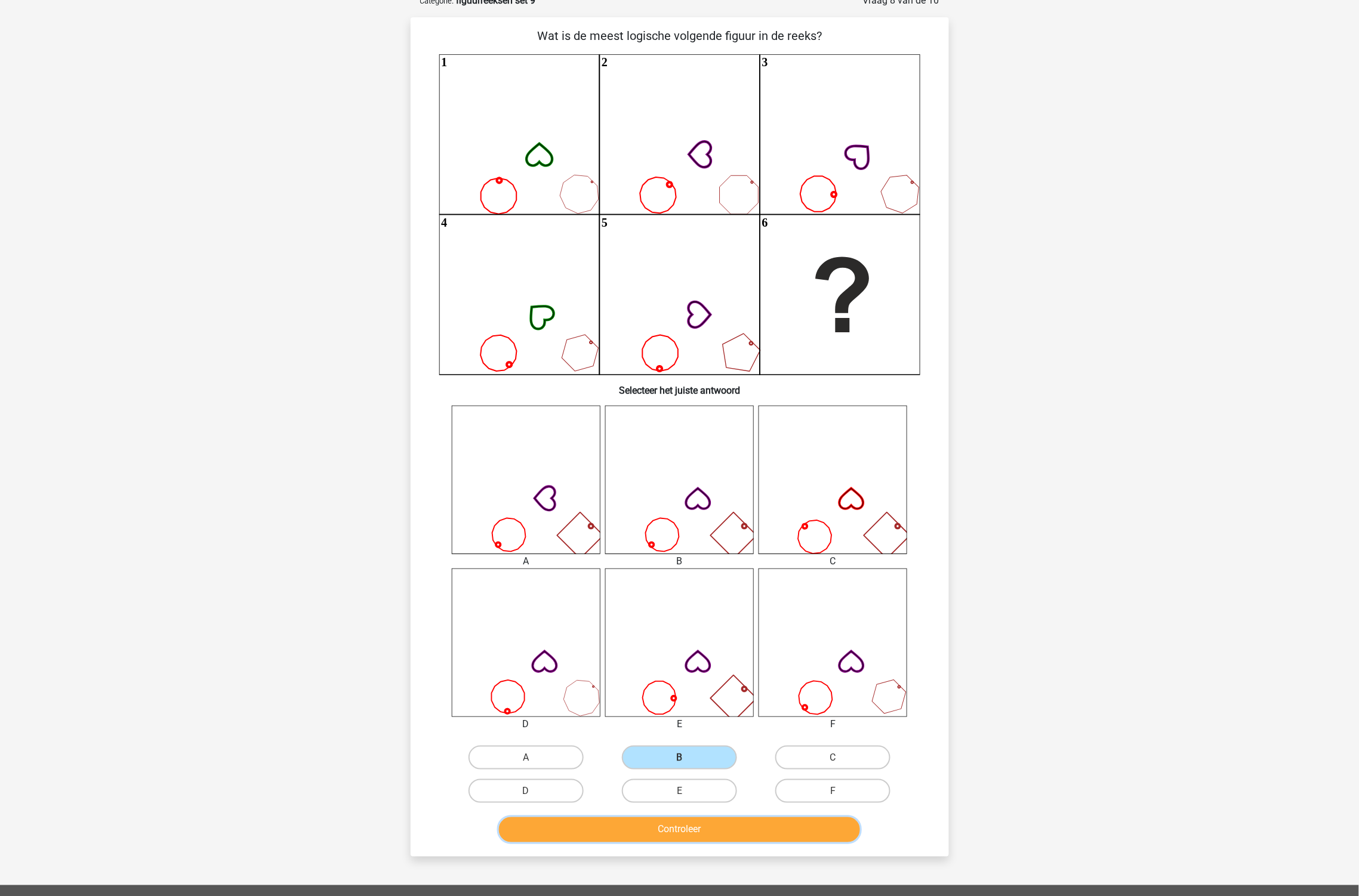
click at [693, 829] on button "Controleer" at bounding box center [680, 829] width 361 height 25
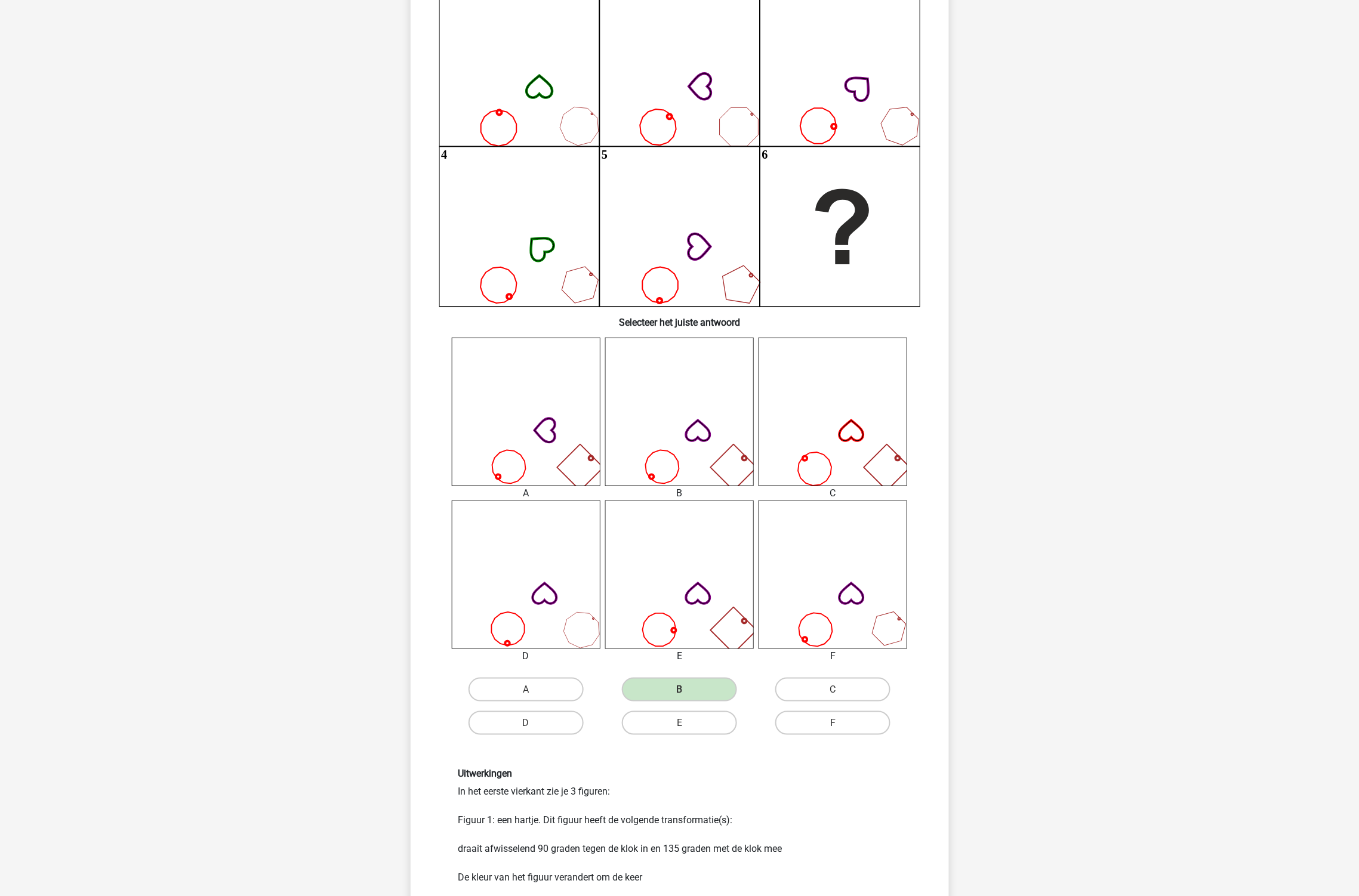
scroll to position [265, 0]
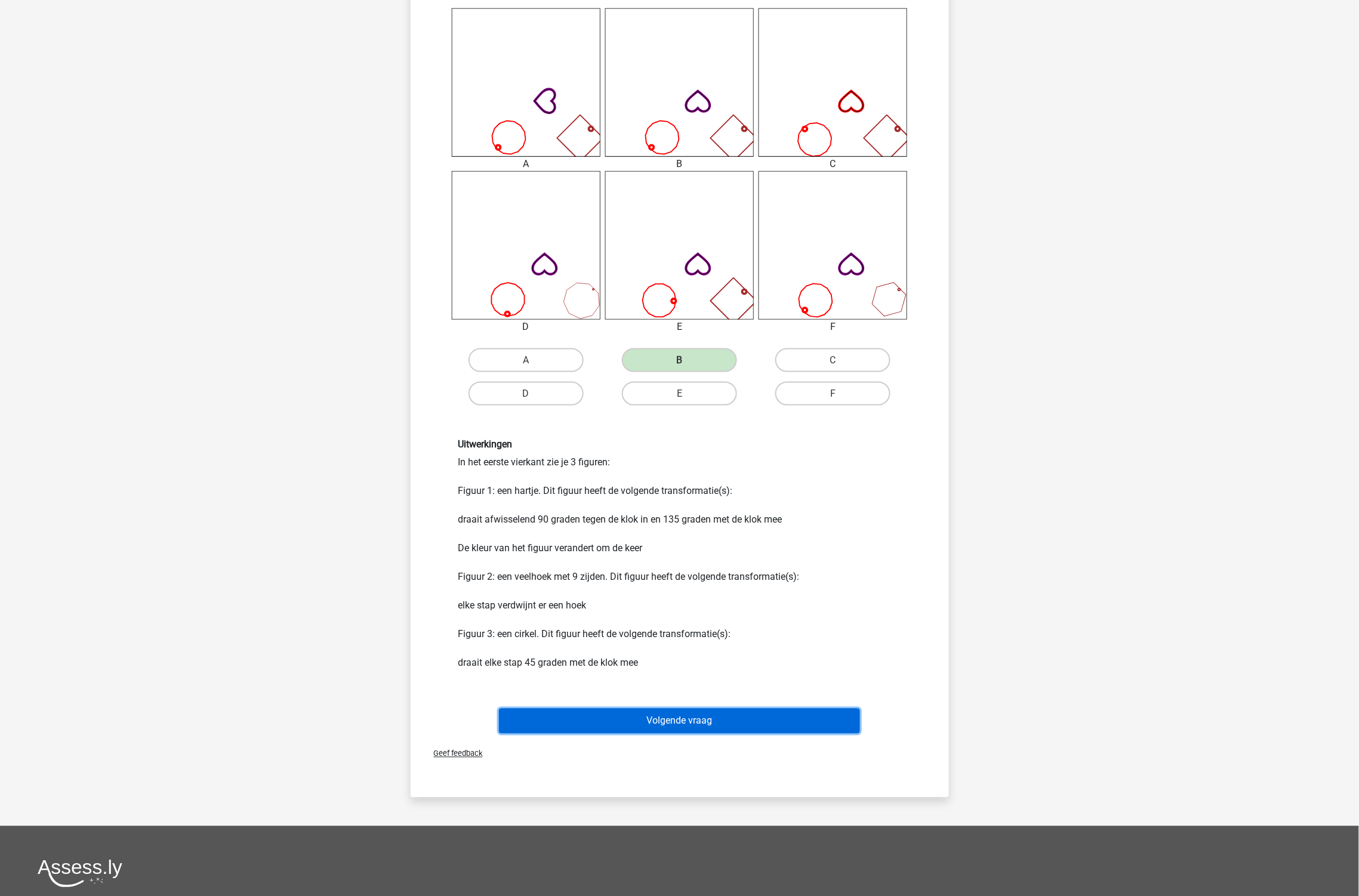
click at [690, 722] on button "Volgende vraag" at bounding box center [680, 721] width 361 height 25
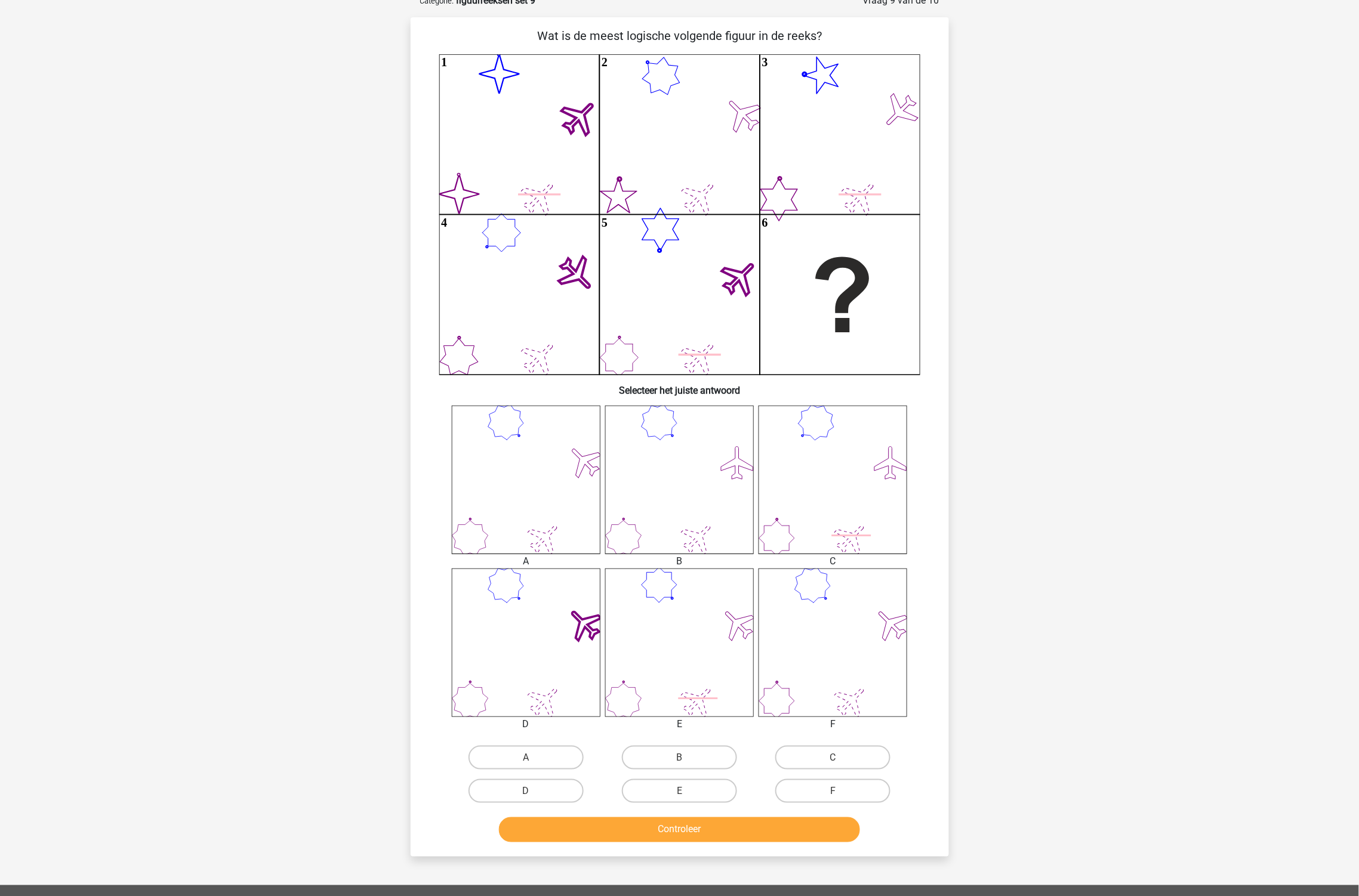
scroll to position [199, 0]
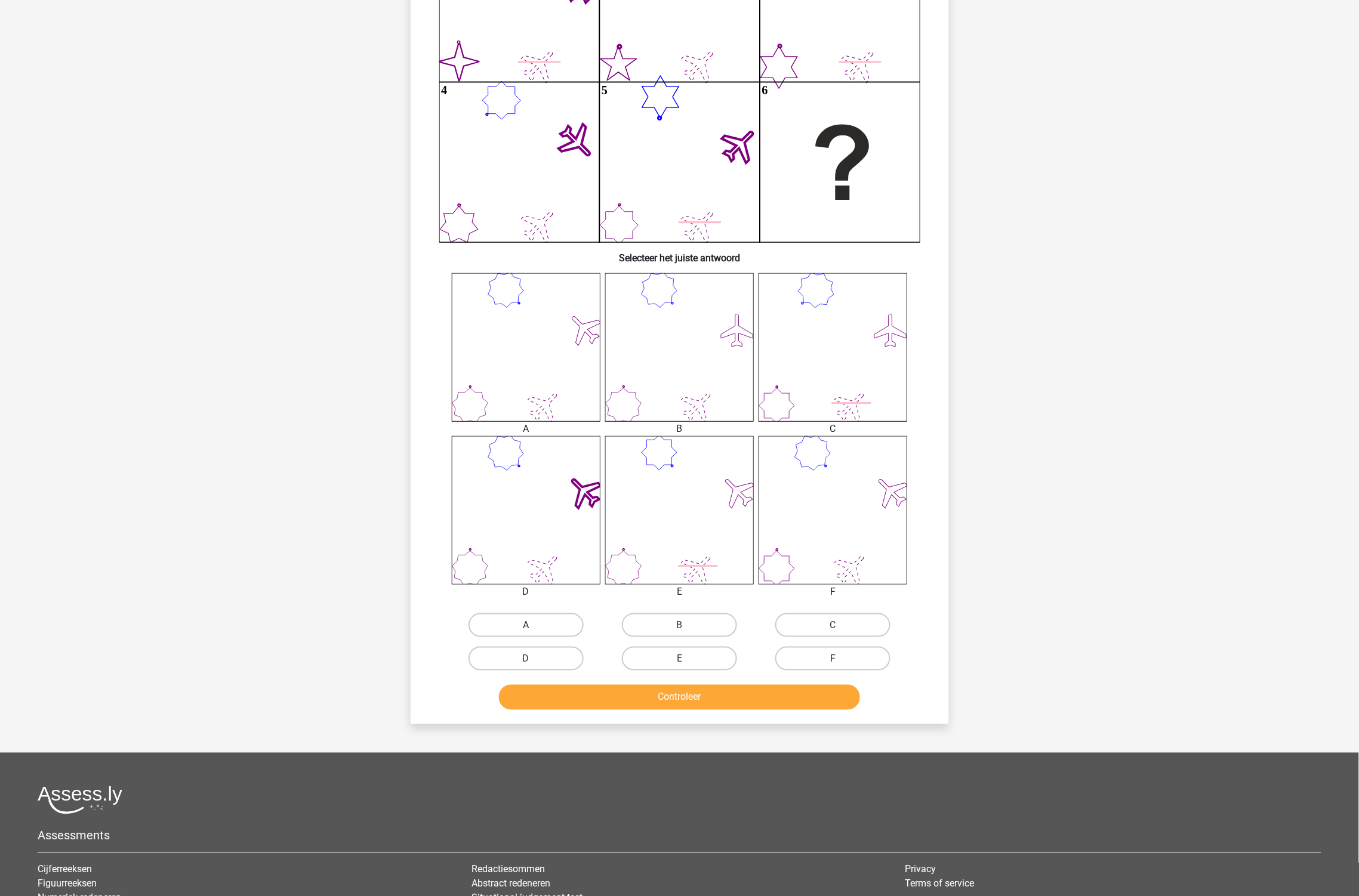
click at [567, 625] on label "A" at bounding box center [526, 625] width 115 height 24
click at [533, 625] on input "A" at bounding box center [529, 629] width 8 height 8
radio input "true"
click at [670, 686] on button "Controleer" at bounding box center [680, 697] width 361 height 25
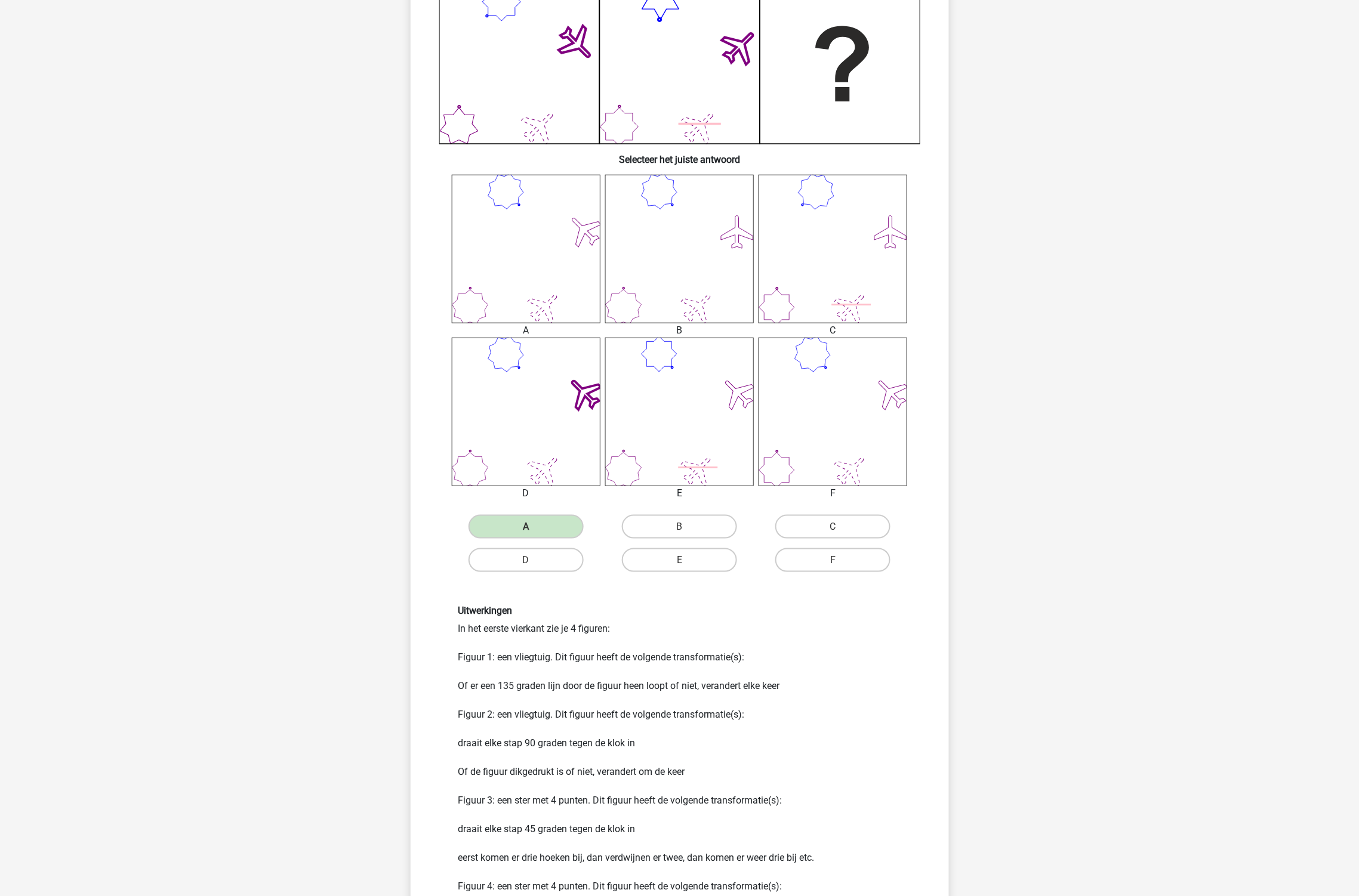
scroll to position [464, 0]
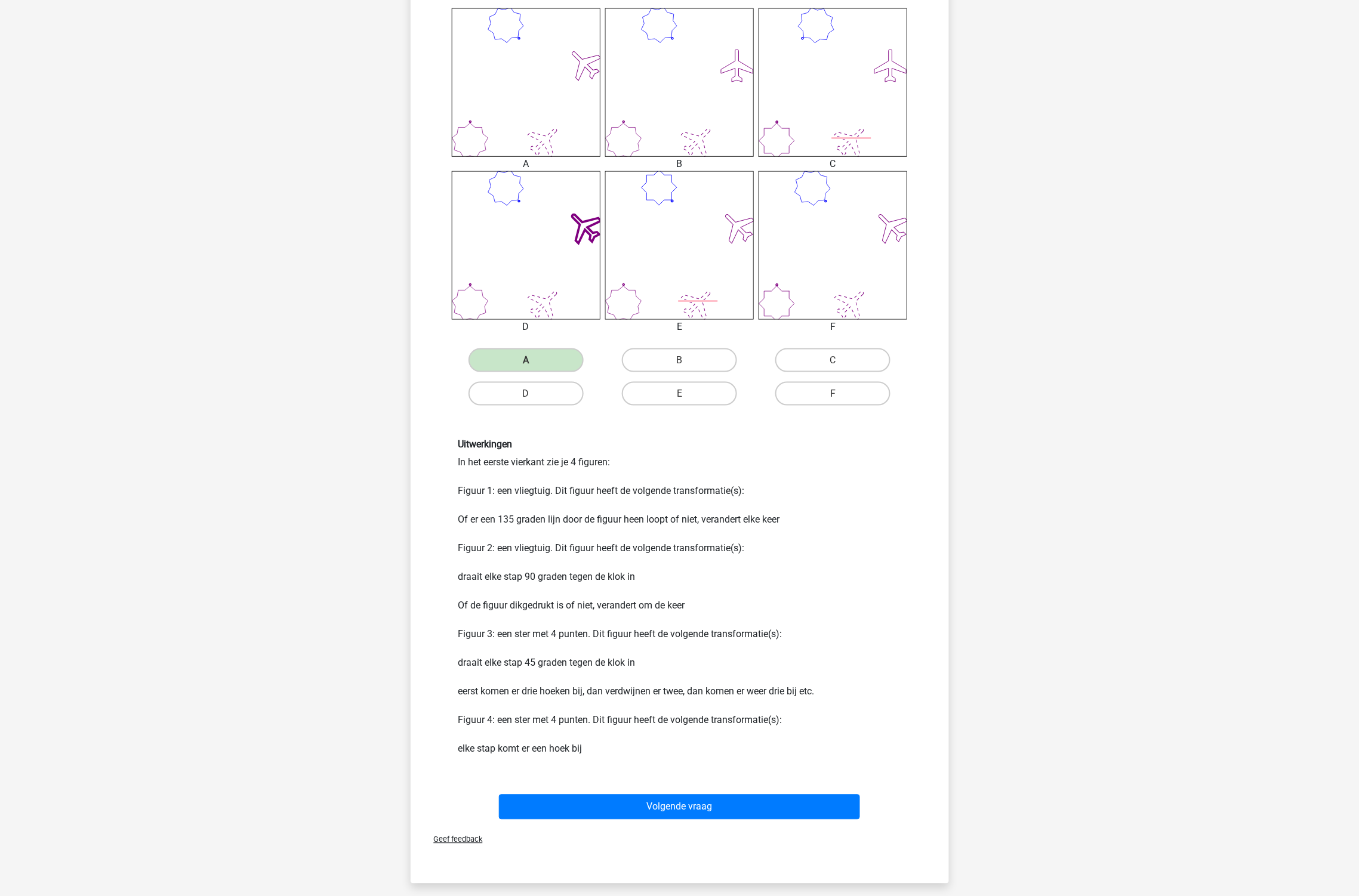
click at [647, 817] on div "Volgende vraag" at bounding box center [680, 809] width 461 height 30
click at [660, 794] on button "Volgende vraag" at bounding box center [680, 807] width 361 height 25
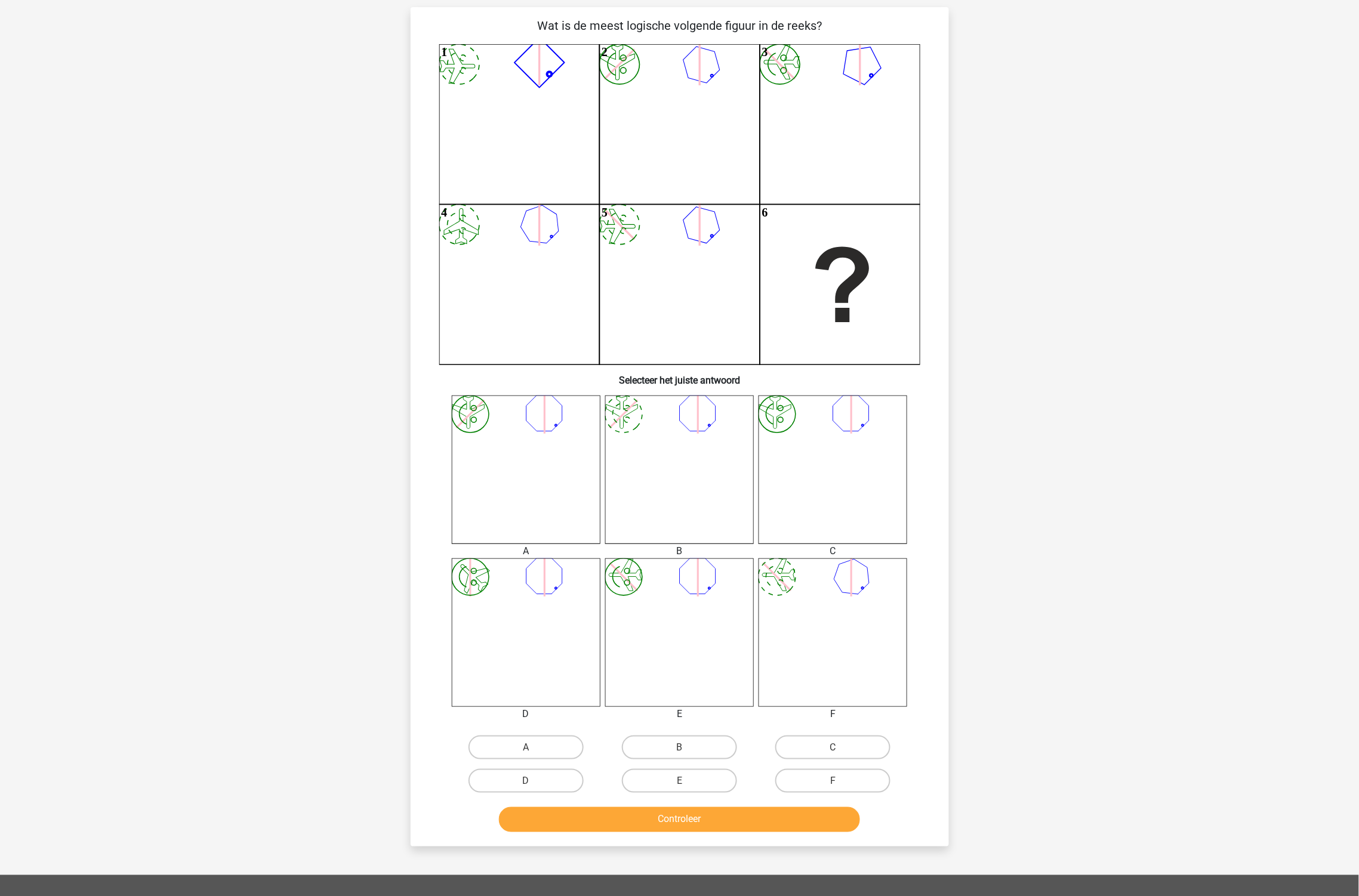
scroll to position [59, 0]
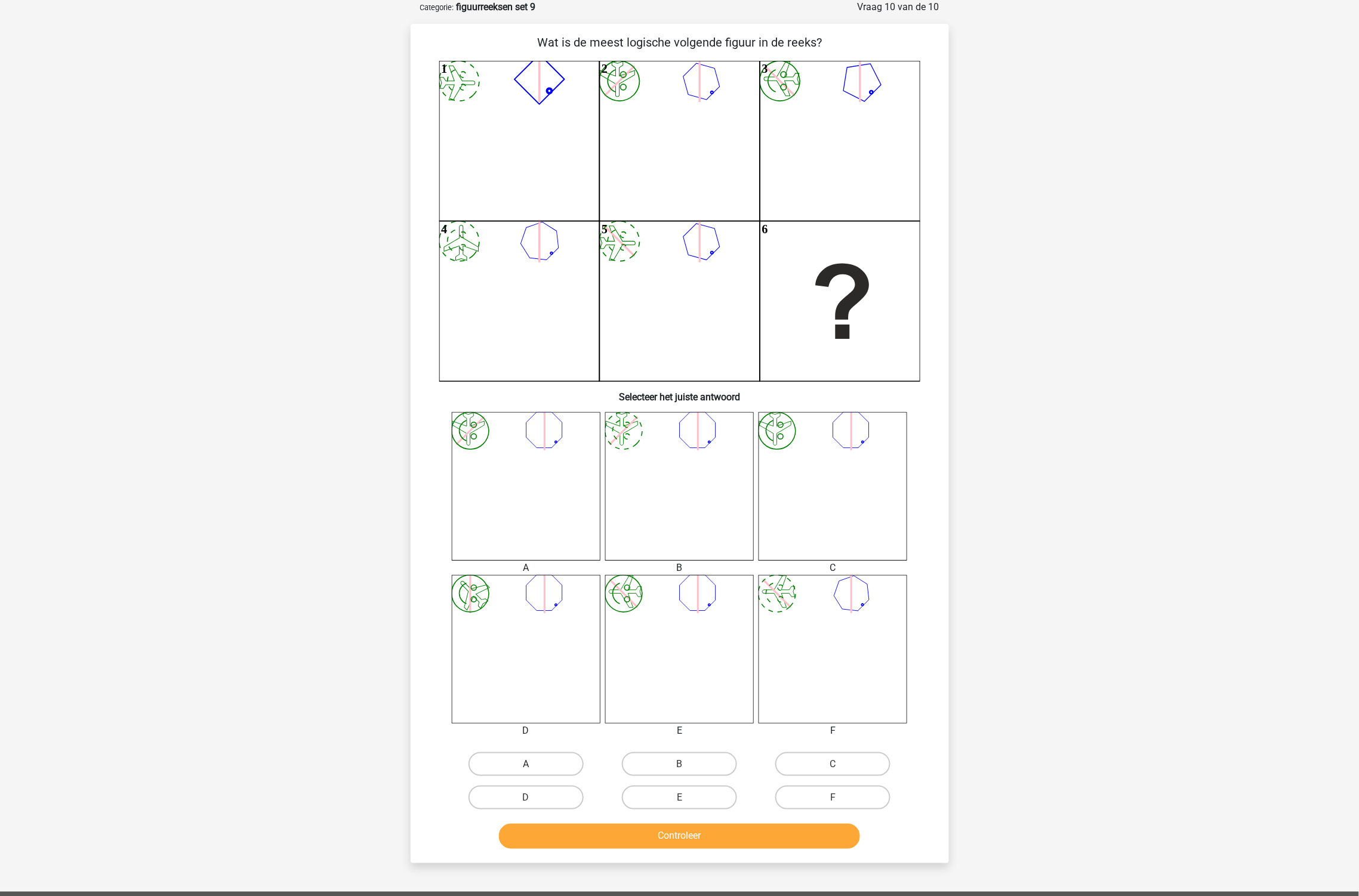
click at [549, 765] on label "A" at bounding box center [526, 764] width 115 height 24
click at [533, 765] on input "A" at bounding box center [529, 768] width 8 height 8
radio input "true"
click at [612, 839] on button "Controleer" at bounding box center [680, 836] width 361 height 25
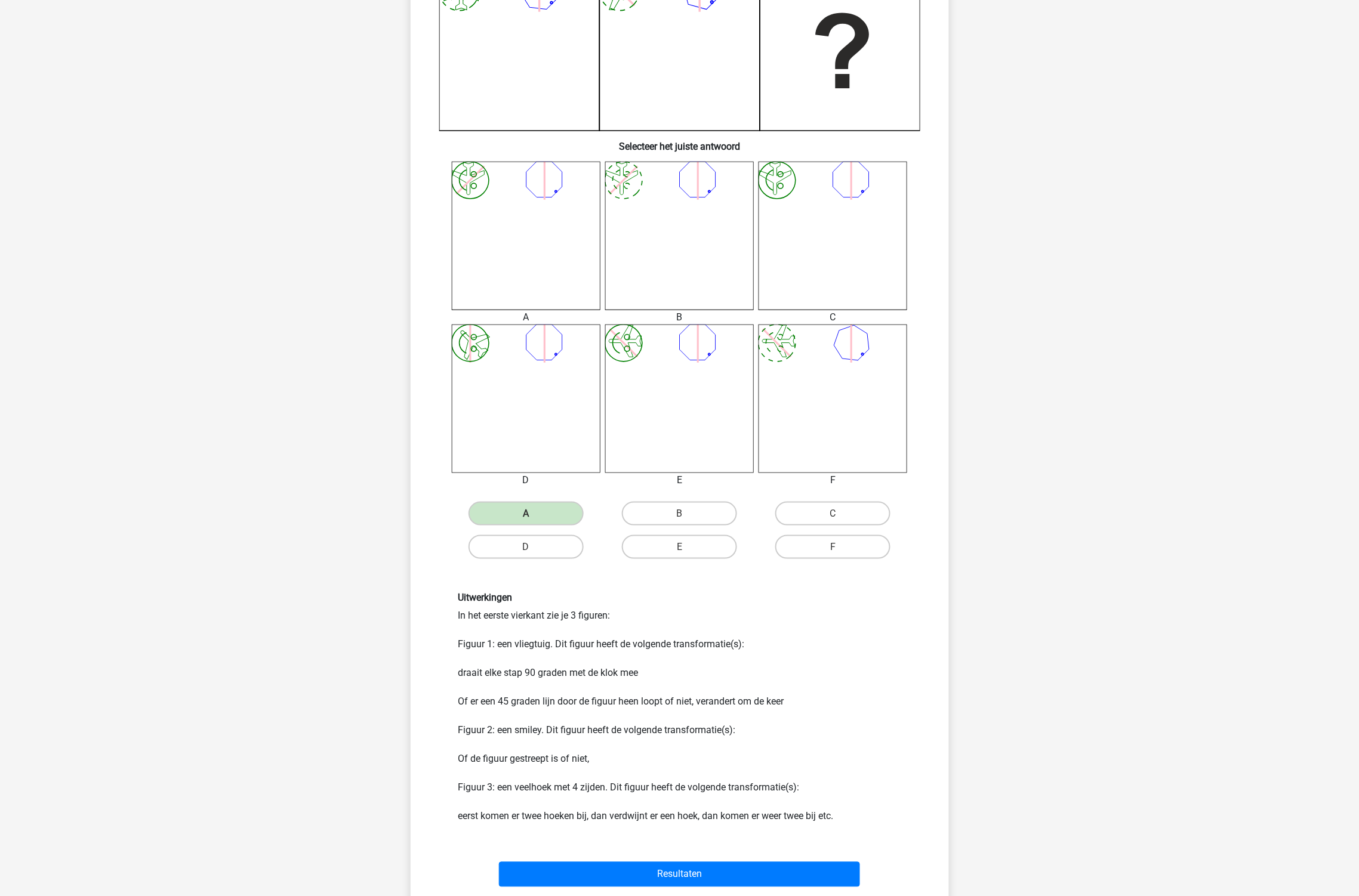
scroll to position [324, 0]
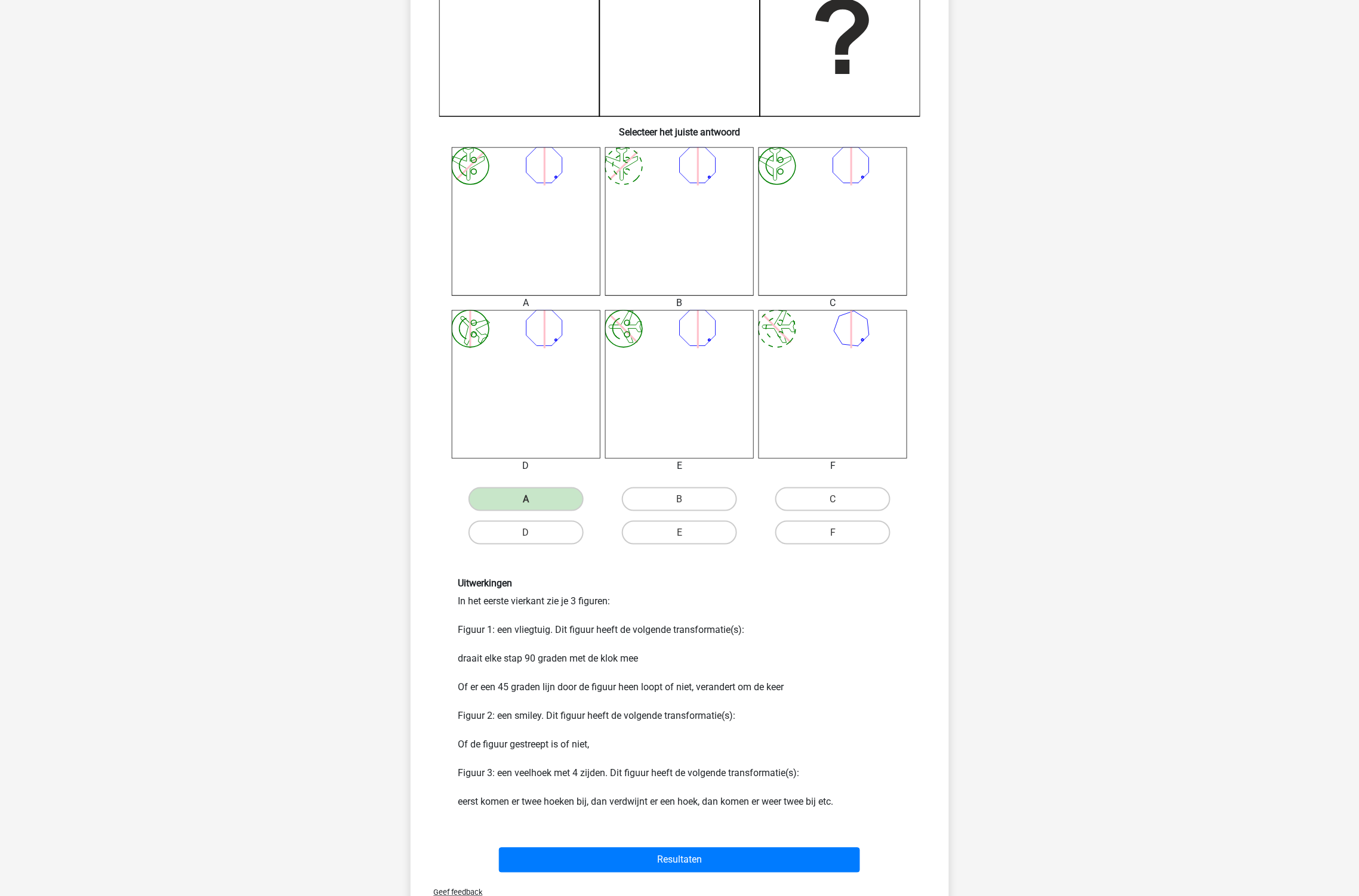
drag, startPoint x: 579, startPoint y: 718, endPoint x: 624, endPoint y: 749, distance: 54.6
click at [624, 749] on div "Uitwerkingen In het eerste vierkant zie je 3 figuren: Figuur 1: een vliegtuig. …" at bounding box center [680, 693] width 461 height 231
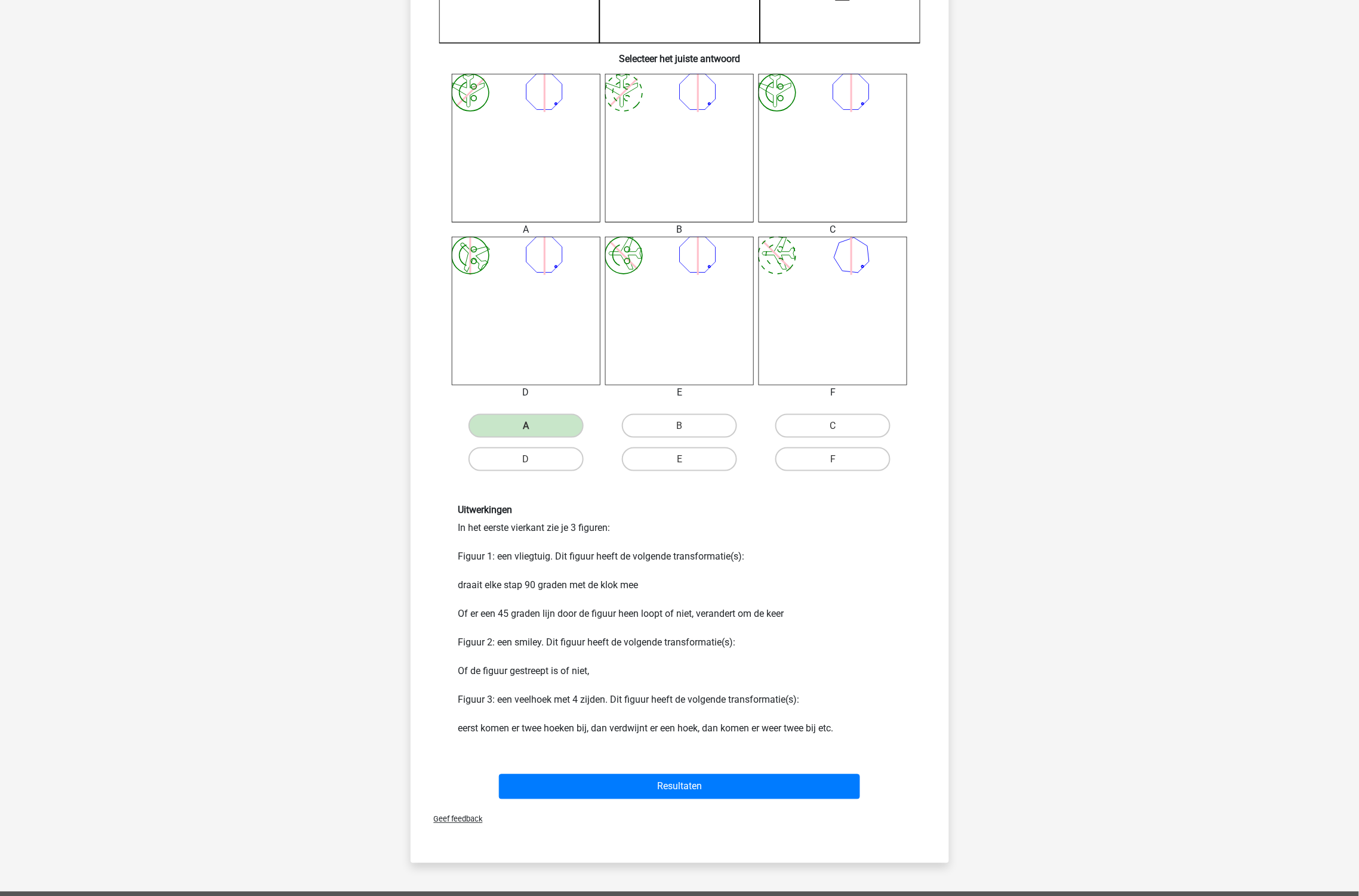
scroll to position [457, 0]
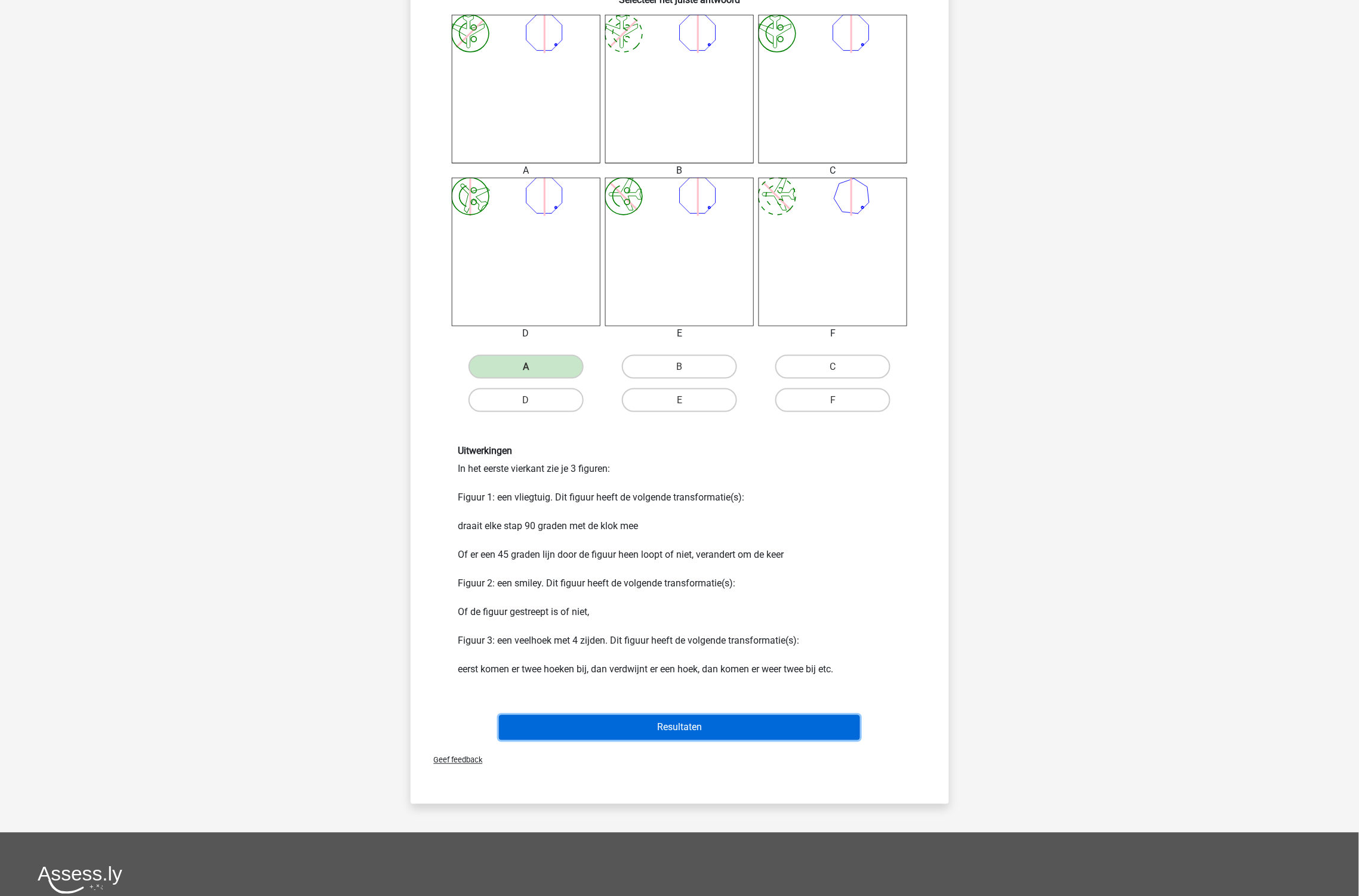
click at [675, 722] on button "Resultaten" at bounding box center [680, 727] width 361 height 25
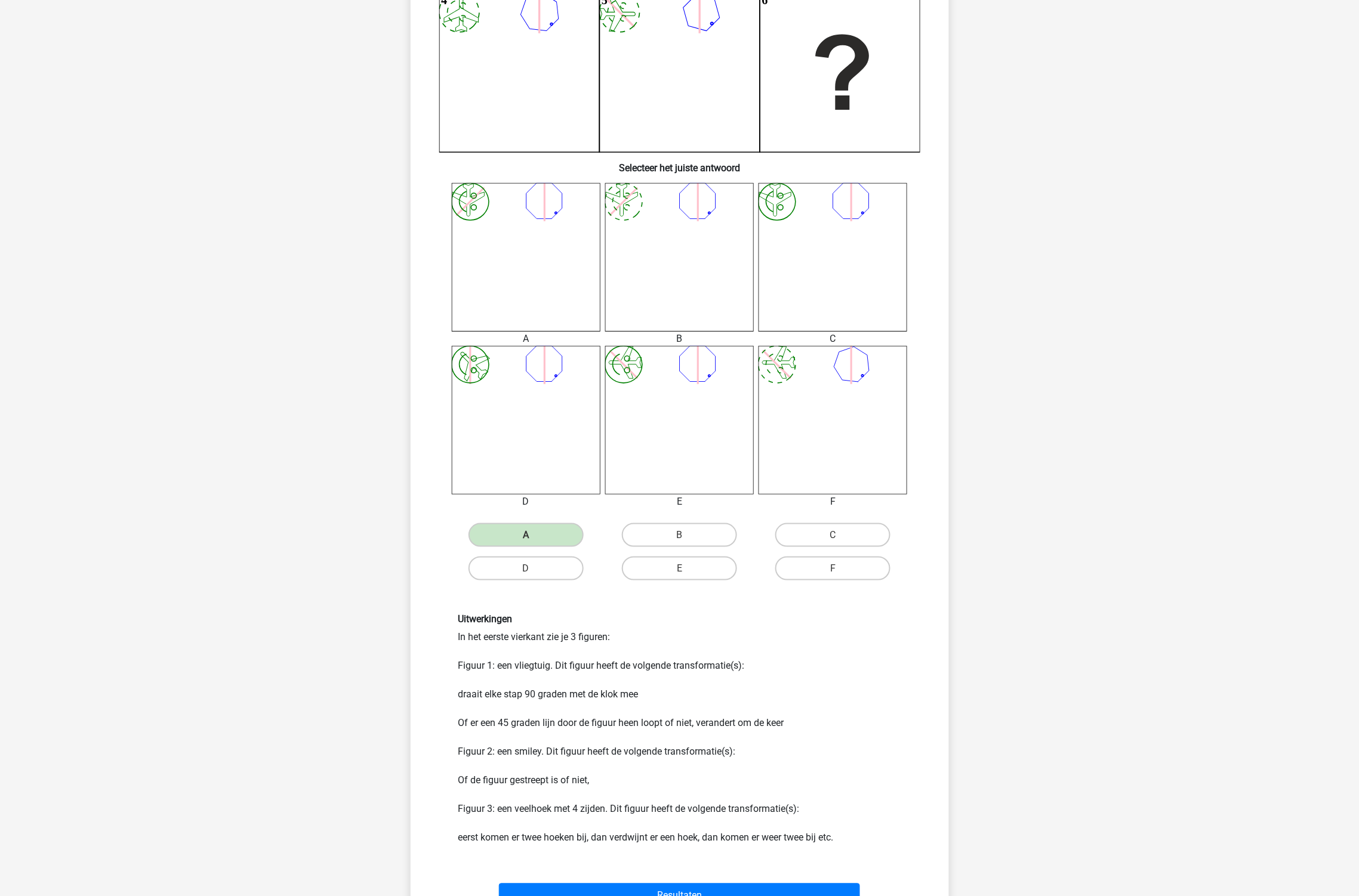
scroll to position [192, 0]
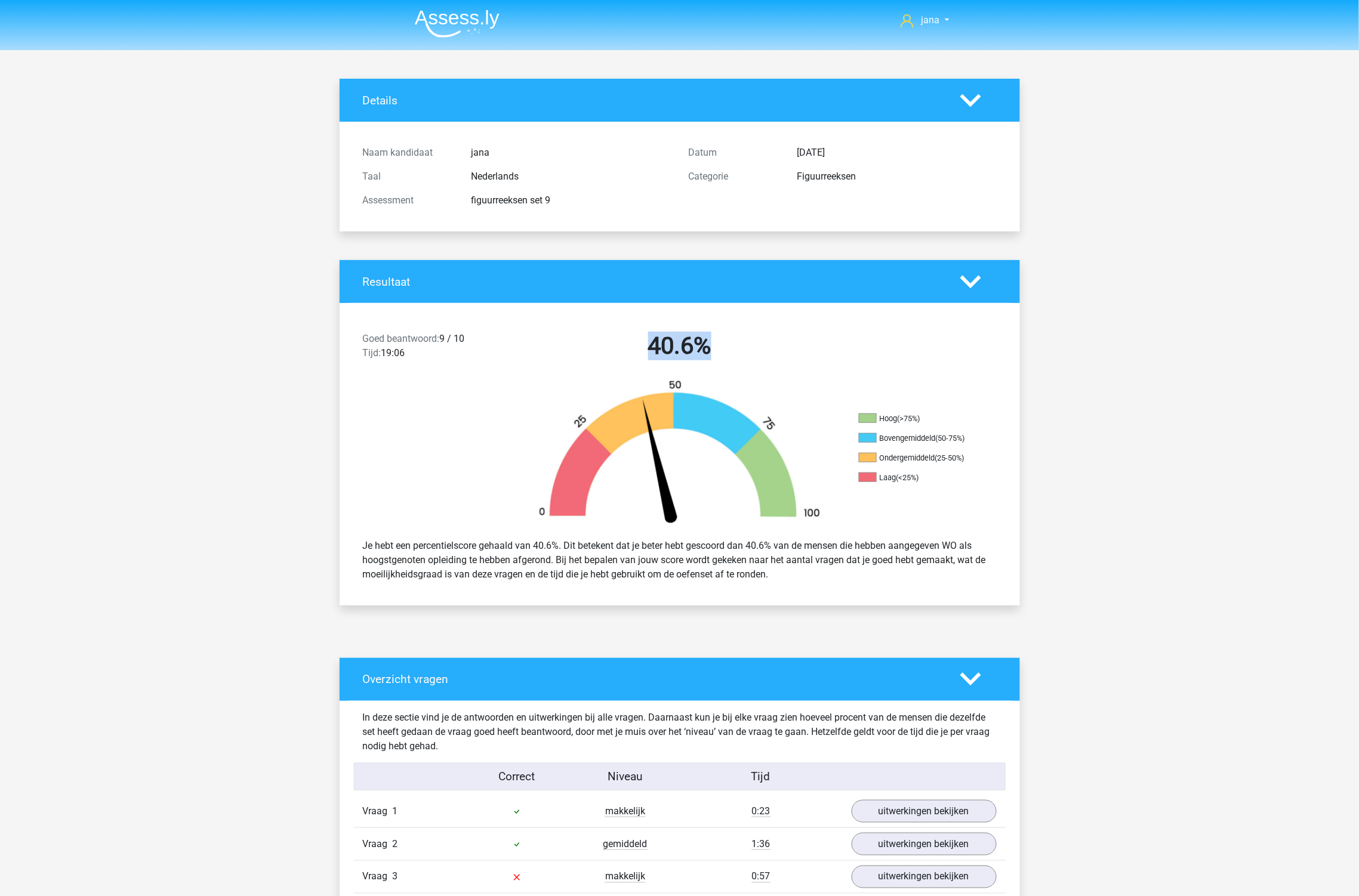
drag, startPoint x: 741, startPoint y: 336, endPoint x: 649, endPoint y: 339, distance: 92.0
click at [649, 339] on h2 "40.6%" at bounding box center [680, 346] width 308 height 29
drag, startPoint x: 472, startPoint y: 334, endPoint x: 429, endPoint y: 336, distance: 43.0
click at [430, 336] on div "Goed beantwoord: 9 / 10 Tijd: 19:06" at bounding box center [435, 348] width 163 height 34
click at [428, 336] on span "Goed beantwoord:" at bounding box center [402, 339] width 77 height 11
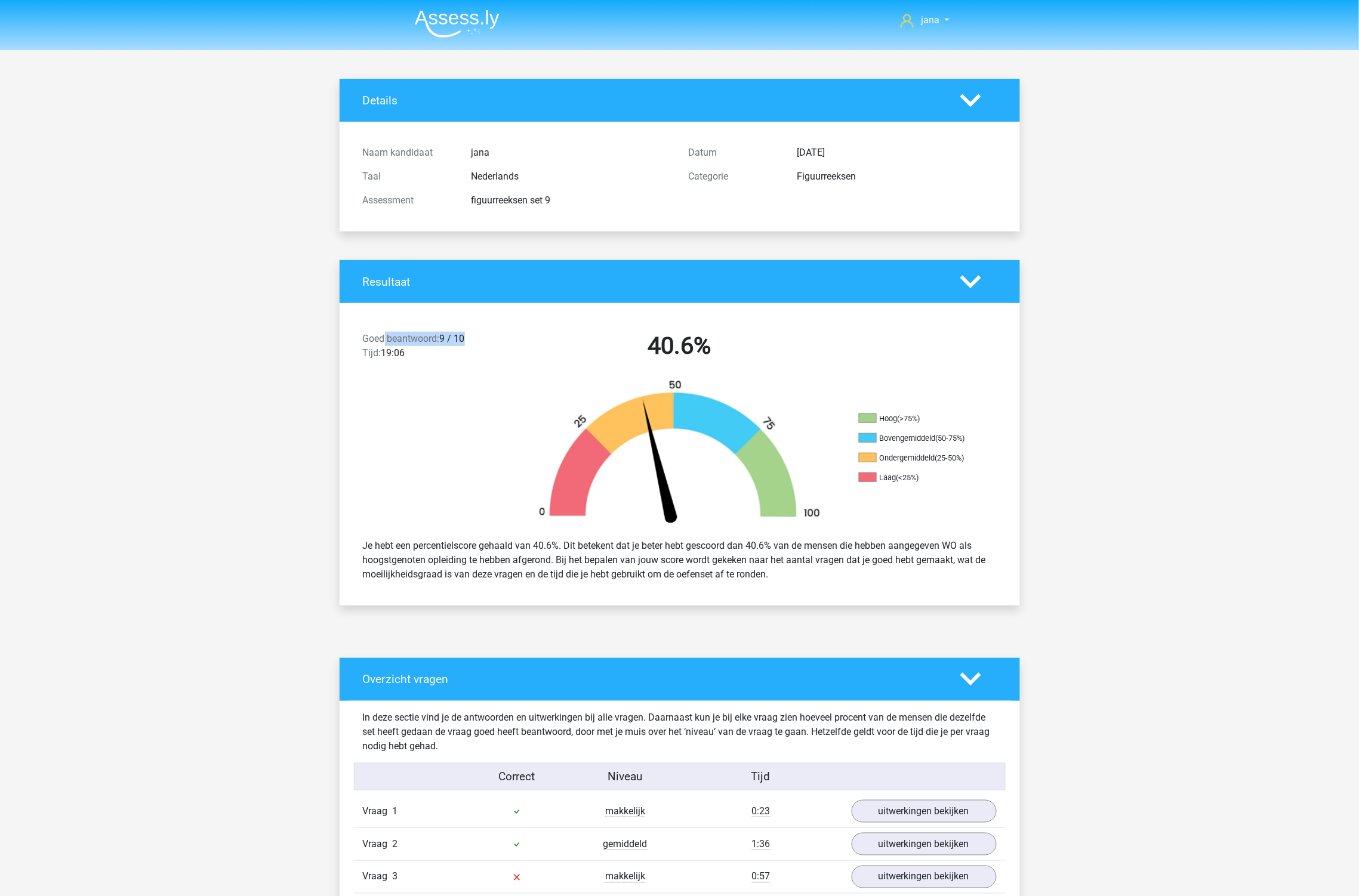
drag, startPoint x: 497, startPoint y: 336, endPoint x: 383, endPoint y: 331, distance: 114.1
click at [383, 331] on div "Goed beantwoord: 9 / 10 Tijd: 19:06 40.6%" at bounding box center [680, 348] width 680 height 62
click at [968, 97] on icon at bounding box center [970, 100] width 21 height 21
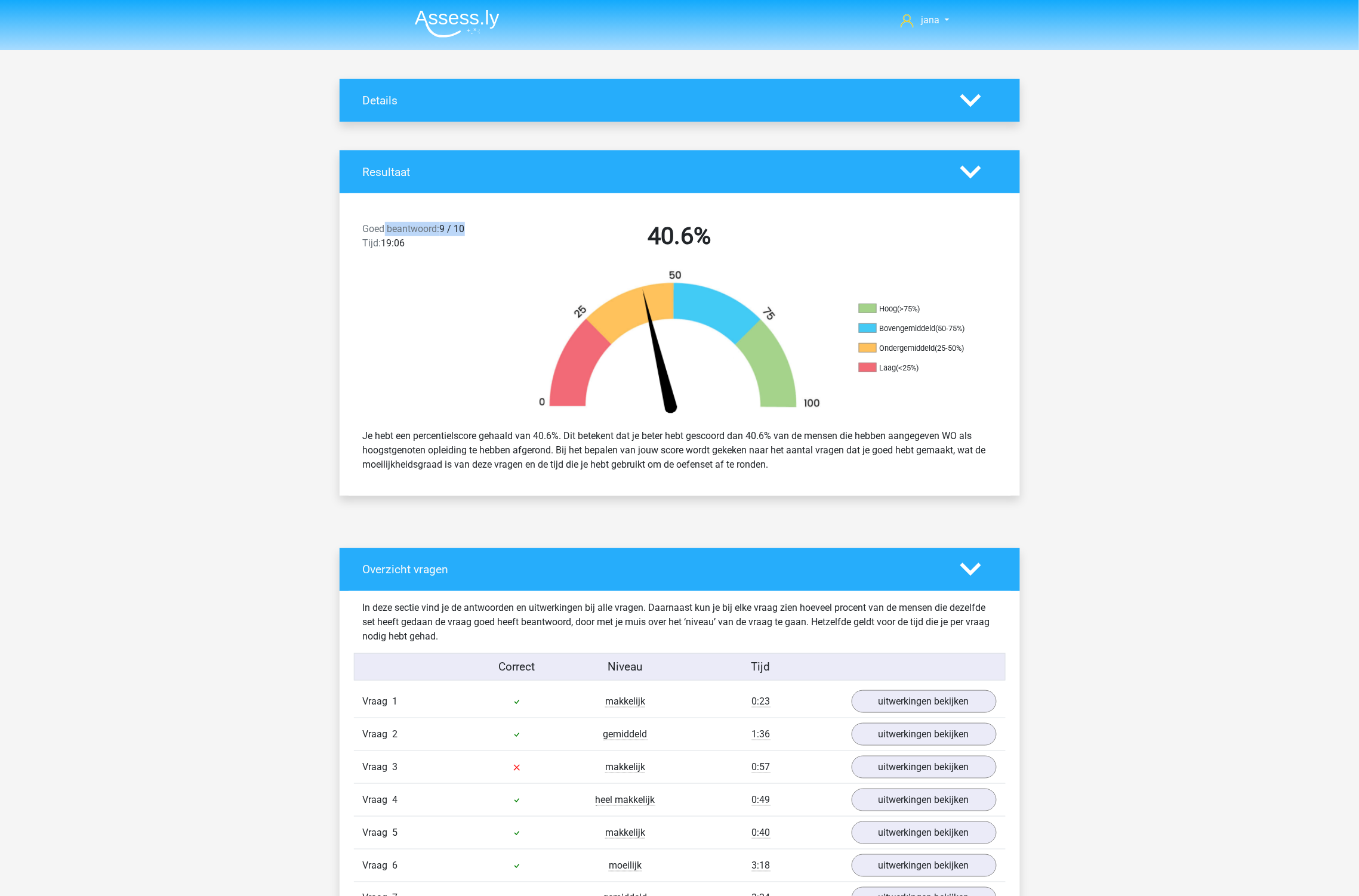
click at [962, 174] on icon at bounding box center [970, 172] width 21 height 21
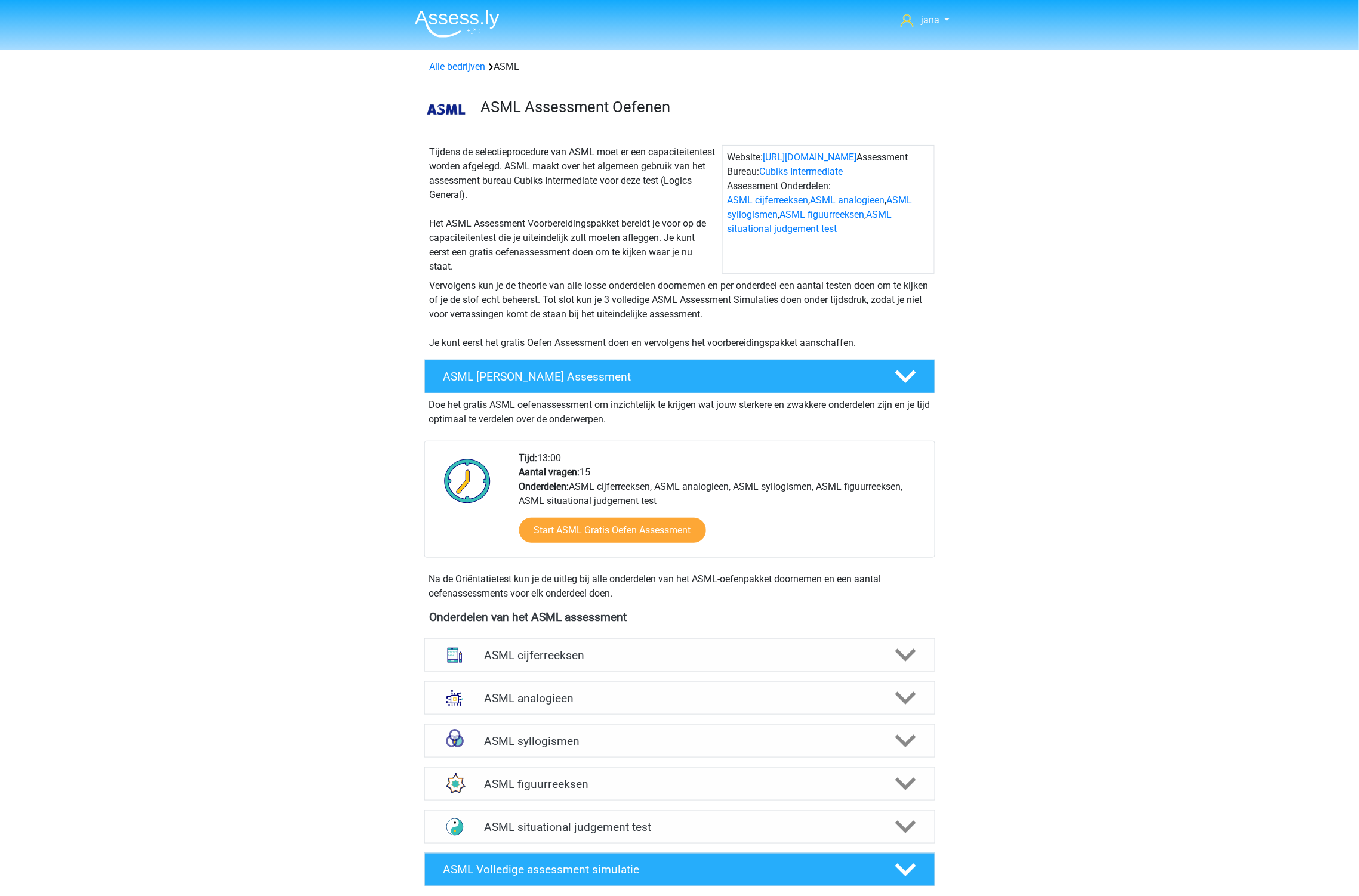
click at [610, 802] on div "ASML figuurreeksen Er zijn verschillende soorten patronen te herkennen die vaak…" at bounding box center [680, 784] width 558 height 43
click at [609, 788] on h4 "ASML figuurreeksen" at bounding box center [680, 784] width 391 height 14
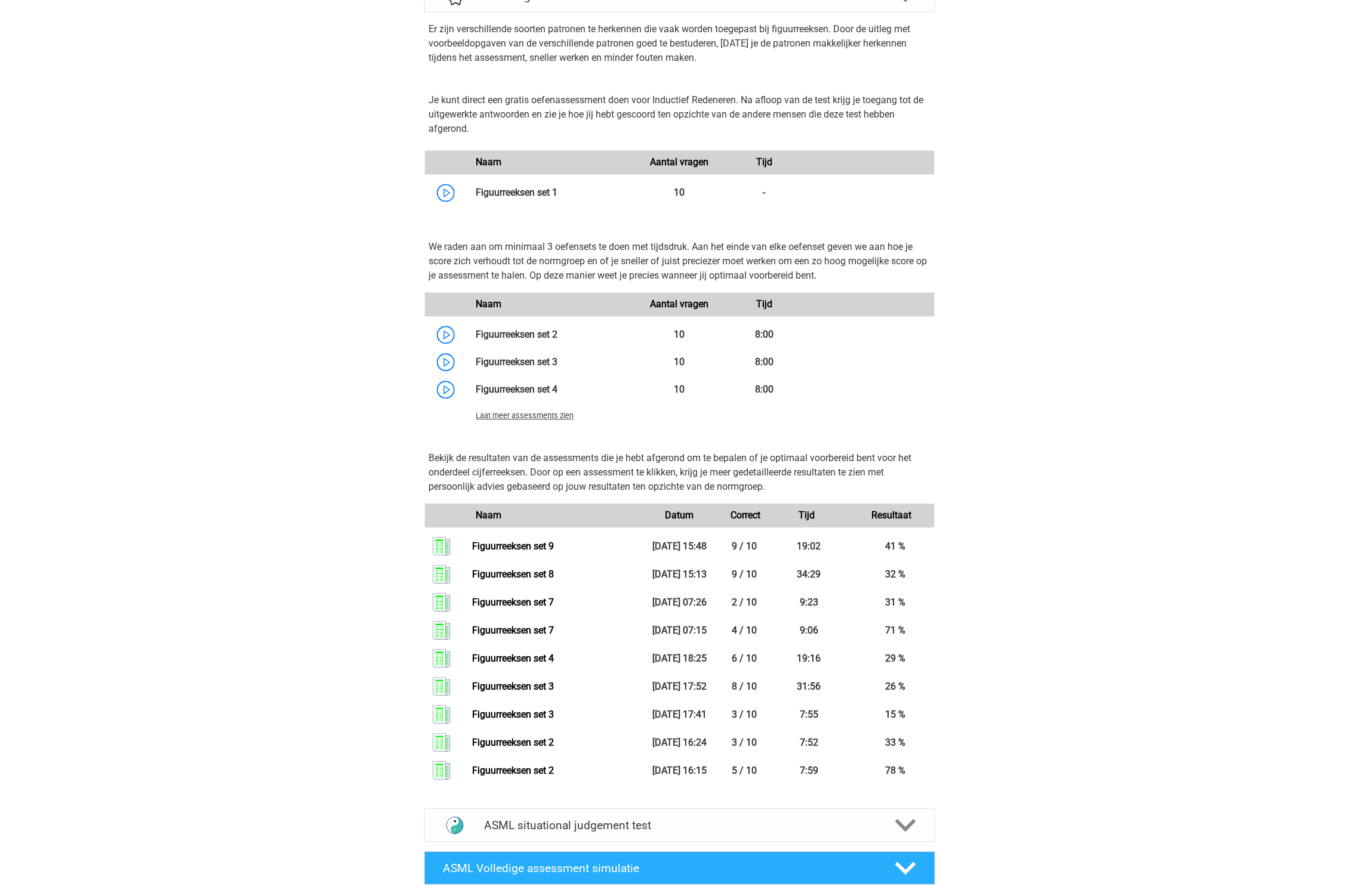
scroll to position [795, 0]
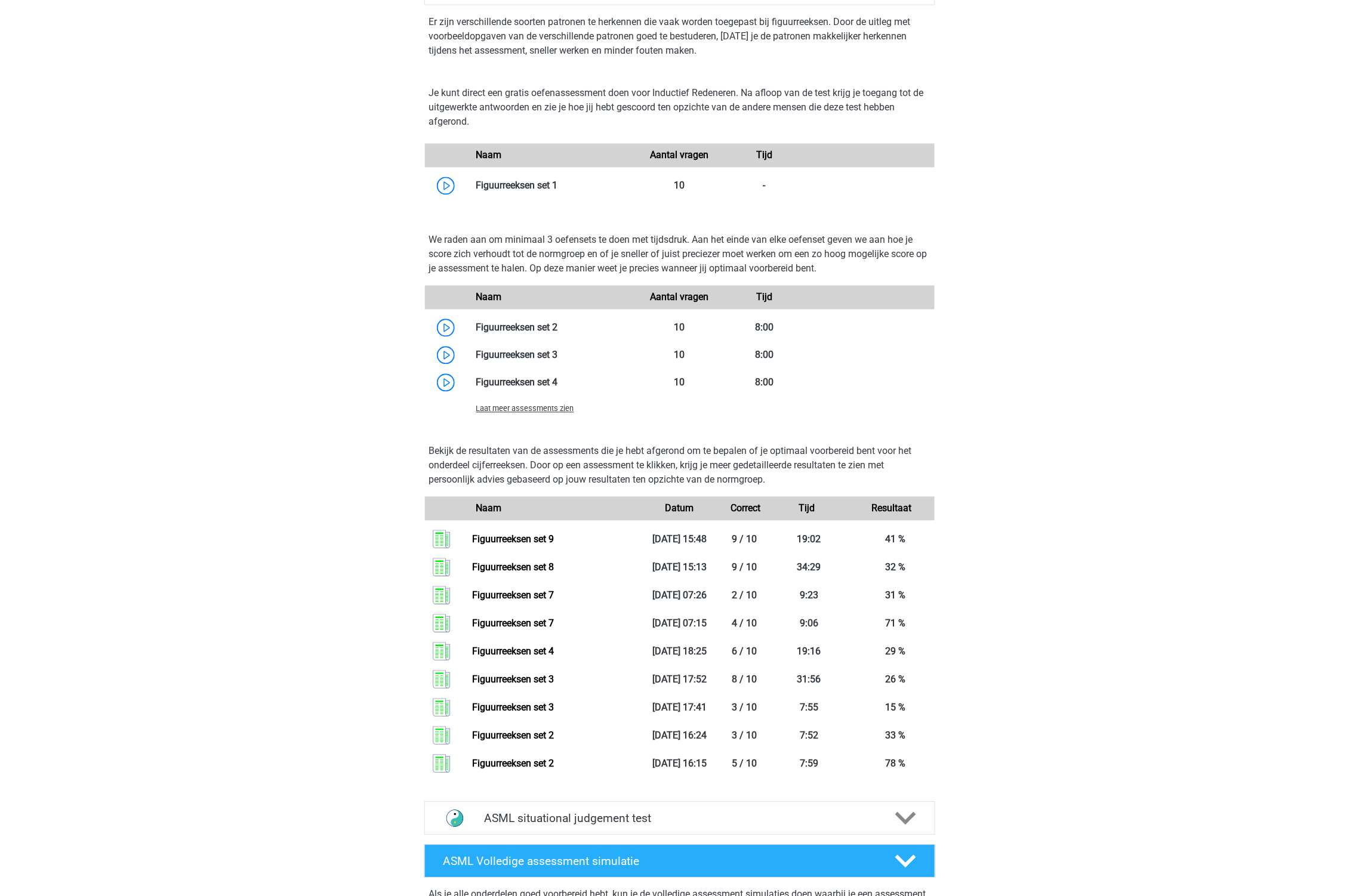
click at [537, 404] on span "Laat meer assessments zien" at bounding box center [525, 409] width 98 height 9
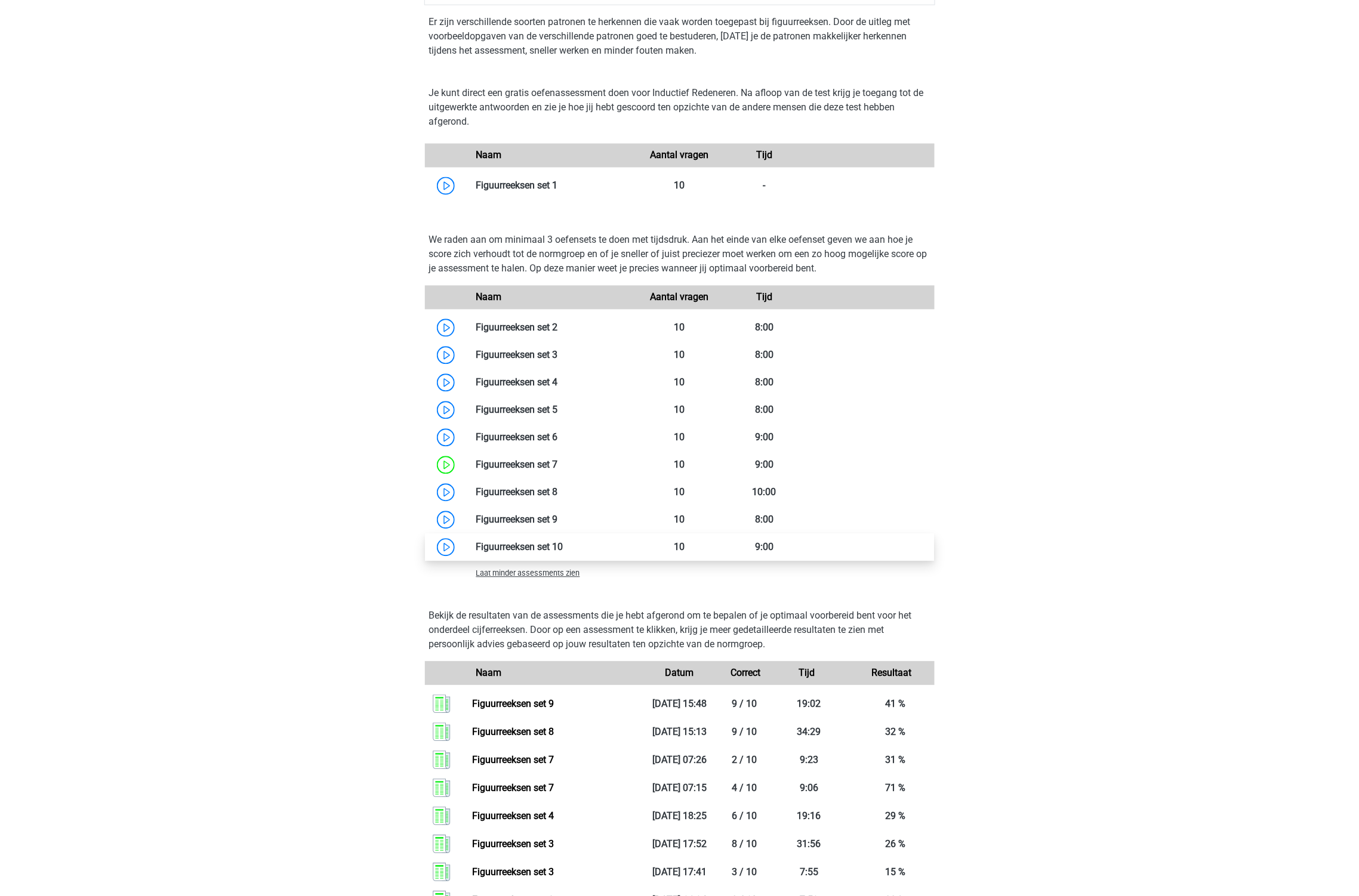
click at [564, 550] on link at bounding box center [564, 547] width 0 height 11
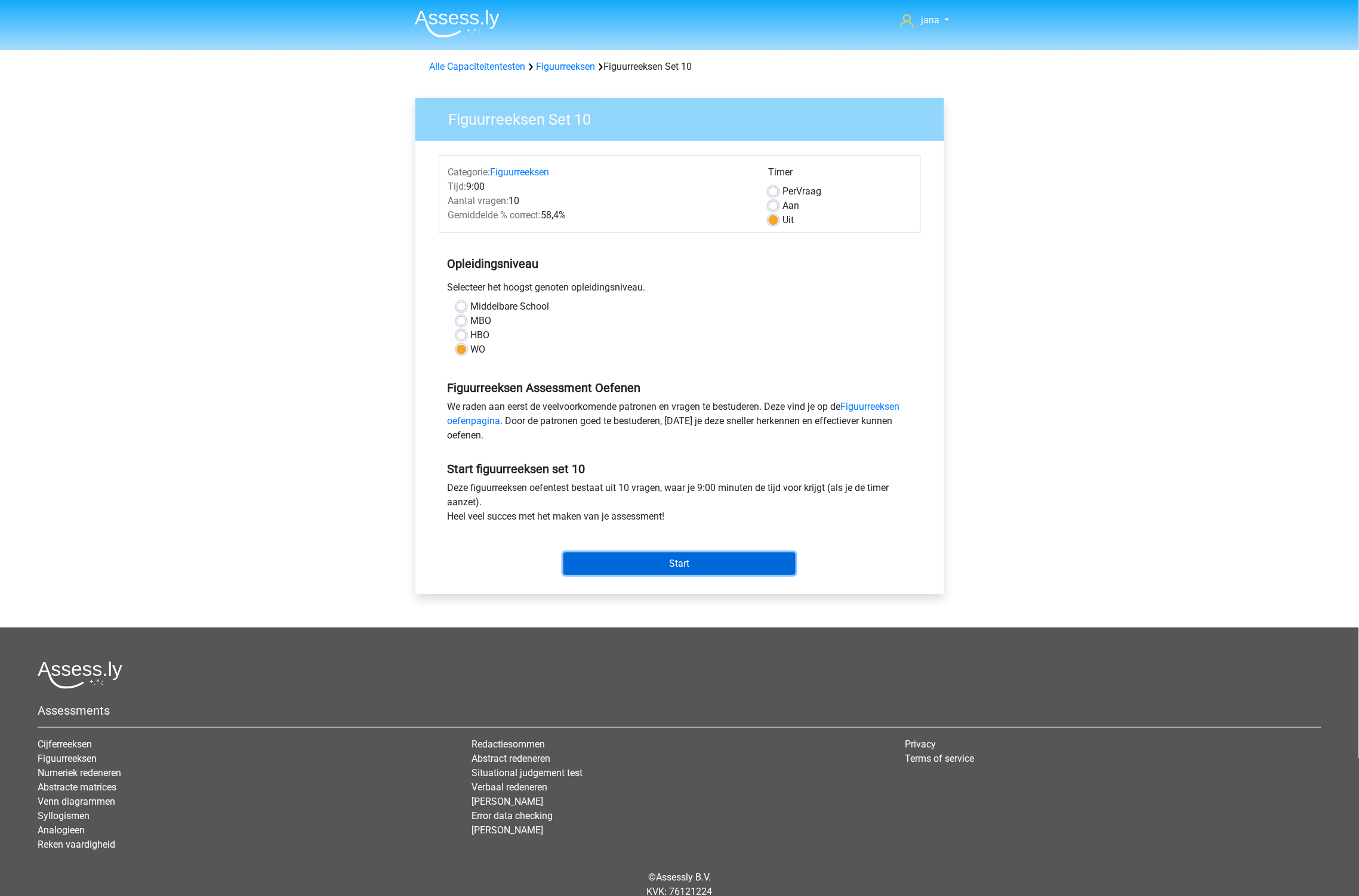
click at [658, 557] on input "Start" at bounding box center [680, 564] width 232 height 23
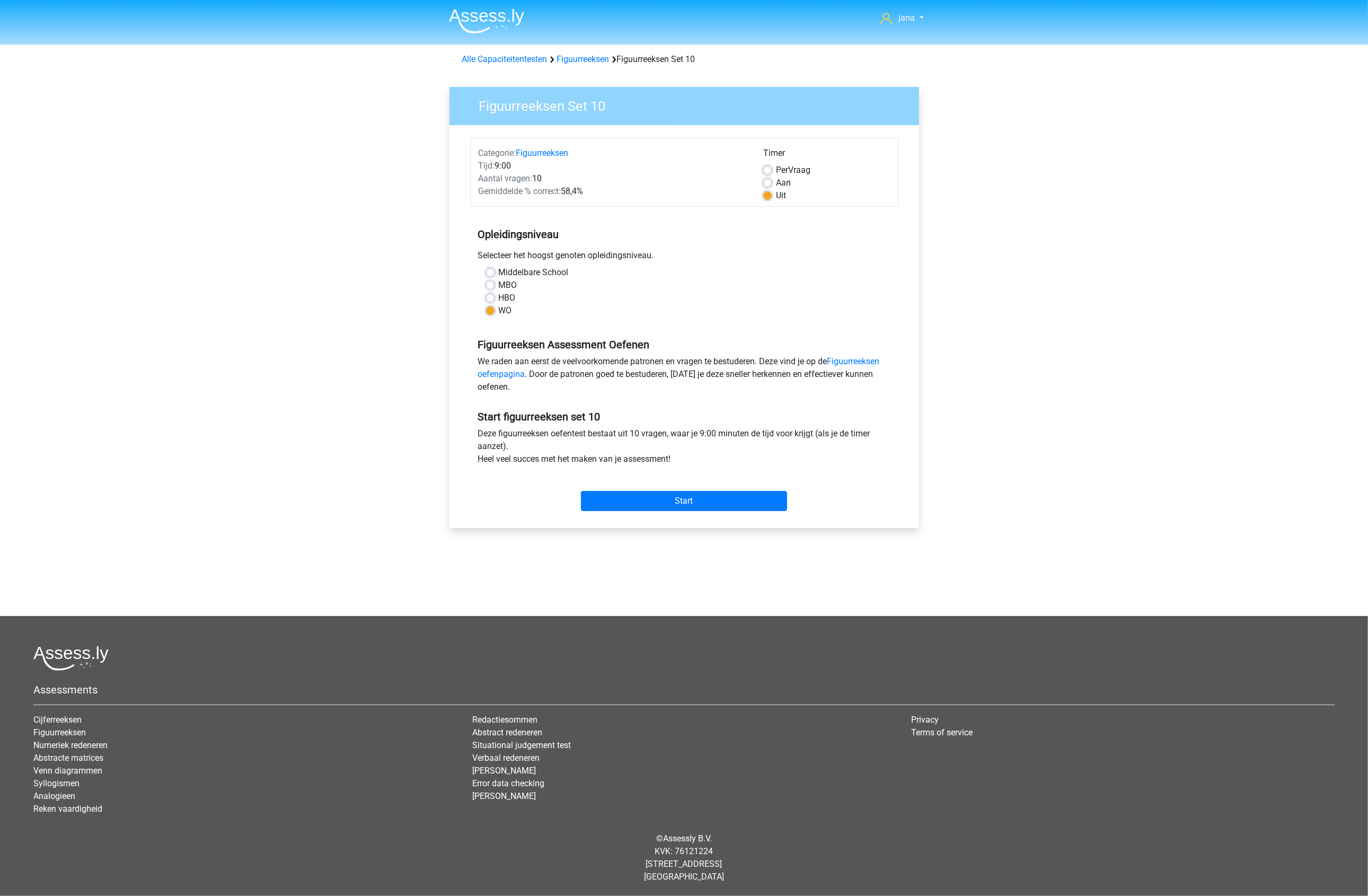
click at [796, 177] on div "Aan" at bounding box center [826, 183] width 127 height 13
click at [795, 167] on label "Per Vraag" at bounding box center [793, 170] width 34 height 13
click at [772, 167] on input "Per Vraag" at bounding box center [767, 169] width 8 height 11
radio input "true"
click at [719, 513] on div "Start" at bounding box center [684, 493] width 429 height 46
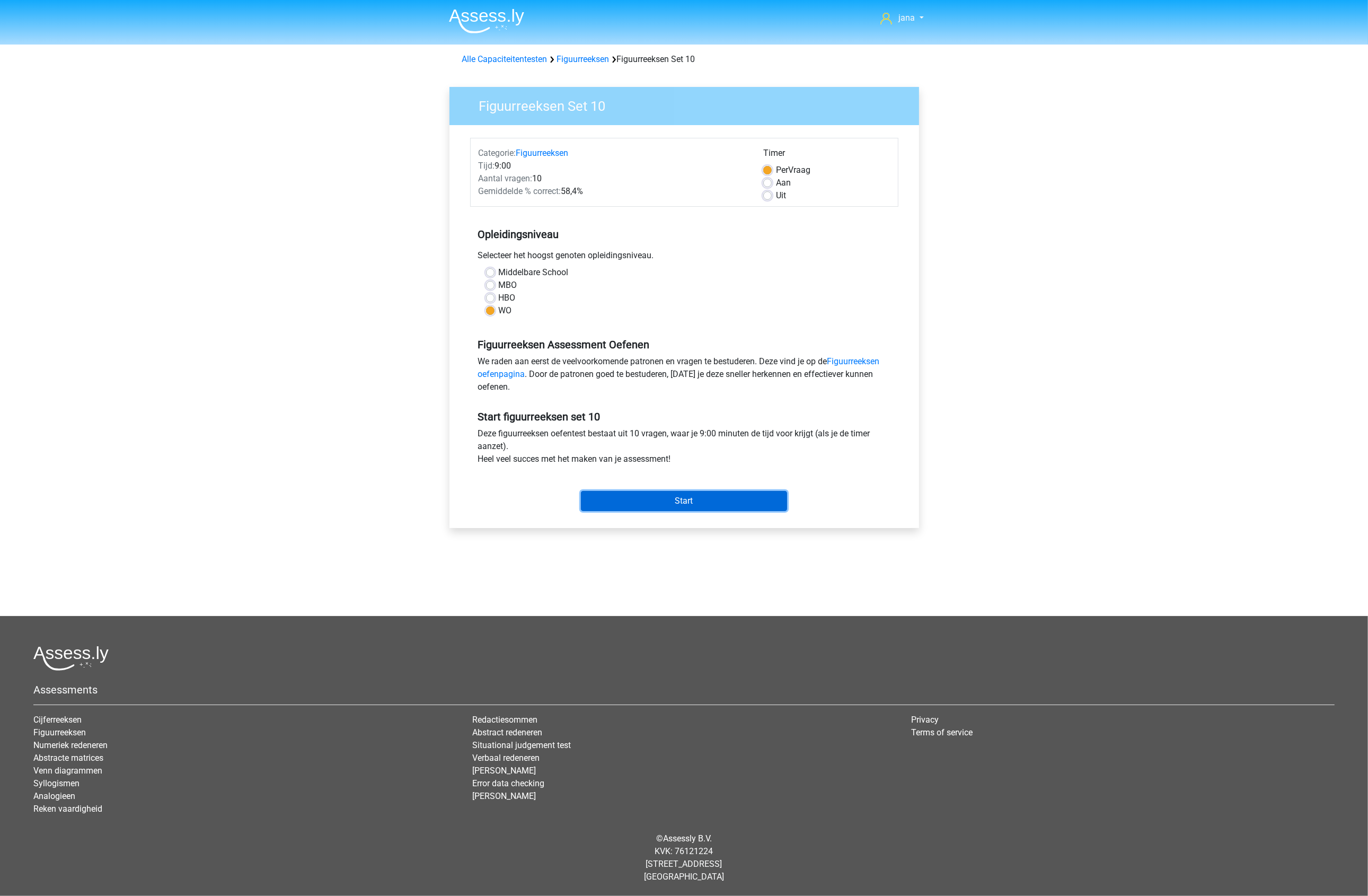
click at [719, 506] on input "Start" at bounding box center [684, 501] width 206 height 20
click at [773, 200] on div "Uit" at bounding box center [826, 196] width 127 height 13
click at [773, 199] on div "Uit" at bounding box center [826, 196] width 127 height 13
click at [770, 202] on div "Categorie: Figuurreeksen Tijd: 9:00 Aantal vragen: 10 Gemiddelde % correct: 58,…" at bounding box center [684, 172] width 429 height 69
click at [772, 198] on div "Uit" at bounding box center [826, 196] width 127 height 13
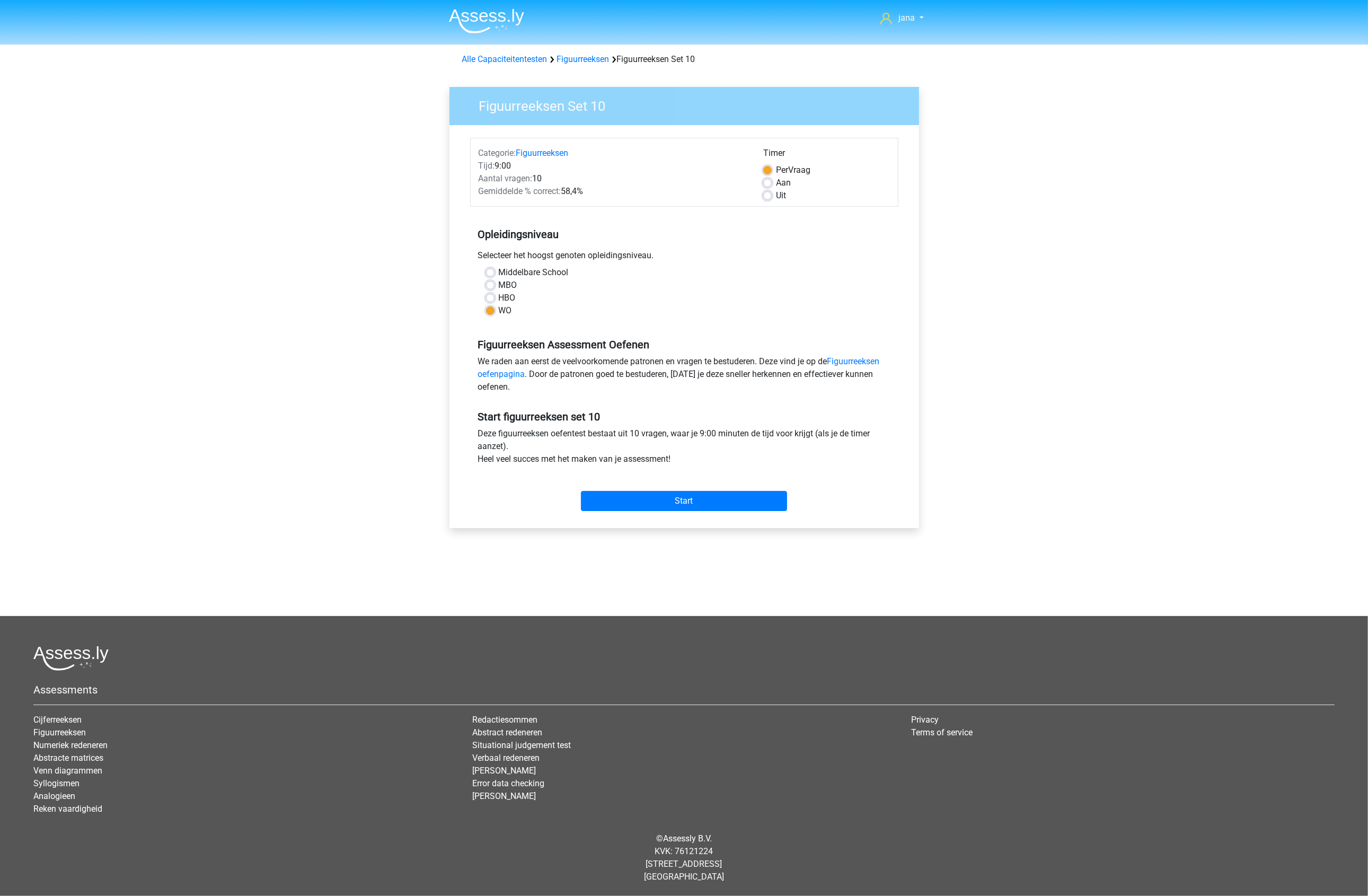
click at [776, 193] on label "Uit" at bounding box center [781, 196] width 10 height 13
click at [766, 193] on input "Uit" at bounding box center [767, 195] width 8 height 11
radio input "true"
click at [729, 497] on input "Start" at bounding box center [684, 501] width 206 height 20
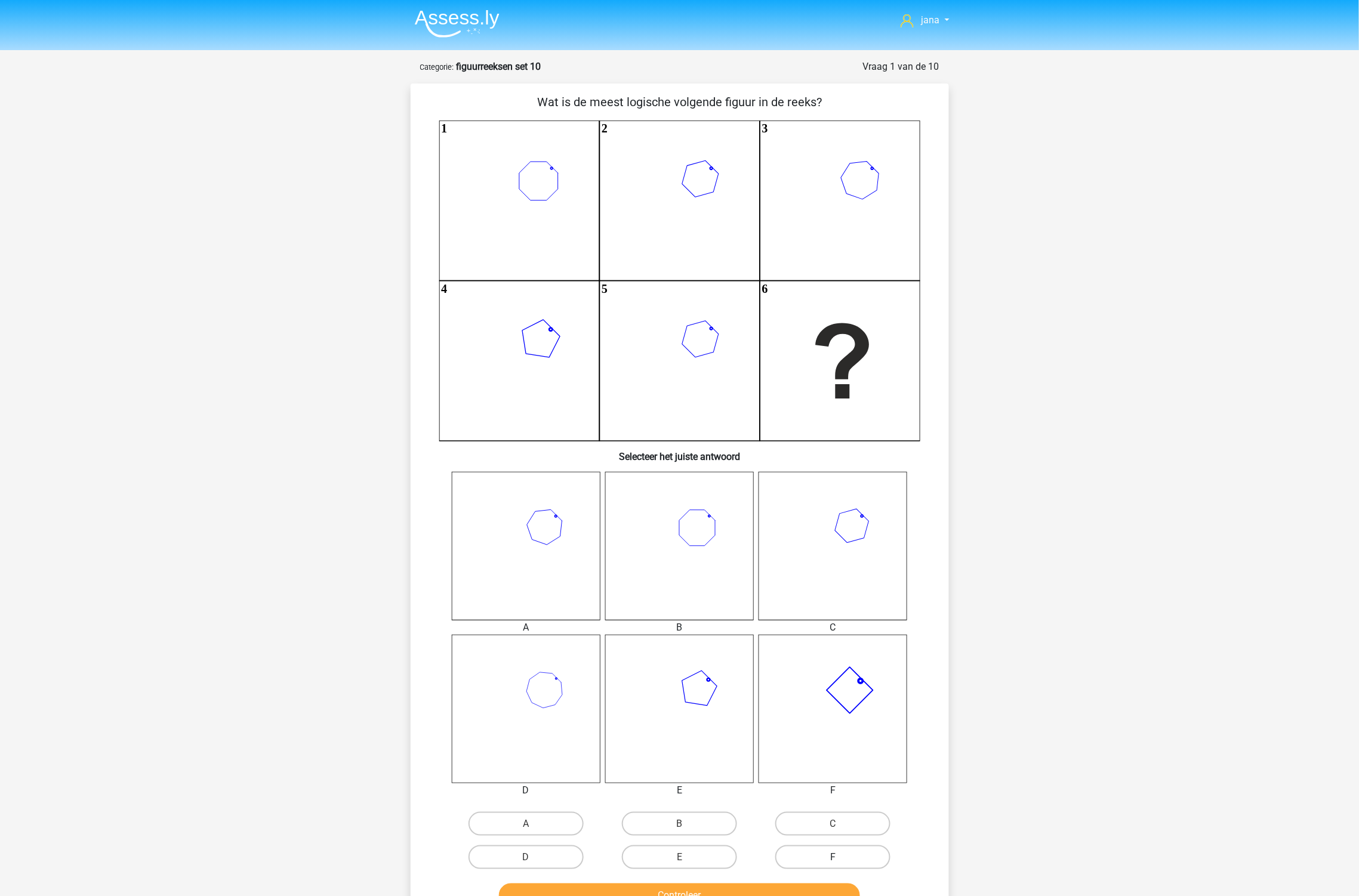
click at [857, 852] on label "F" at bounding box center [833, 857] width 115 height 24
click at [841, 857] on input "F" at bounding box center [837, 861] width 8 height 8
radio input "true"
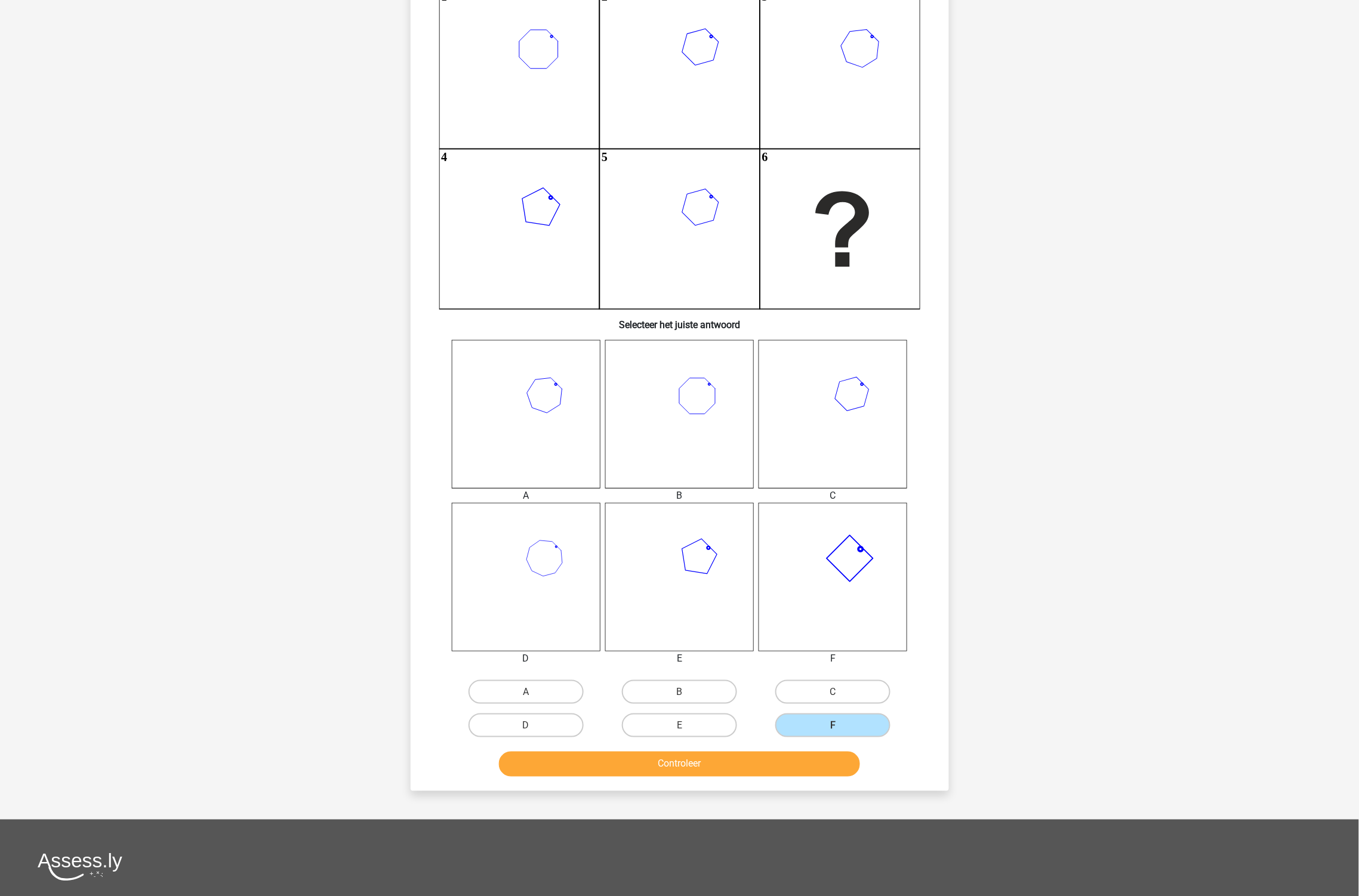
scroll to position [132, 0]
click at [768, 760] on button "Controleer" at bounding box center [680, 763] width 361 height 25
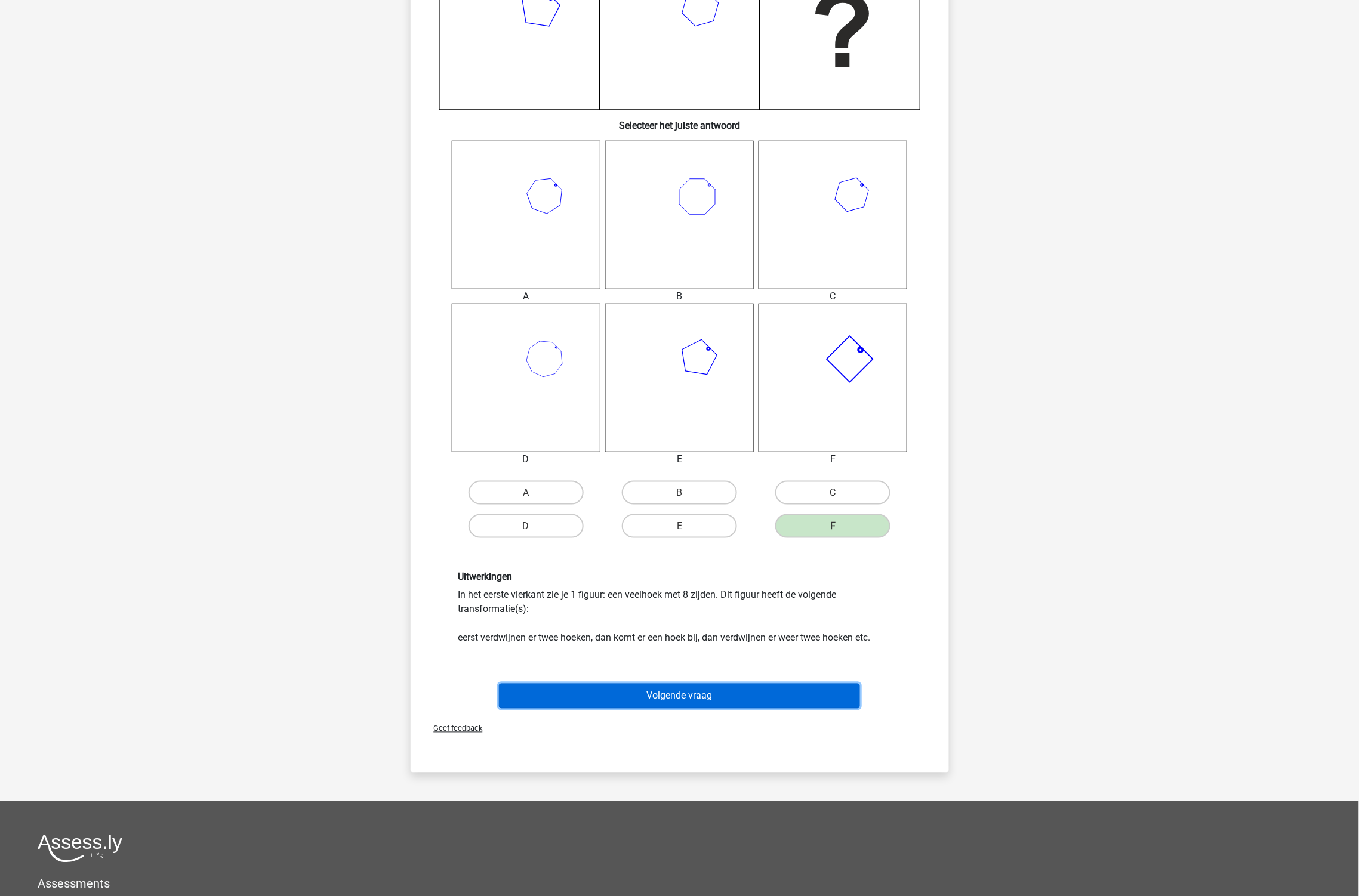
click at [710, 690] on button "Volgende vraag" at bounding box center [680, 696] width 361 height 25
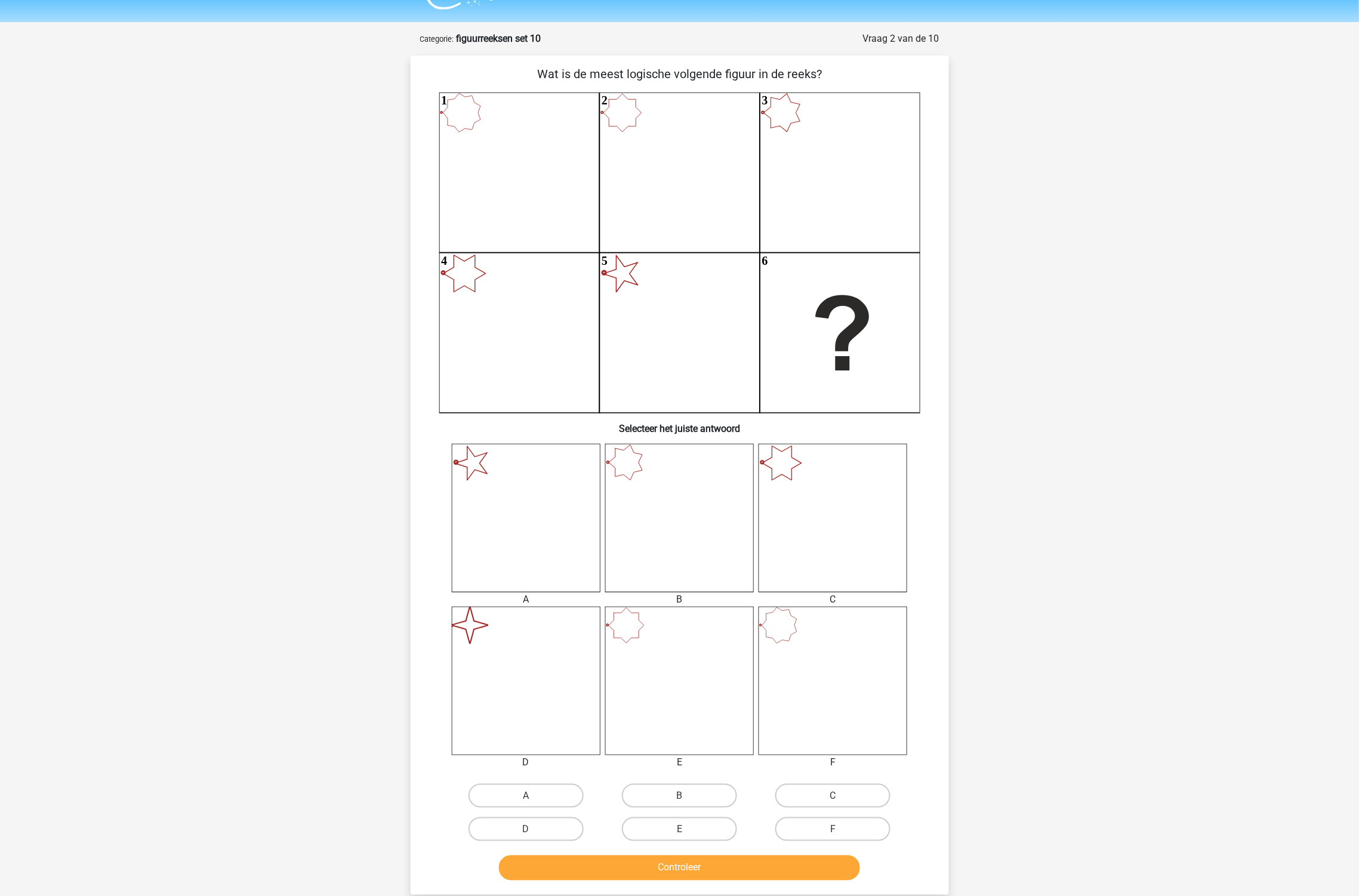
scroll to position [0, 0]
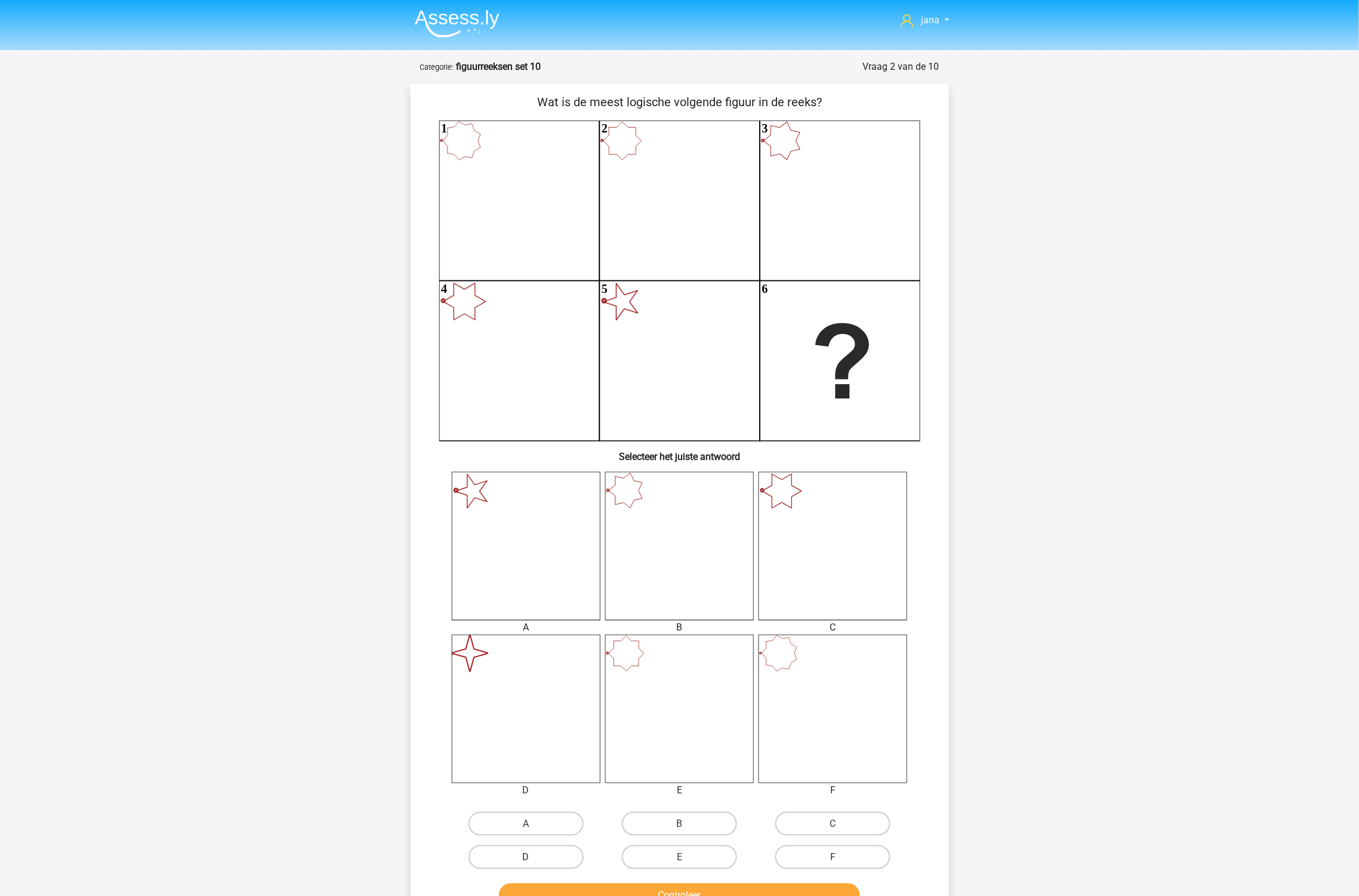
click at [516, 854] on label "D" at bounding box center [526, 857] width 115 height 24
click at [526, 857] on input "D" at bounding box center [529, 861] width 8 height 8
radio input "true"
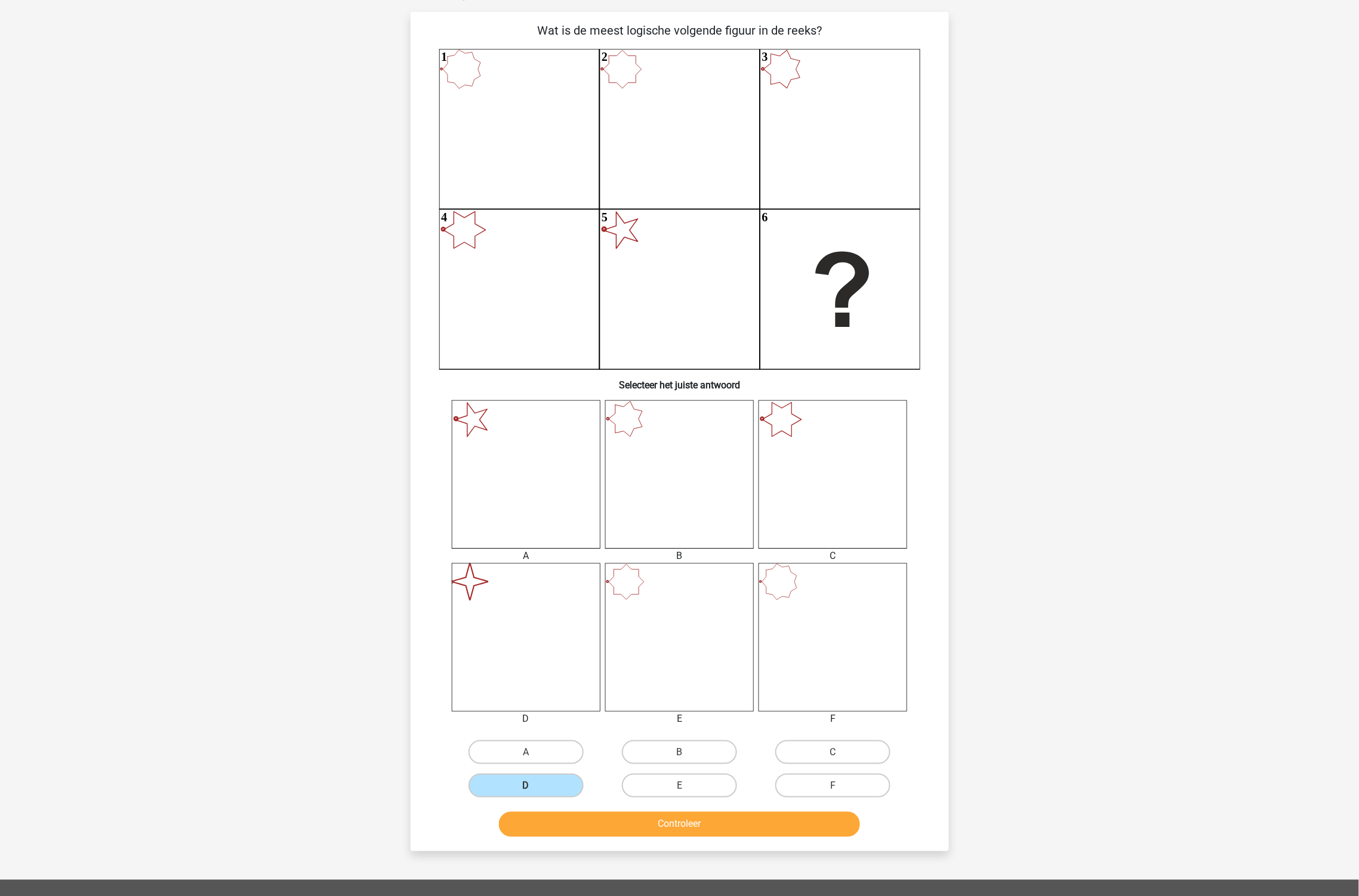
scroll to position [199, 0]
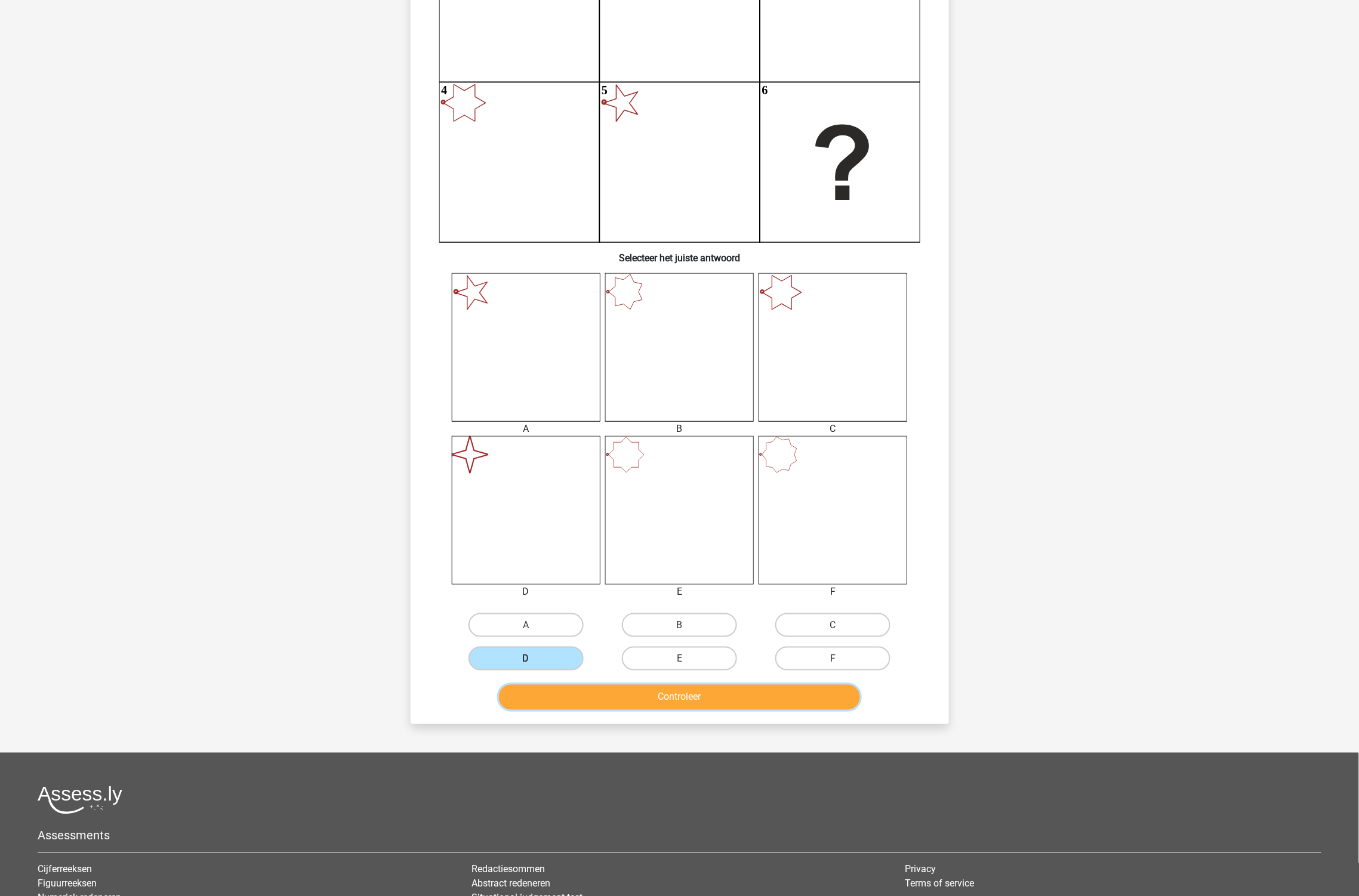
click at [702, 695] on button "Controleer" at bounding box center [680, 697] width 361 height 25
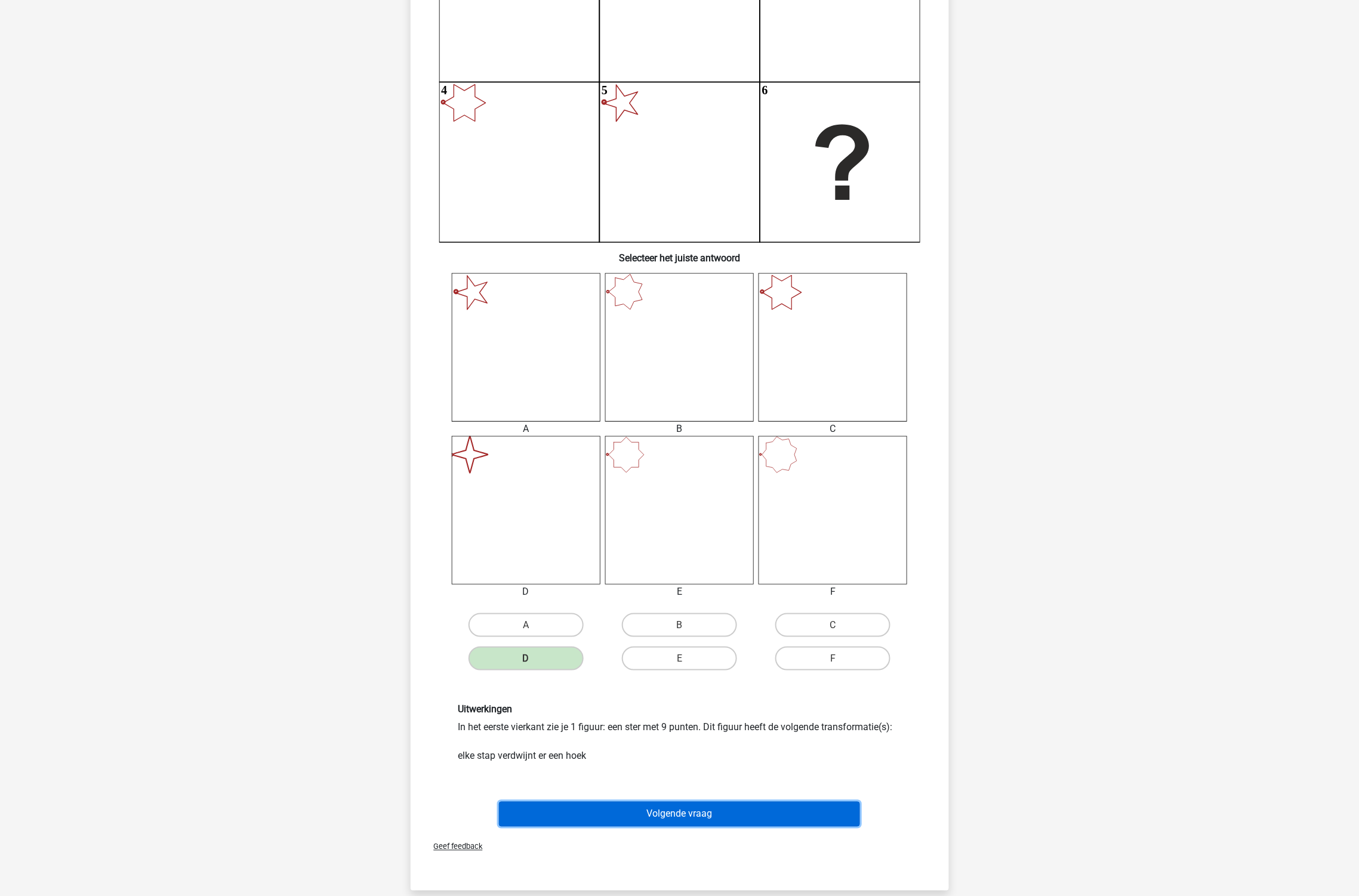
click at [720, 808] on button "Volgende vraag" at bounding box center [680, 814] width 361 height 25
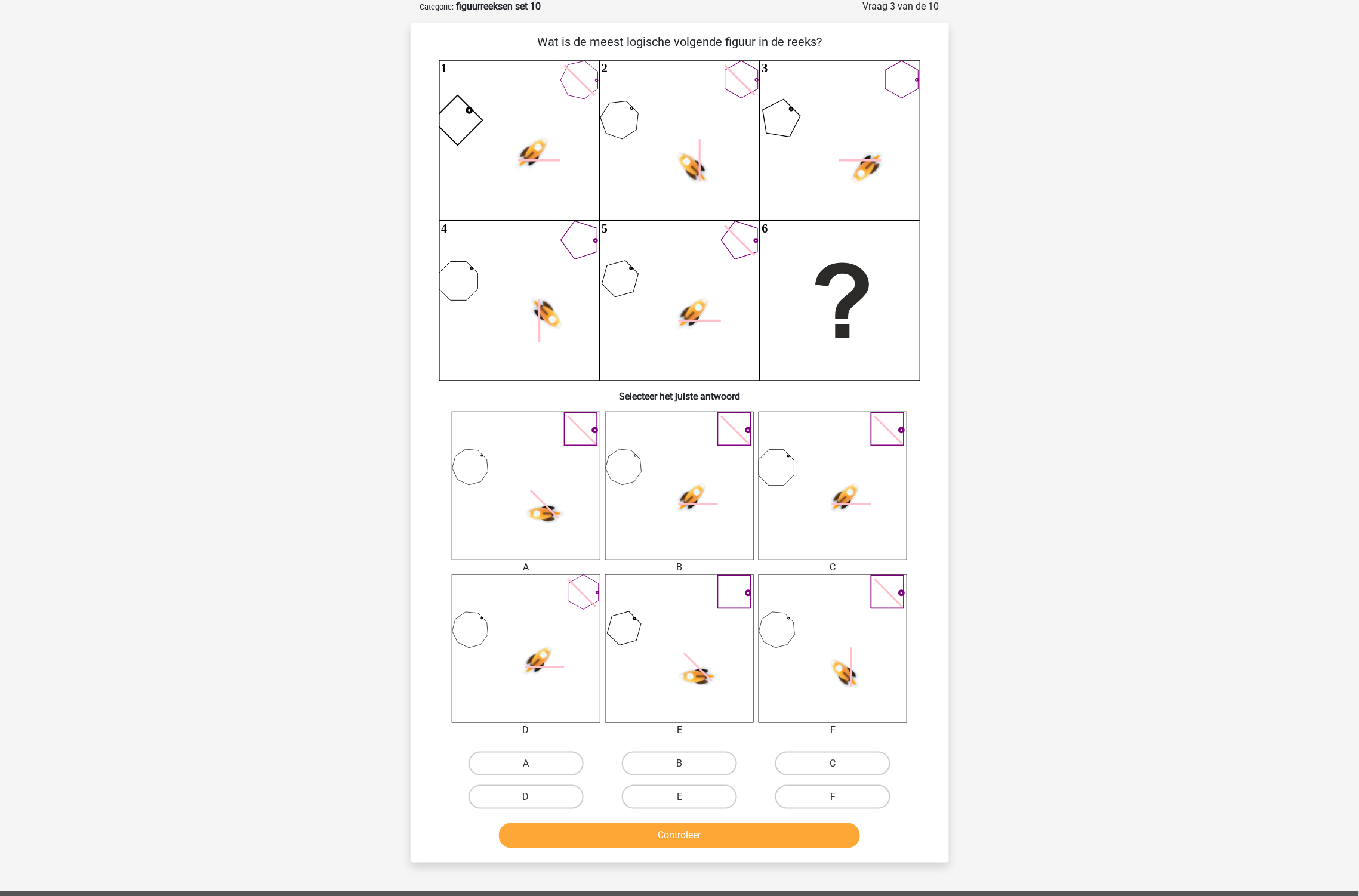
scroll to position [59, 0]
drag, startPoint x: 830, startPoint y: 765, endPoint x: 826, endPoint y: 771, distance: 7.2
click at [830, 766] on label "C" at bounding box center [833, 764] width 115 height 24
click at [833, 766] on input "C" at bounding box center [837, 768] width 8 height 8
radio input "true"
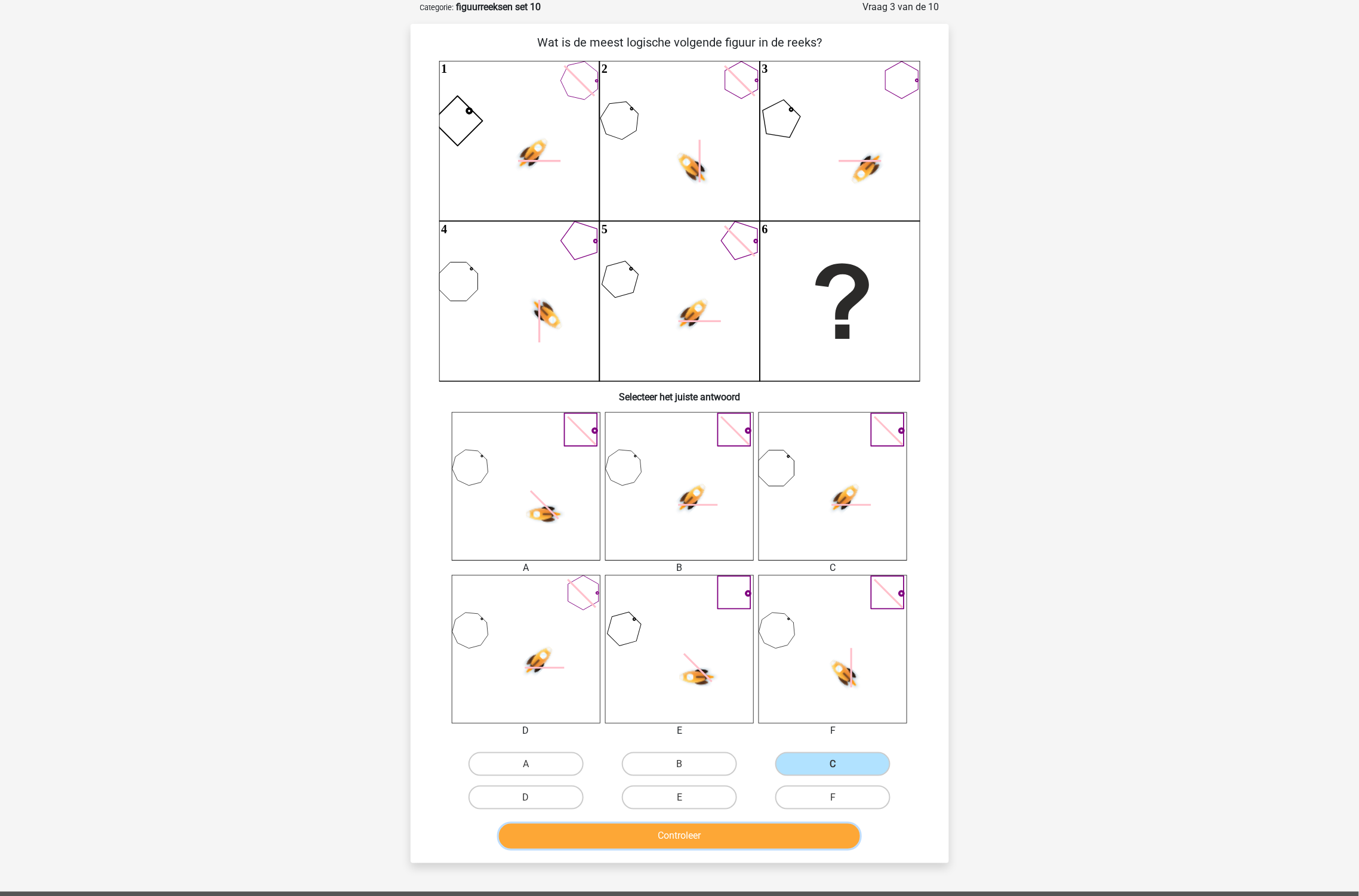
click at [785, 839] on button "Controleer" at bounding box center [680, 836] width 361 height 25
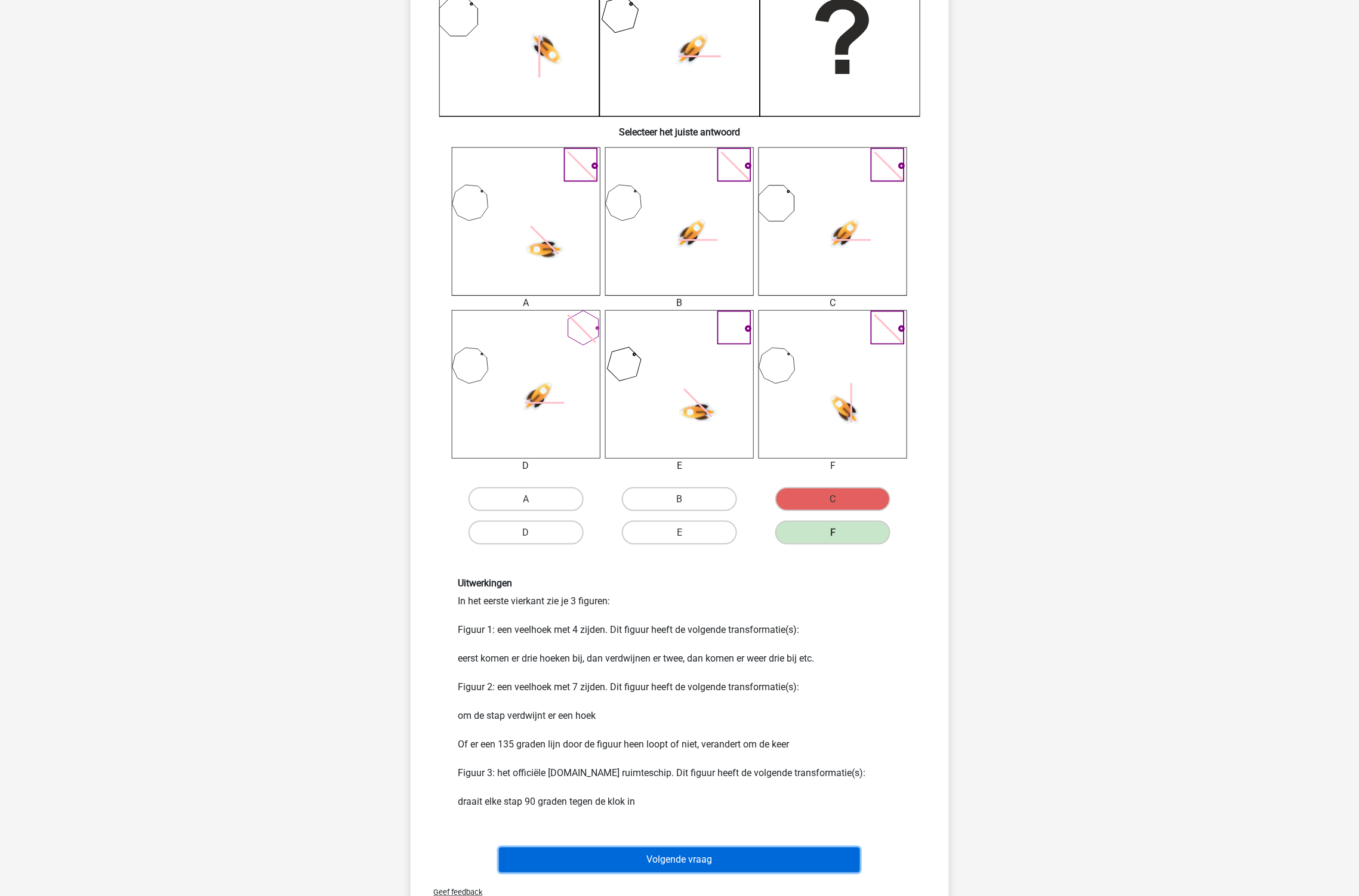
click at [727, 861] on button "Volgende vraag" at bounding box center [680, 860] width 361 height 25
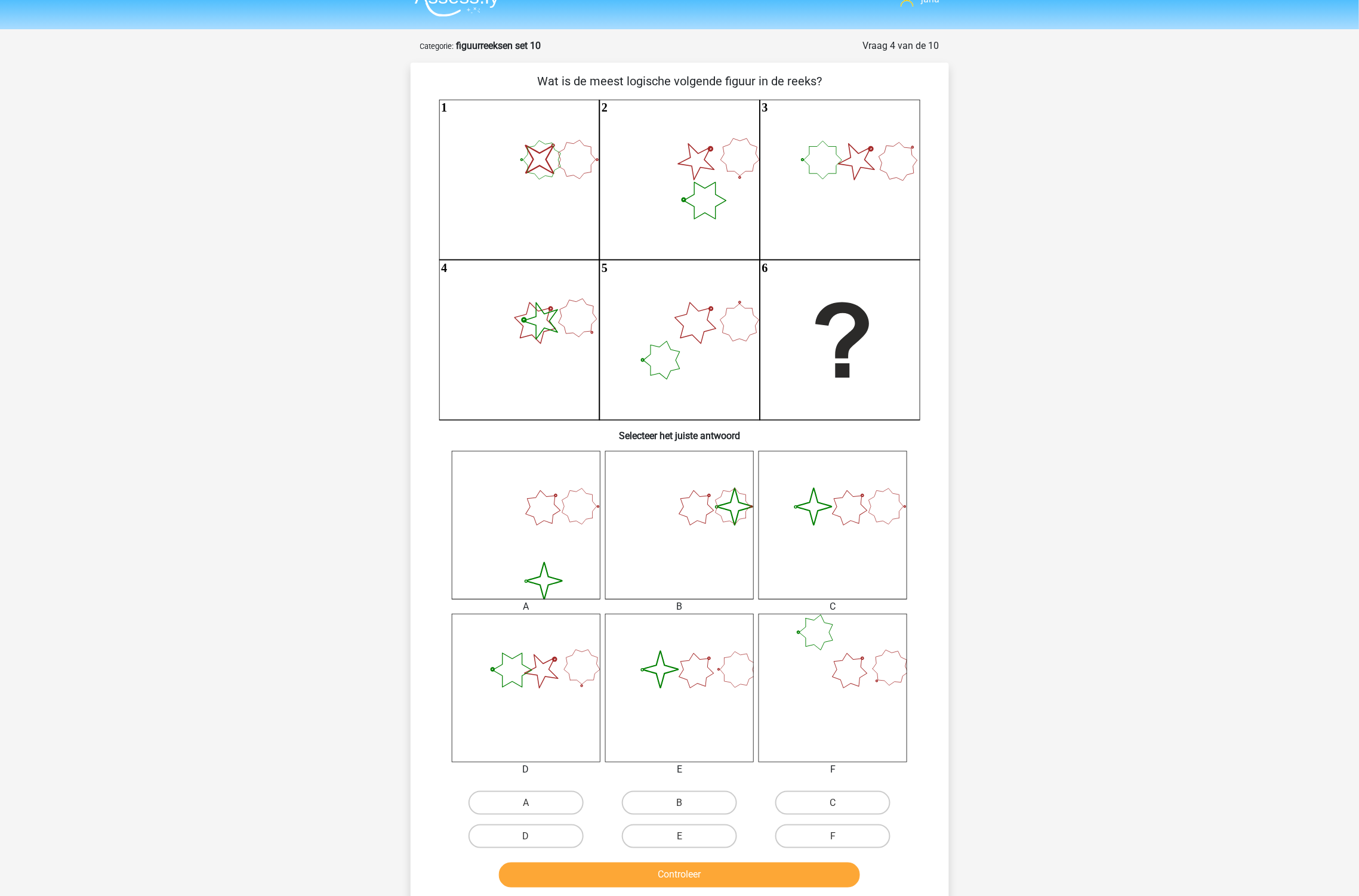
scroll to position [0, 0]
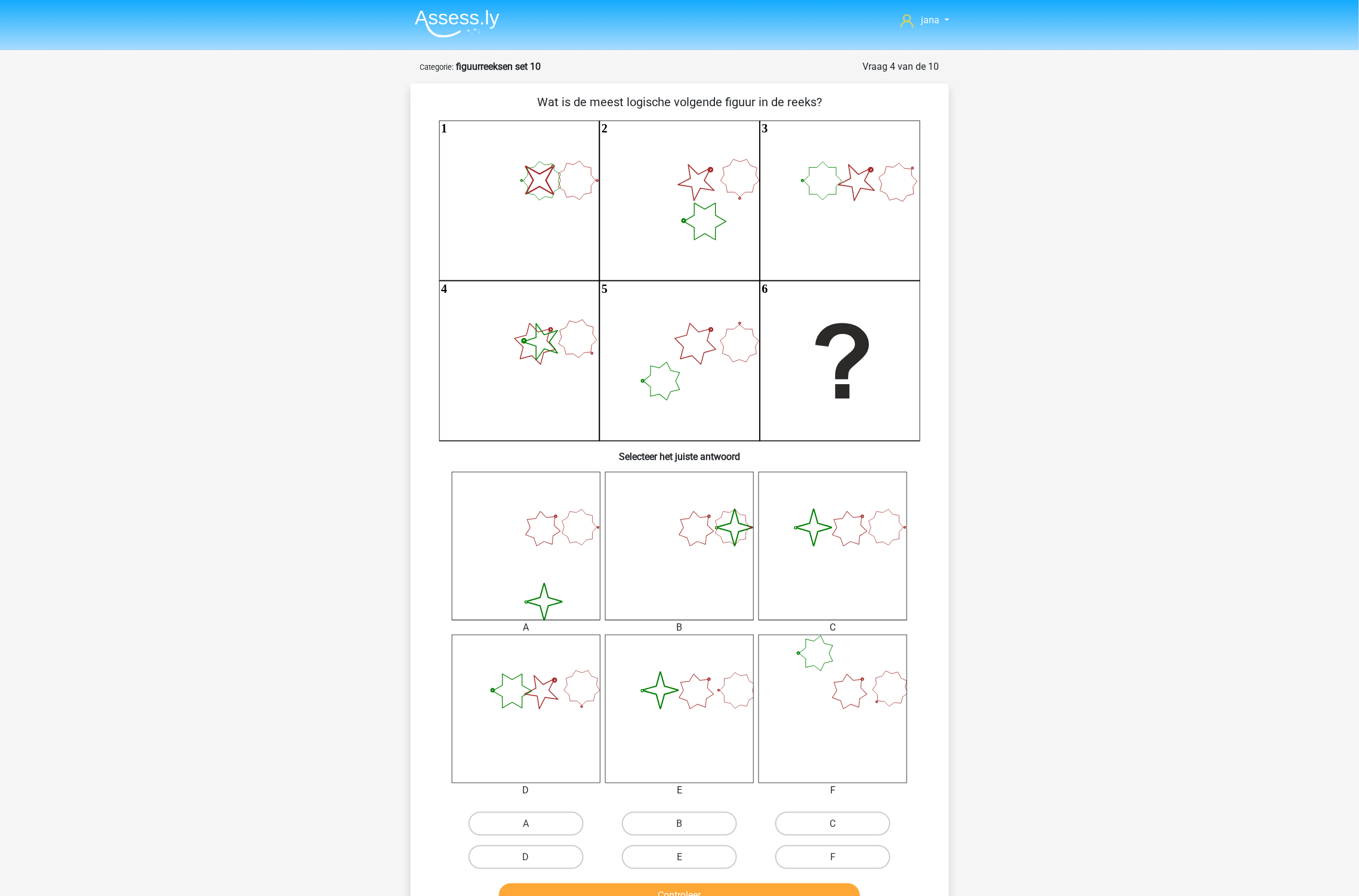
click at [550, 563] on icon "image/svg+xml" at bounding box center [526, 546] width 149 height 149
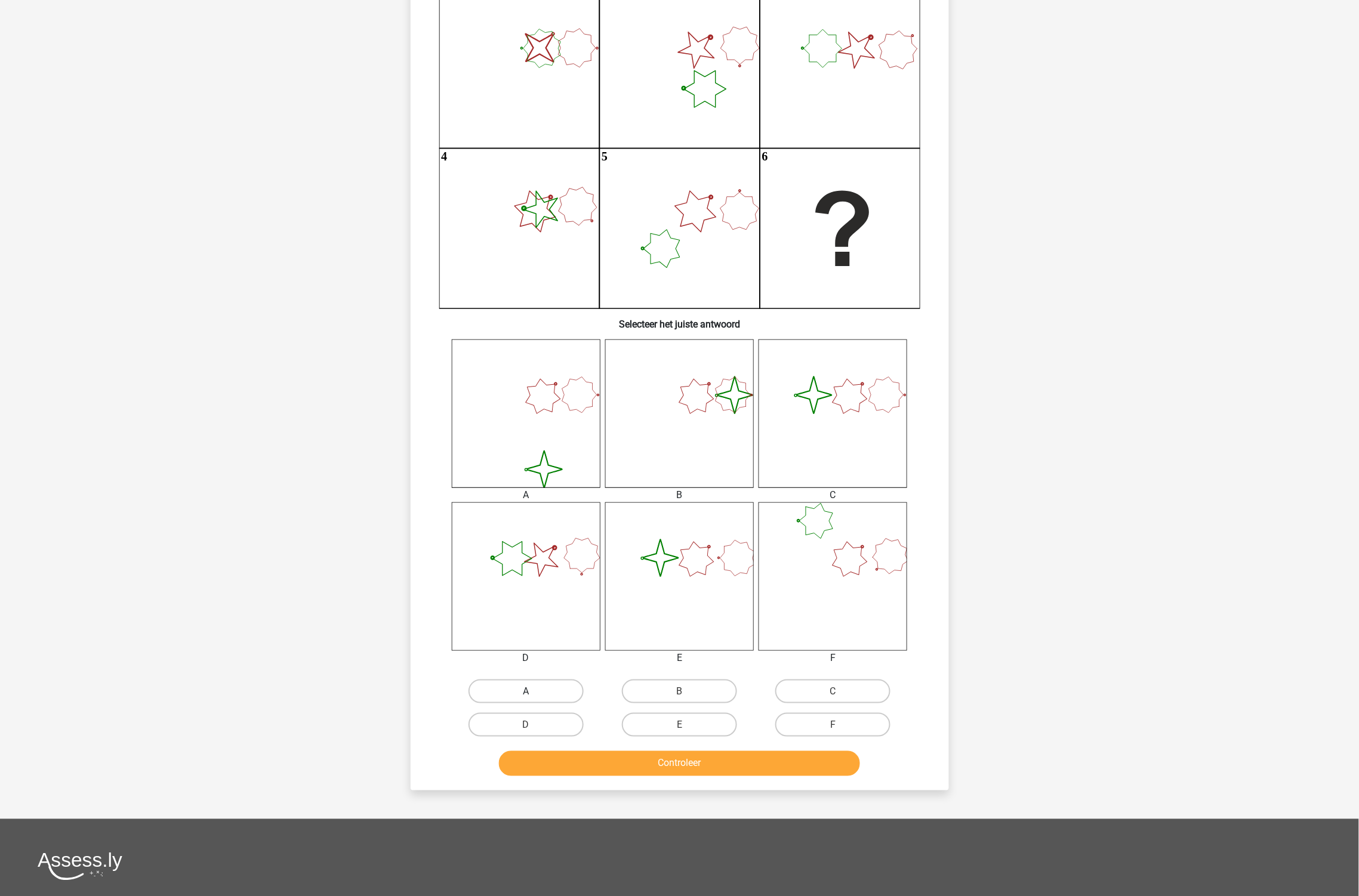
click at [547, 690] on label "A" at bounding box center [526, 691] width 115 height 24
click at [533, 691] on input "A" at bounding box center [529, 695] width 8 height 8
radio input "true"
click at [722, 760] on button "Controleer" at bounding box center [680, 763] width 361 height 25
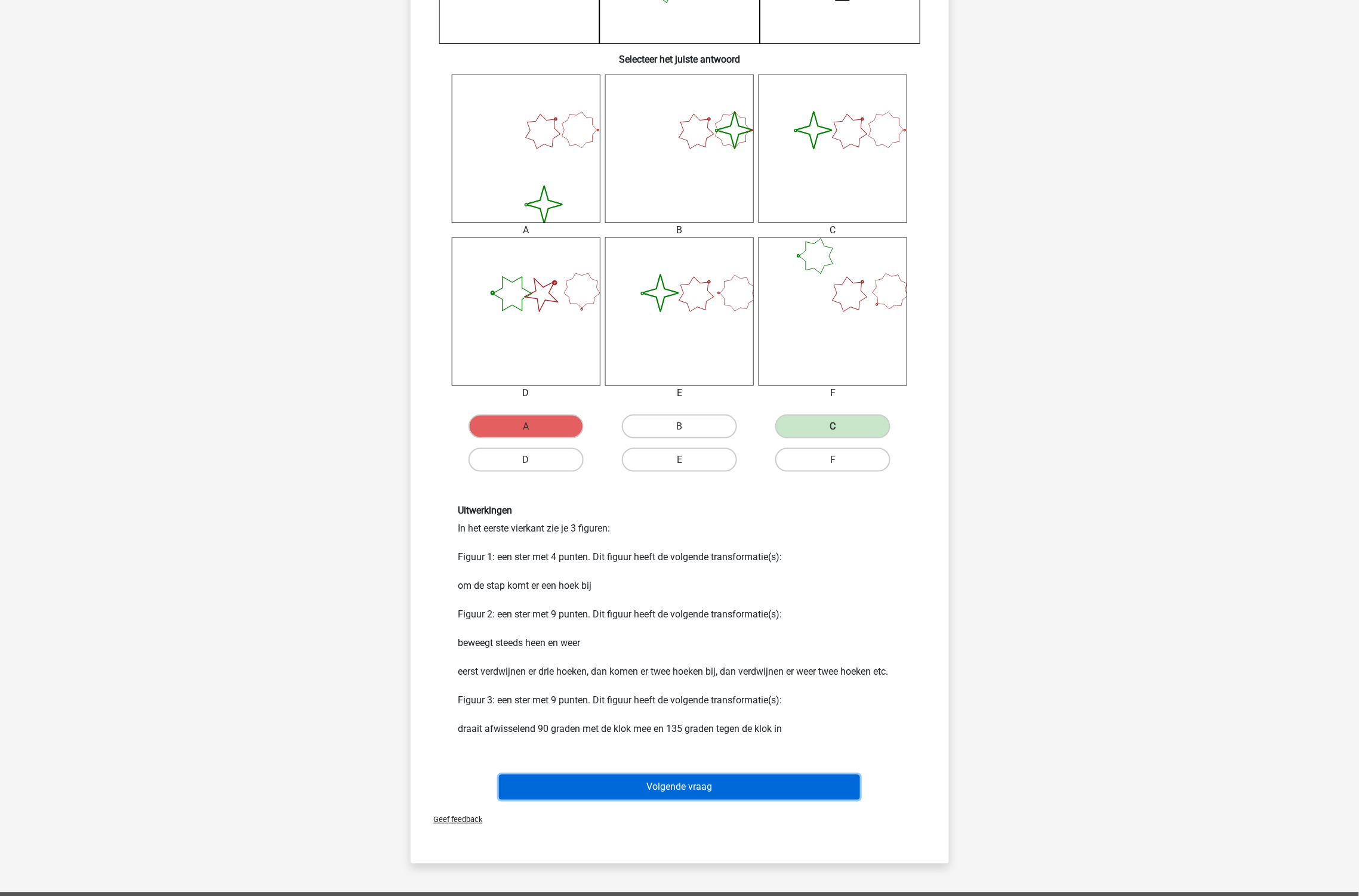
click at [705, 782] on button "Volgende vraag" at bounding box center [680, 787] width 361 height 25
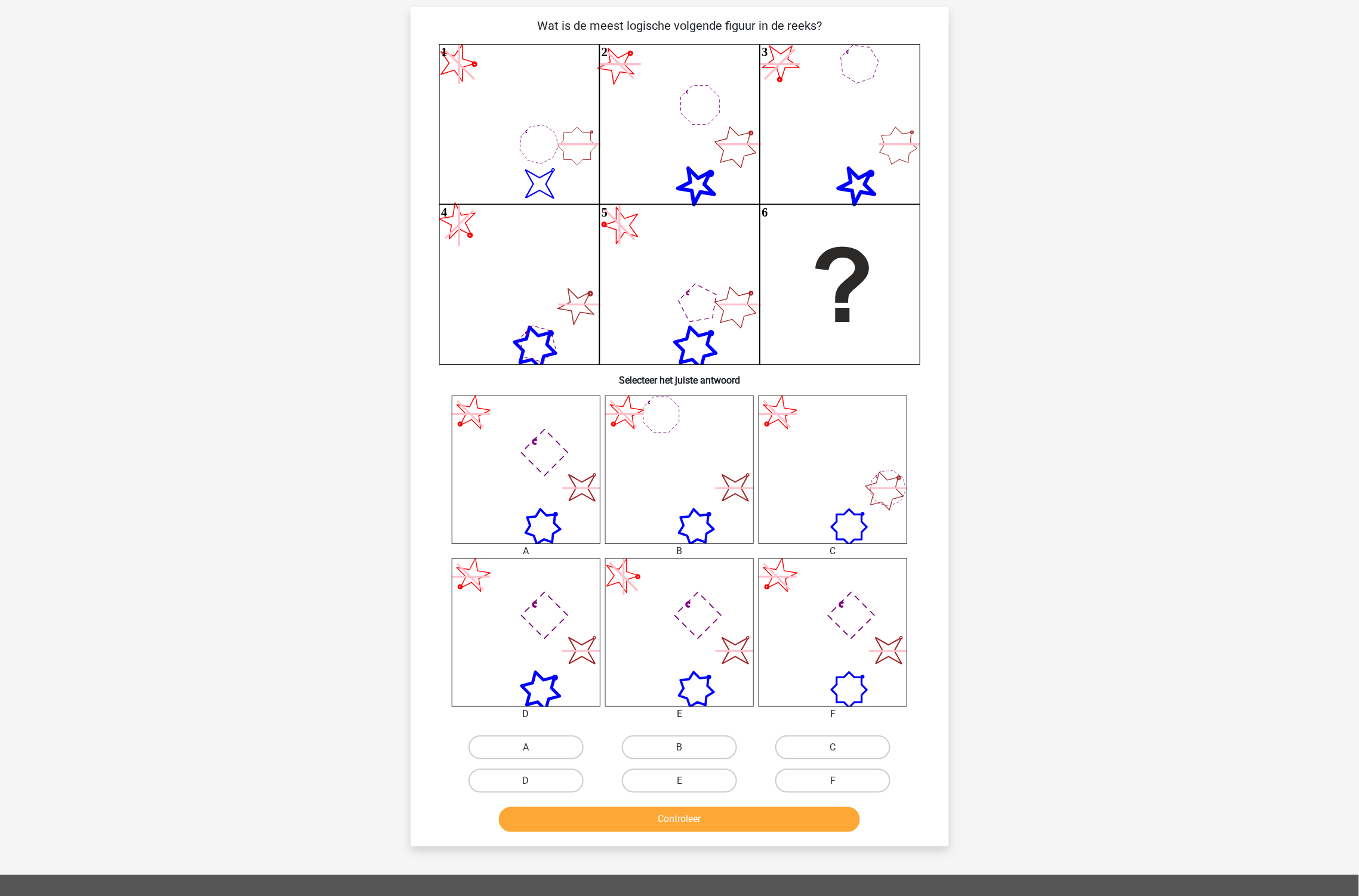
scroll to position [59, 0]
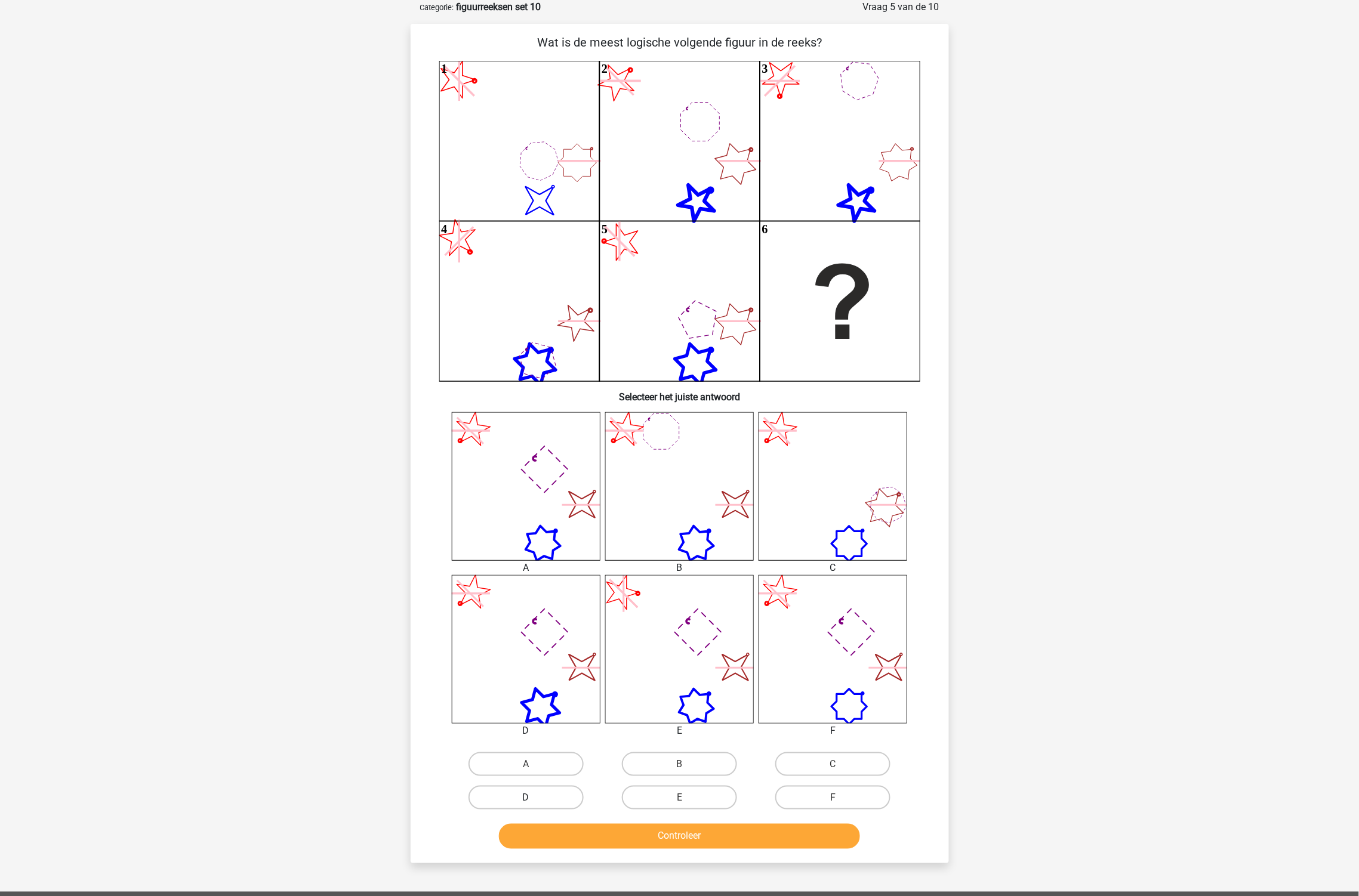
click at [540, 792] on label "D" at bounding box center [526, 797] width 115 height 24
click at [533, 797] on input "D" at bounding box center [529, 801] width 8 height 8
radio input "true"
click at [676, 835] on button "Controleer" at bounding box center [680, 836] width 361 height 25
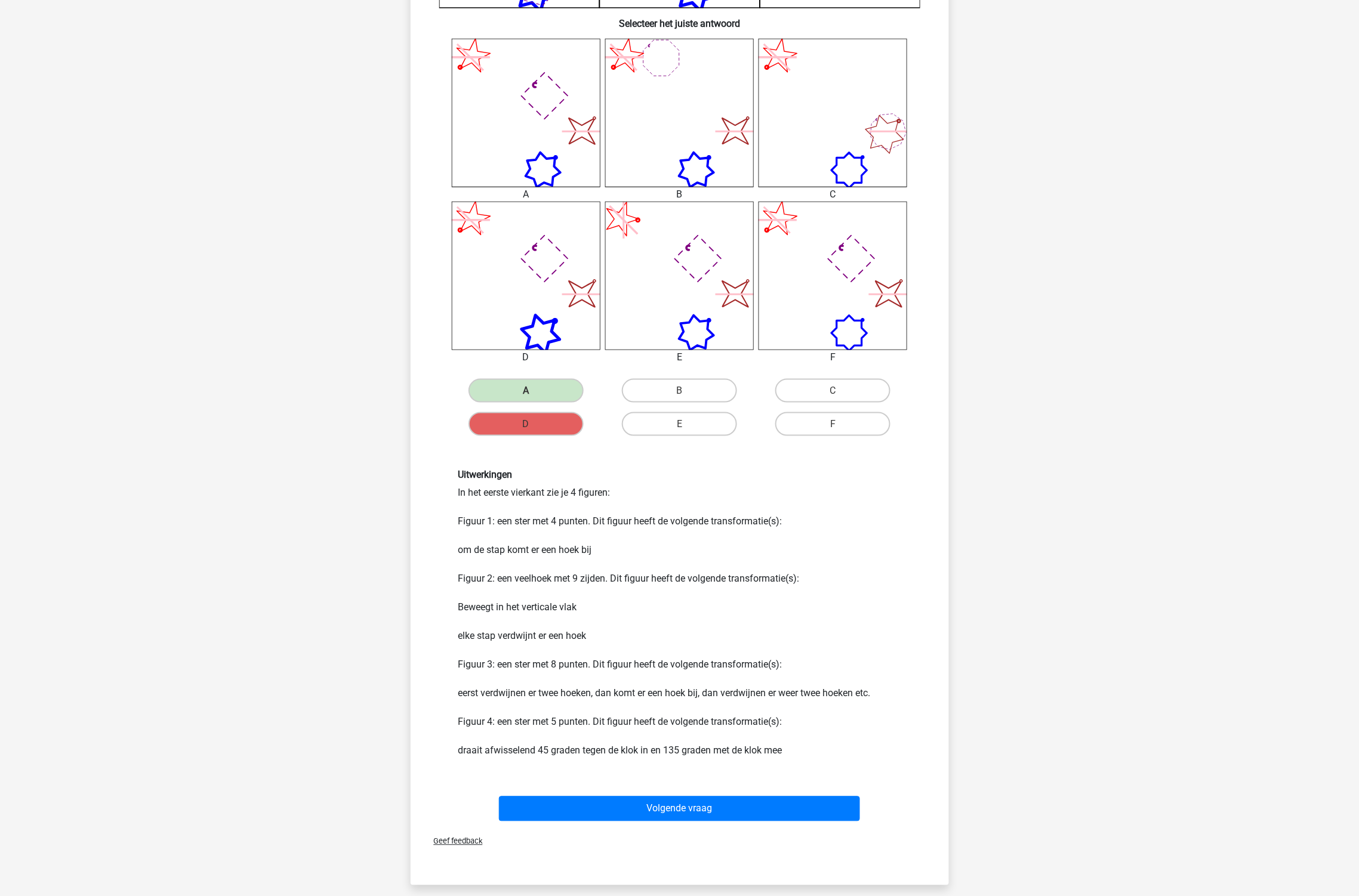
scroll to position [523, 0]
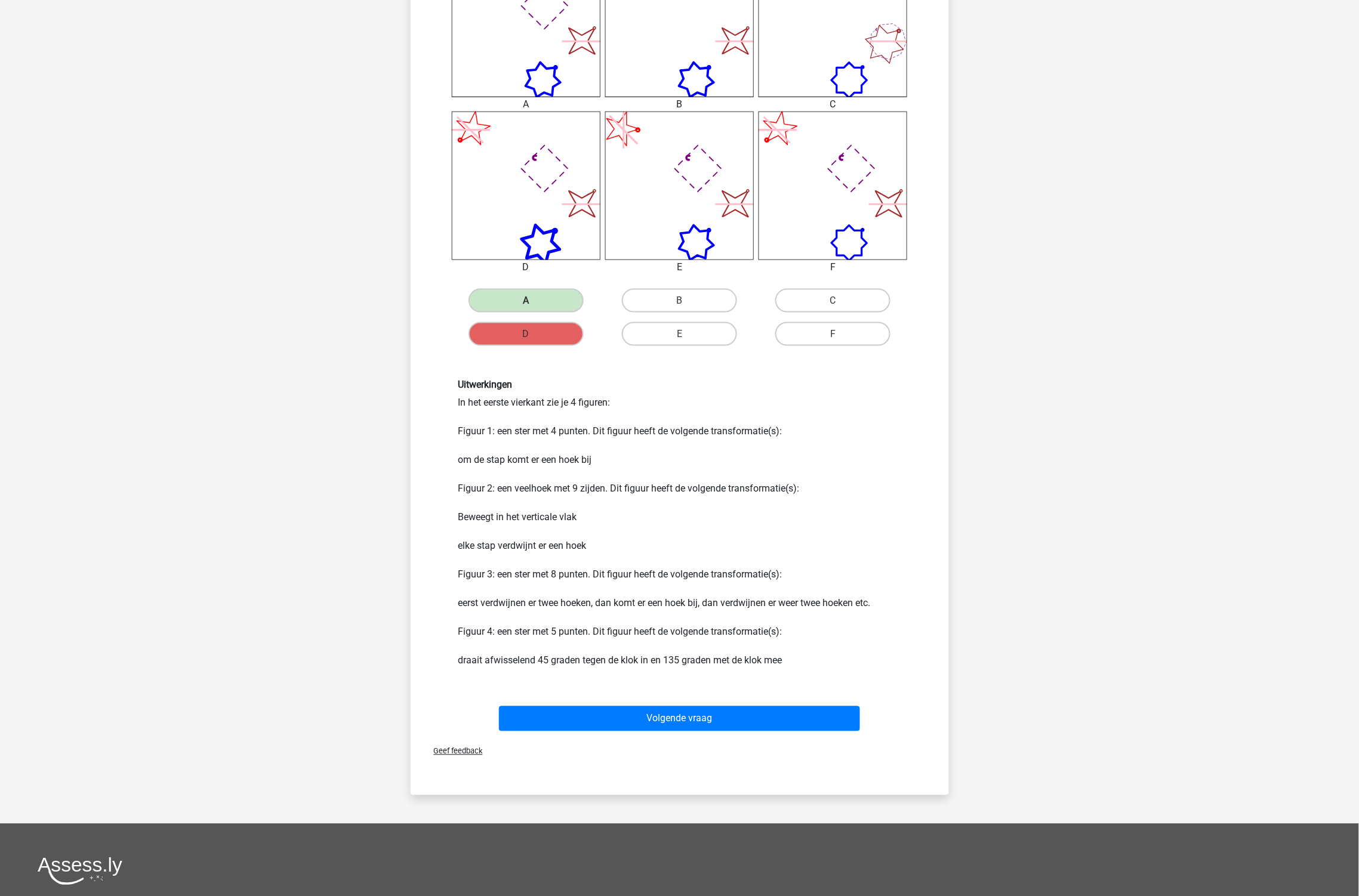
click at [688, 736] on div "Geef feedback" at bounding box center [680, 751] width 529 height 31
click at [695, 719] on button "Volgende vraag" at bounding box center [680, 719] width 361 height 25
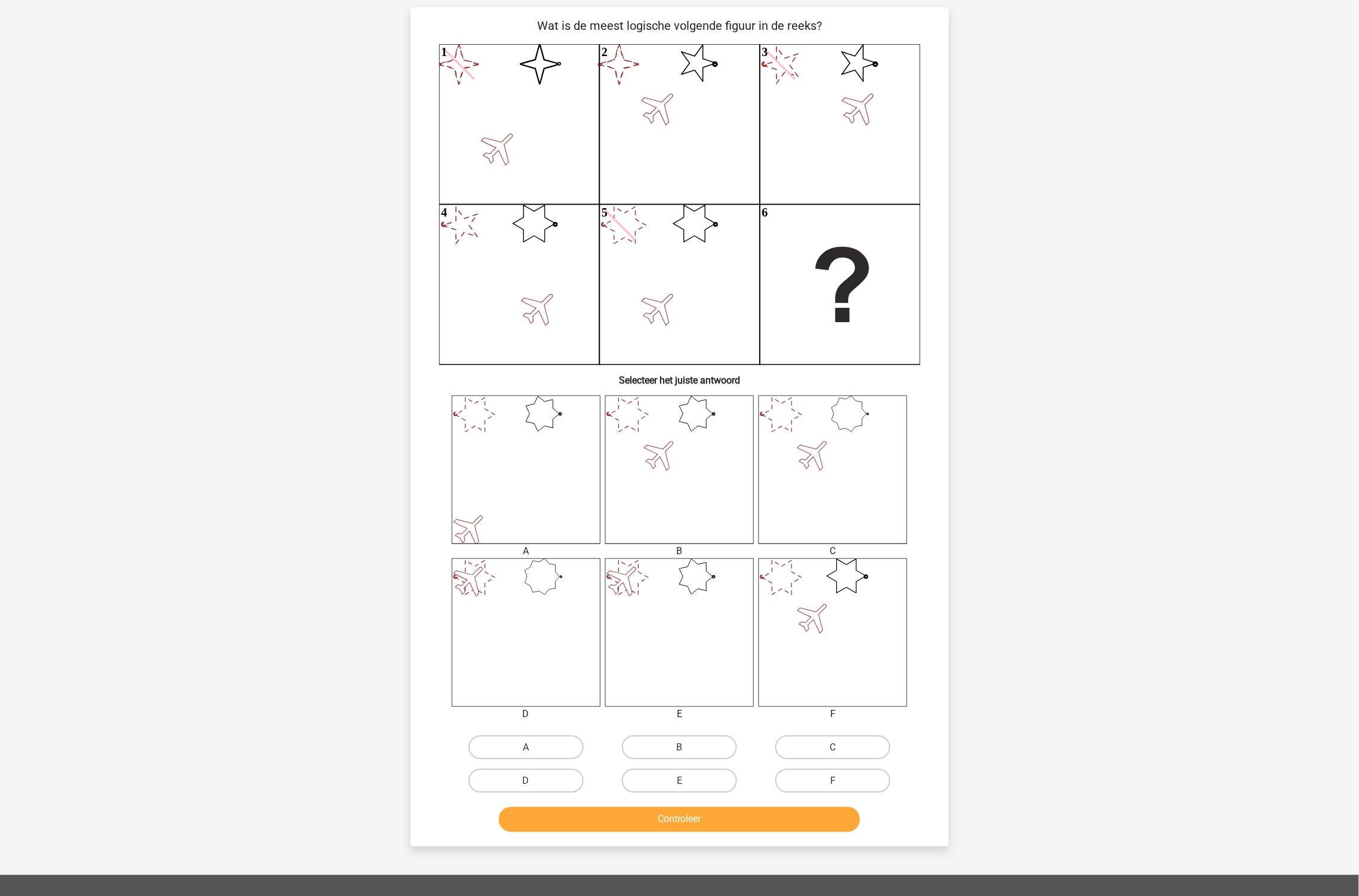
scroll to position [59, 0]
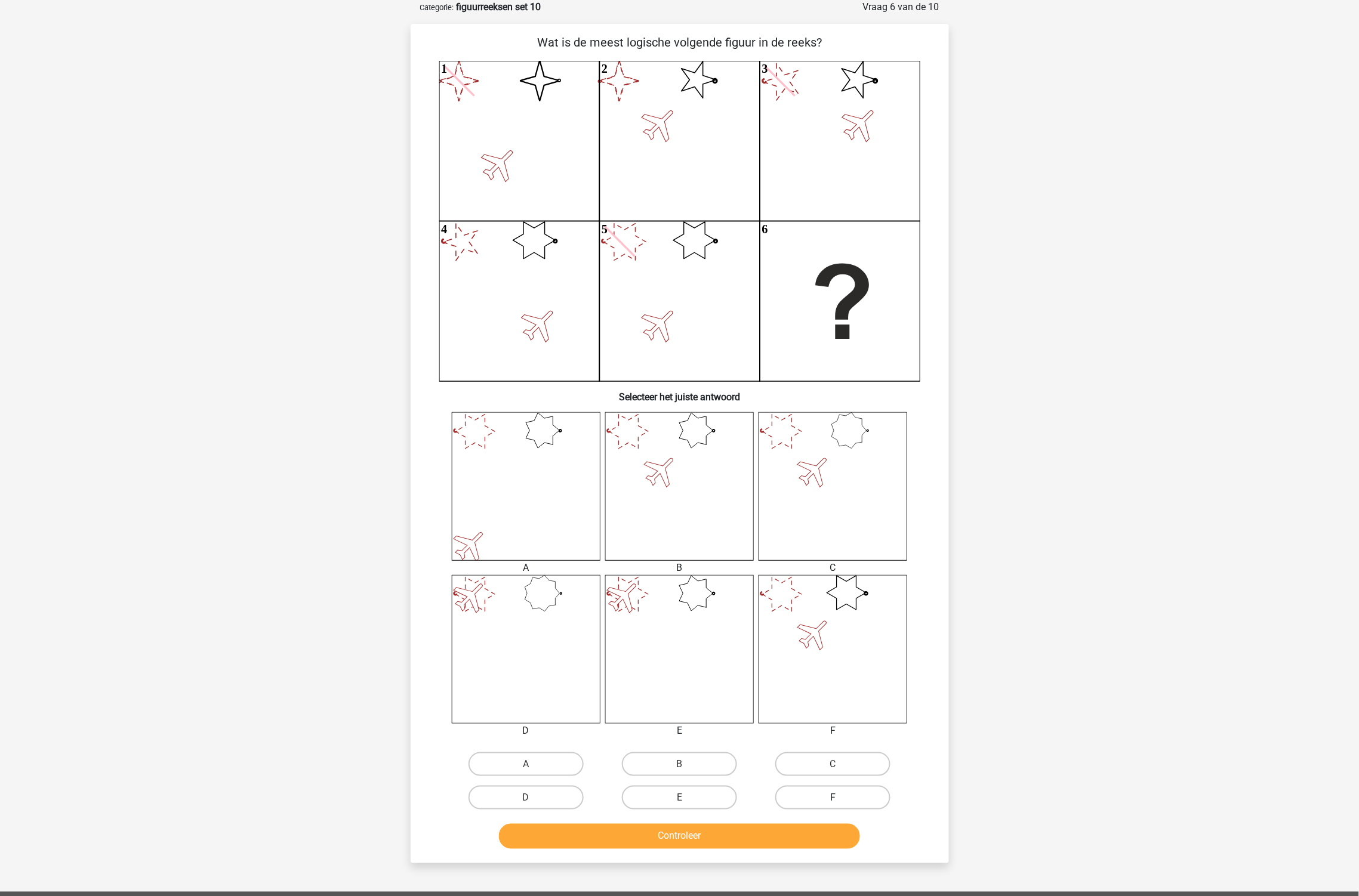
click at [827, 797] on label "F" at bounding box center [833, 797] width 115 height 24
click at [833, 797] on input "F" at bounding box center [837, 801] width 8 height 8
radio input "true"
click at [803, 839] on button "Controleer" at bounding box center [680, 836] width 361 height 25
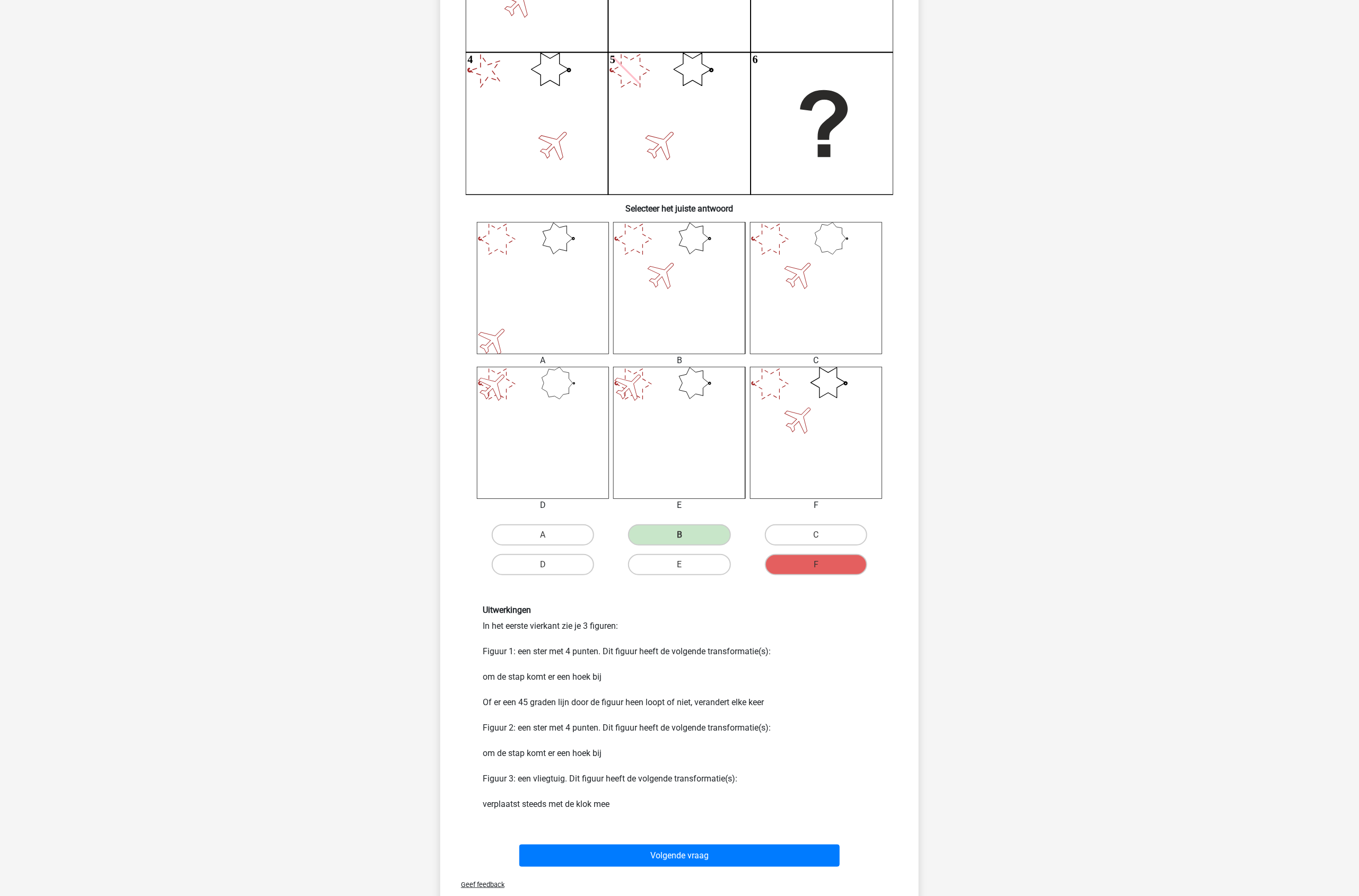
scroll to position [199, 0]
click at [686, 796] on button "Volgende vraag" at bounding box center [680, 853] width 321 height 22
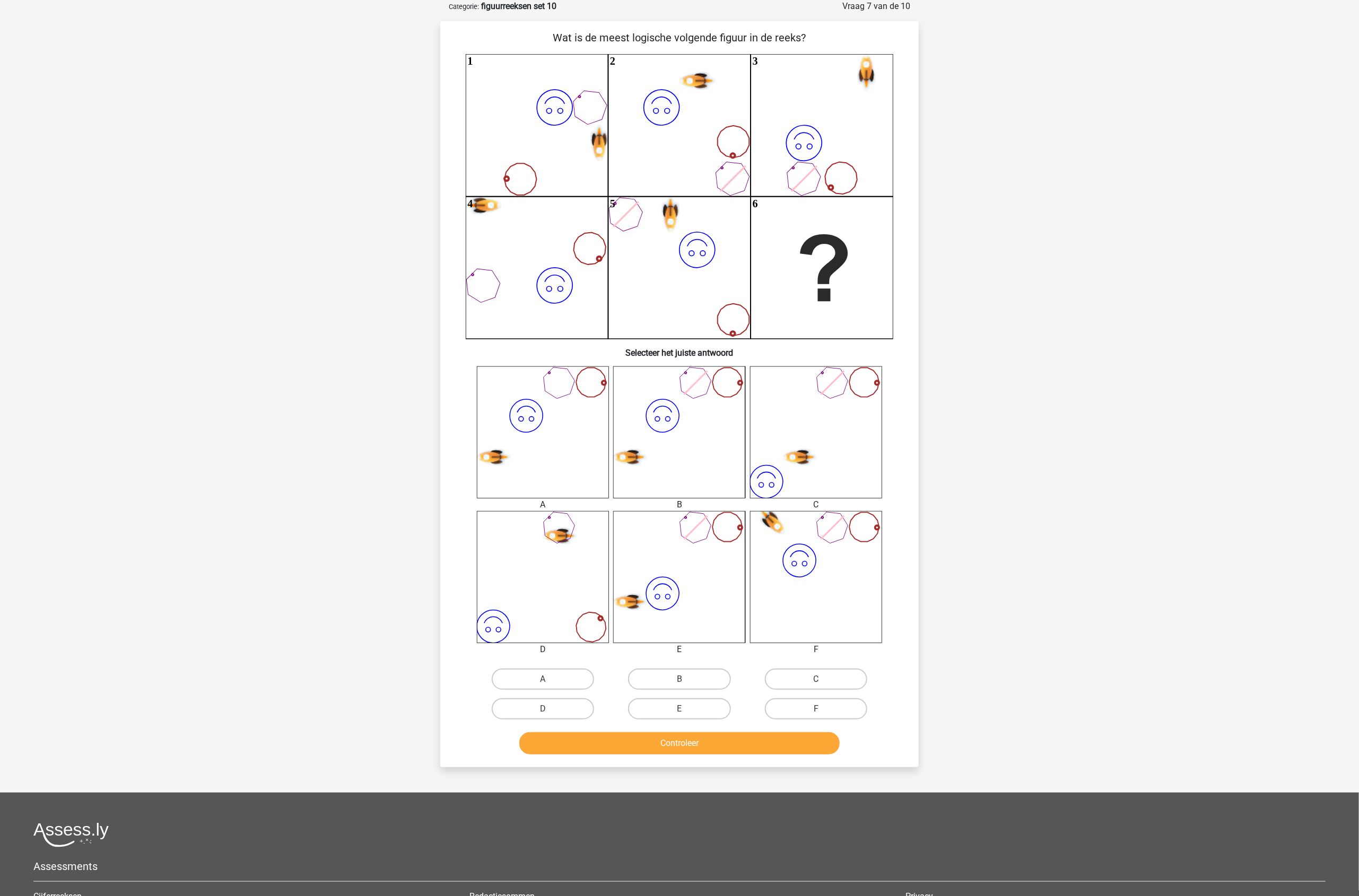
scroll to position [0, 0]
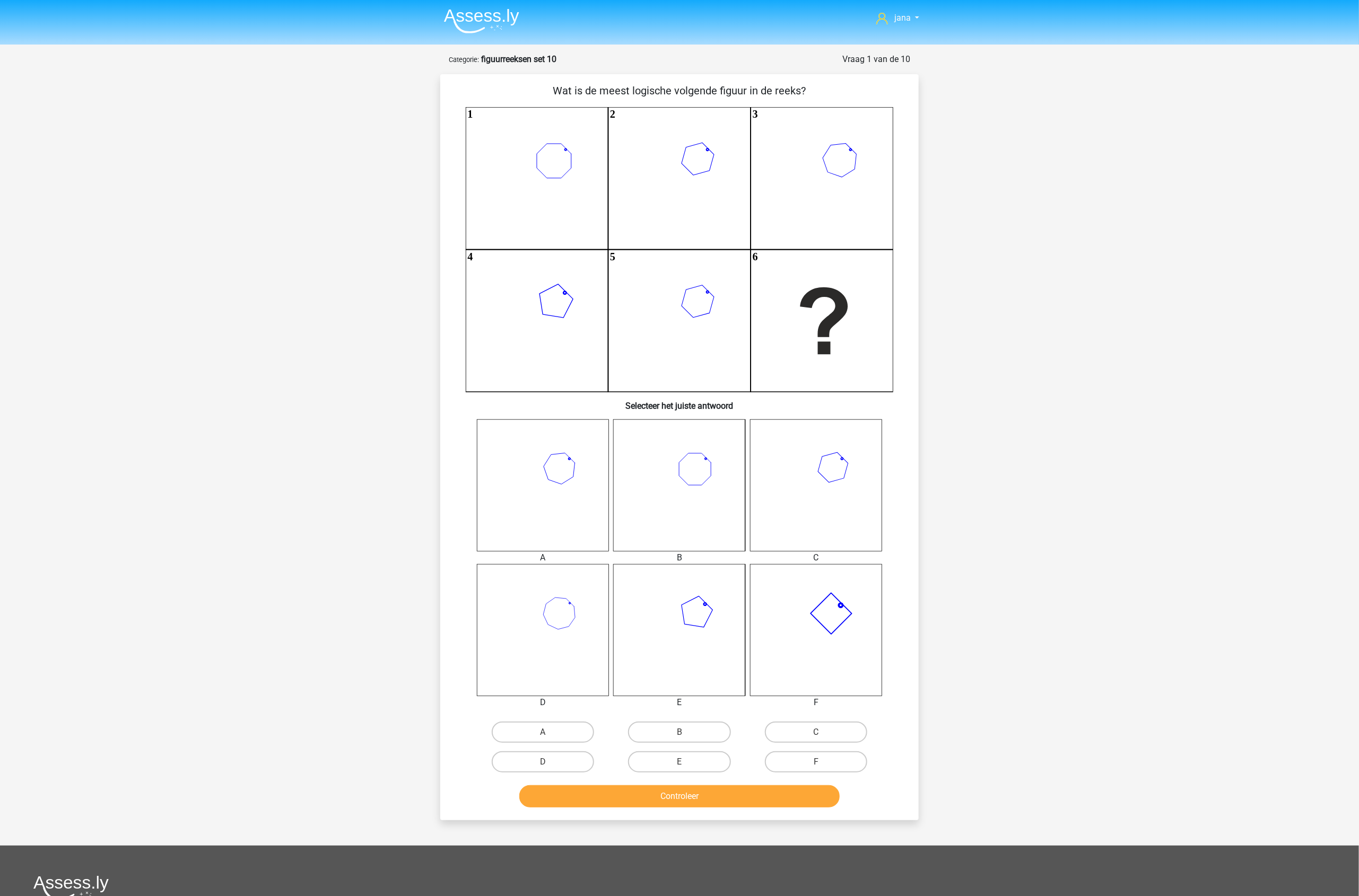
click at [823, 766] on input "F" at bounding box center [819, 765] width 7 height 7
radio input "true"
click at [798, 796] on button "Controleer" at bounding box center [680, 796] width 321 height 22
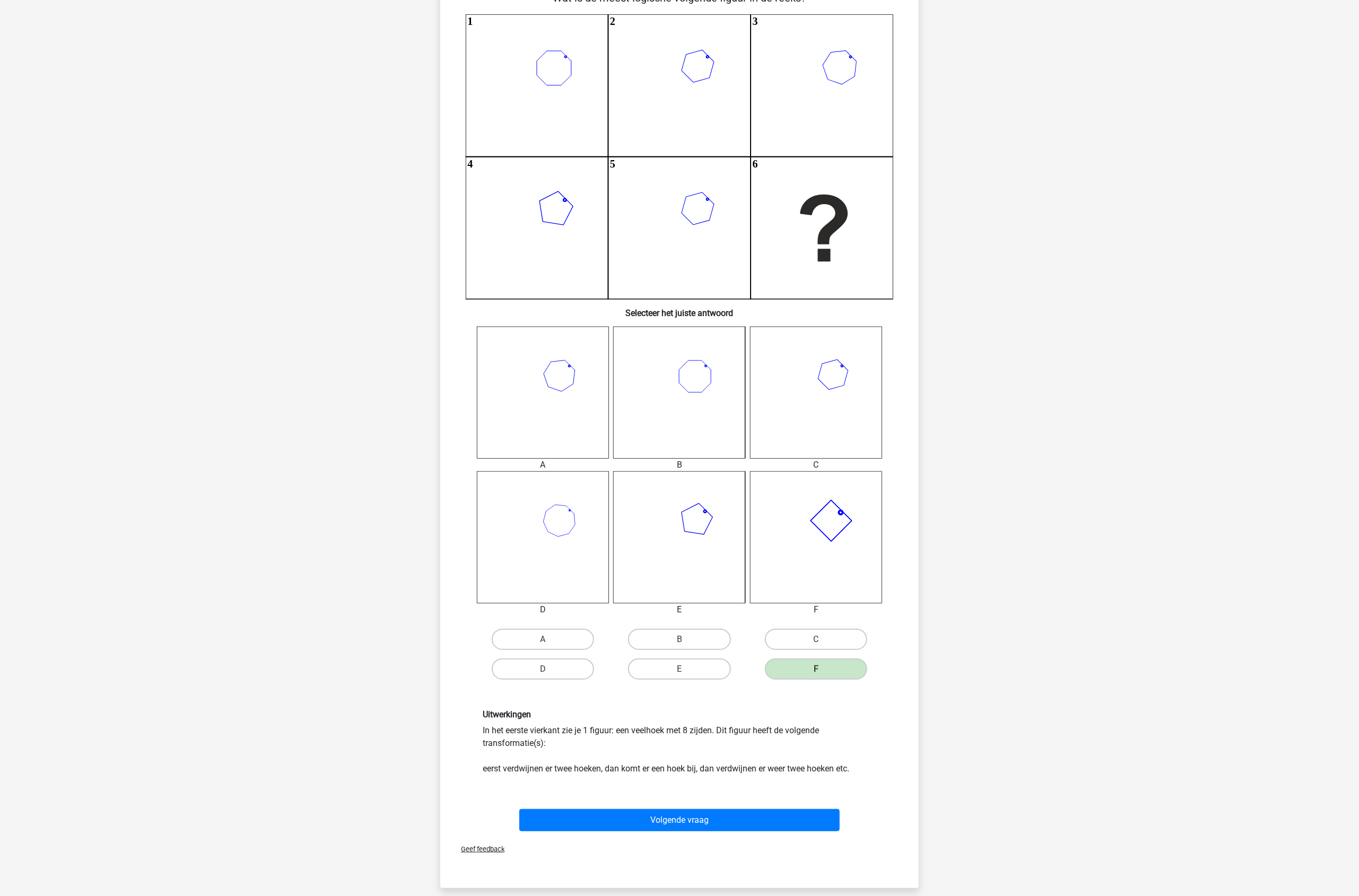
scroll to position [331, 0]
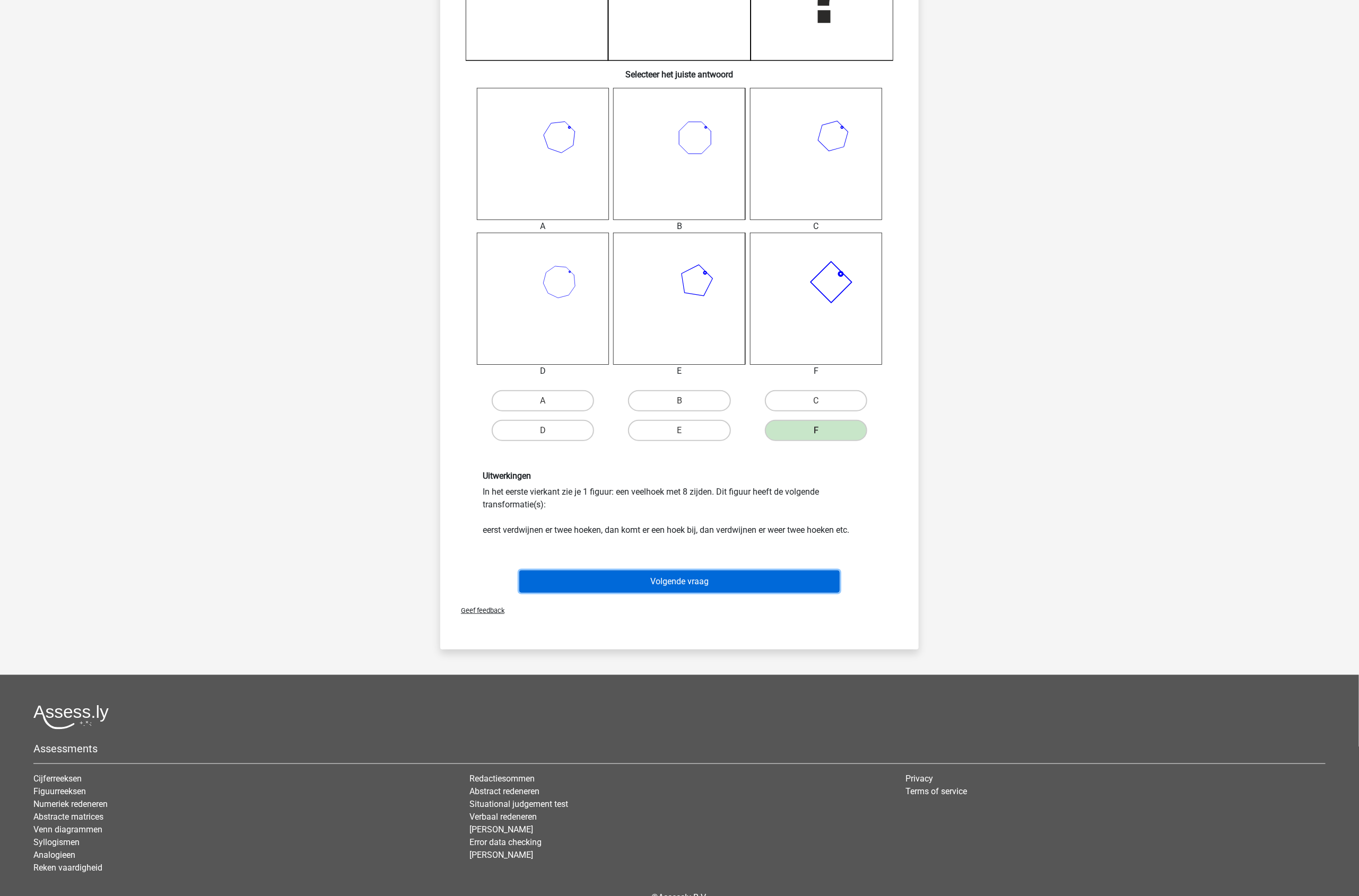
click at [773, 579] on button "Volgende vraag" at bounding box center [680, 581] width 321 height 22
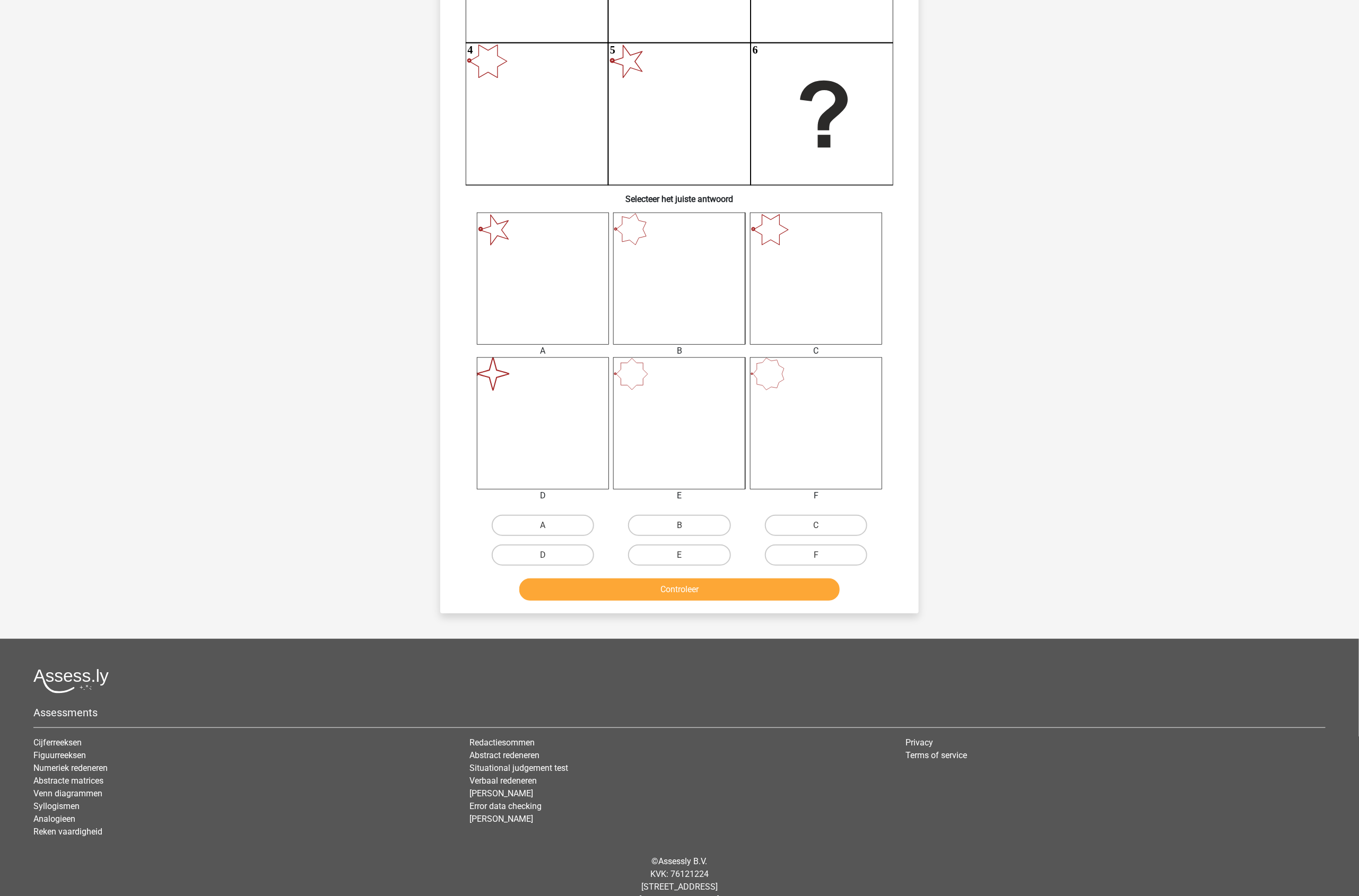
scroll to position [53, 0]
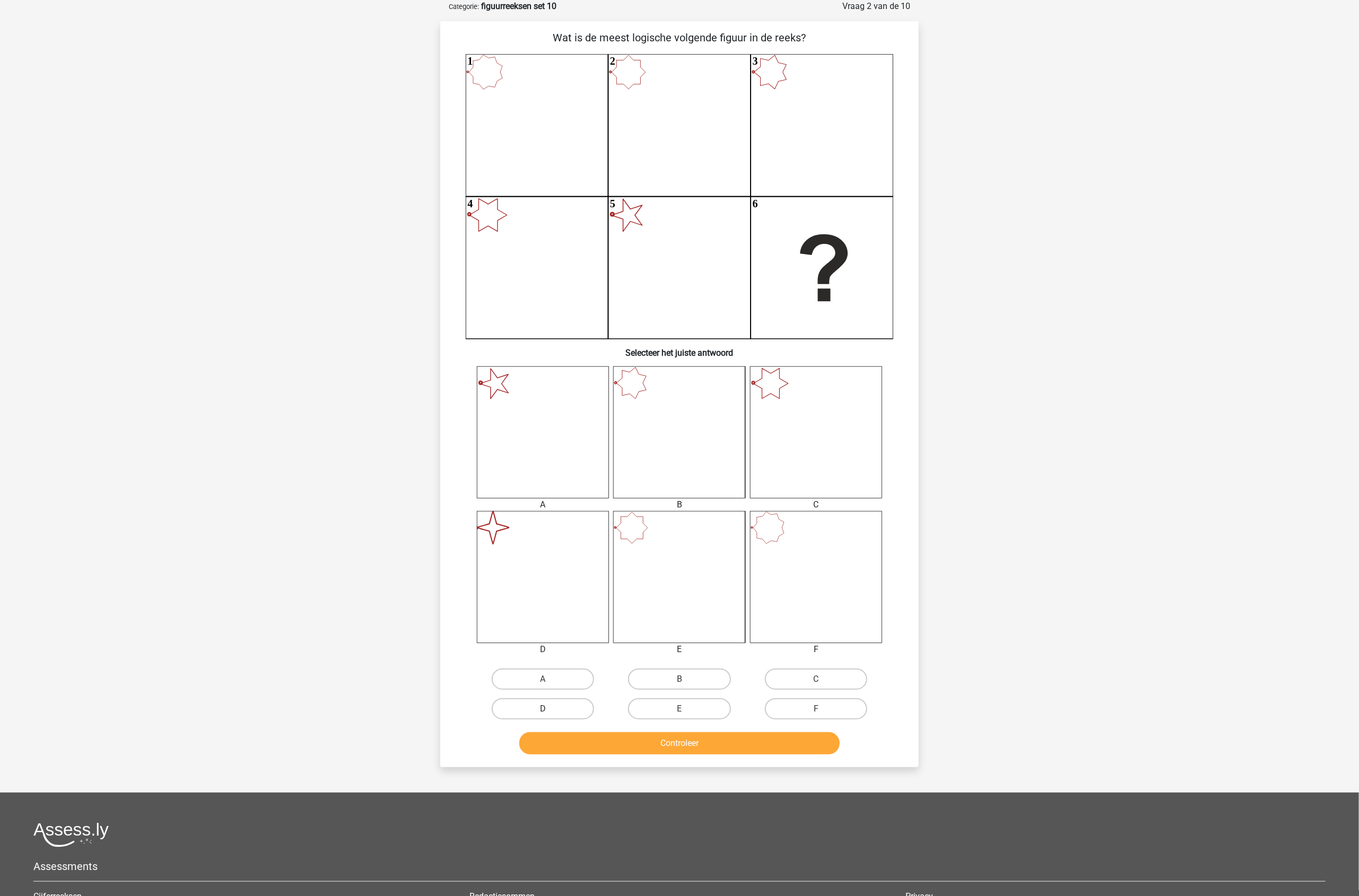
click at [553, 706] on label "D" at bounding box center [543, 708] width 102 height 21
click at [550, 708] on input "D" at bounding box center [547, 712] width 7 height 7
radio input "true"
click at [667, 752] on button "Controleer" at bounding box center [680, 743] width 321 height 22
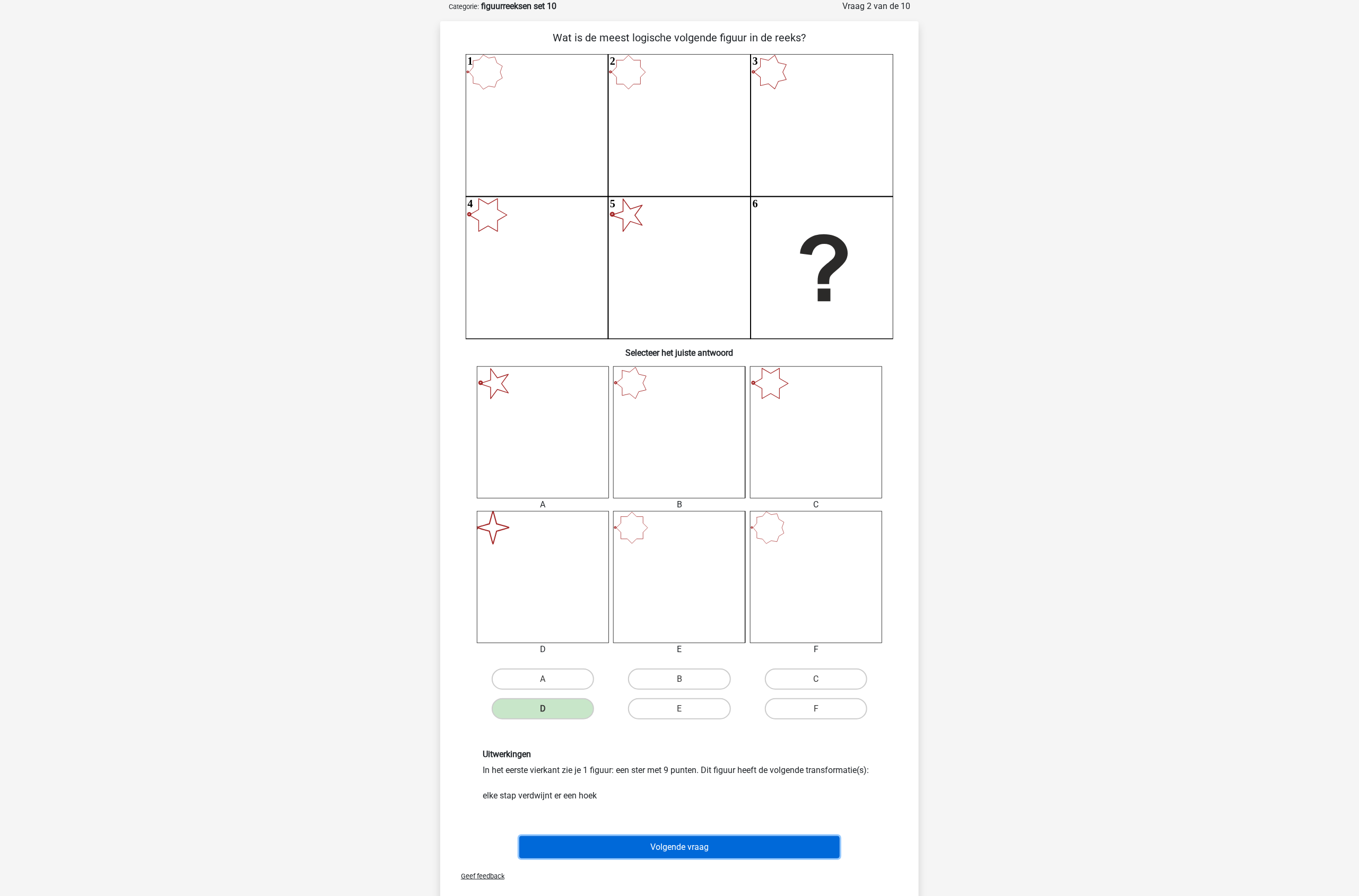
click at [763, 839] on button "Volgende vraag" at bounding box center [680, 847] width 321 height 22
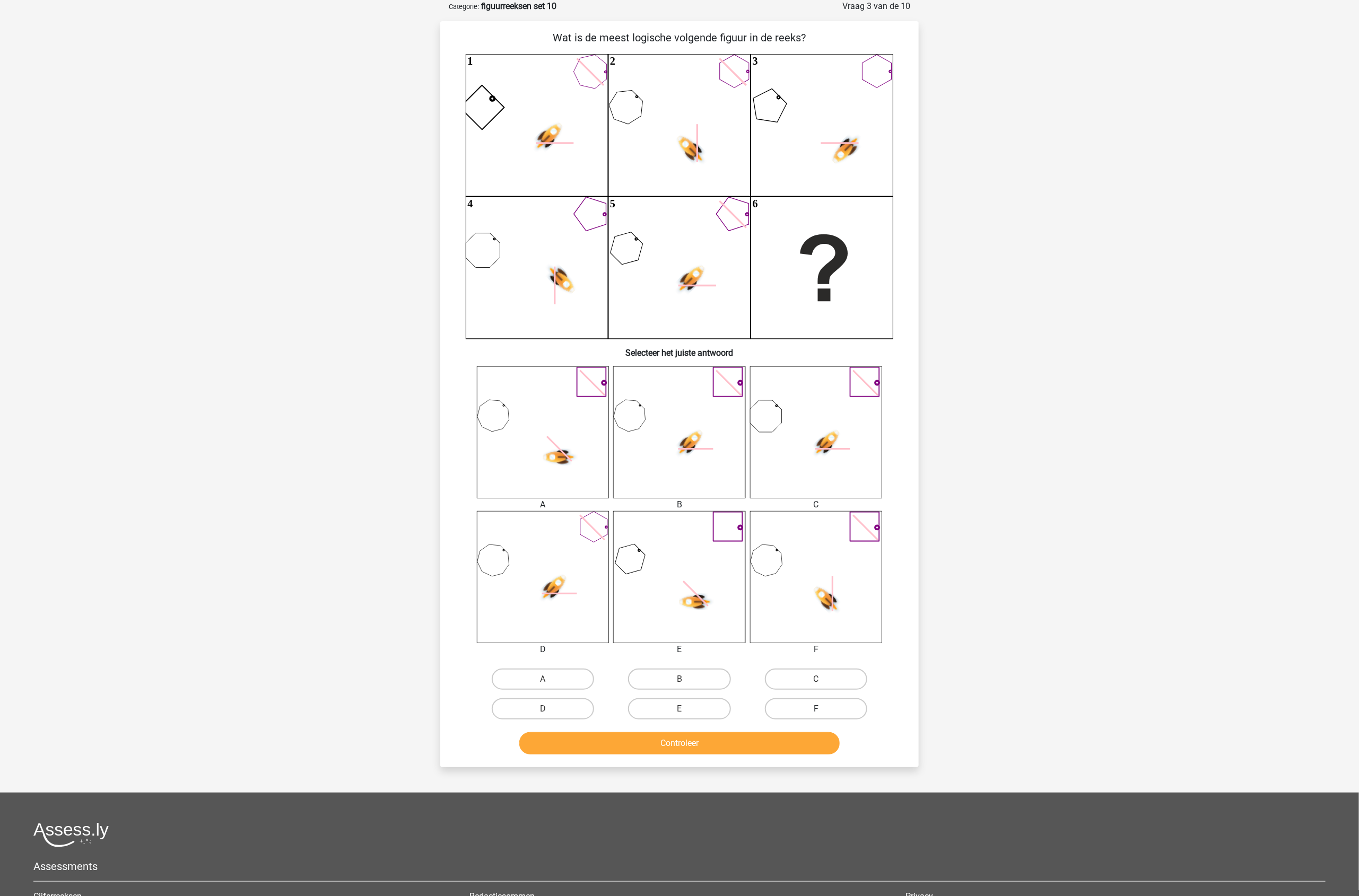
click at [839, 708] on label "F" at bounding box center [816, 708] width 102 height 21
click at [823, 708] on input "F" at bounding box center [819, 712] width 7 height 7
radio input "true"
click at [796, 761] on div "Wat is de meest logische volgende figuur in de reeks? 1 2 3 4 5 6 Selecteer het…" at bounding box center [680, 394] width 478 height 746
click at [839, 748] on div "Controleer" at bounding box center [680, 745] width 410 height 27
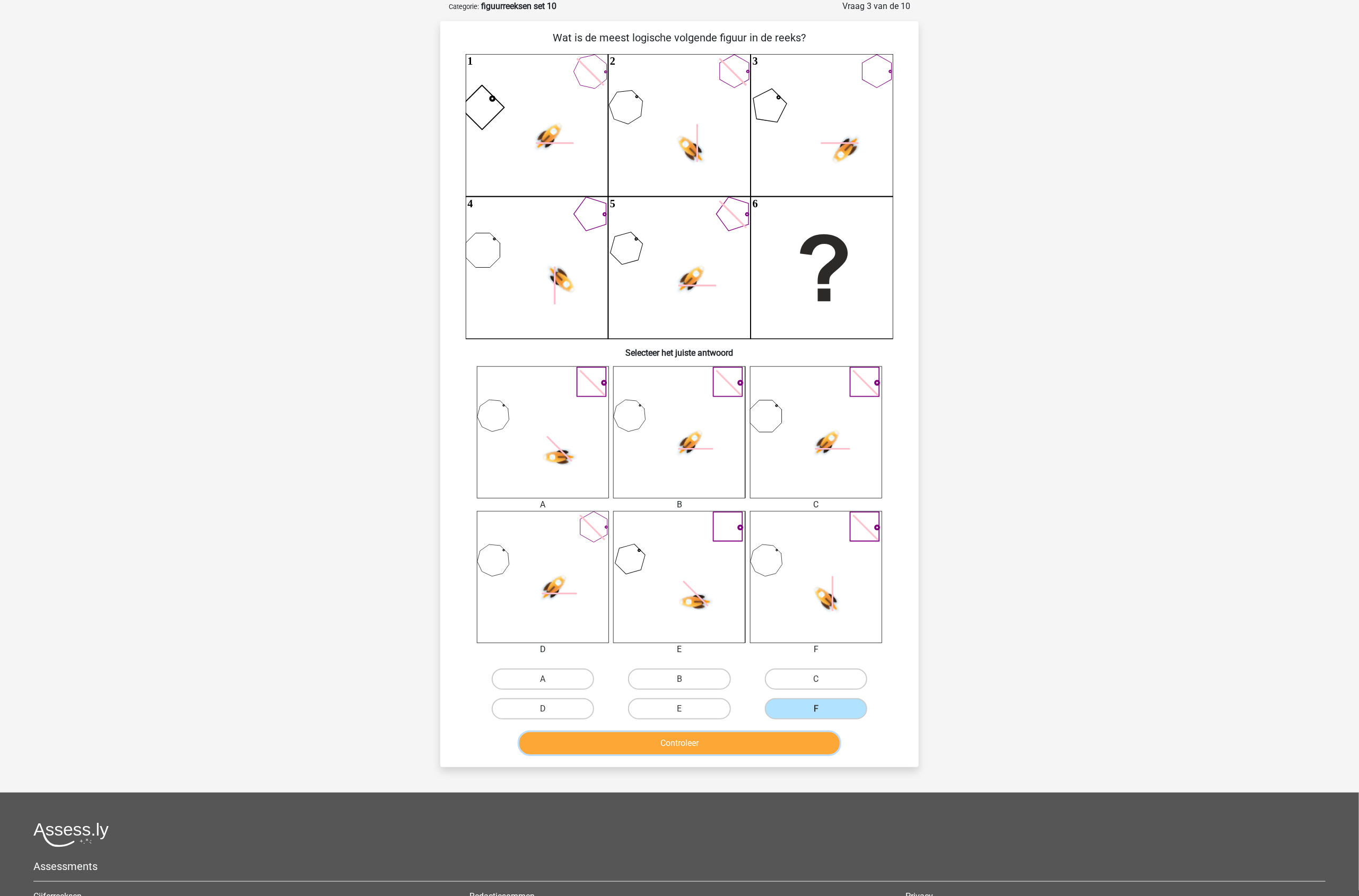
click at [814, 747] on button "Controleer" at bounding box center [680, 743] width 321 height 22
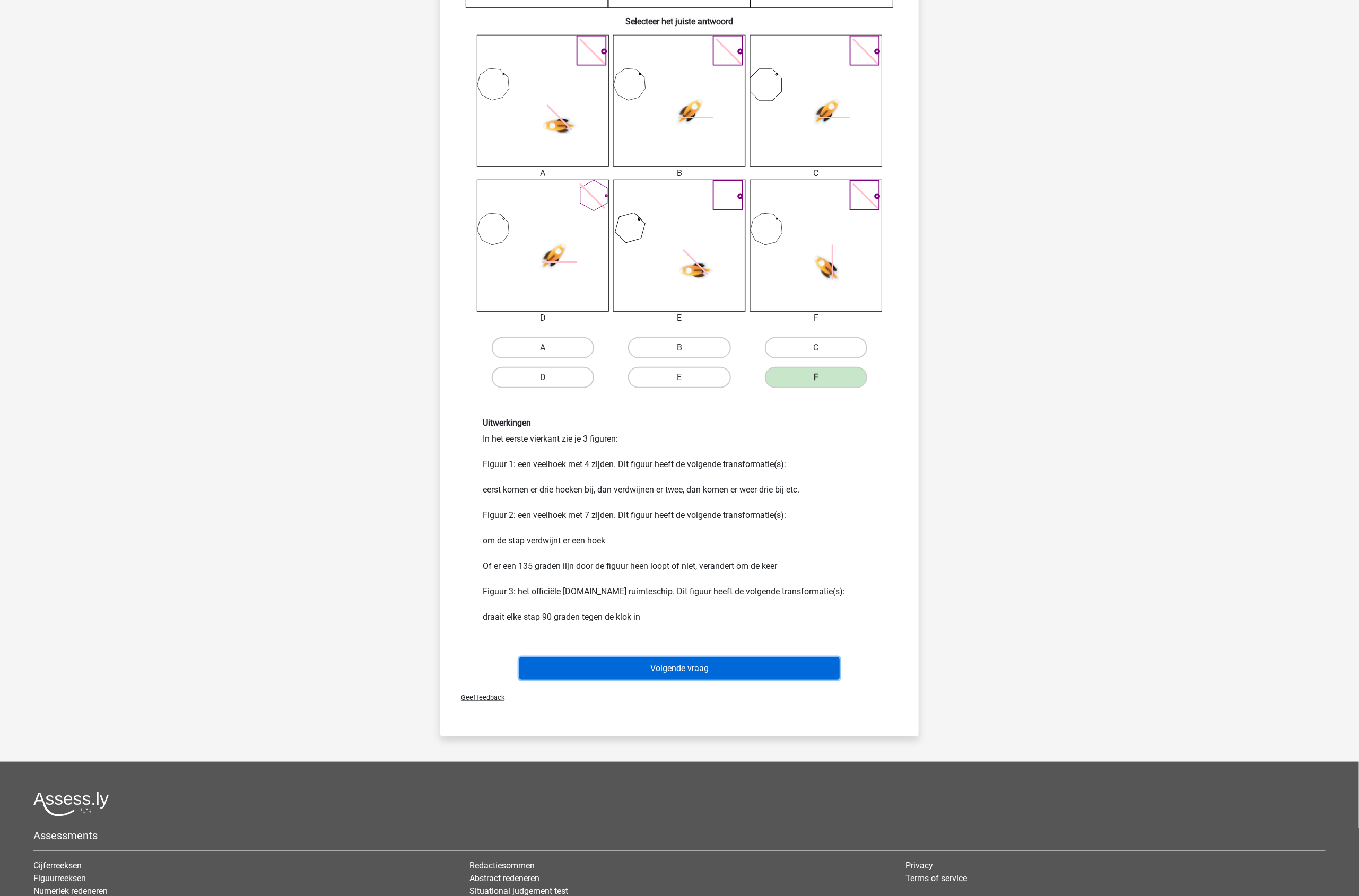
click at [807, 663] on button "Volgende vraag" at bounding box center [680, 668] width 321 height 22
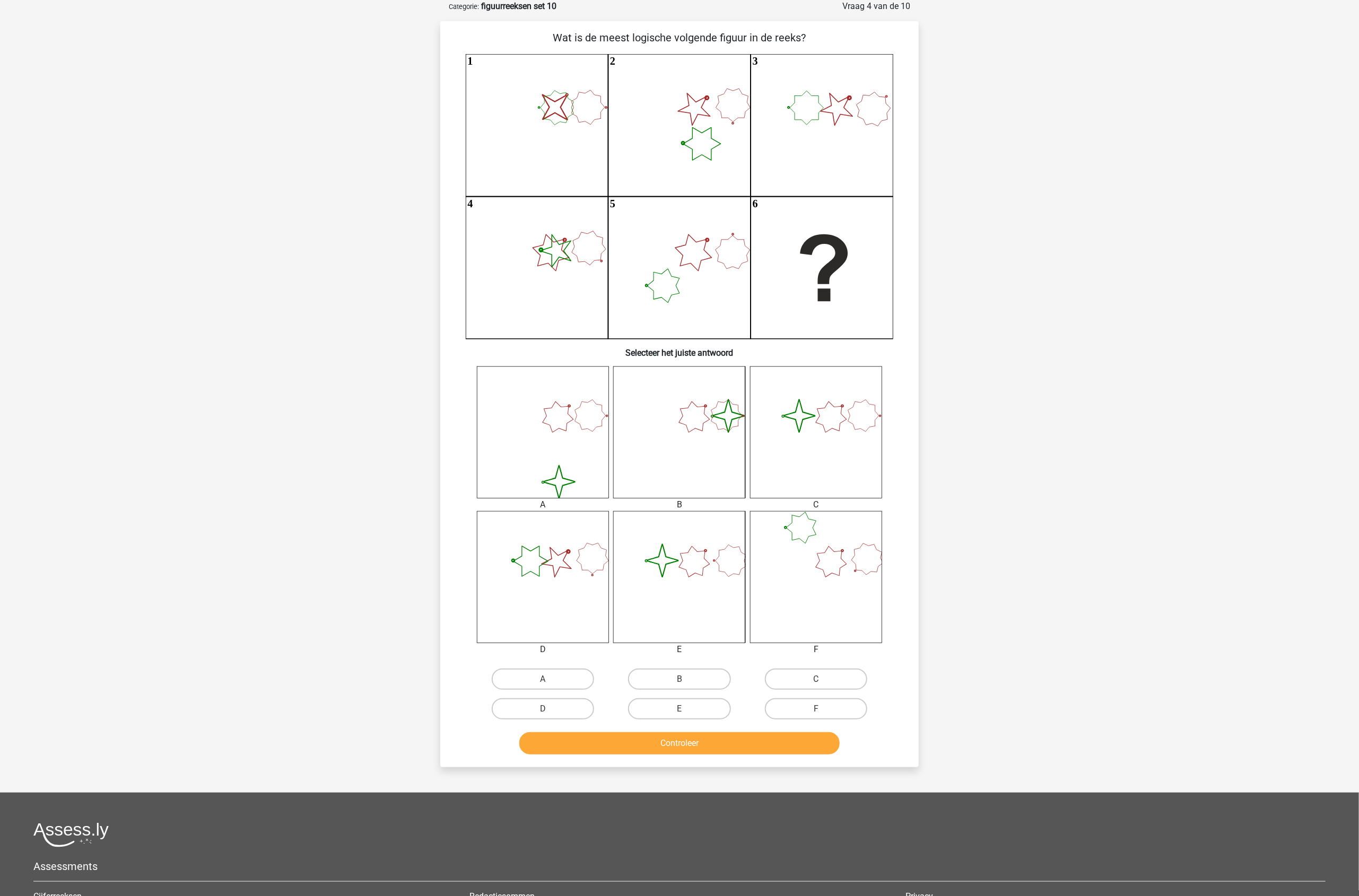
click at [824, 679] on label "C" at bounding box center [816, 679] width 102 height 21
click at [823, 679] on input "C" at bounding box center [819, 682] width 7 height 7
radio input "true"
click at [777, 743] on button "Controleer" at bounding box center [680, 743] width 321 height 22
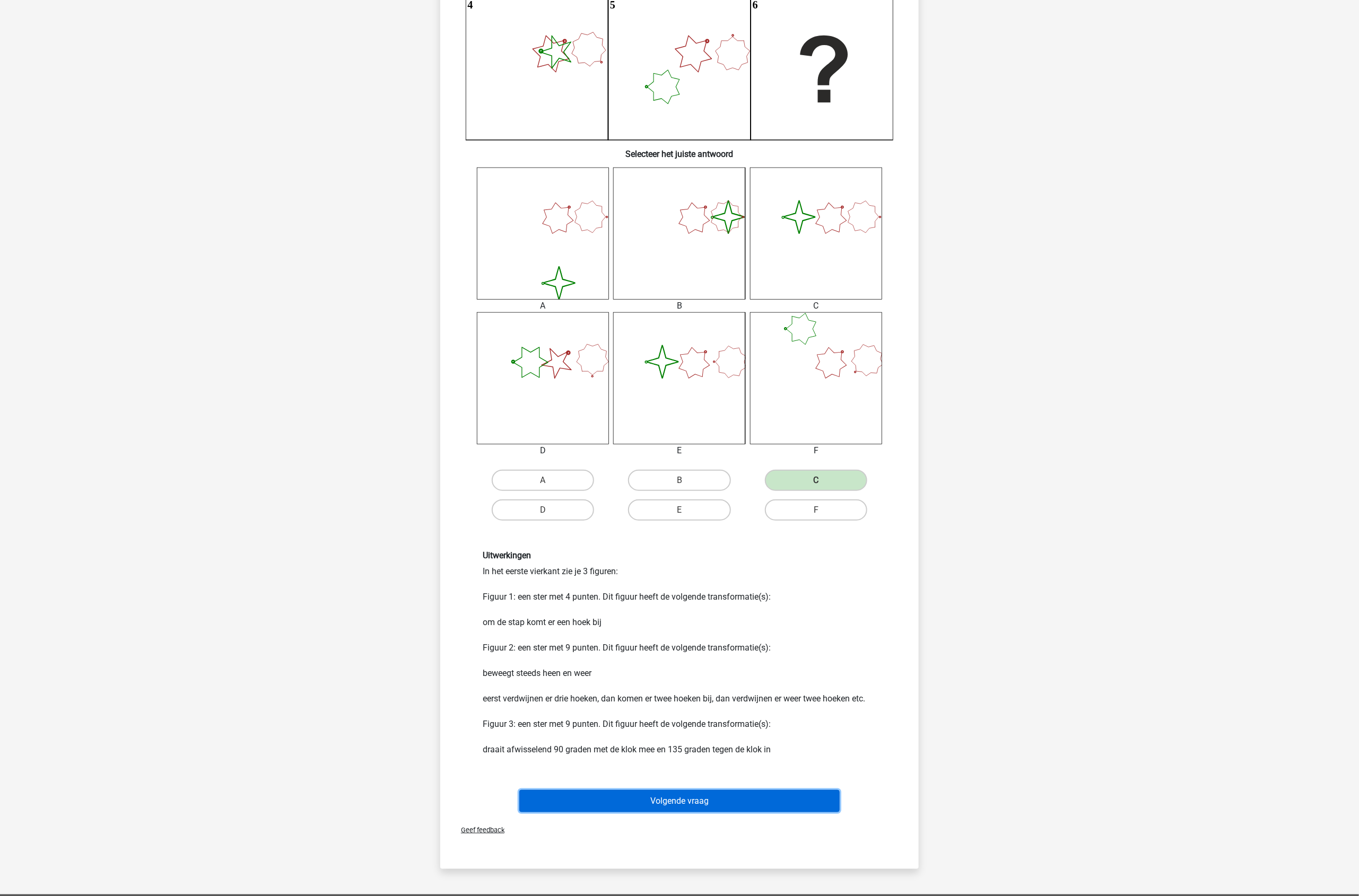
click at [770, 801] on button "Volgende vraag" at bounding box center [680, 801] width 321 height 22
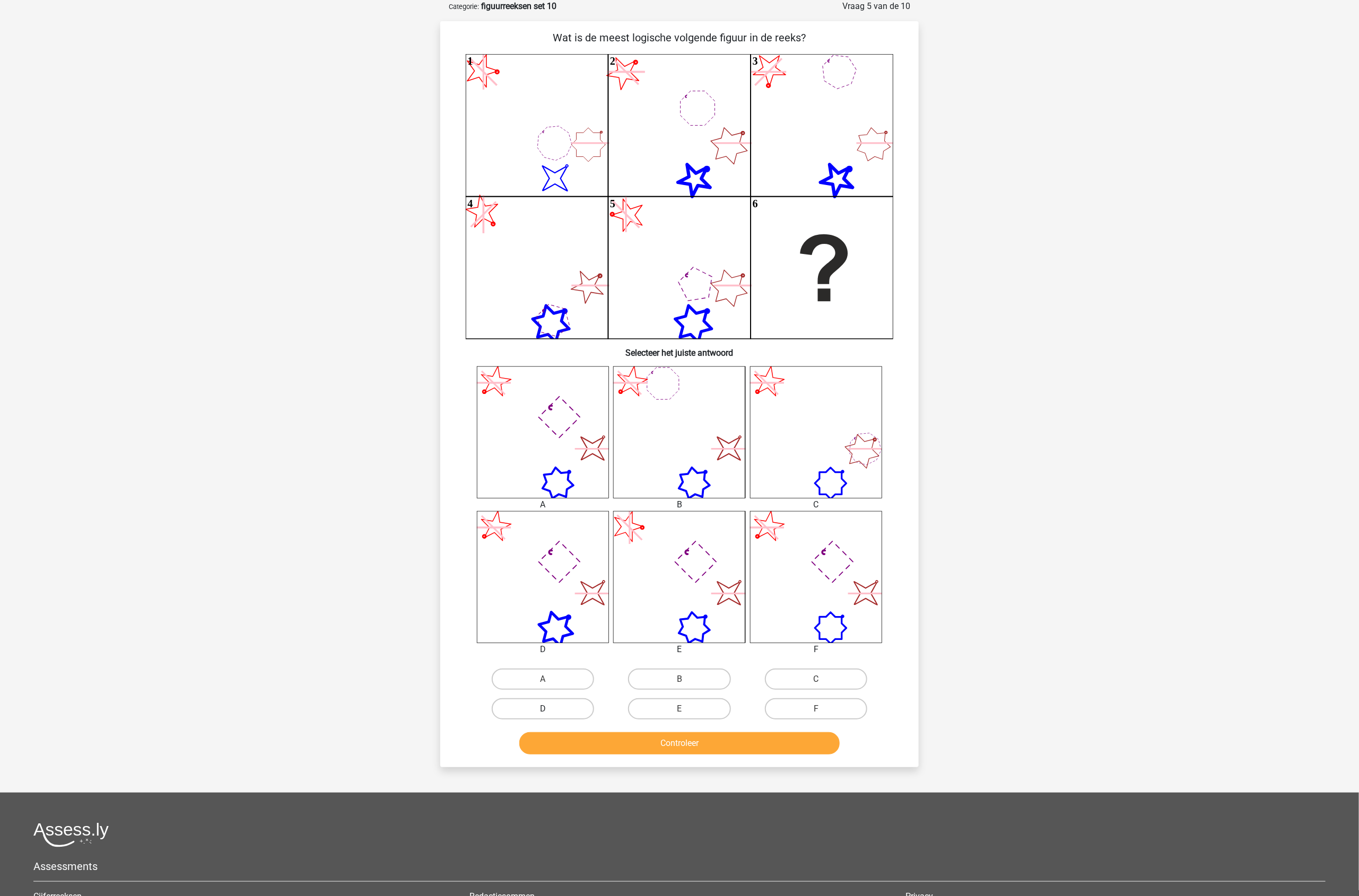
click at [553, 706] on label "D" at bounding box center [543, 708] width 102 height 21
click at [550, 708] on input "D" at bounding box center [547, 712] width 7 height 7
radio input "true"
click at [664, 727] on div "Controleer" at bounding box center [680, 741] width 445 height 35
click at [680, 759] on div "Wat is de meest logische volgende figuur in de reeks? image/svg+xml 1 2 3 4 5" at bounding box center [680, 394] width 478 height 746
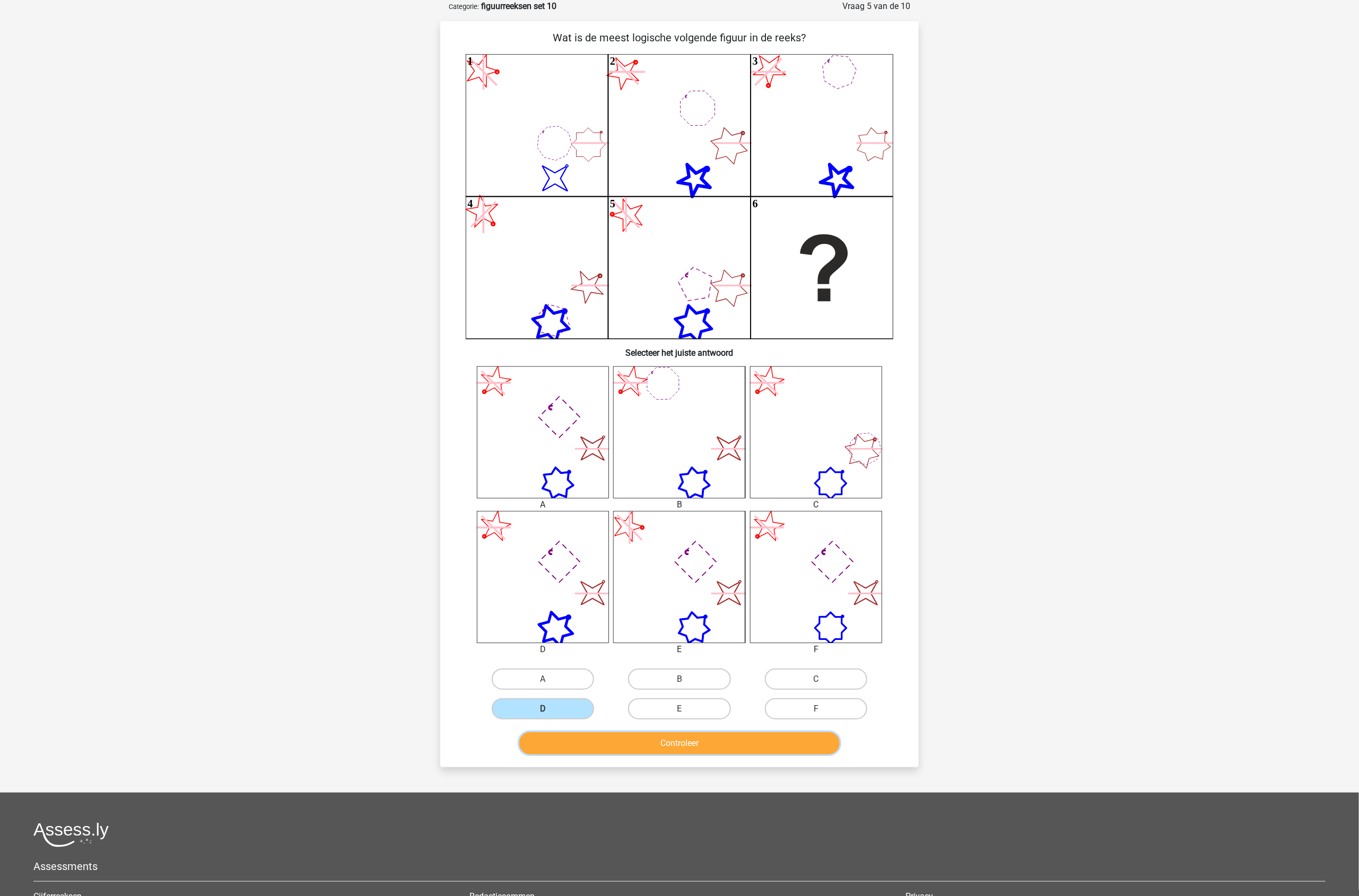
click at [684, 745] on button "Controleer" at bounding box center [680, 743] width 321 height 22
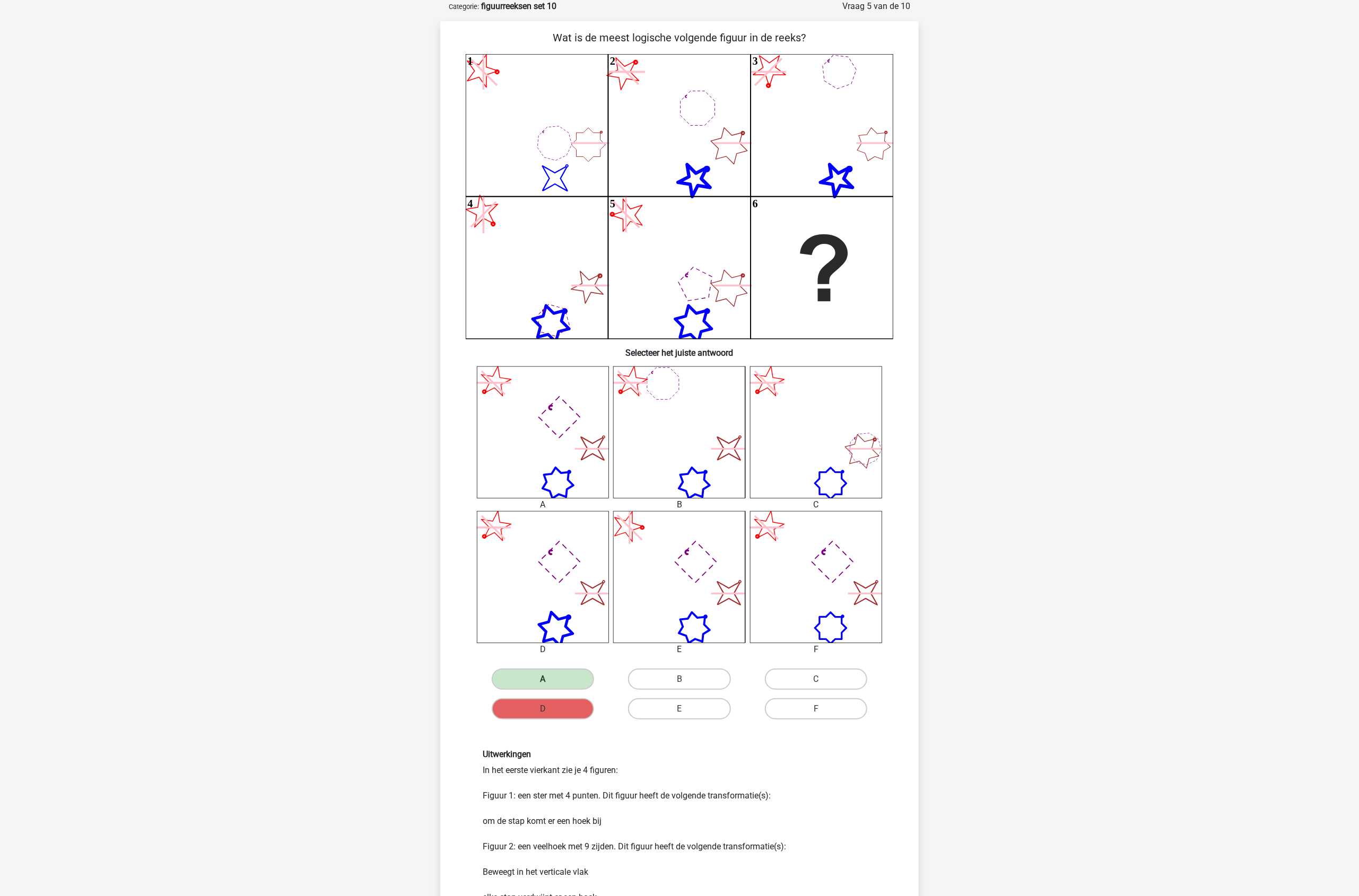
click at [616, 824] on div "Uitwerkingen In het eerste vierkant zie je 4 figuren: Figuur 1: een ster met 4 …" at bounding box center [680, 877] width 410 height 256
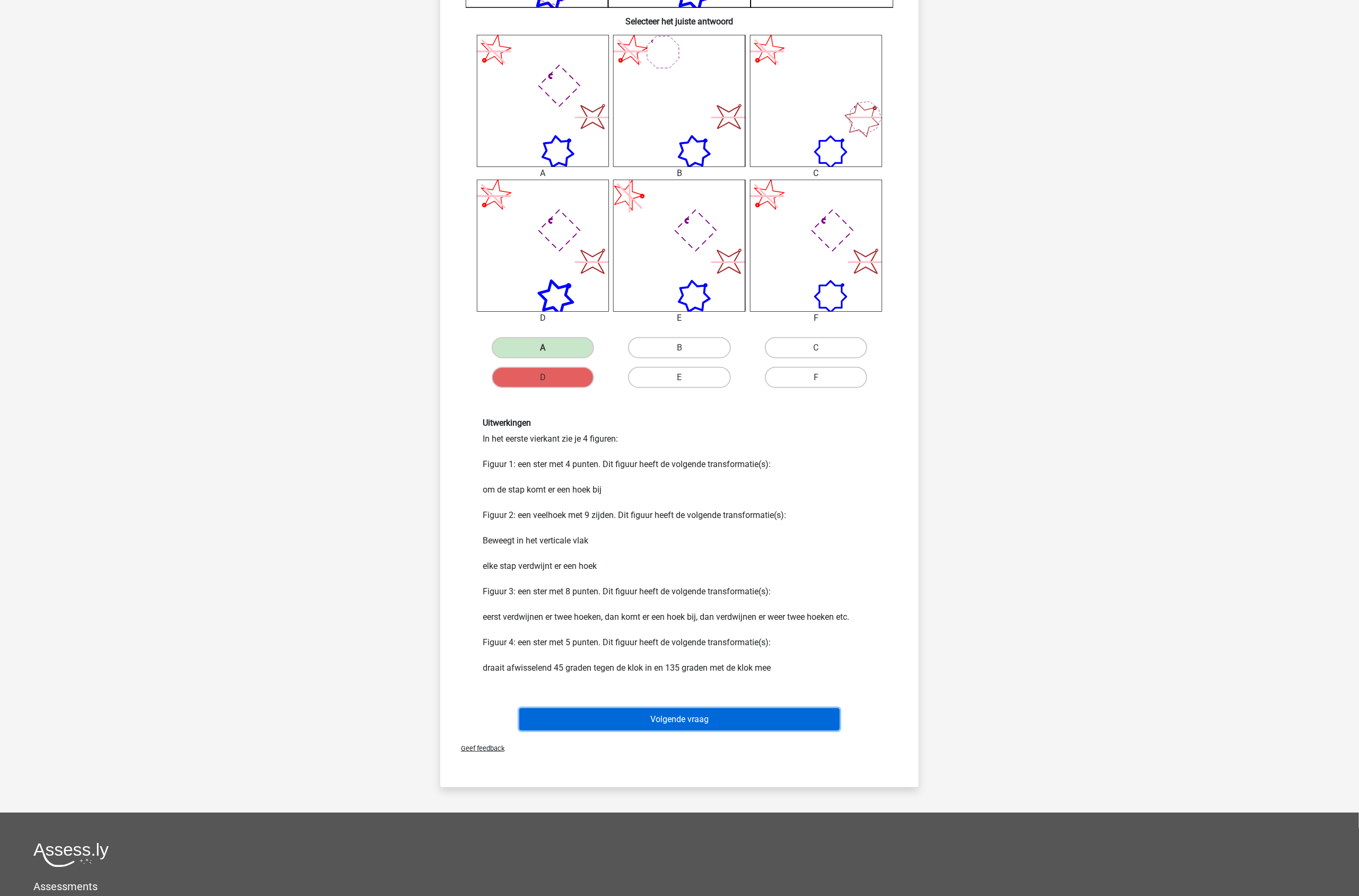
click at [698, 717] on button "Volgende vraag" at bounding box center [680, 719] width 321 height 22
